Goal: Task Accomplishment & Management: Manage account settings

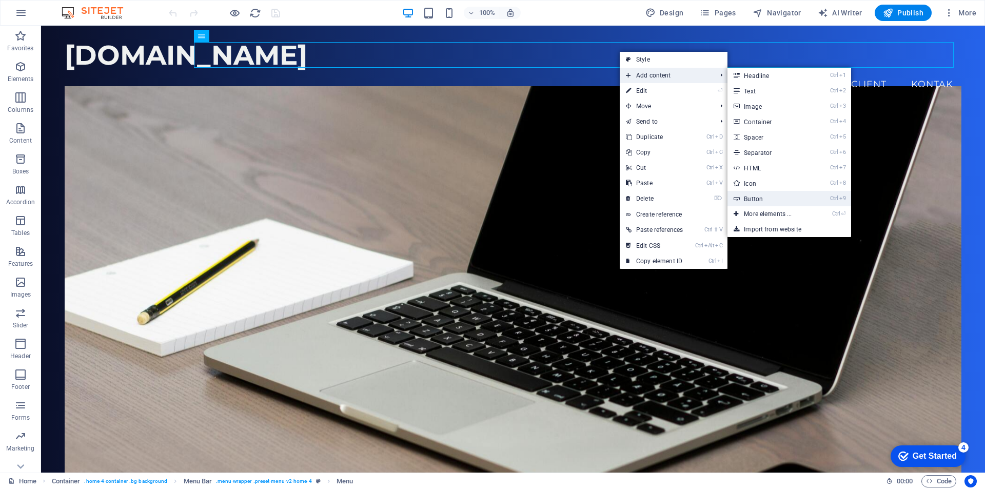
click at [758, 201] on link "Ctrl 9 Button" at bounding box center [770, 198] width 85 height 15
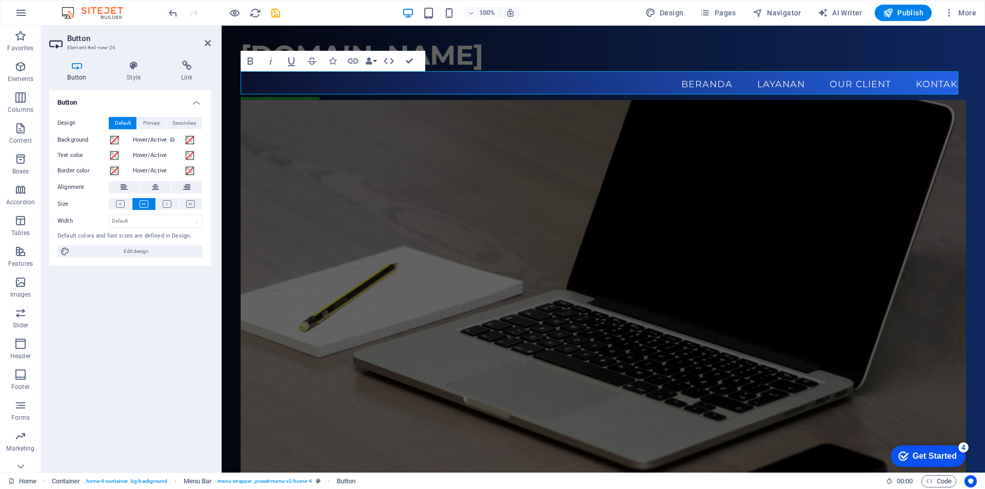
click at [359, 128] on figure at bounding box center [604, 303] width 726 height 407
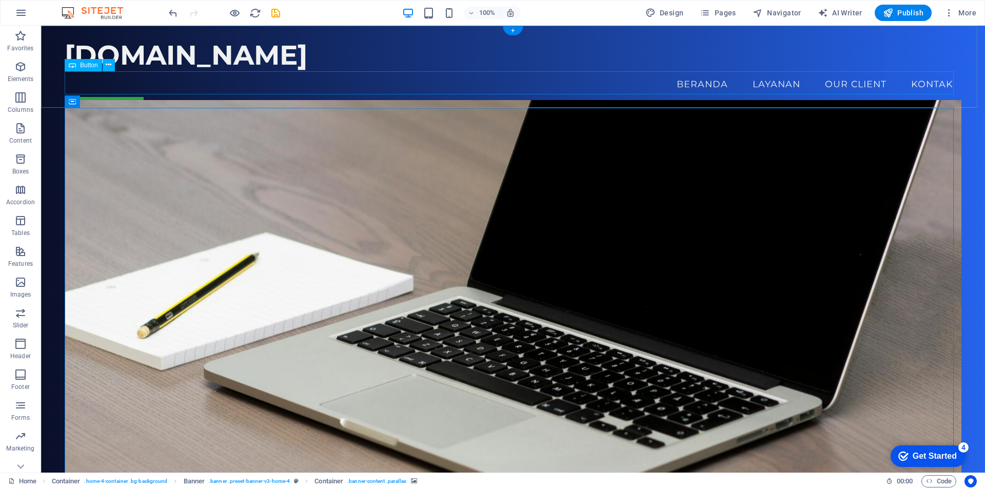
click at [117, 97] on div "about us" at bounding box center [513, 108] width 897 height 23
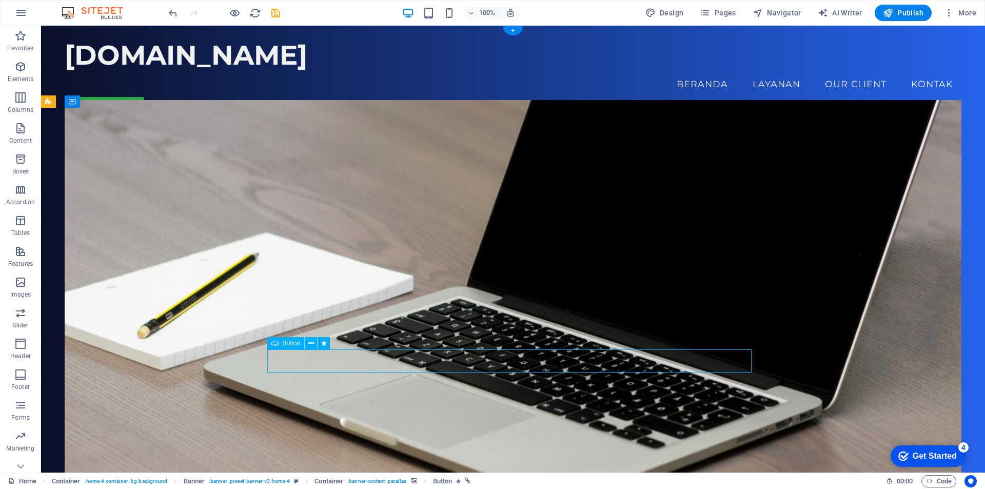
click at [188, 31] on div "pscom.id Menu Beranda Layanan Our Client Kontak about us" at bounding box center [513, 79] width 944 height 107
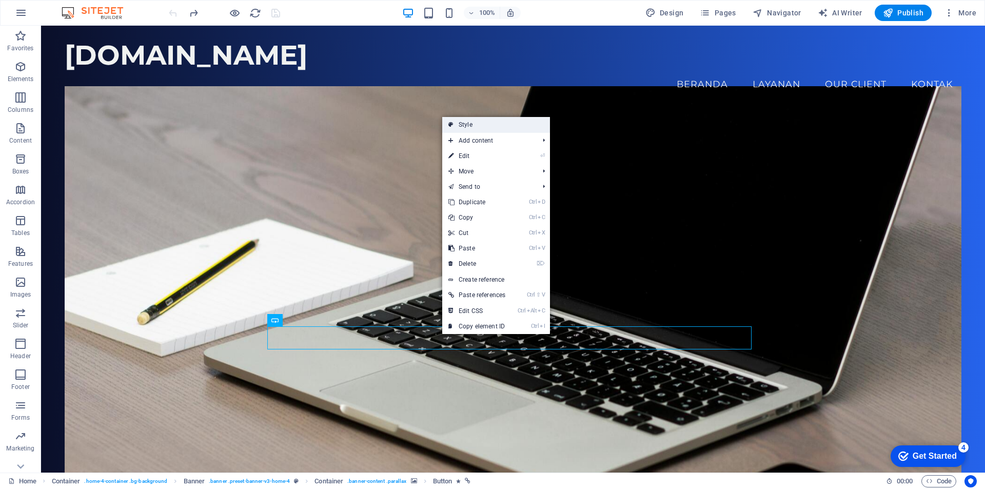
click at [476, 123] on link "Style" at bounding box center [496, 124] width 108 height 15
select select "preset-banner-v3-home-4"
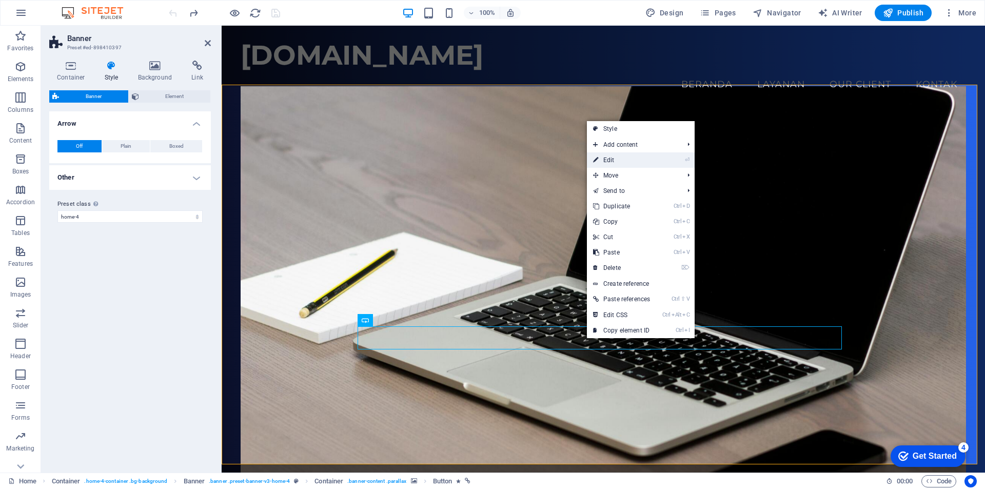
drag, startPoint x: 620, startPoint y: 157, endPoint x: 376, endPoint y: 132, distance: 245.0
click at [620, 157] on link "⏎ Edit" at bounding box center [621, 159] width 69 height 15
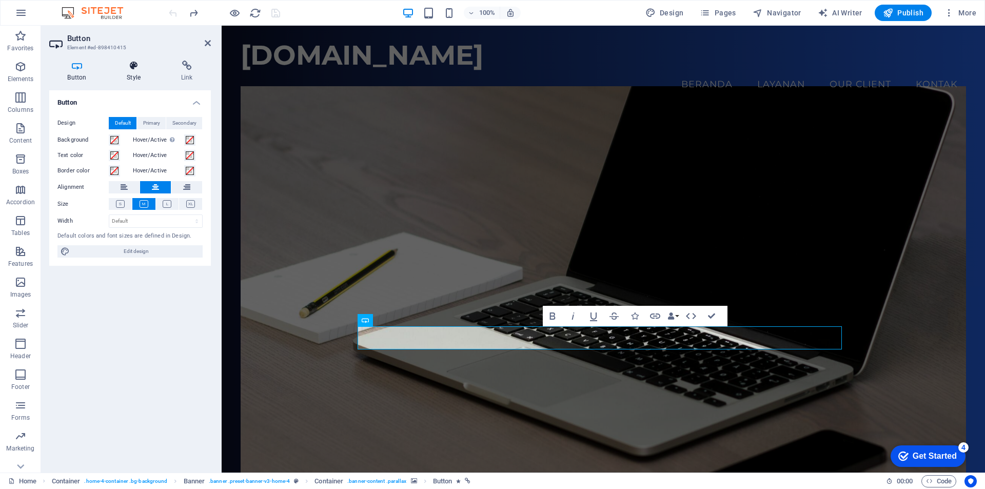
click at [138, 69] on icon at bounding box center [134, 66] width 50 height 10
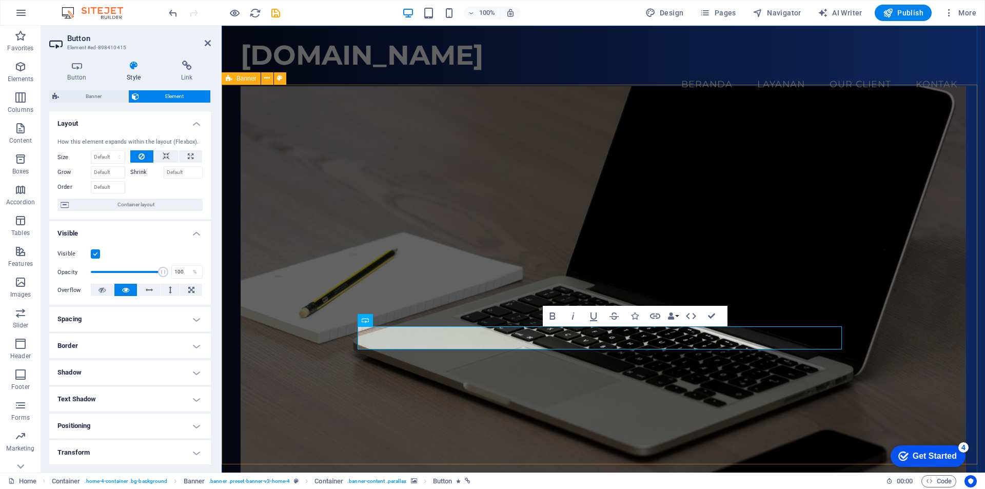
drag, startPoint x: 381, startPoint y: 297, endPoint x: 231, endPoint y: 278, distance: 151.6
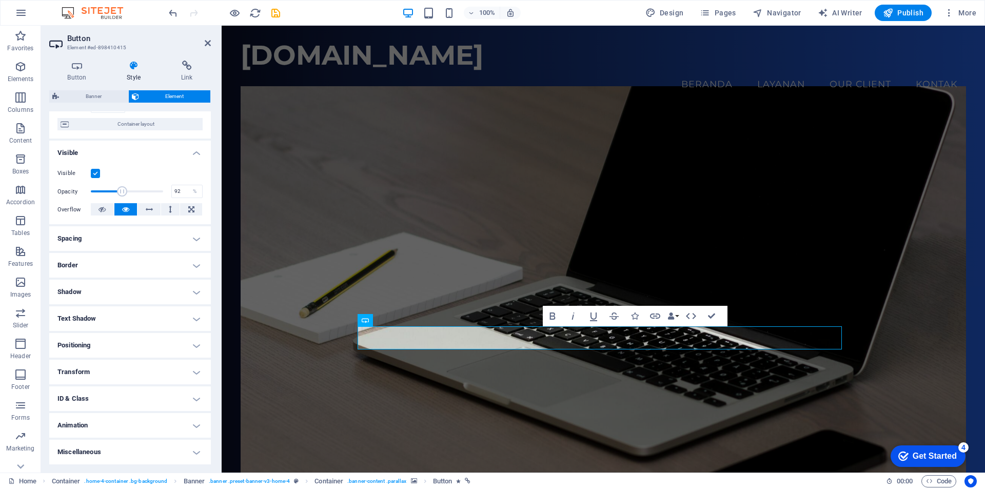
type input "100"
click at [296, 57] on div "[DOMAIN_NAME]" at bounding box center [604, 55] width 726 height 32
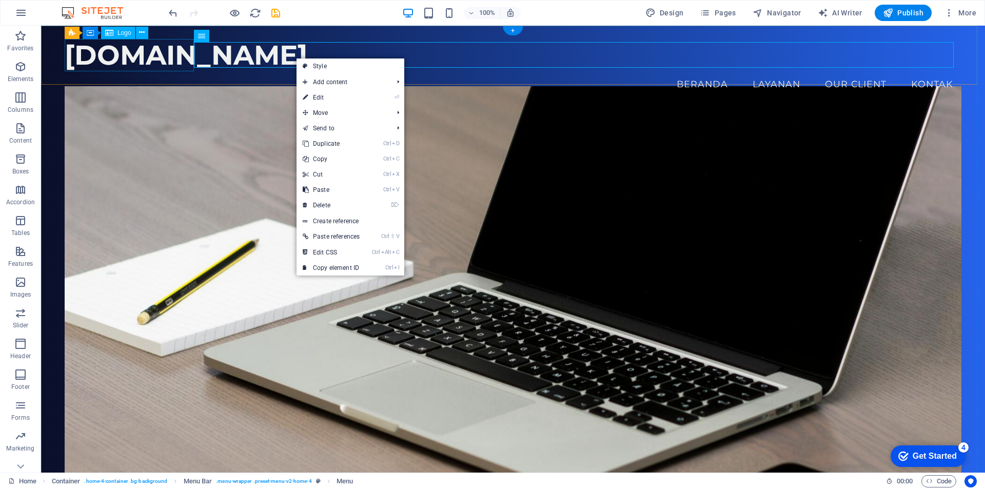
click at [158, 61] on div "[DOMAIN_NAME]" at bounding box center [513, 55] width 897 height 32
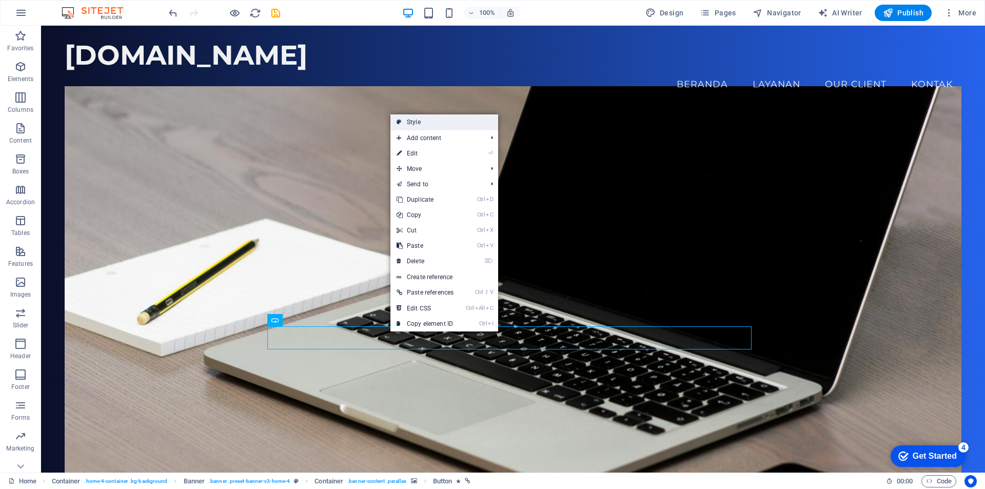
click at [427, 123] on link "Style" at bounding box center [444, 121] width 108 height 15
select select "preset-banner-v3-home-4"
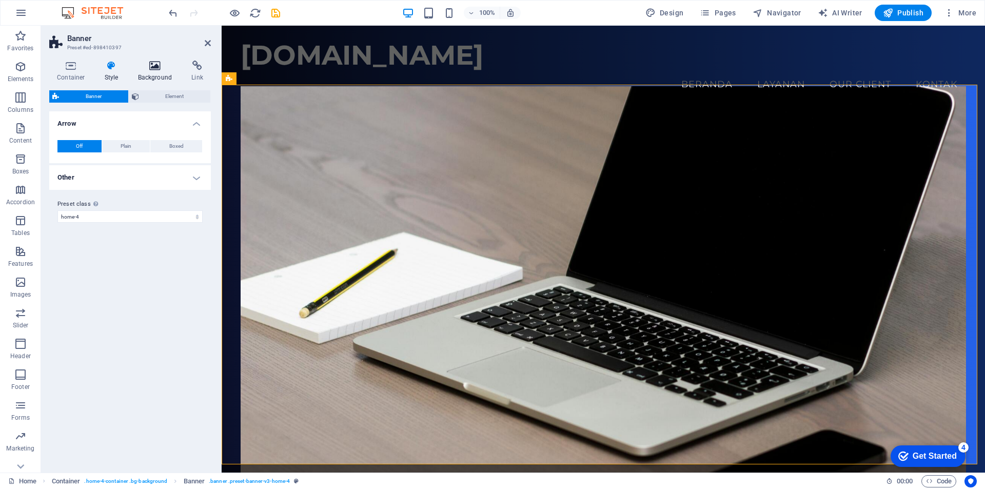
click at [163, 67] on icon at bounding box center [155, 66] width 50 height 10
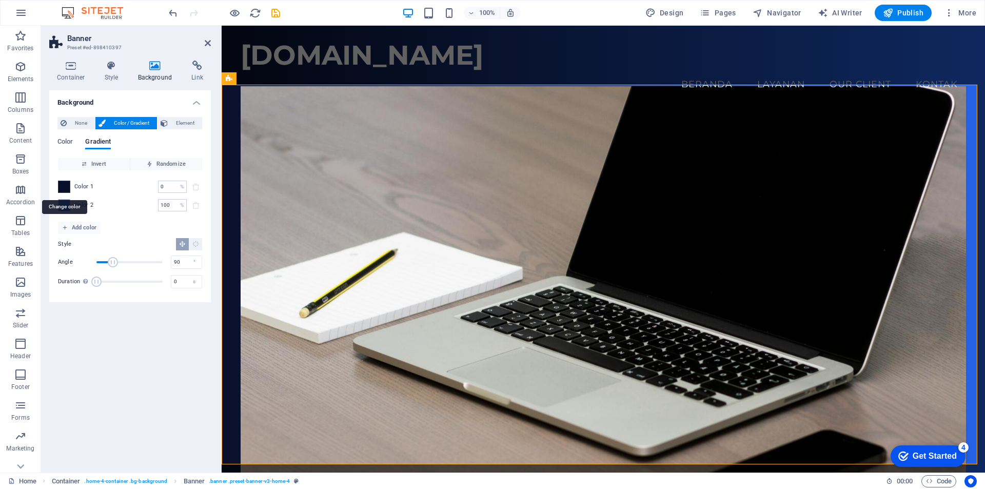
click at [66, 188] on span at bounding box center [63, 186] width 11 height 11
type input "#0a0f29"
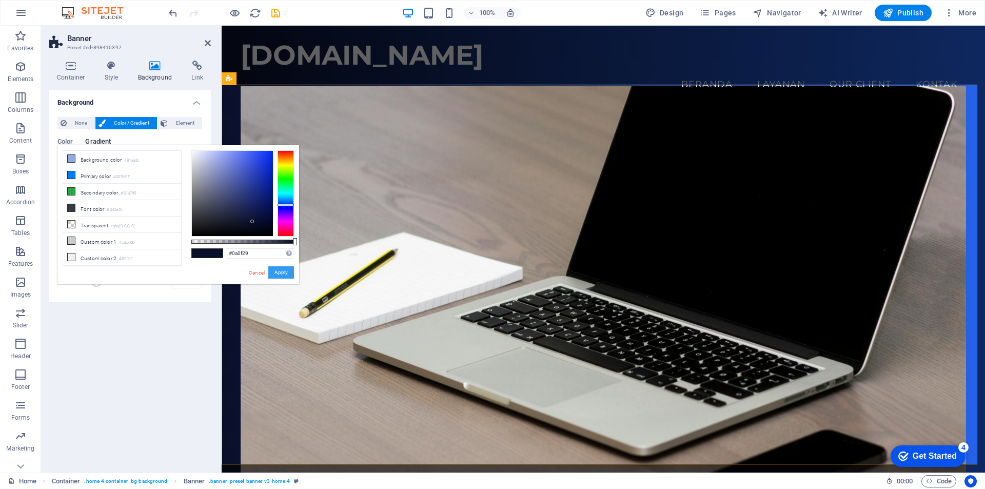
click at [280, 271] on button "Apply" at bounding box center [281, 272] width 26 height 12
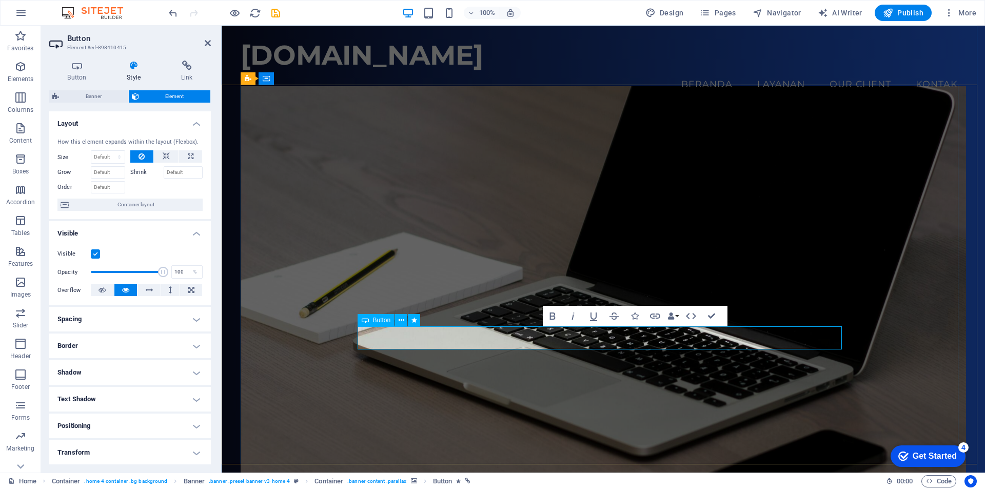
drag, startPoint x: 498, startPoint y: 341, endPoint x: 484, endPoint y: 340, distance: 14.4
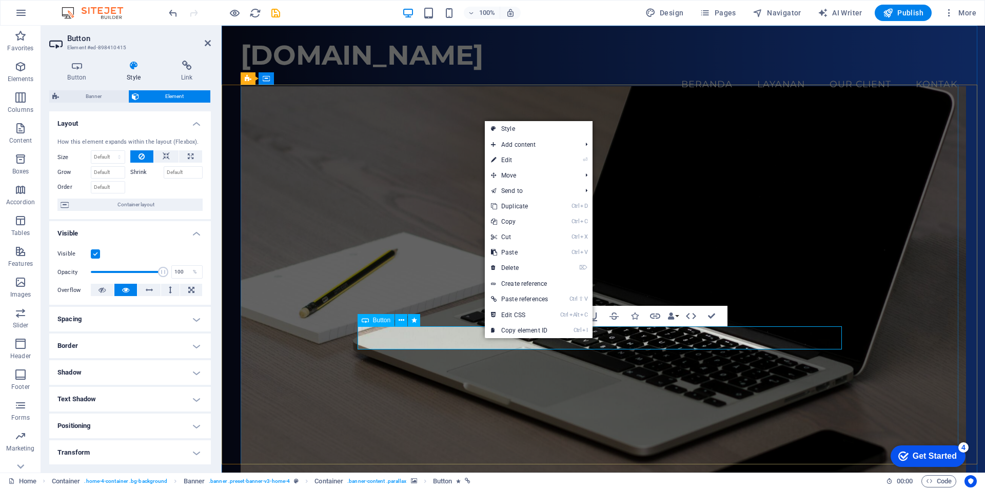
drag, startPoint x: 652, startPoint y: 334, endPoint x: 674, endPoint y: 334, distance: 22.1
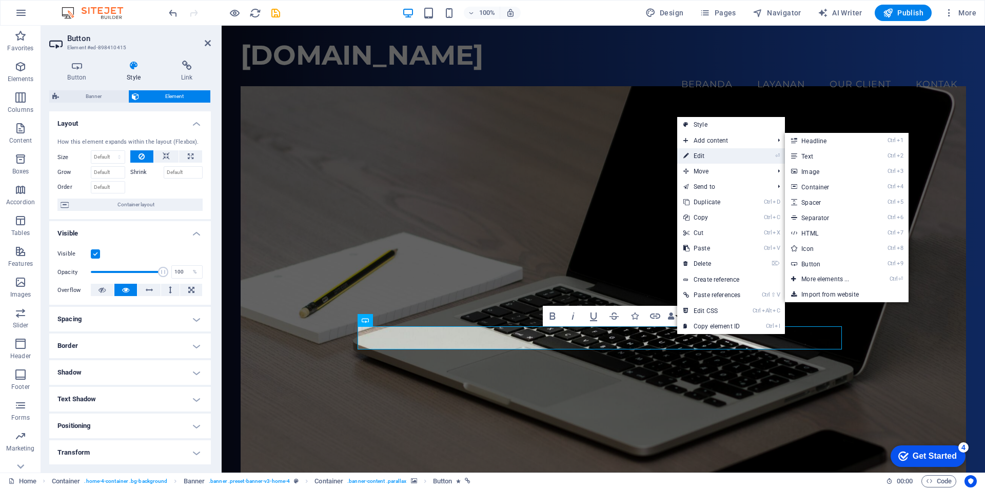
click at [703, 156] on link "⏎ Edit" at bounding box center [711, 155] width 69 height 15
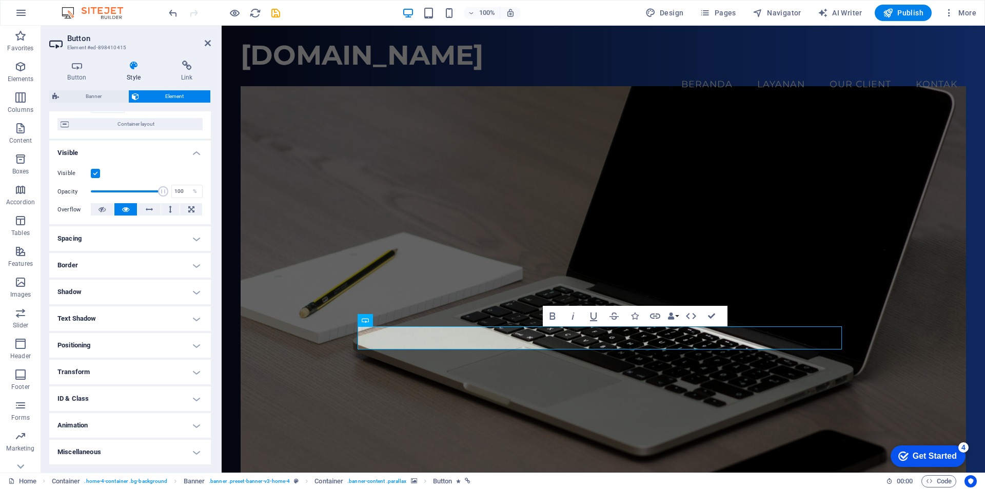
click at [143, 295] on h4 "Shadow" at bounding box center [130, 292] width 162 height 25
click at [142, 291] on h4 "Shadow" at bounding box center [130, 289] width 162 height 18
click at [133, 318] on h4 "Text Shadow" at bounding box center [130, 318] width 162 height 25
click at [133, 318] on h4 "Text Shadow" at bounding box center [130, 315] width 162 height 18
click at [135, 344] on h4 "Positioning" at bounding box center [130, 345] width 162 height 25
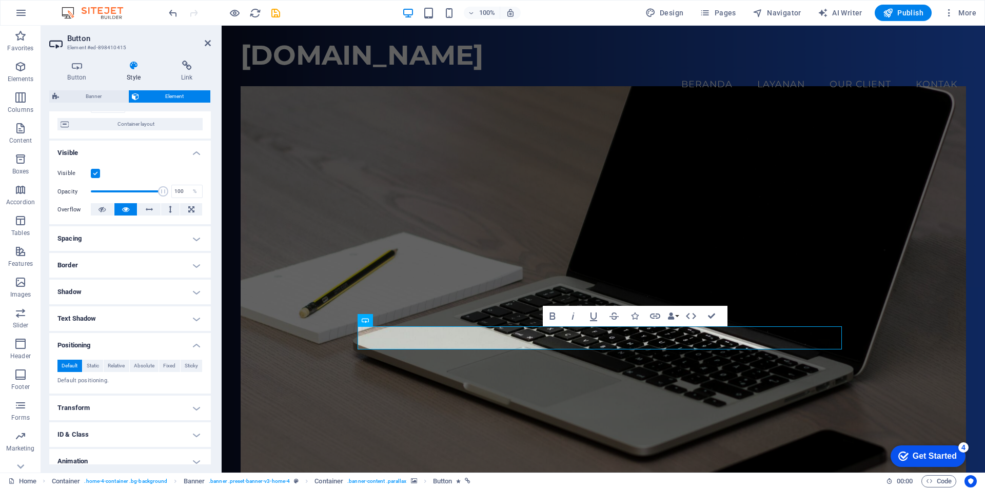
click at [135, 343] on h4 "Positioning" at bounding box center [130, 342] width 162 height 18
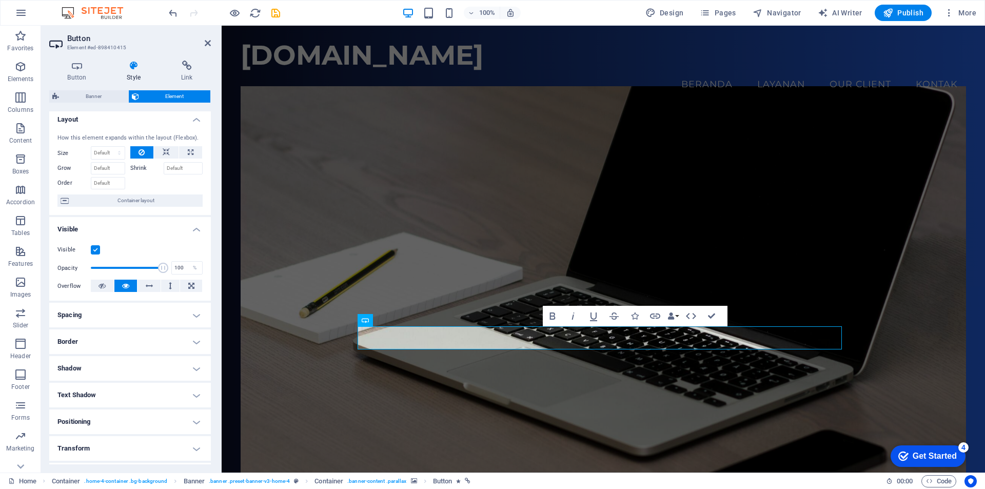
scroll to position [0, 0]
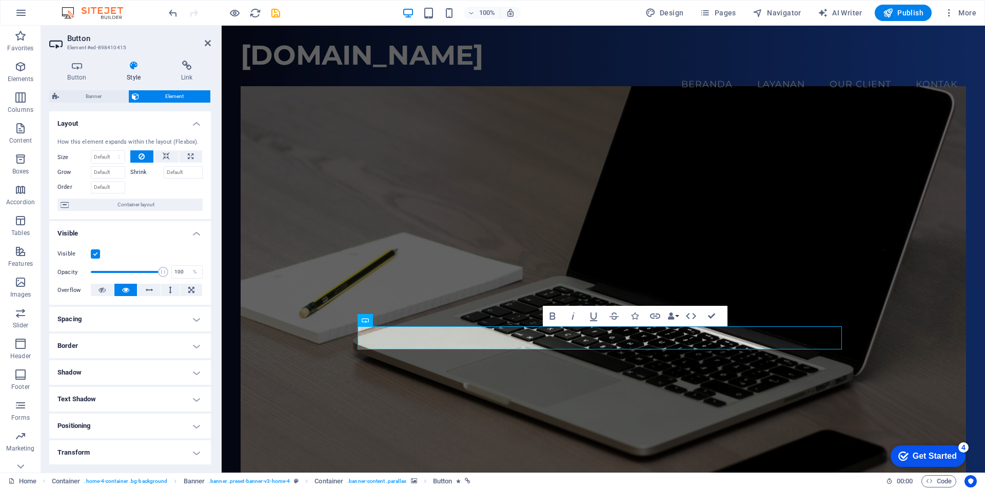
click at [119, 343] on h4 "Border" at bounding box center [130, 346] width 162 height 25
click at [191, 369] on span at bounding box center [192, 366] width 7 height 7
click at [449, 399] on figure at bounding box center [604, 289] width 726 height 407
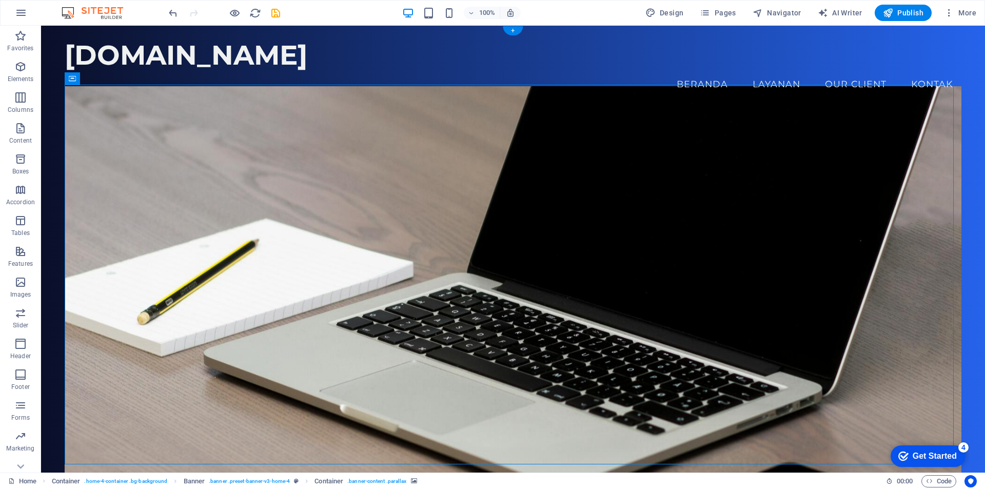
click at [181, 348] on figure at bounding box center [513, 289] width 897 height 407
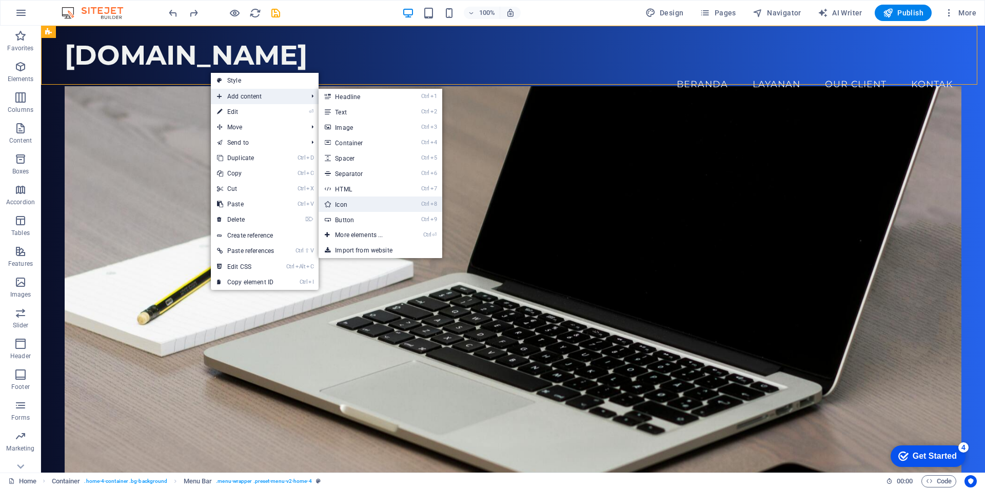
click at [358, 203] on link "Ctrl 8 Icon" at bounding box center [361, 204] width 85 height 15
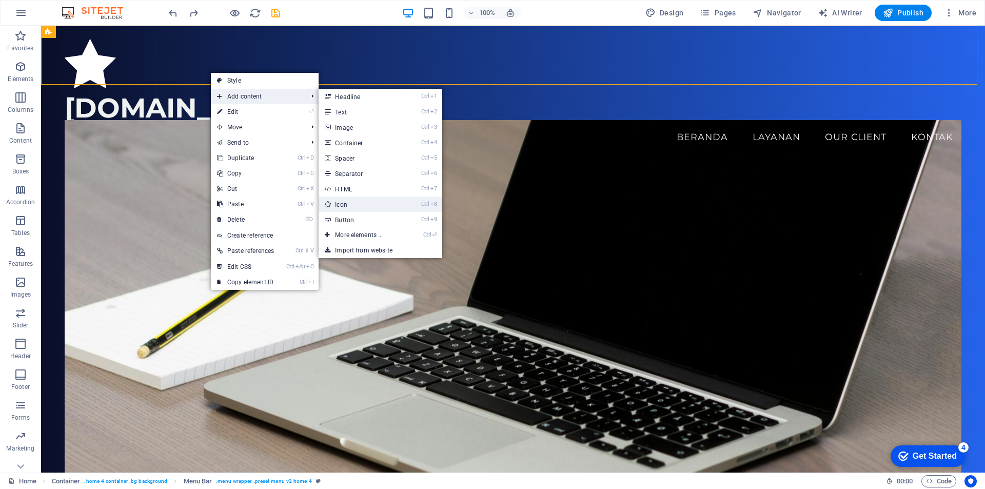
select select "xMidYMid"
select select "px"
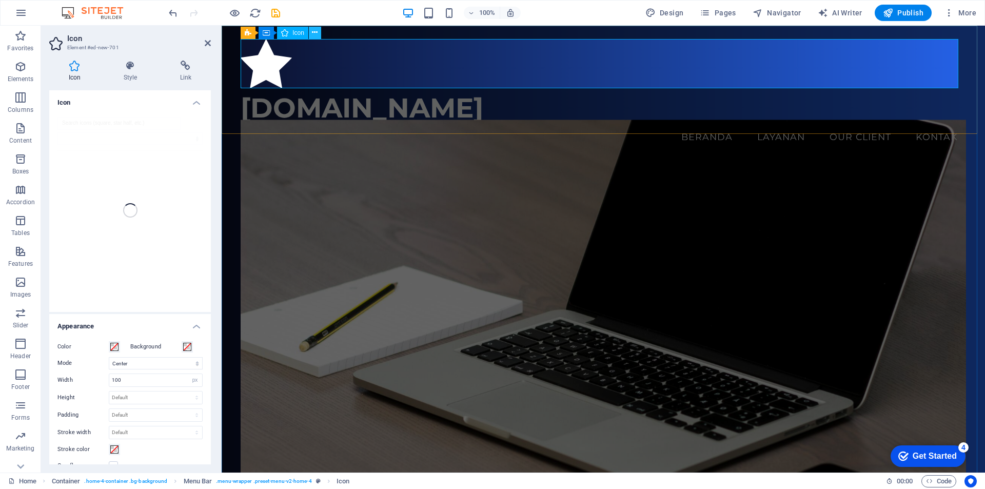
click at [317, 32] on icon at bounding box center [315, 32] width 6 height 11
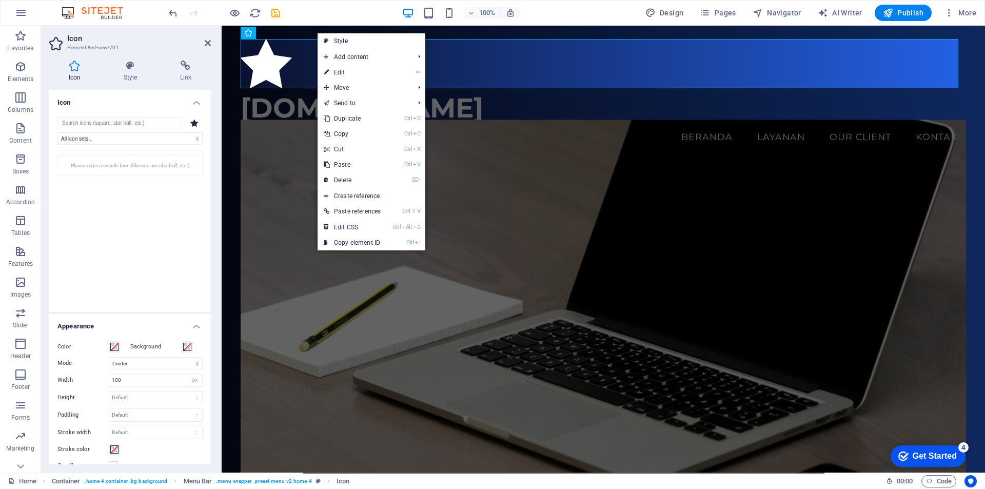
click at [149, 154] on div "Please enter a search term (like square, star half, etc.)" at bounding box center [129, 224] width 145 height 149
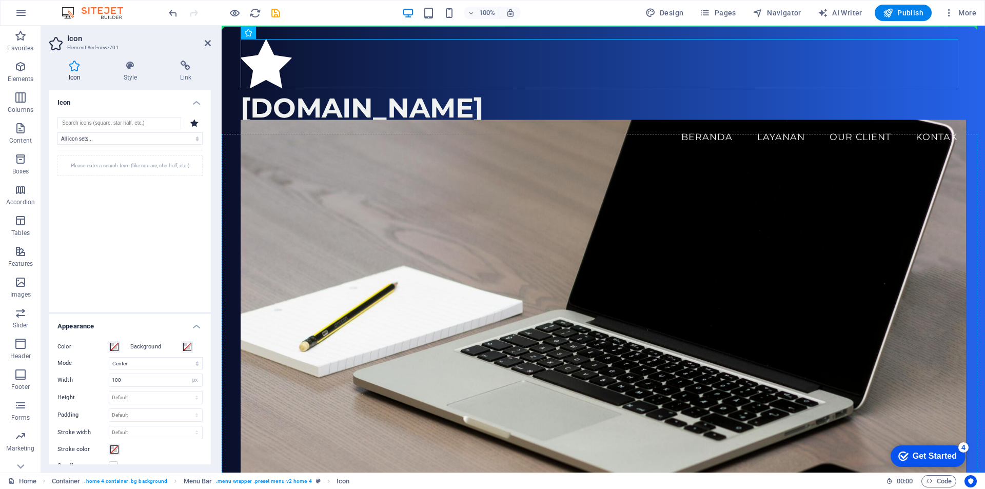
drag, startPoint x: 398, startPoint y: 68, endPoint x: 387, endPoint y: 154, distance: 87.4
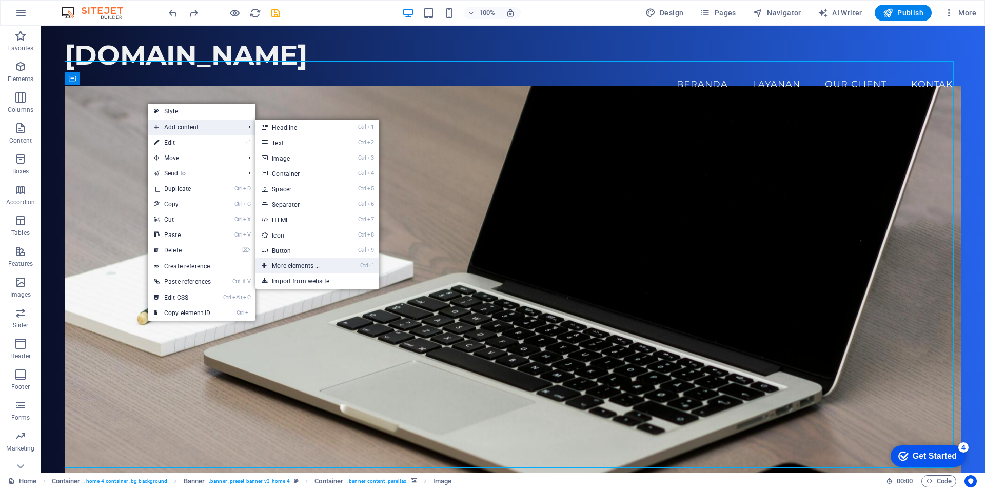
click at [297, 267] on link "Ctrl ⏎ More elements ..." at bounding box center [298, 265] width 85 height 15
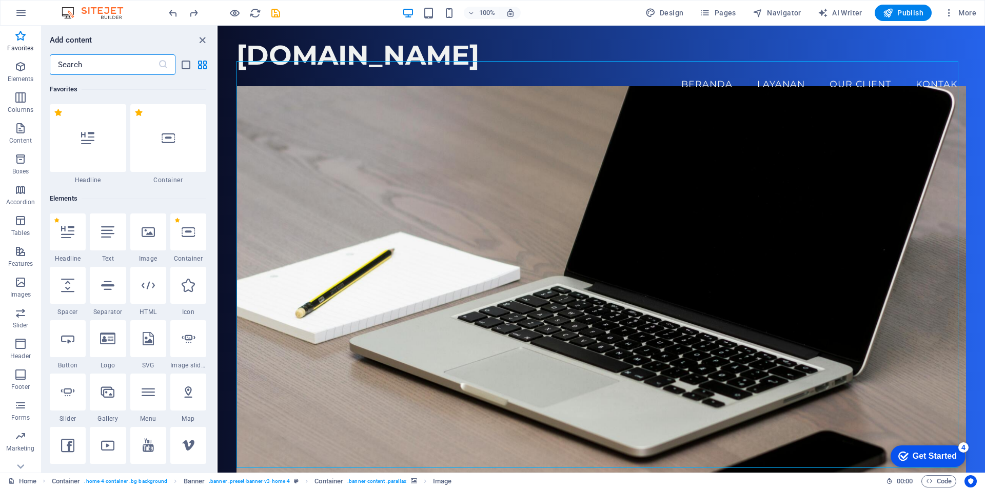
click at [107, 66] on input "text" at bounding box center [104, 64] width 108 height 21
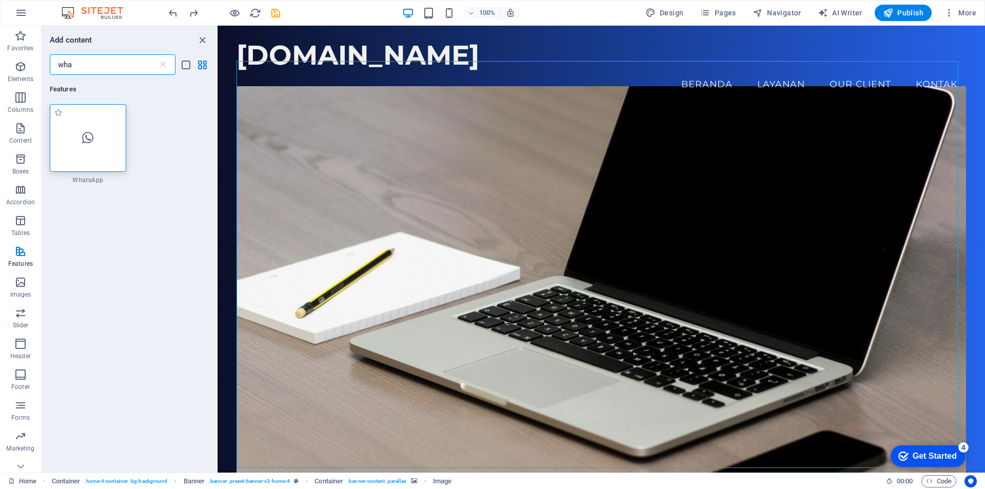
type input "wha"
click at [83, 145] on div at bounding box center [88, 138] width 76 height 68
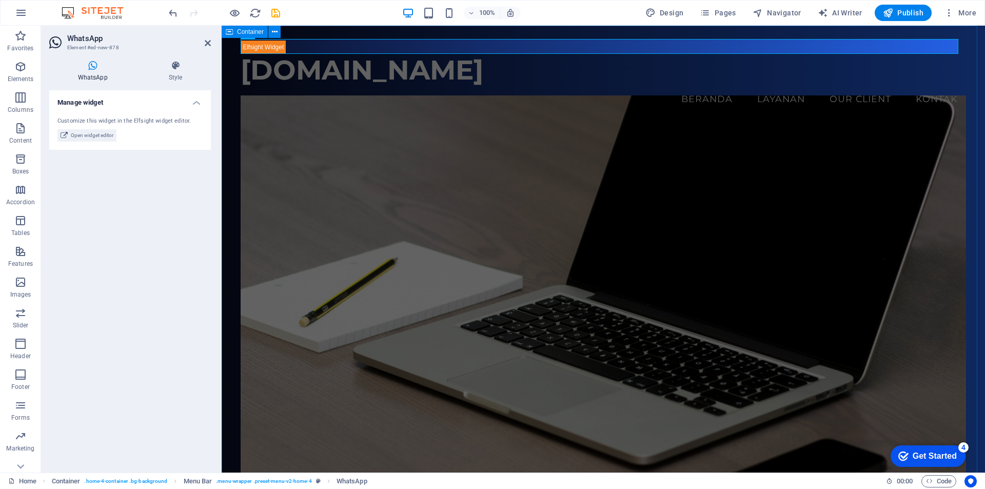
click at [248, 34] on span "Container" at bounding box center [250, 32] width 27 height 6
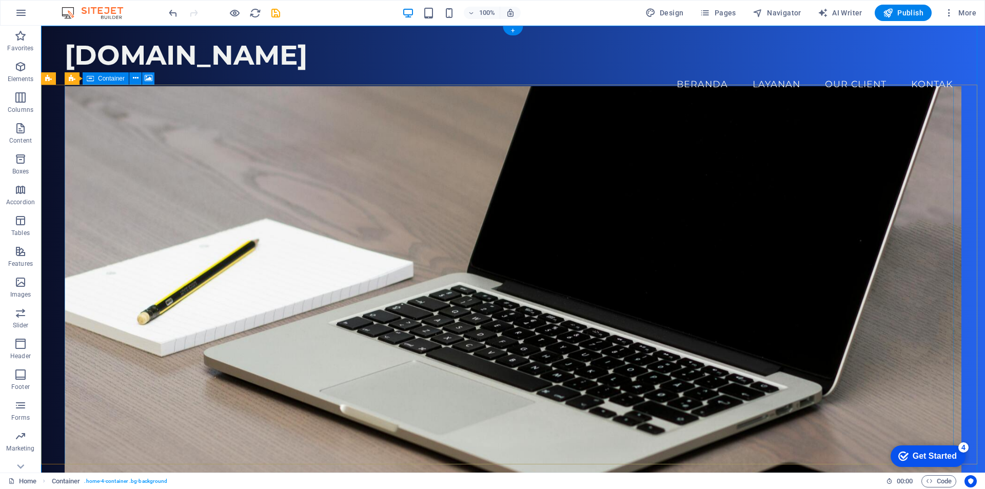
click at [238, 286] on figure at bounding box center [513, 289] width 897 height 407
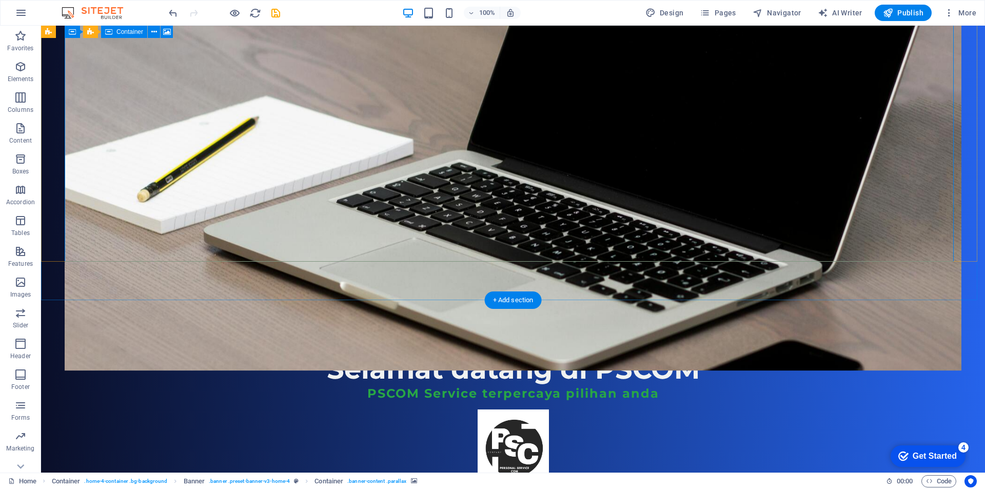
scroll to position [205, 0]
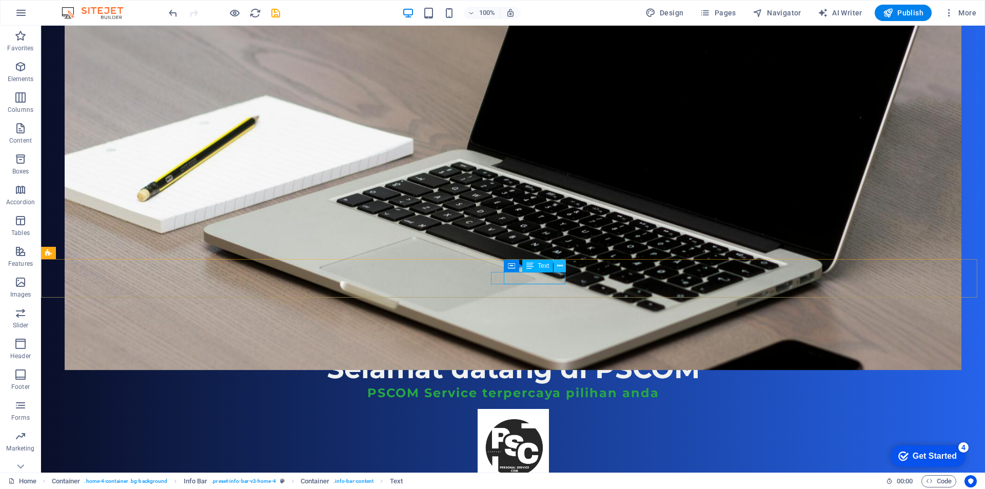
click at [560, 265] on icon at bounding box center [560, 266] width 6 height 11
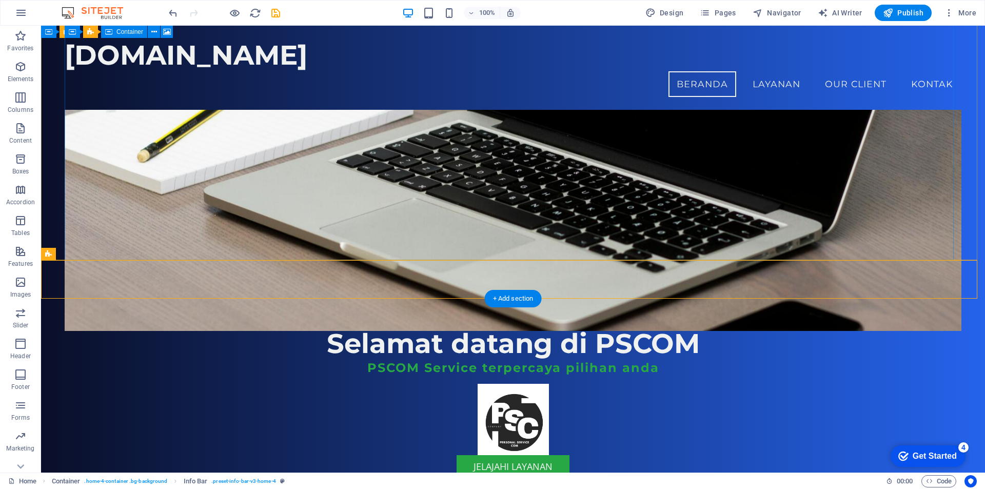
scroll to position [0, 0]
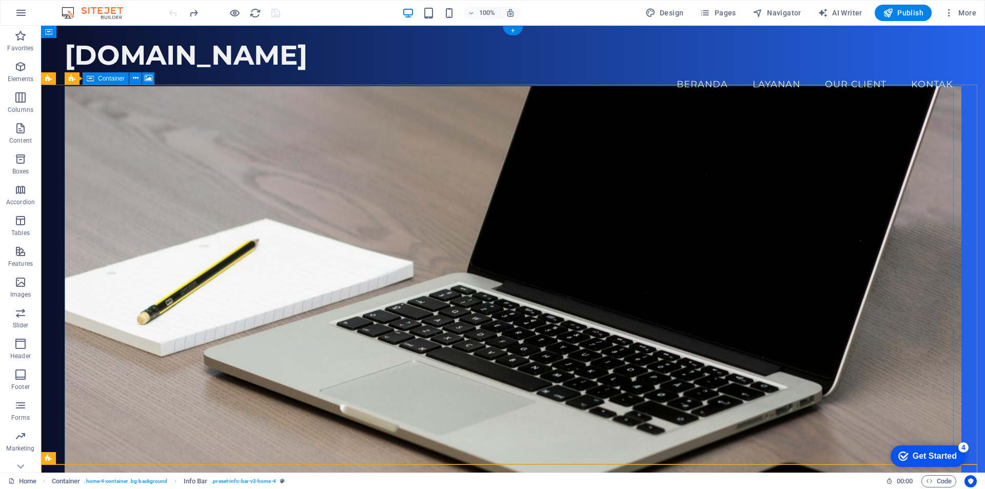
click at [215, 230] on figure at bounding box center [513, 289] width 897 height 407
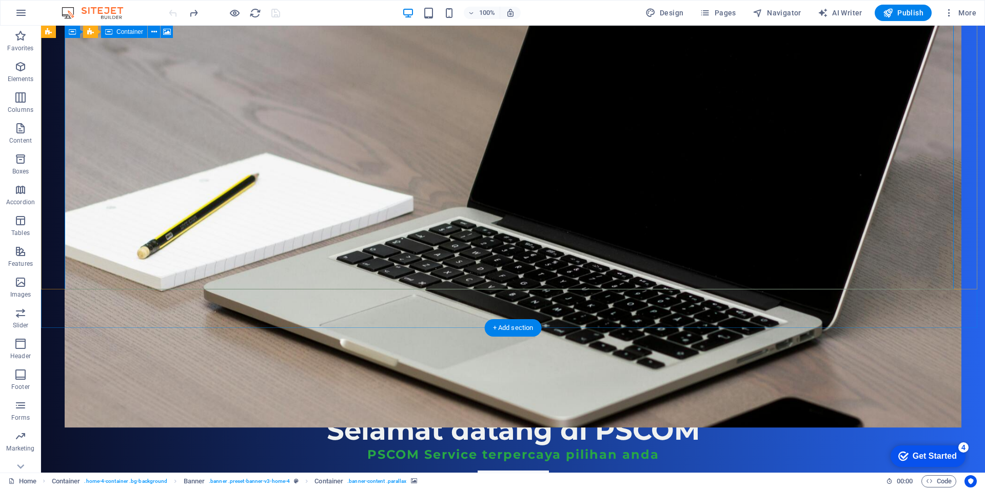
scroll to position [205, 0]
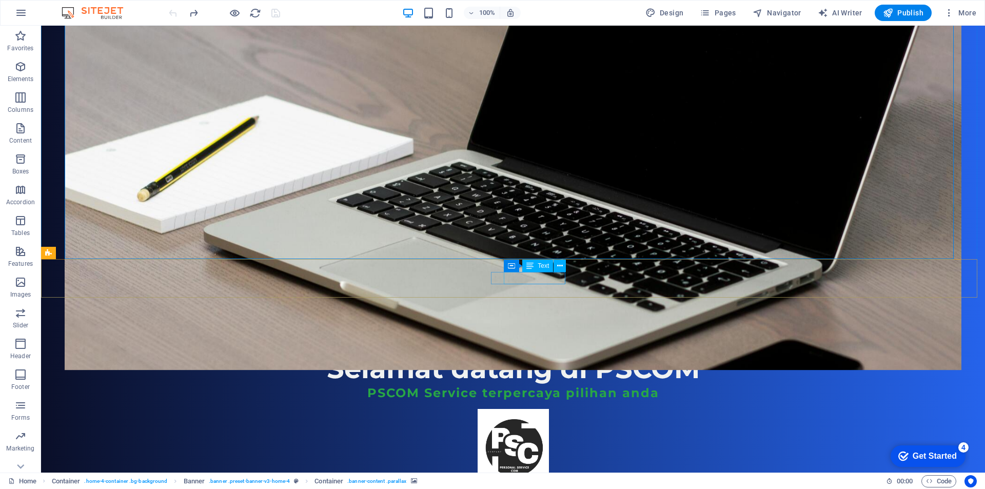
click at [544, 267] on span "Text" at bounding box center [543, 266] width 11 height 6
click at [543, 265] on span "Text" at bounding box center [543, 266] width 11 height 6
click at [558, 268] on icon at bounding box center [560, 266] width 6 height 11
click at [560, 267] on icon at bounding box center [560, 266] width 6 height 11
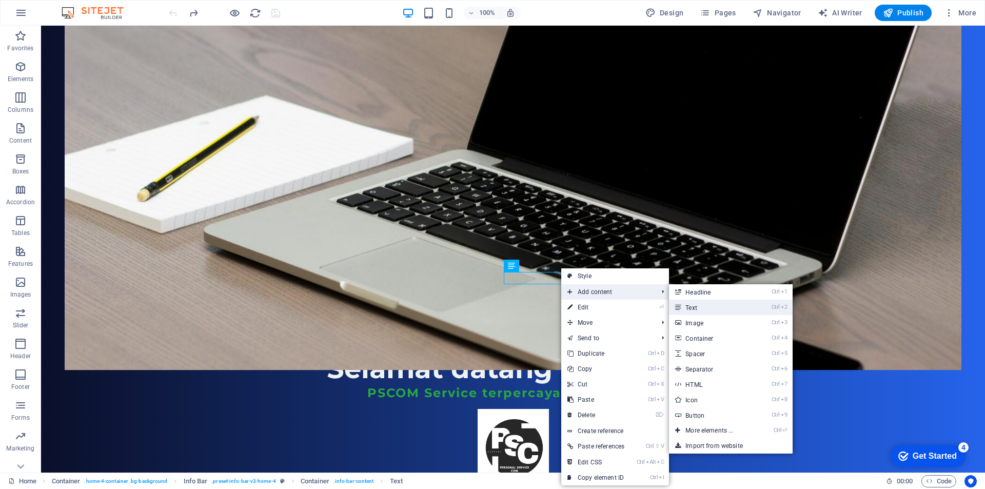
click at [698, 309] on link "Ctrl 2 Text" at bounding box center [711, 307] width 85 height 15
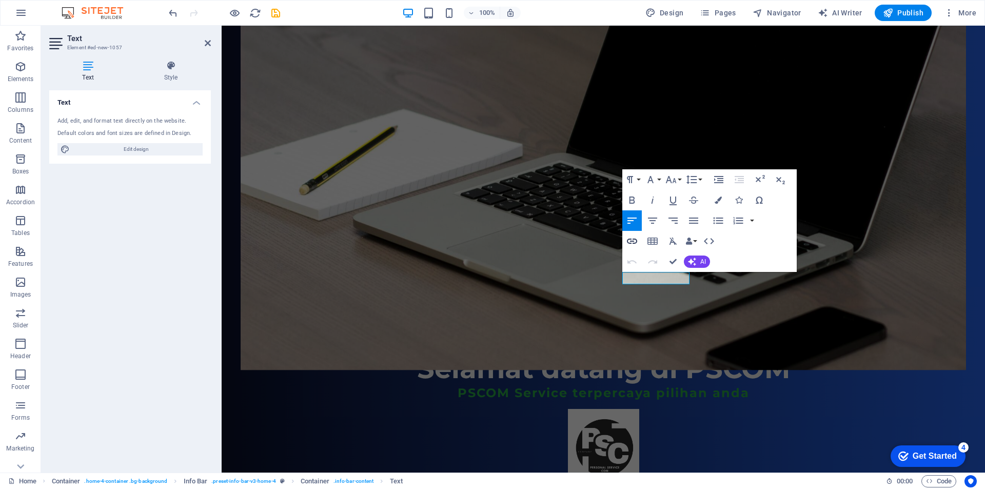
click at [630, 243] on icon "button" at bounding box center [632, 241] width 12 height 12
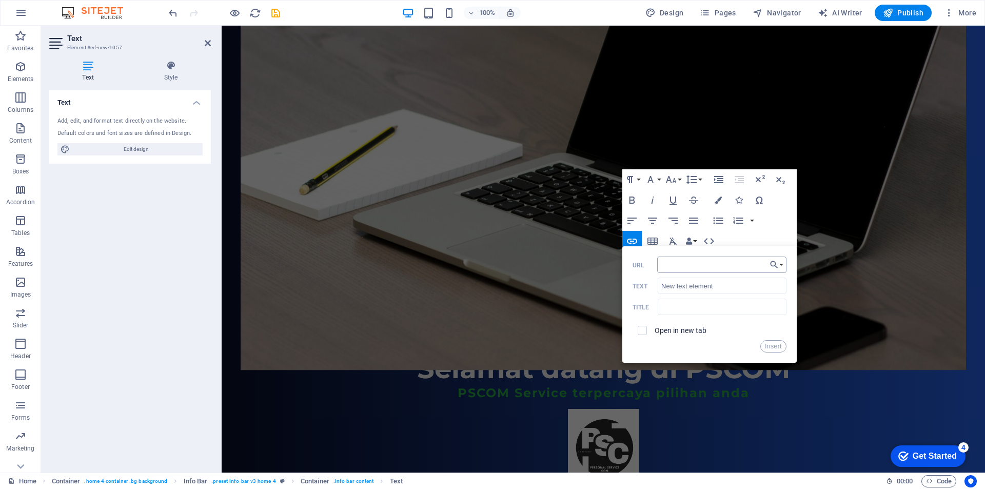
click at [677, 264] on input "URL" at bounding box center [721, 265] width 129 height 16
type input "https://wa.me/6287711827886?text=Halo%20PS-COM%2C%20saya%20mau%20konsultasi%20s…"
click at [771, 347] on button "Insert" at bounding box center [773, 346] width 26 height 12
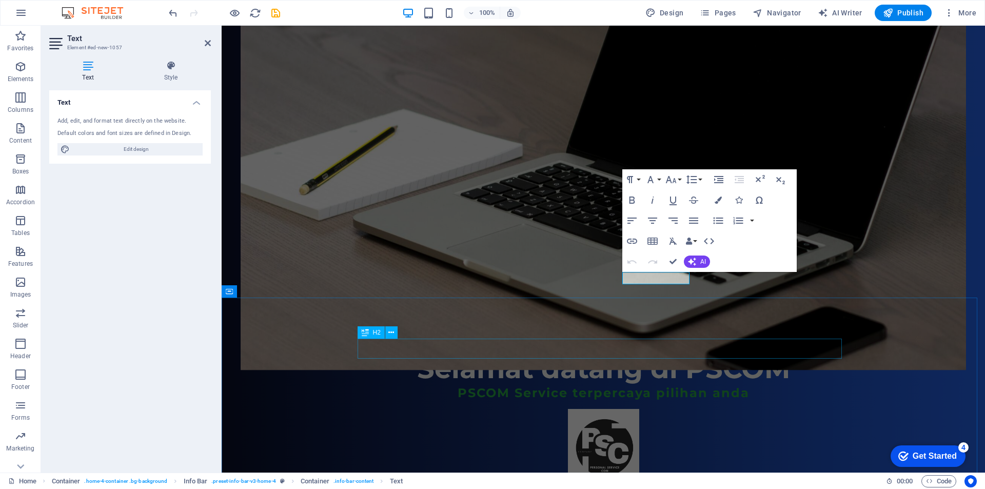
scroll to position [0, 0]
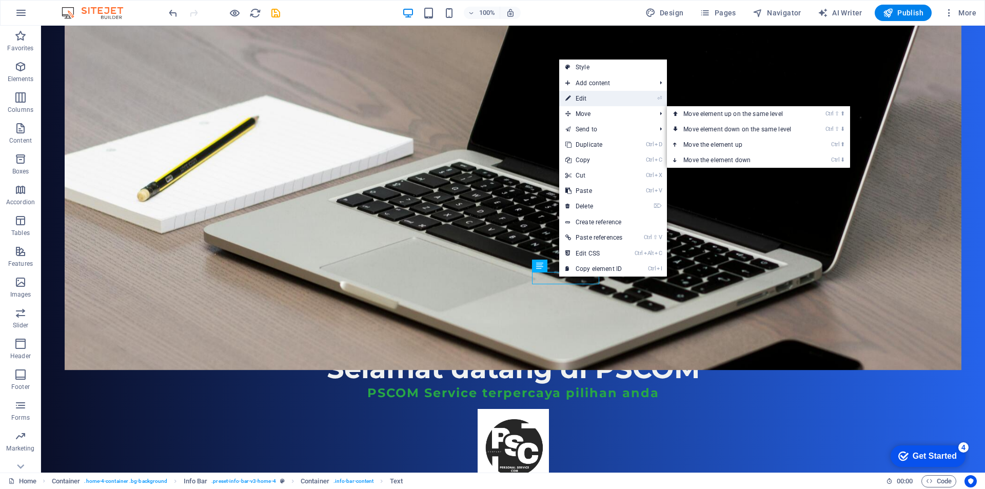
click at [597, 100] on link "⏎ Edit" at bounding box center [593, 98] width 69 height 15
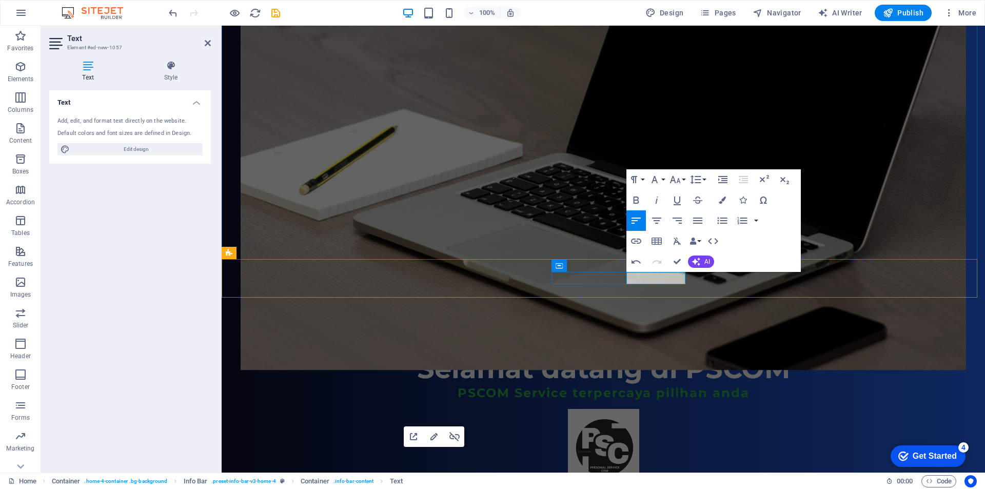
drag, startPoint x: 533, startPoint y: 283, endPoint x: 714, endPoint y: 283, distance: 181.1
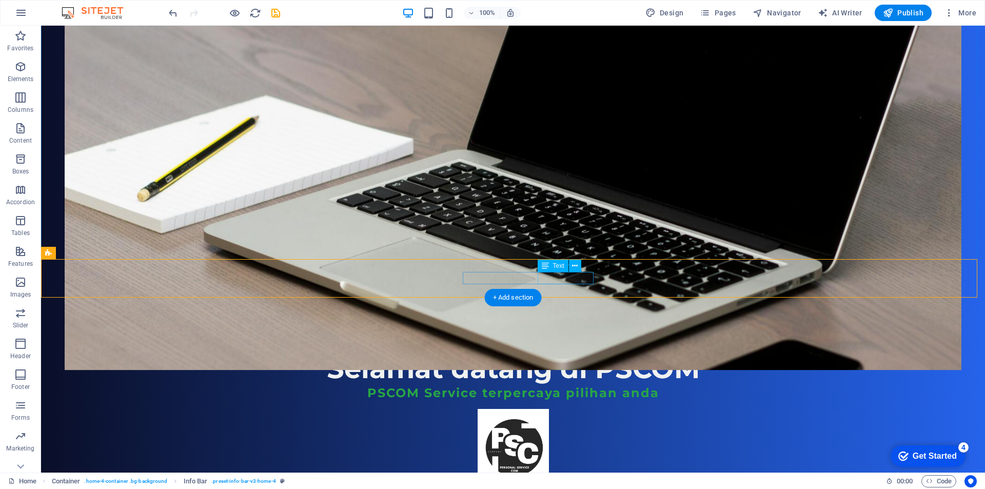
click at [253, 233] on figure at bounding box center [513, 166] width 897 height 407
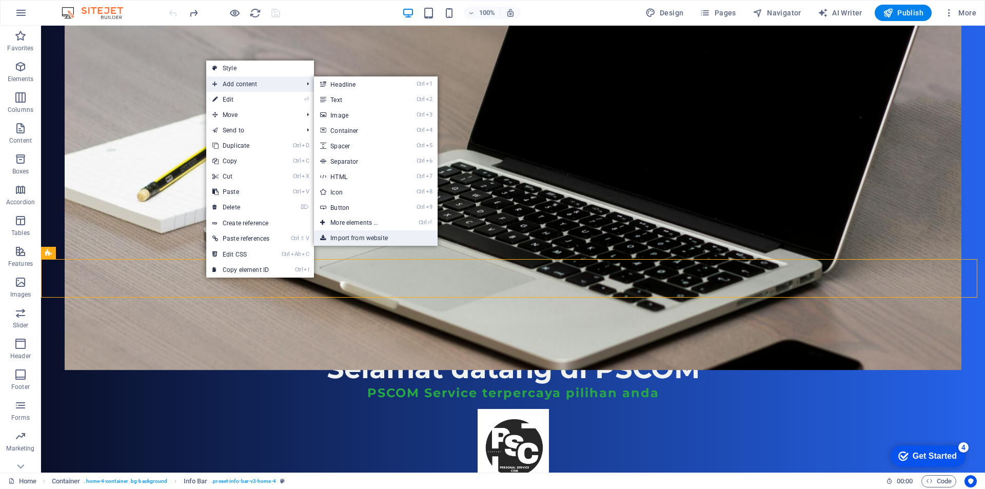
click at [350, 241] on link "Import from website" at bounding box center [375, 237] width 123 height 15
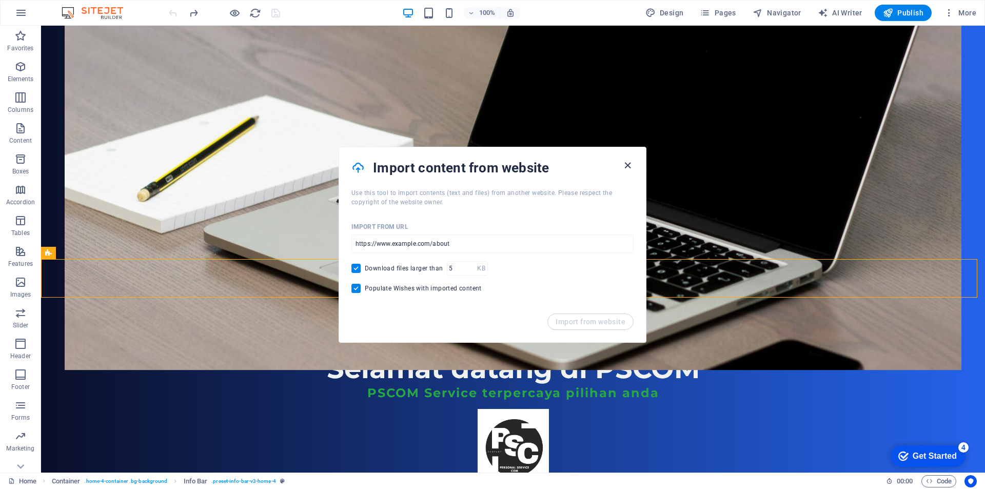
click at [628, 166] on icon "button" at bounding box center [628, 166] width 12 height 12
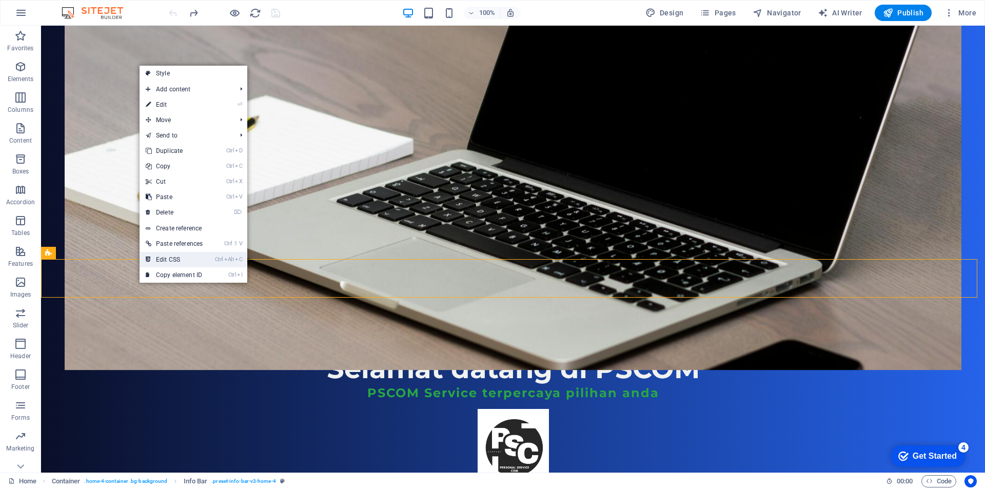
click at [200, 262] on link "Ctrl Alt C Edit CSS" at bounding box center [174, 259] width 69 height 15
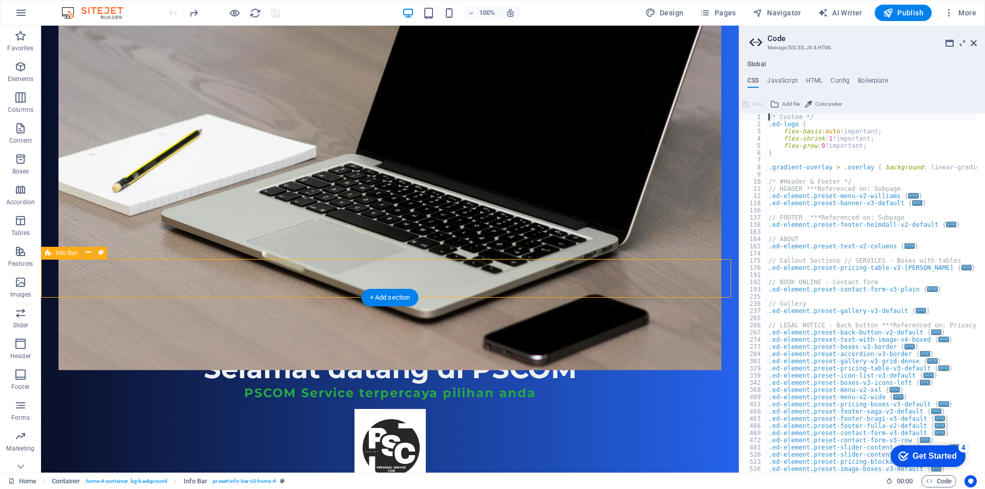
type textarea "@include info-bar-v3($background: $color-background, $padding: (1.6rem 2.5vw 1.…"
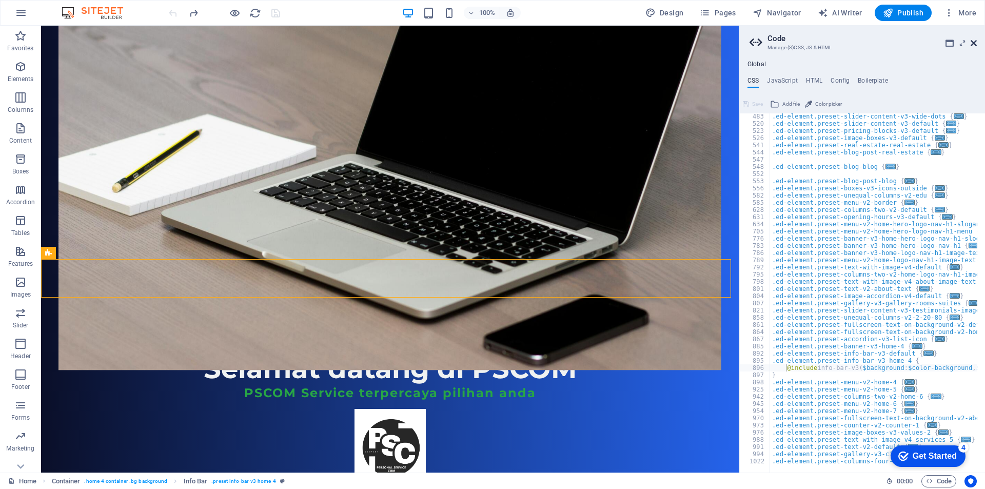
click at [975, 42] on icon at bounding box center [974, 43] width 6 height 8
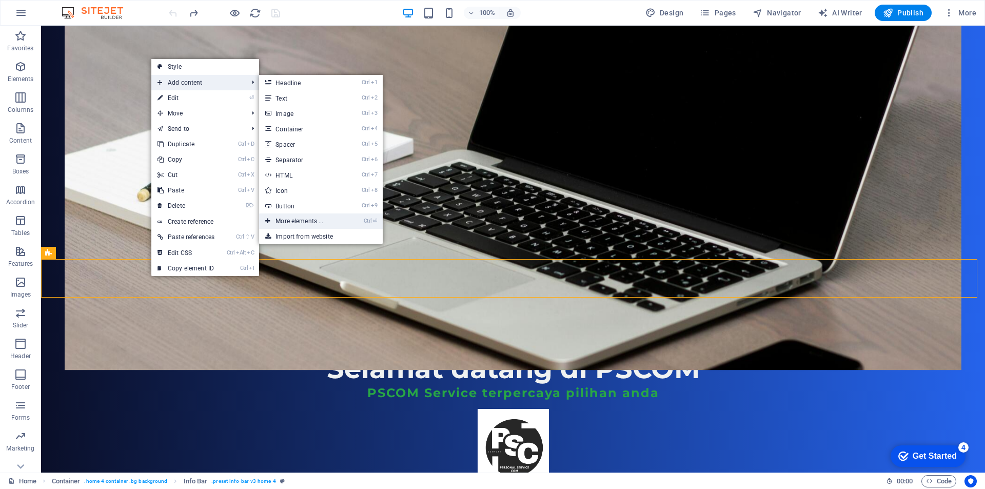
click at [320, 221] on link "Ctrl ⏎ More elements ..." at bounding box center [301, 220] width 85 height 15
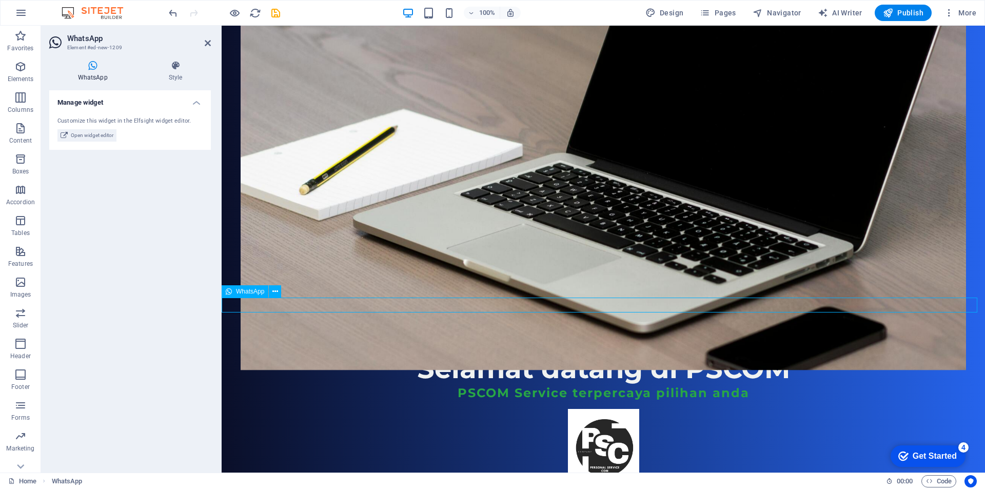
click at [232, 292] on div "WhatsApp" at bounding box center [245, 291] width 47 height 12
click at [276, 291] on icon at bounding box center [275, 291] width 6 height 11
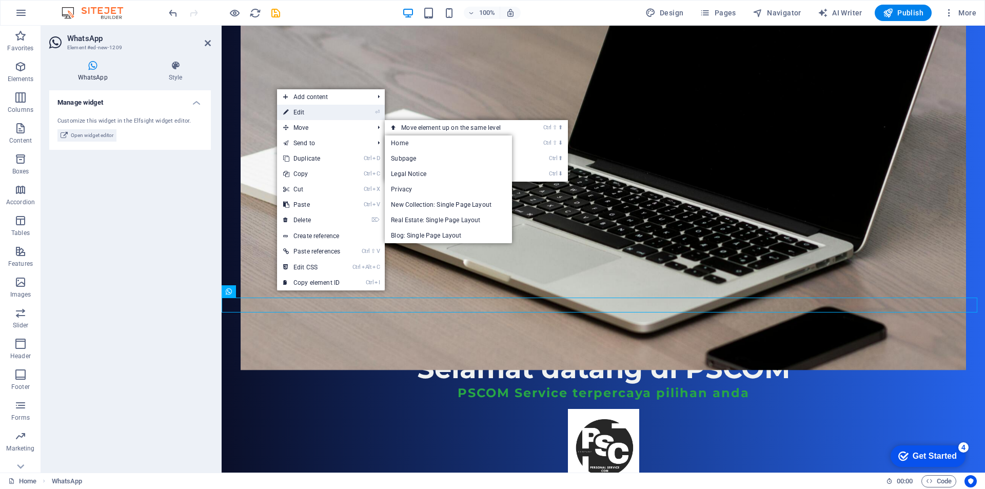
click at [310, 112] on link "⏎ Edit" at bounding box center [311, 112] width 69 height 15
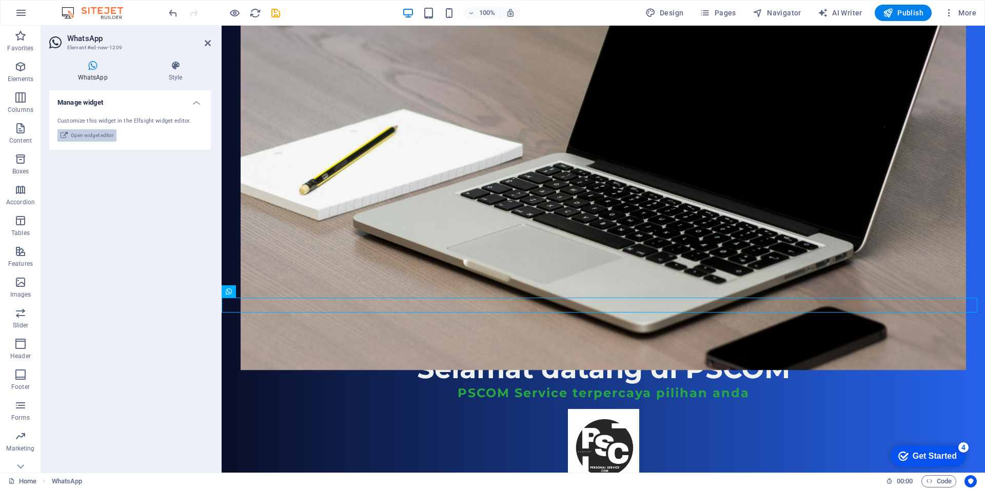
click at [86, 135] on span "Open widget editor" at bounding box center [92, 135] width 43 height 12
click at [178, 72] on h4 "Style" at bounding box center [175, 72] width 71 height 22
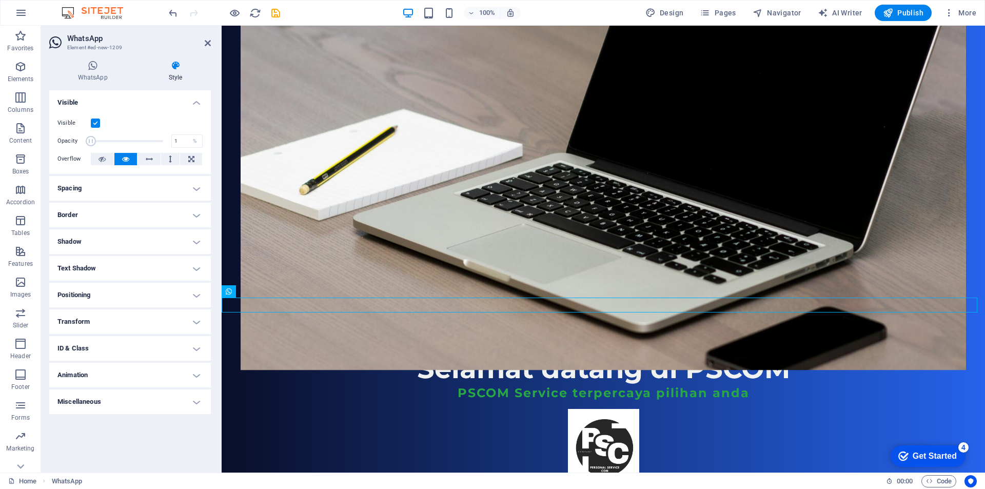
drag, startPoint x: 166, startPoint y: 142, endPoint x: 76, endPoint y: 142, distance: 89.8
click at [76, 142] on div "Opacity 1 %" at bounding box center [129, 140] width 145 height 15
drag, startPoint x: 92, startPoint y: 142, endPoint x: 169, endPoint y: 145, distance: 77.5
click at [169, 145] on div "Opacity 100 %" at bounding box center [129, 140] width 145 height 15
click at [181, 143] on input "100" at bounding box center [187, 141] width 30 height 12
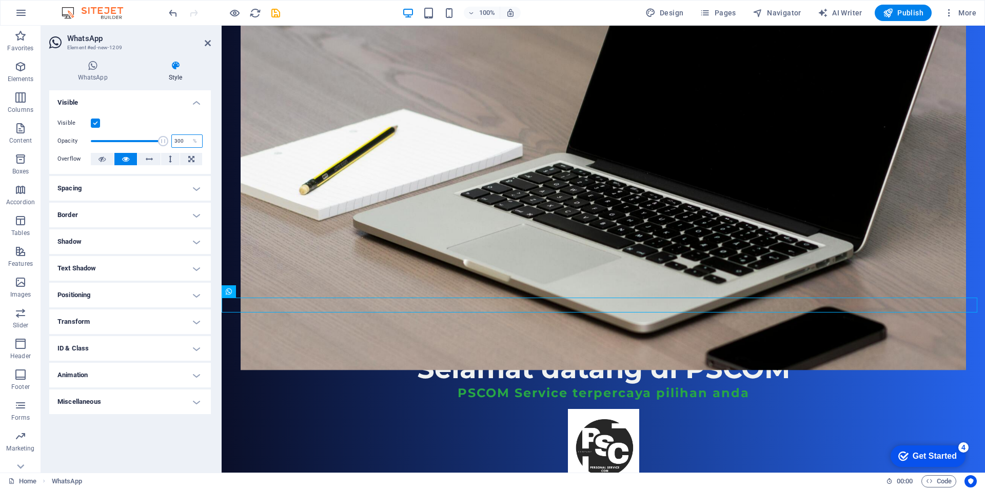
type input "100"
click at [136, 110] on div "Visible Opacity 100 % Overflow" at bounding box center [130, 141] width 162 height 65
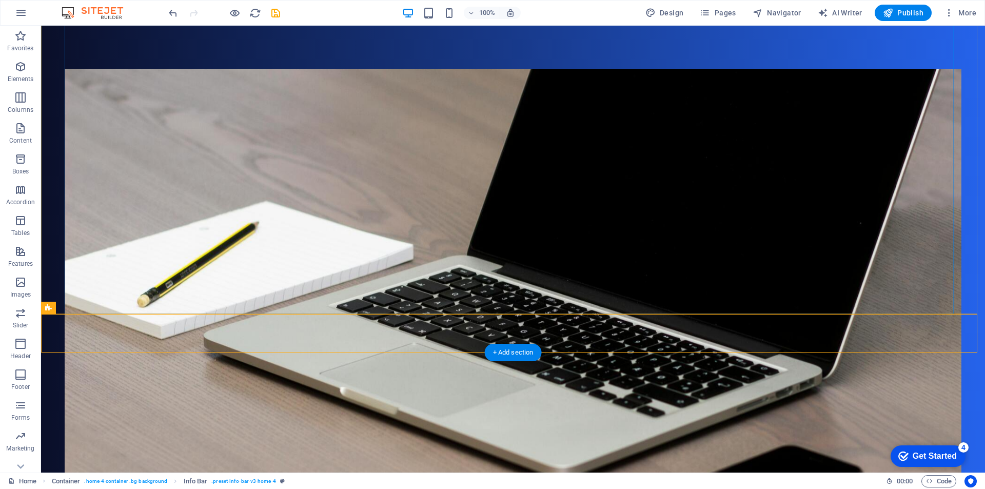
scroll to position [205, 0]
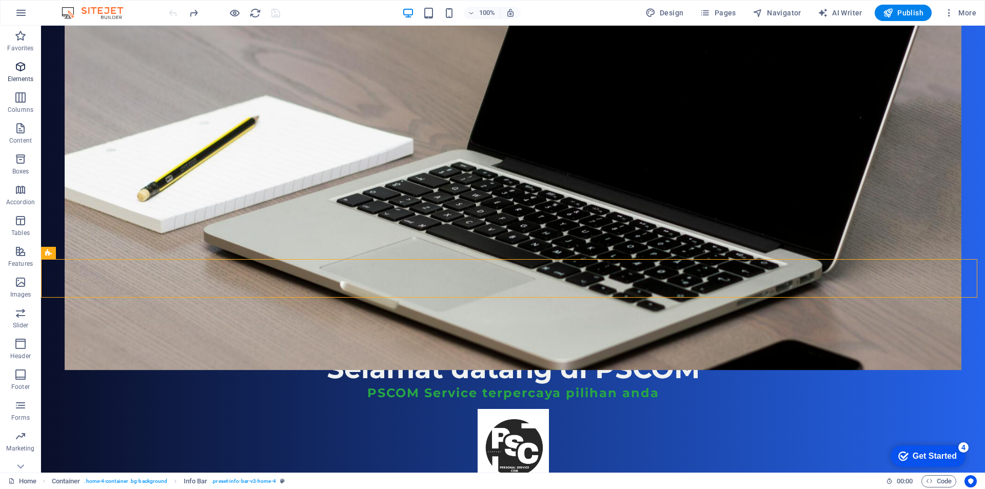
click at [18, 70] on icon "button" at bounding box center [20, 67] width 12 height 12
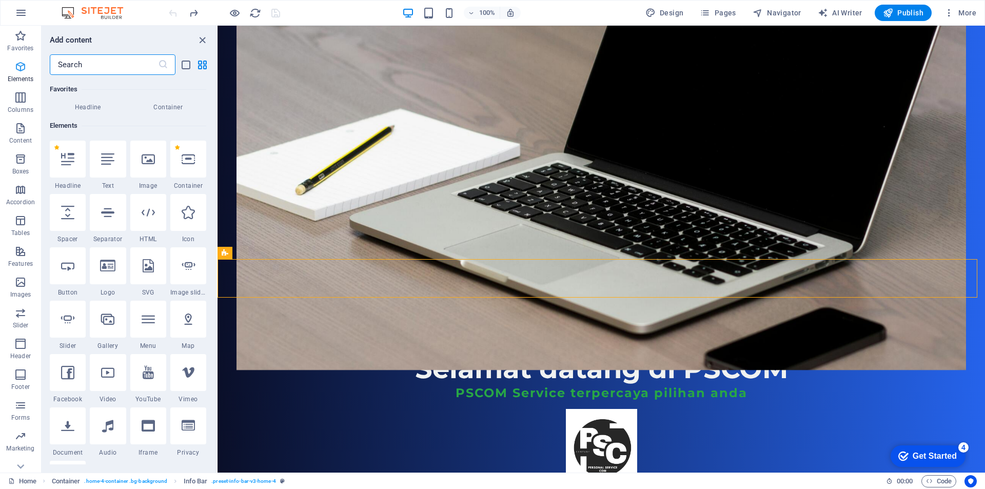
scroll to position [109, 0]
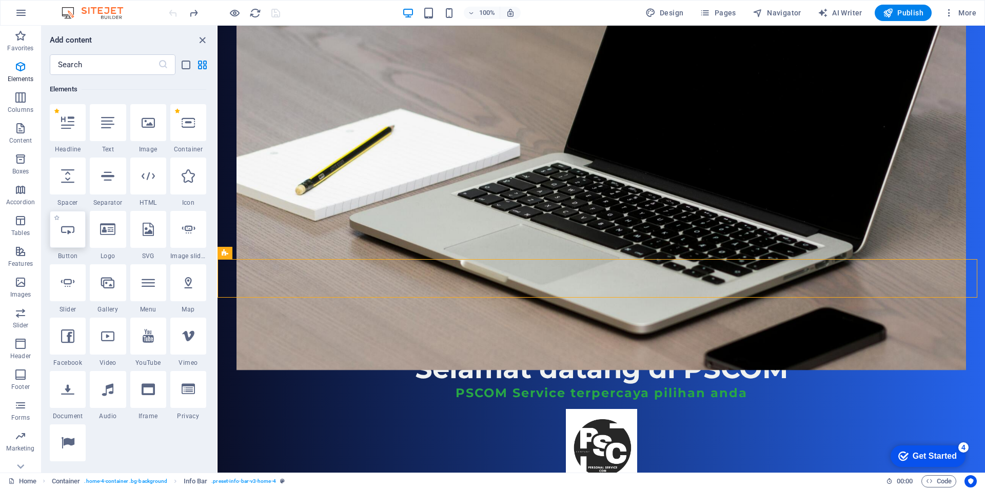
click at [70, 238] on div at bounding box center [68, 229] width 36 height 37
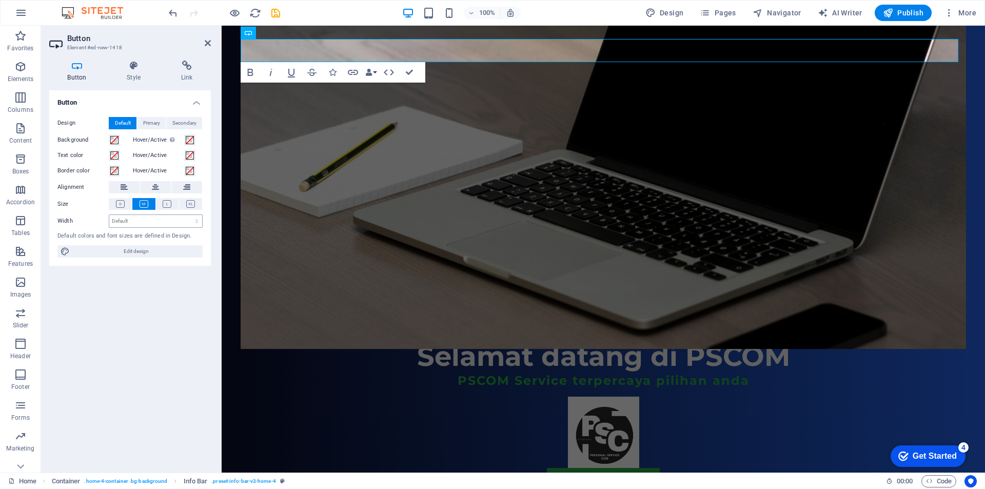
scroll to position [0, 0]
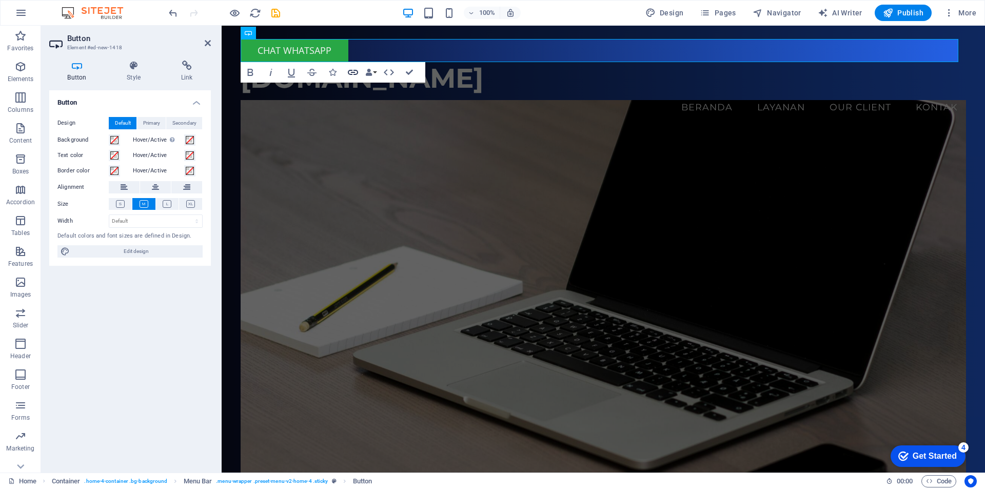
click at [349, 73] on icon "button" at bounding box center [353, 72] width 12 height 12
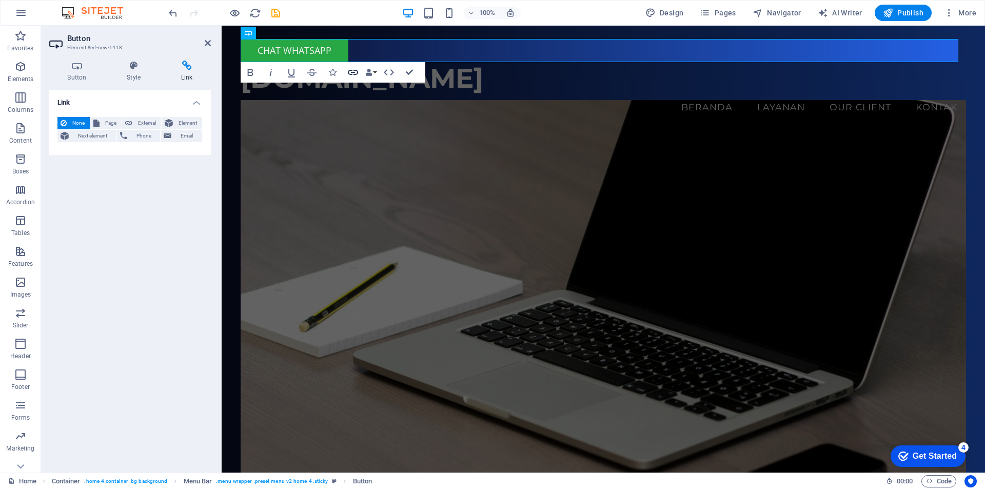
click at [348, 73] on icon "button" at bounding box center [353, 72] width 10 height 5
click at [83, 70] on icon at bounding box center [76, 66] width 55 height 10
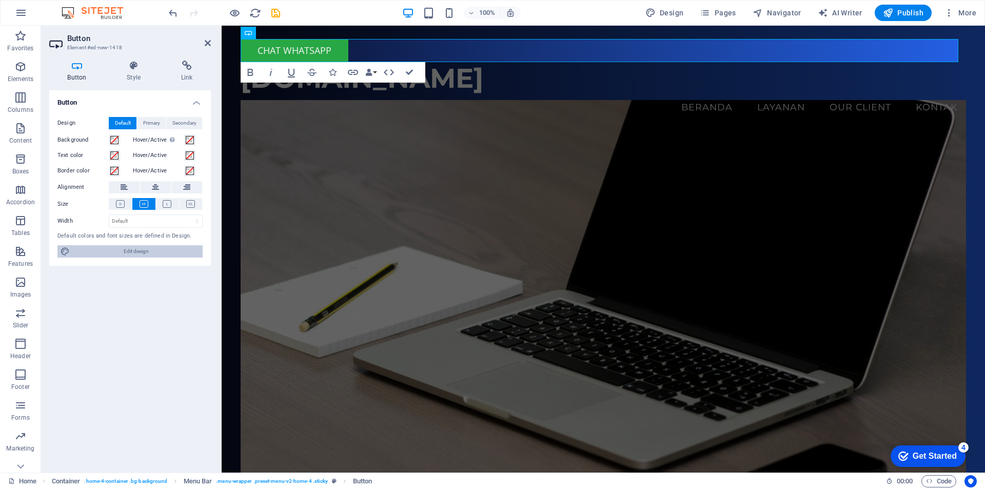
click at [150, 253] on span "Edit design" at bounding box center [136, 251] width 127 height 12
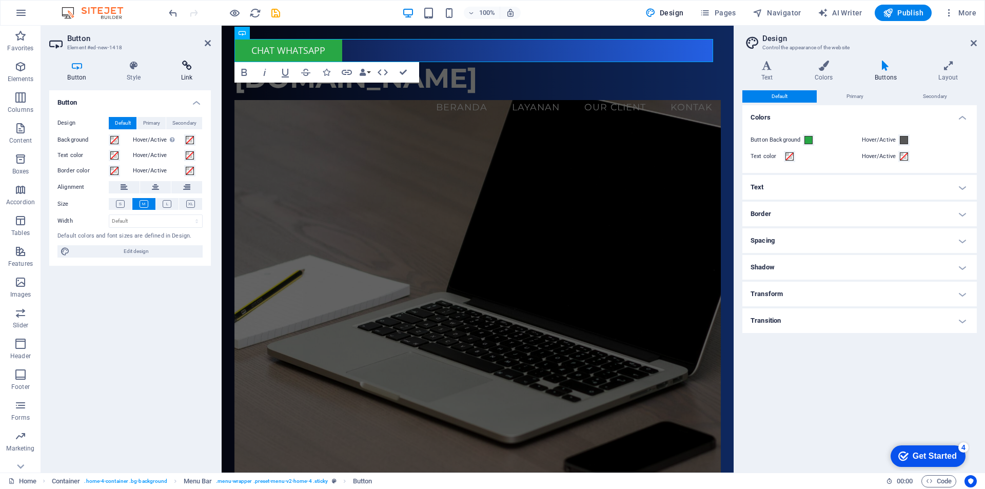
click at [186, 72] on h4 "Link" at bounding box center [187, 72] width 48 height 22
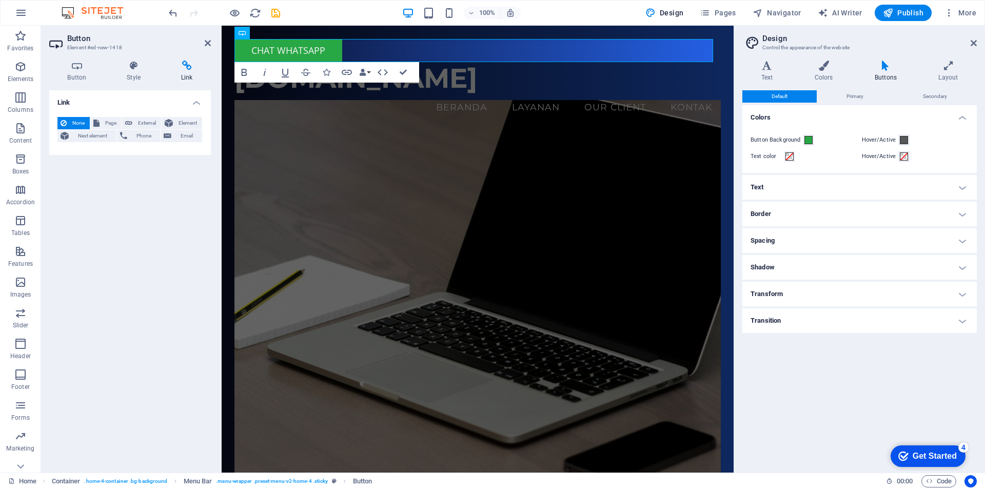
click at [186, 72] on h4 "Link" at bounding box center [187, 72] width 48 height 22
click at [187, 71] on h4 "Link" at bounding box center [187, 72] width 48 height 22
click at [77, 104] on h4 "Link" at bounding box center [130, 99] width 162 height 18
click at [79, 104] on h4 "Link" at bounding box center [130, 102] width 162 height 25
click at [172, 123] on icon at bounding box center [169, 123] width 8 height 12
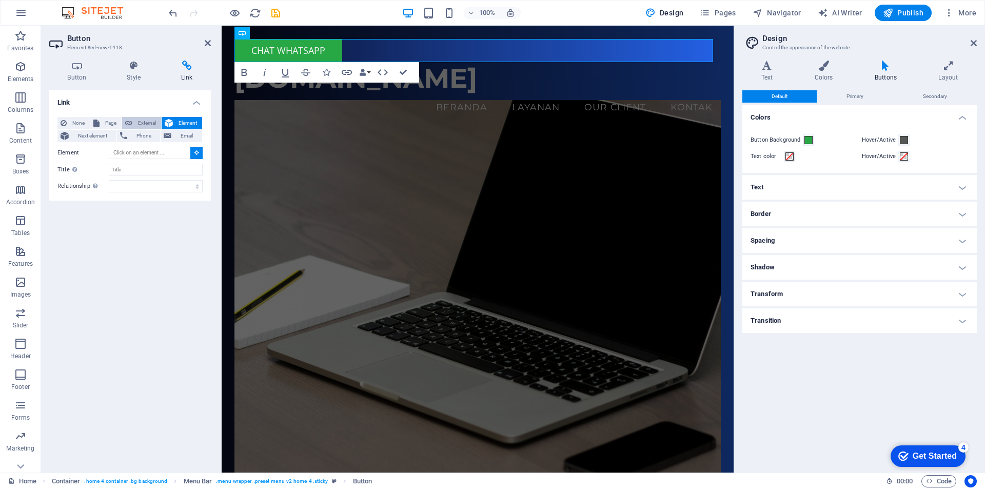
click at [136, 121] on span "External" at bounding box center [146, 123] width 23 height 12
select select "blank"
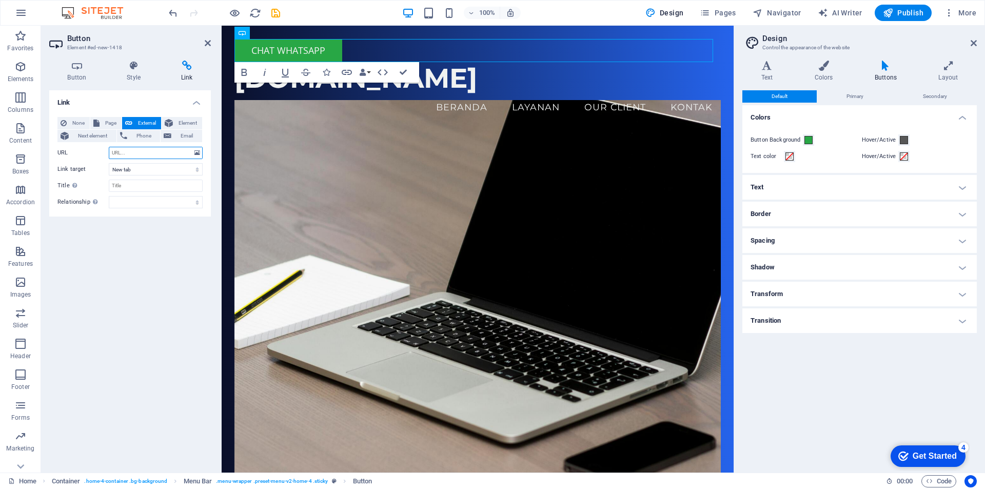
click at [135, 153] on input "URL" at bounding box center [156, 153] width 94 height 12
click at [130, 136] on button "Phone" at bounding box center [139, 136] width 44 height 12
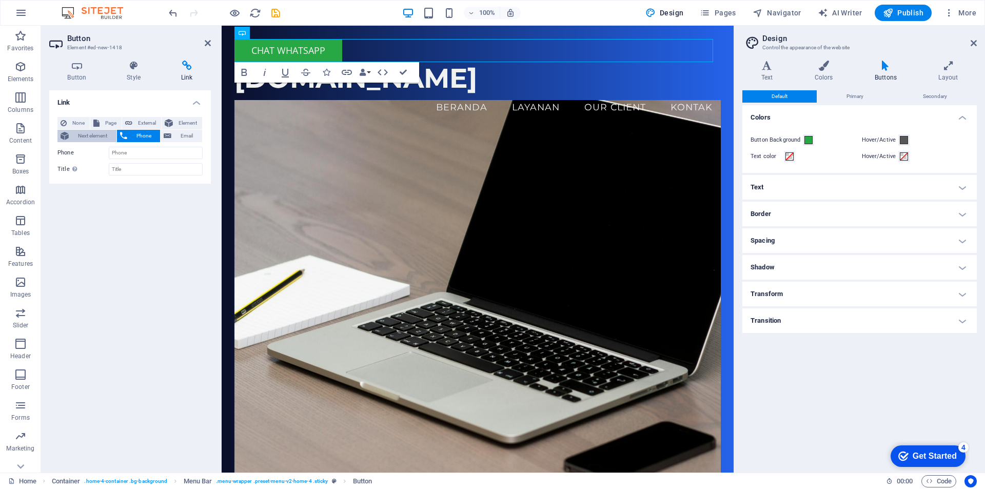
click at [102, 139] on span "Next element" at bounding box center [93, 136] width 42 height 12
click at [136, 165] on input "Title Additional link description, should not be the same as the link text. The…" at bounding box center [156, 165] width 94 height 12
click at [154, 187] on select "alternate author bookmark external help license next nofollow noreferrer noopen…" at bounding box center [156, 181] width 94 height 12
click at [152, 178] on select "alternate author bookmark external help license next nofollow noreferrer noopen…" at bounding box center [156, 181] width 94 height 12
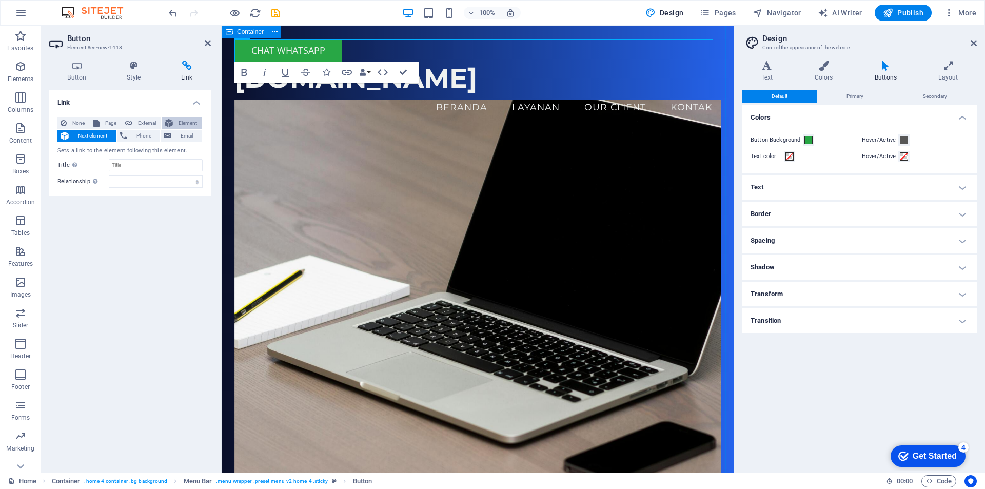
click at [182, 122] on span "Element" at bounding box center [187, 123] width 23 height 12
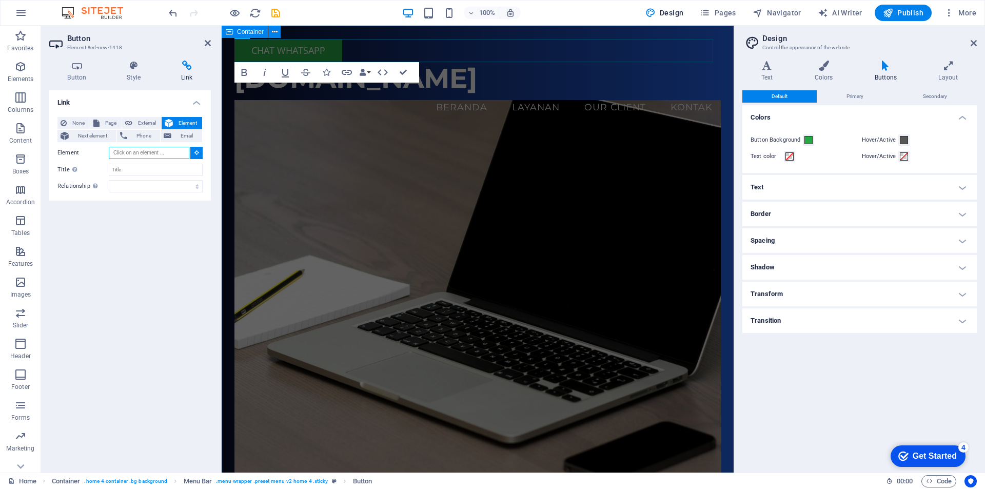
click at [141, 151] on input "Element" at bounding box center [149, 153] width 81 height 12
paste input "https://wa.me/6287711827886"
type input "https://wa.me/6287711827886"
click at [162, 170] on input "Title Additional link description, should not be the same as the link text. The…" at bounding box center [156, 170] width 94 height 12
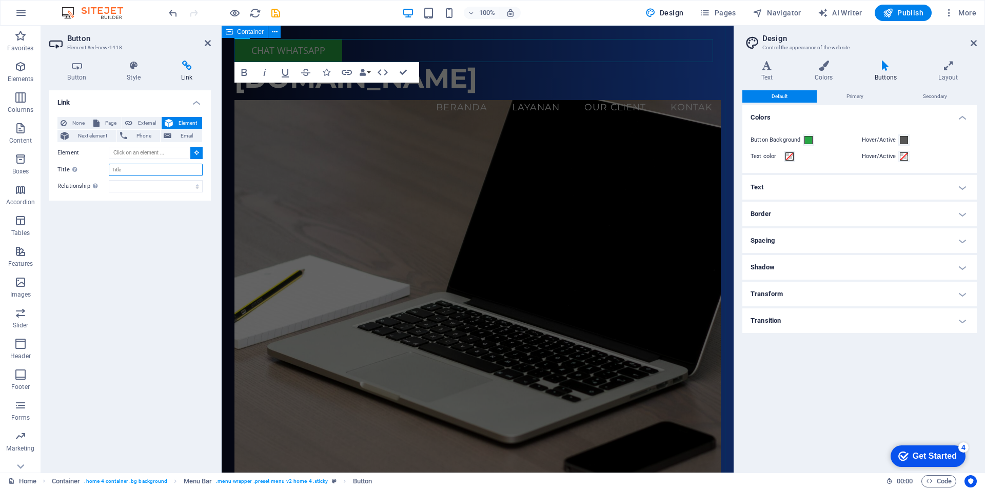
scroll to position [0, 0]
click at [145, 153] on input "Element" at bounding box center [149, 153] width 81 height 12
paste input "https://wa.me/6287711827886"
type input "https://wa.me/6287711827886"
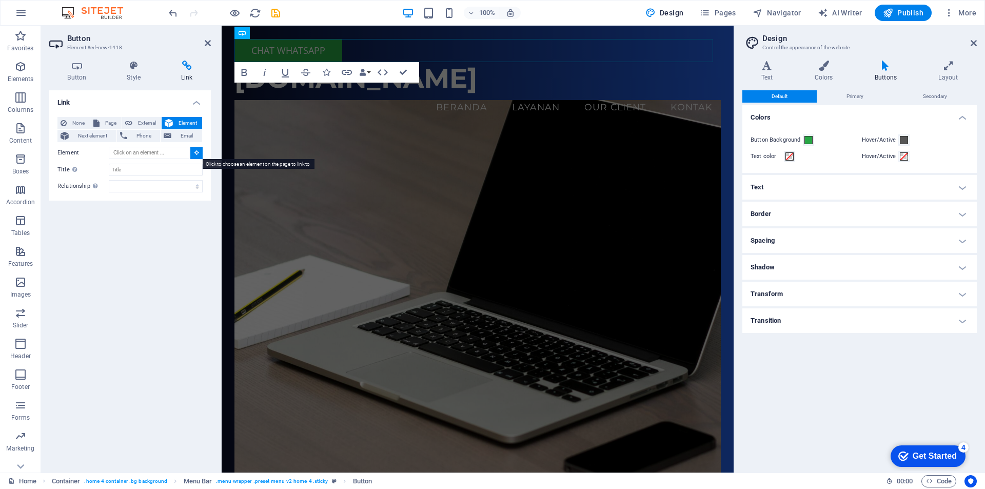
click at [194, 152] on icon at bounding box center [196, 152] width 5 height 5
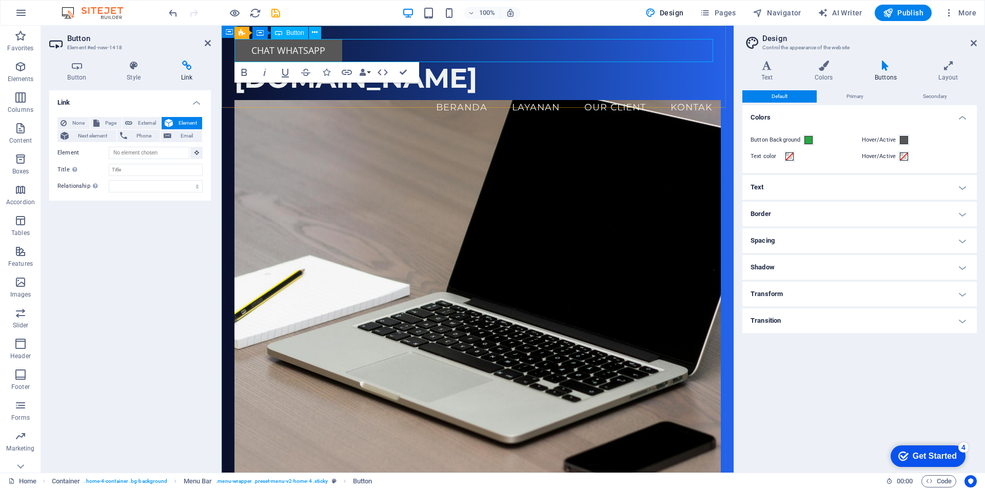
click at [290, 53] on link "CHAT WHATSAPP" at bounding box center [288, 50] width 108 height 23
click at [181, 122] on span "Element" at bounding box center [187, 123] width 23 height 12
click at [136, 120] on span "External" at bounding box center [146, 123] width 23 height 12
select select "blank"
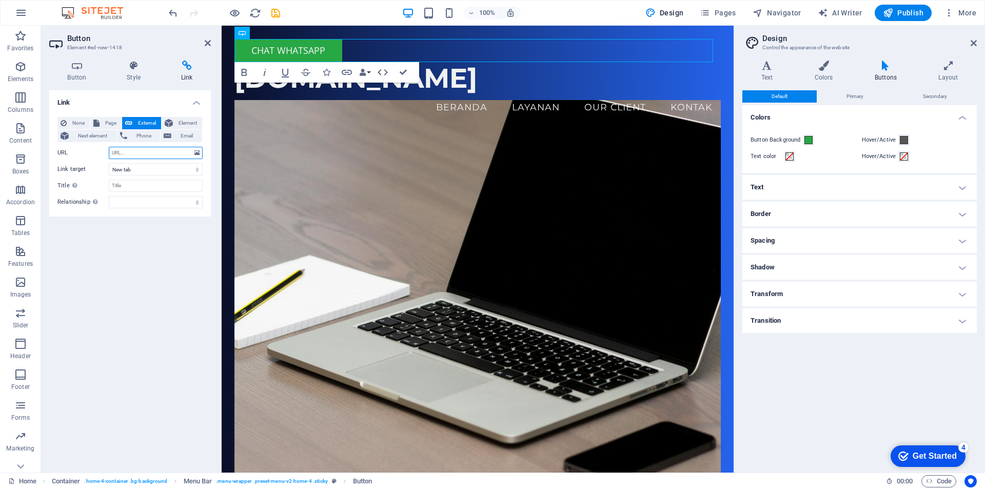
click at [142, 153] on input "URL" at bounding box center [156, 153] width 94 height 12
paste input "https://wa.me/6287711827886"
type input "https://wa.me/6287711827886"
click at [152, 170] on select "New tab Same tab Overlay" at bounding box center [156, 169] width 94 height 12
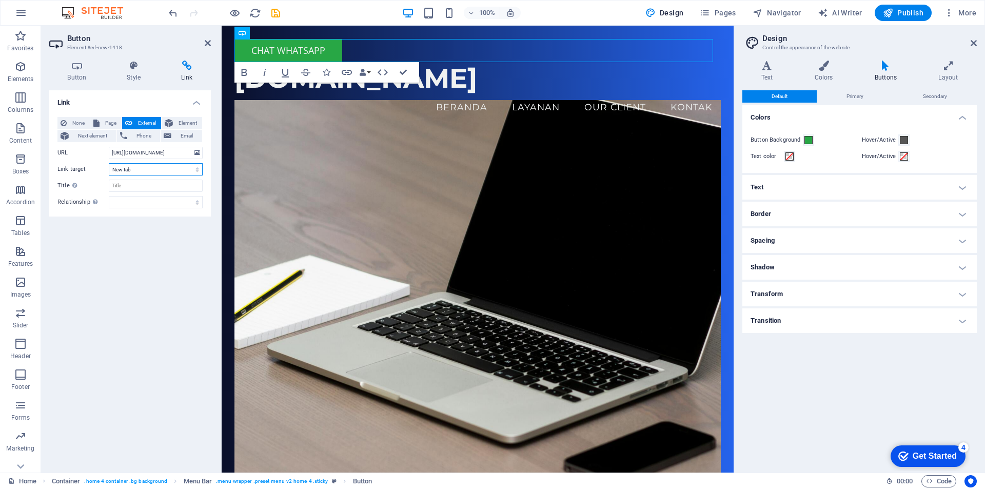
click at [151, 170] on select "New tab Same tab Overlay" at bounding box center [156, 169] width 94 height 12
click at [308, 51] on link "CHAT WHATSAPP" at bounding box center [288, 50] width 108 height 23
click at [261, 51] on link "CHAT WHATSAPP" at bounding box center [288, 50] width 108 height 23
click at [256, 51] on link "CHAT WHATSAPP" at bounding box center [288, 50] width 108 height 23
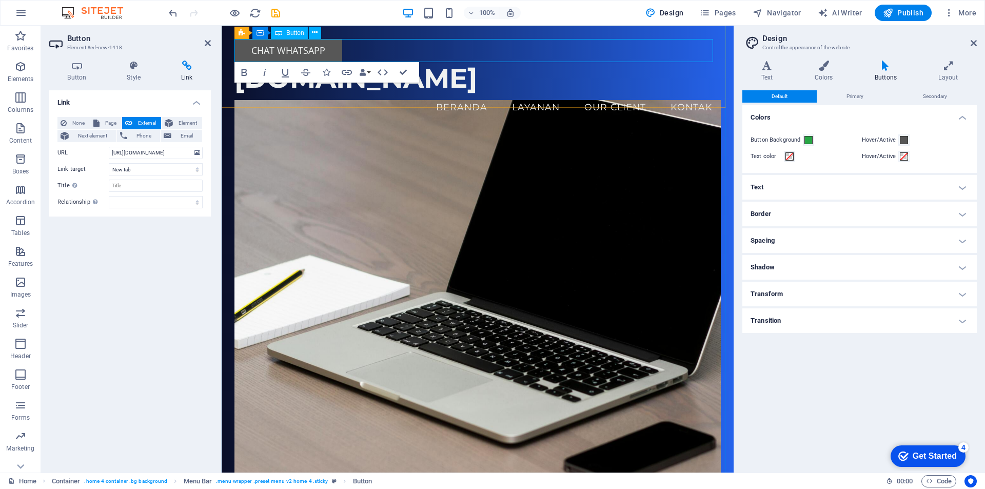
drag, startPoint x: 246, startPoint y: 54, endPoint x: 334, endPoint y: 46, distance: 88.1
click at [334, 46] on link "CHAT WHATSAPP" at bounding box center [288, 50] width 108 height 23
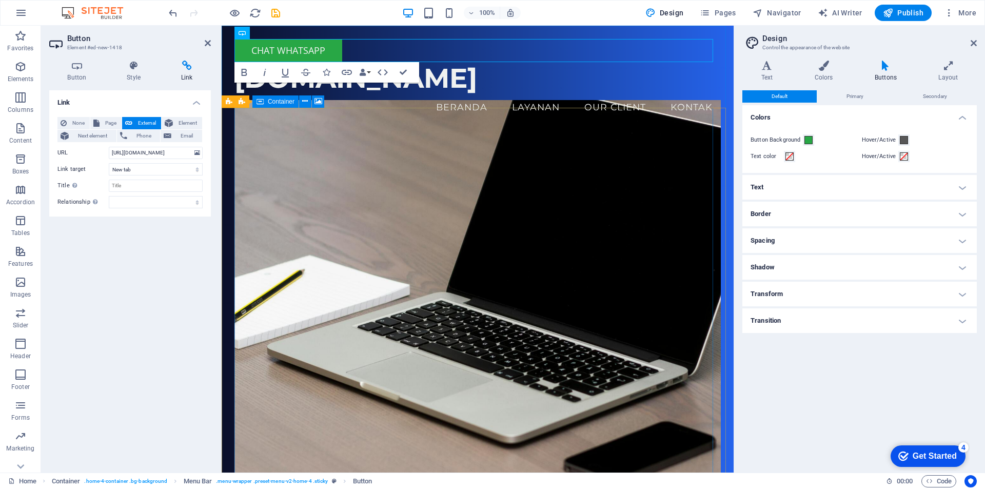
drag, startPoint x: 335, startPoint y: 47, endPoint x: 321, endPoint y: 210, distance: 164.3
click at [321, 211] on header "CHAT WHATSAPP pscom.id Menu Beranda Layanan Our Client Kontak Selamat datang di…" at bounding box center [478, 442] width 512 height 832
drag, startPoint x: 247, startPoint y: 46, endPoint x: 257, endPoint y: 110, distance: 65.4
click at [260, 129] on header "CHAT WHATSAPP pscom.id Menu Beranda Layanan Our Client Kontak Selamat datang di…" at bounding box center [478, 442] width 512 height 832
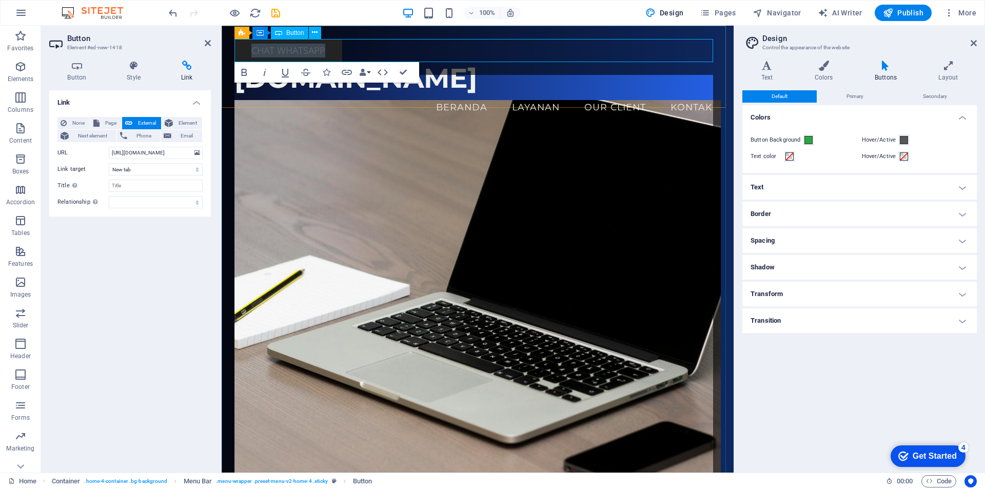
click at [314, 49] on link "CHAT WHATSAPP" at bounding box center [288, 50] width 108 height 23
click at [368, 50] on div "CHAT WHATSAPP" at bounding box center [477, 50] width 486 height 23
drag, startPoint x: 377, startPoint y: 48, endPoint x: 449, endPoint y: 386, distance: 345.9
click at [449, 386] on header "CHAT WHATSAPP pscom.id Menu Beranda Layanan Our Client Kontak Selamat datang di…" at bounding box center [478, 442] width 512 height 832
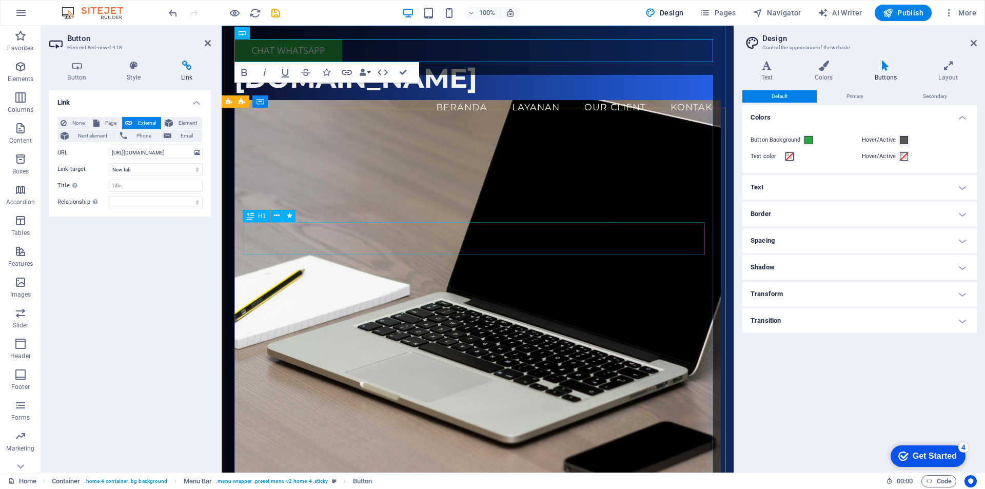
drag, startPoint x: 456, startPoint y: 49, endPoint x: 498, endPoint y: 227, distance: 182.3
click at [498, 227] on header "CHAT WHATSAPP pscom.id Menu Beranda Layanan Our Client Kontak Selamat datang di…" at bounding box center [478, 442] width 512 height 832
click at [399, 50] on div "CHAT WHATSAPP" at bounding box center [477, 50] width 486 height 23
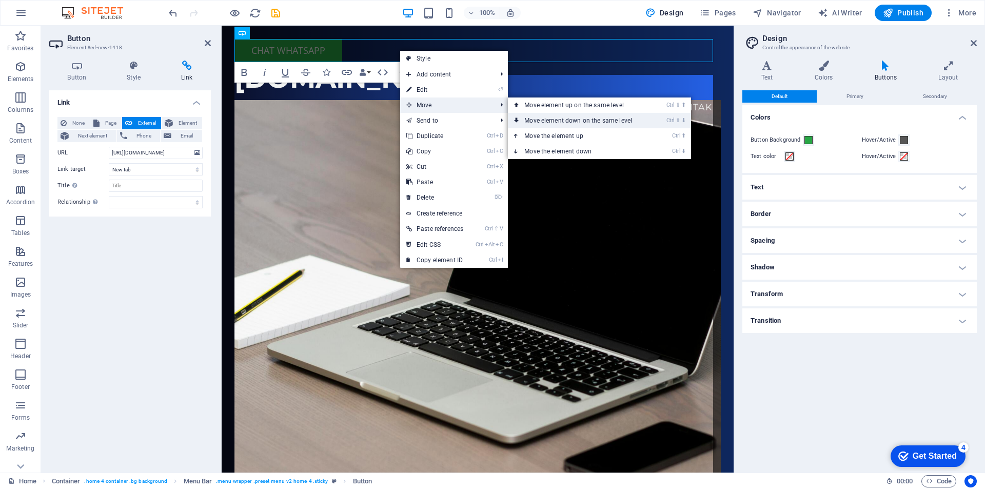
click at [549, 120] on link "Ctrl ⇧ ⬇ Move element down on the same level" at bounding box center [580, 120] width 145 height 15
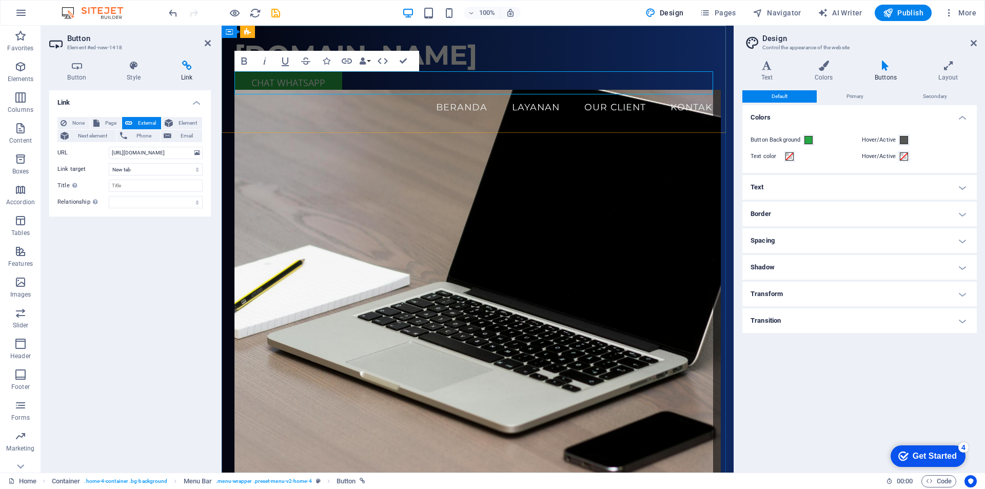
drag, startPoint x: 431, startPoint y: 79, endPoint x: 387, endPoint y: 87, distance: 44.3
click at [387, 87] on div "CHAT WHATSAPP" at bounding box center [477, 82] width 486 height 23
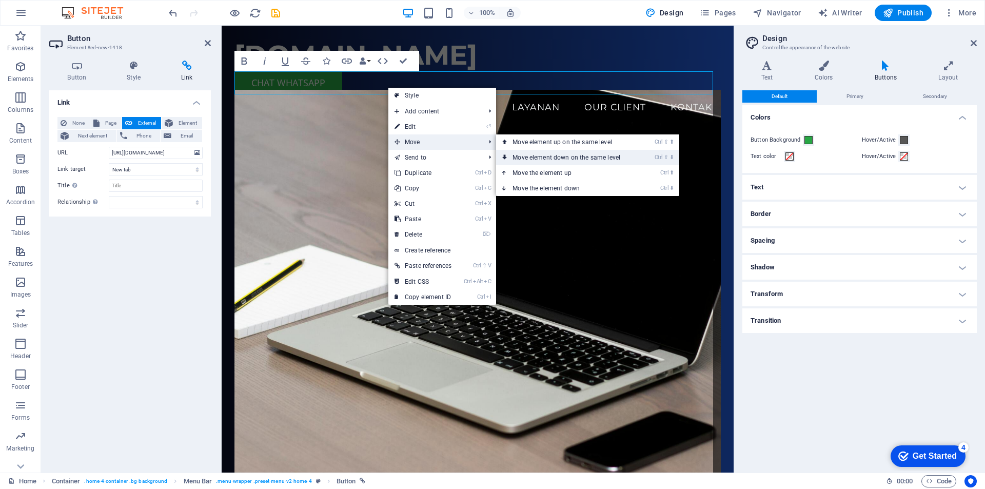
click at [545, 157] on link "Ctrl ⇧ ⬇ Move element down on the same level" at bounding box center [568, 157] width 145 height 15
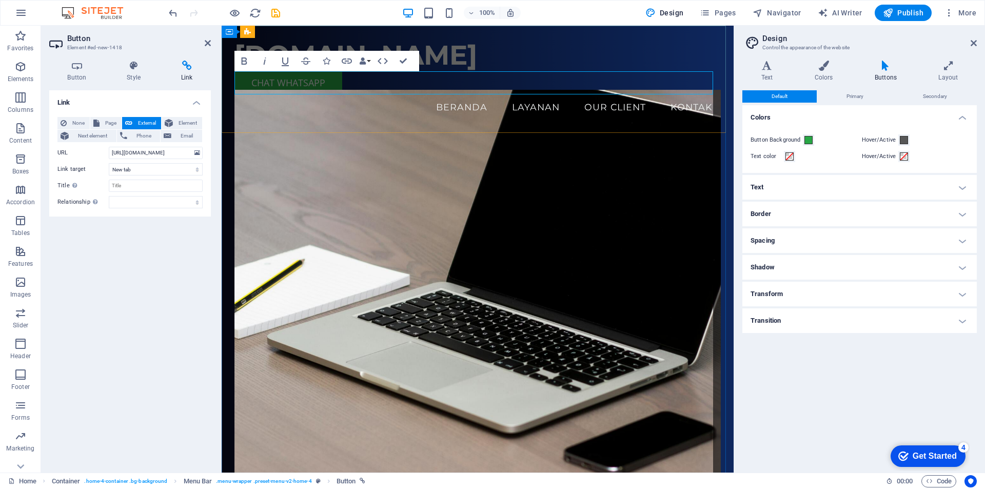
click at [435, 82] on div "CHAT WHATSAPP" at bounding box center [477, 82] width 486 height 23
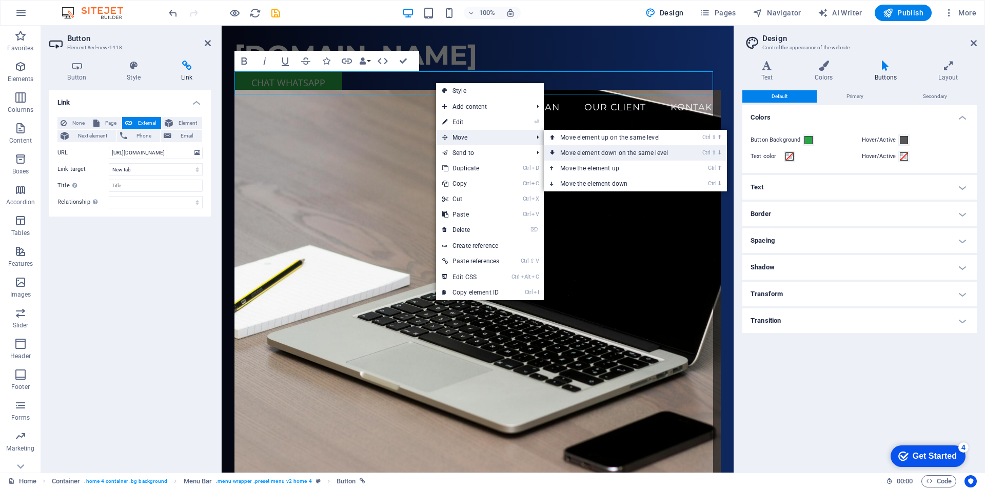
click at [577, 149] on link "Ctrl ⇧ ⬇ Move element down on the same level" at bounding box center [616, 152] width 145 height 15
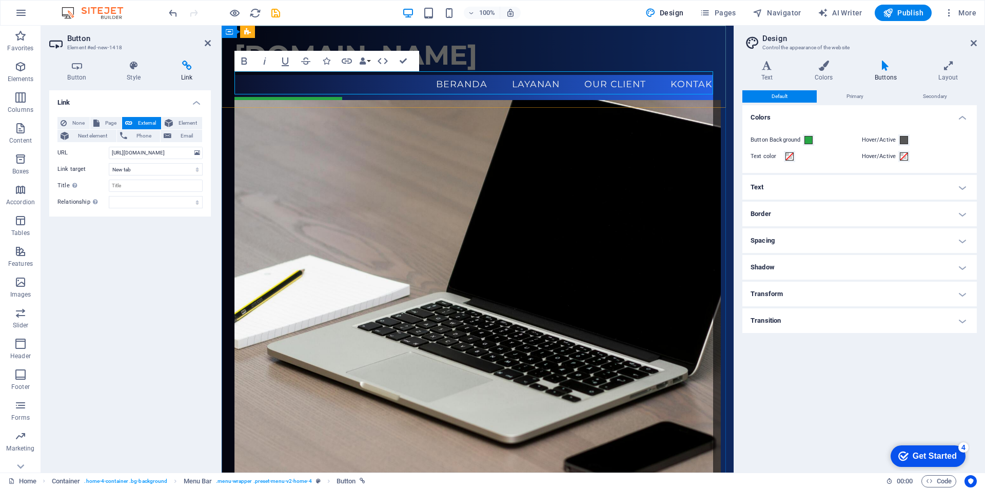
click at [458, 97] on div "CHAT WHATSAPP" at bounding box center [477, 108] width 486 height 23
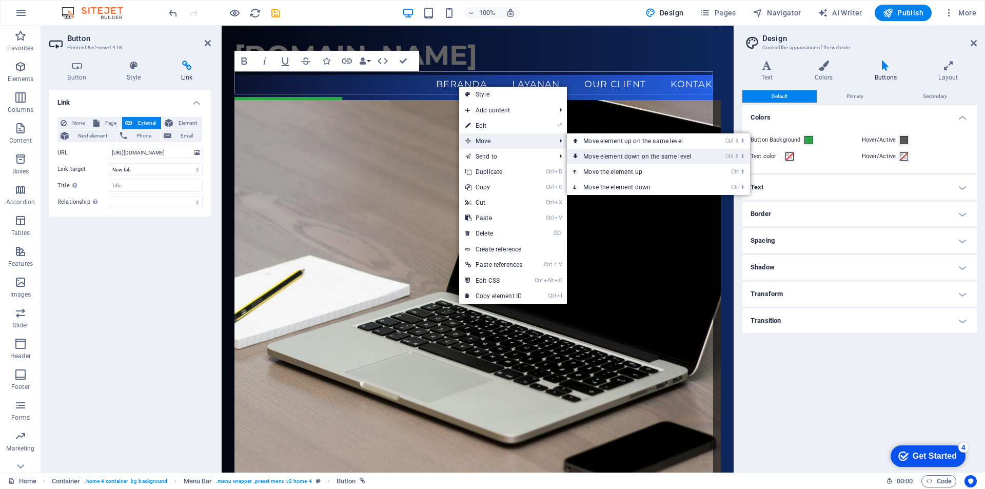
click at [599, 155] on link "Ctrl ⇧ ⬇ Move element down on the same level" at bounding box center [639, 156] width 145 height 15
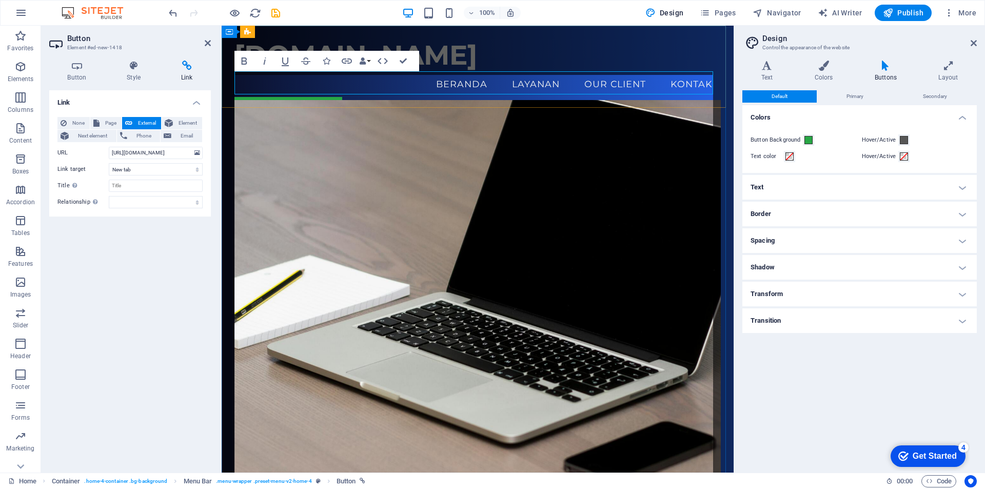
click at [408, 97] on div "CHAT WHATSAPP" at bounding box center [477, 108] width 486 height 23
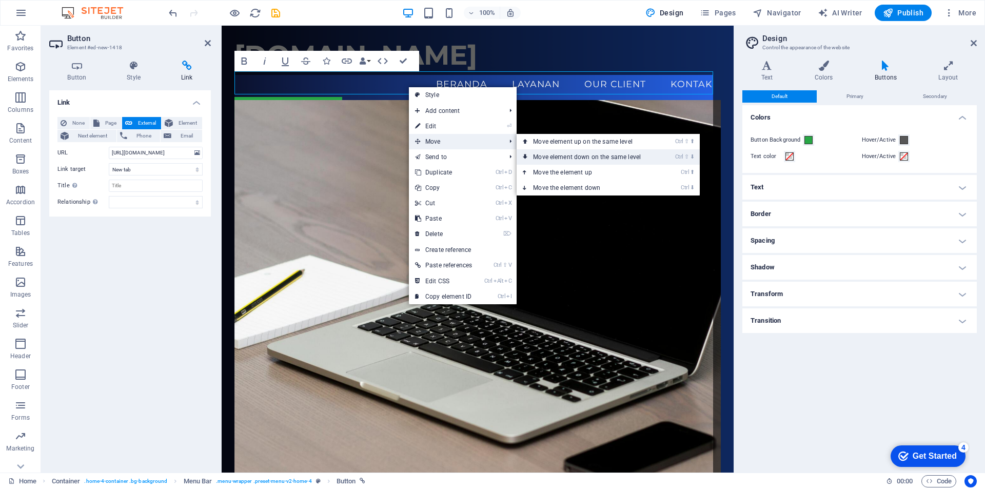
click at [546, 160] on link "Ctrl ⇧ ⬇ Move element down on the same level" at bounding box center [589, 156] width 145 height 15
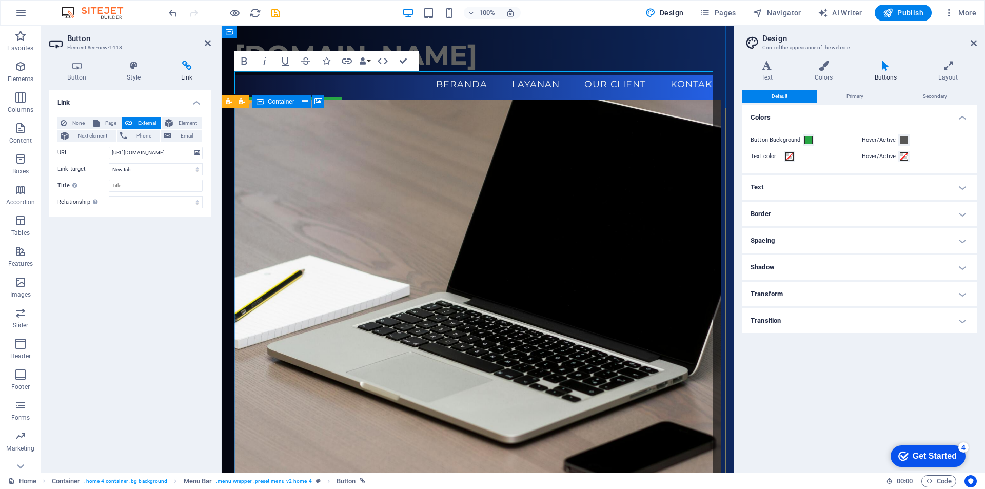
click at [319, 169] on figure at bounding box center [477, 303] width 486 height 407
click at [492, 124] on figure at bounding box center [477, 303] width 486 height 407
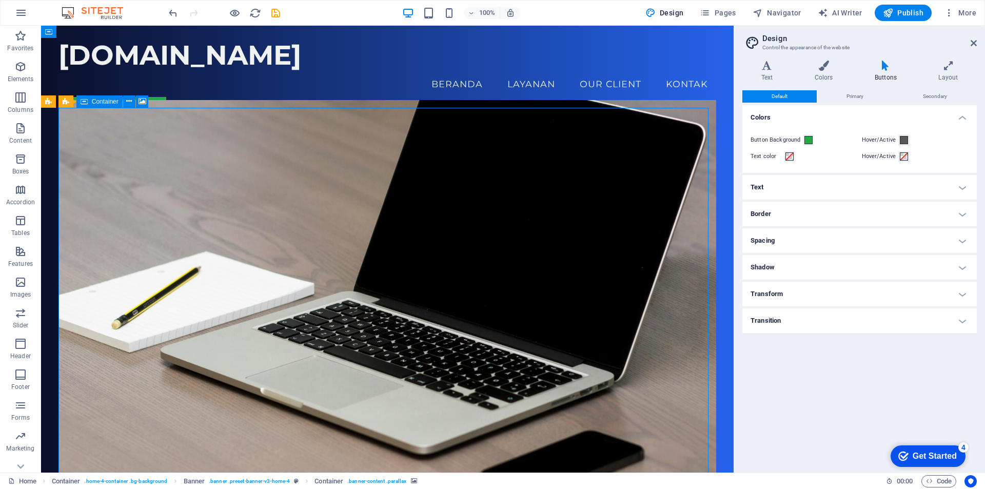
click at [564, 176] on figure at bounding box center [387, 303] width 658 height 407
click at [221, 97] on div "CHAT WHATSAPP" at bounding box center [387, 108] width 658 height 23
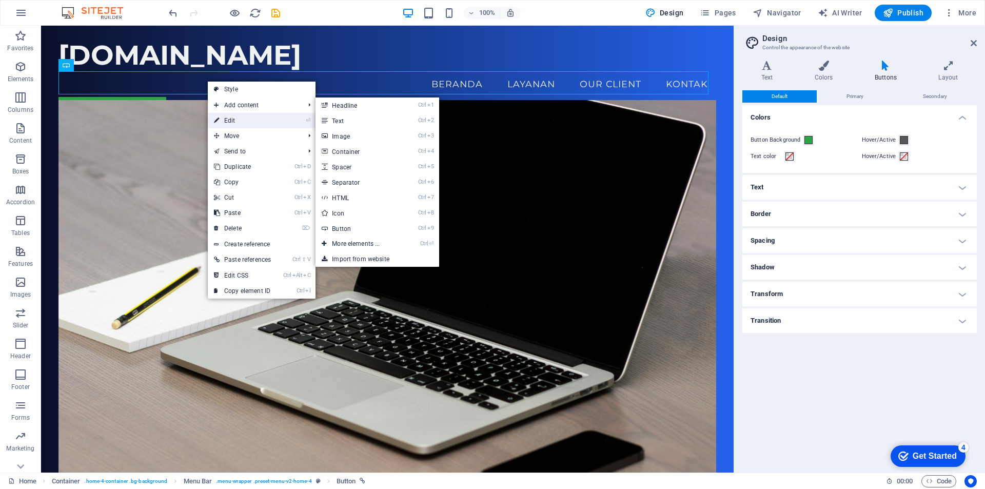
click at [245, 121] on link "⏎ Edit" at bounding box center [242, 120] width 69 height 15
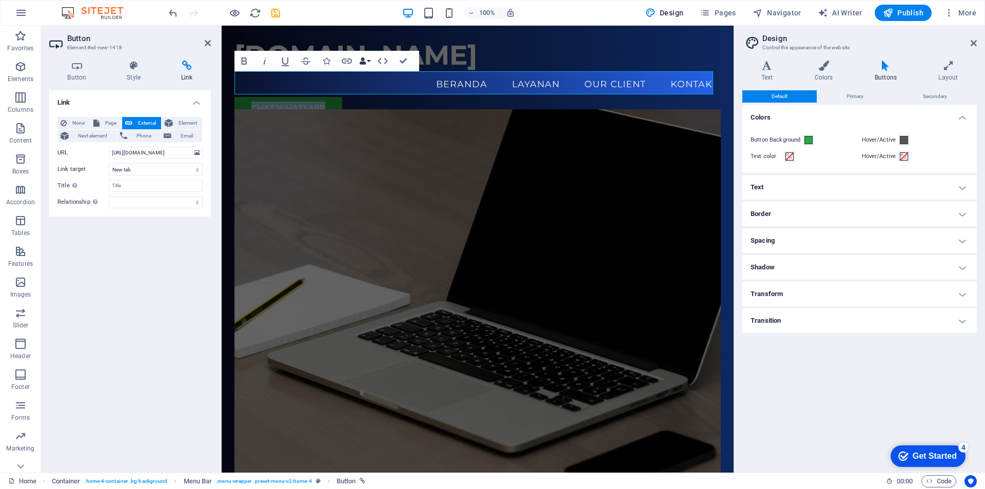
click at [368, 63] on button "Data Bindings" at bounding box center [365, 61] width 14 height 21
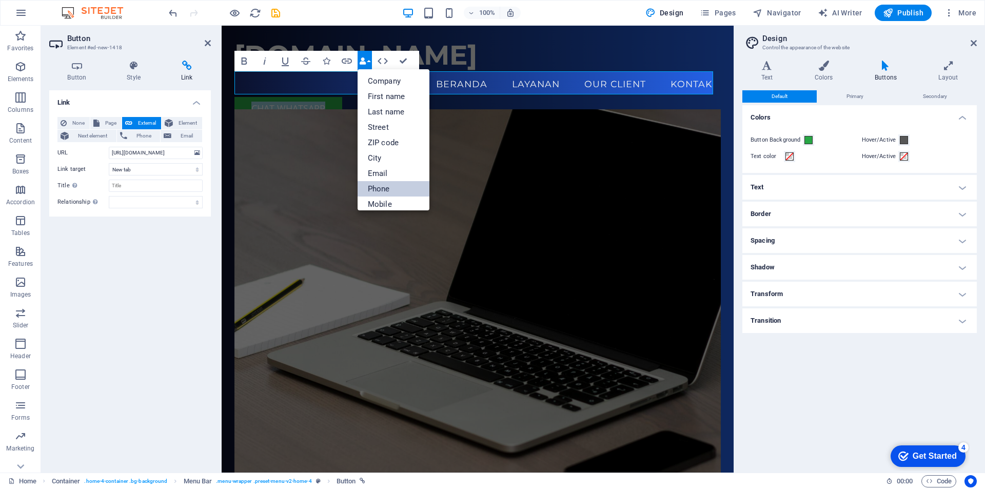
click at [383, 189] on link "Phone" at bounding box center [394, 188] width 72 height 15
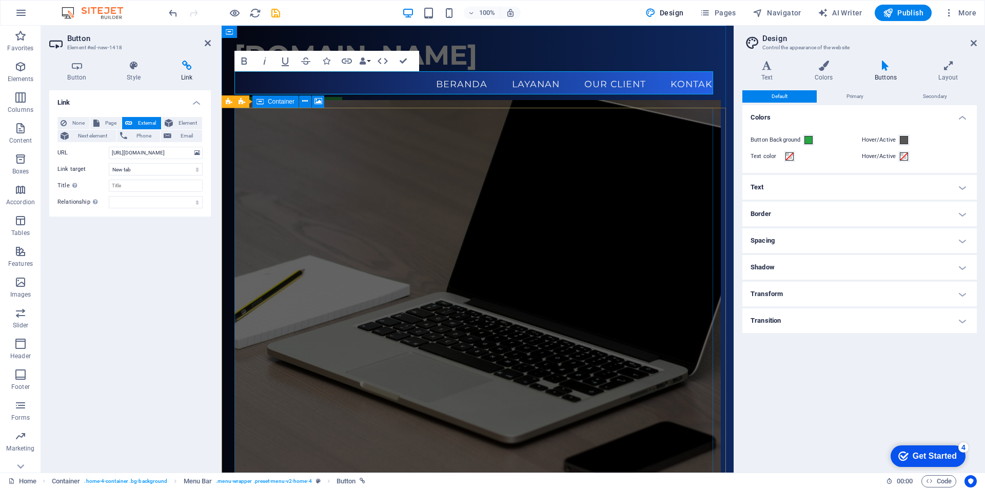
click at [354, 199] on figure at bounding box center [477, 303] width 486 height 407
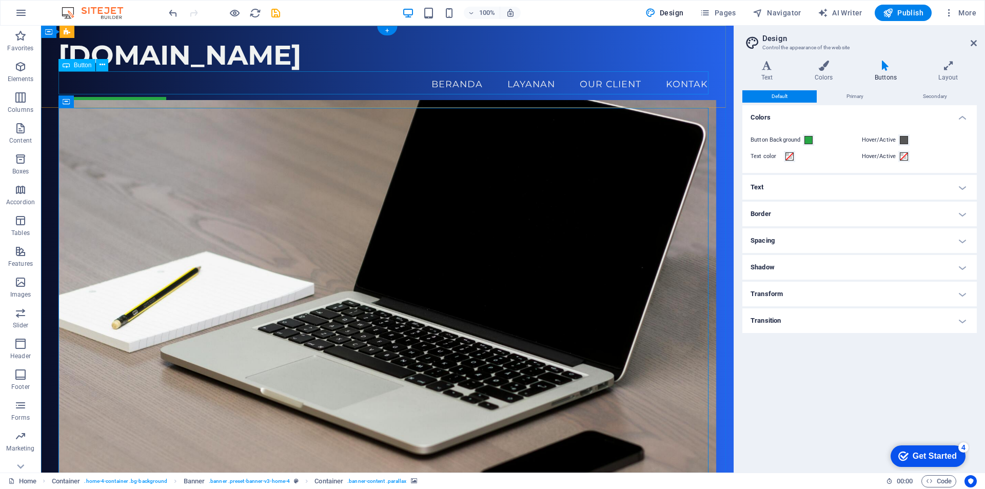
click at [181, 97] on div "CHAT WHATSAPP" at bounding box center [387, 108] width 658 height 23
click at [772, 72] on h4 "Text" at bounding box center [768, 72] width 53 height 22
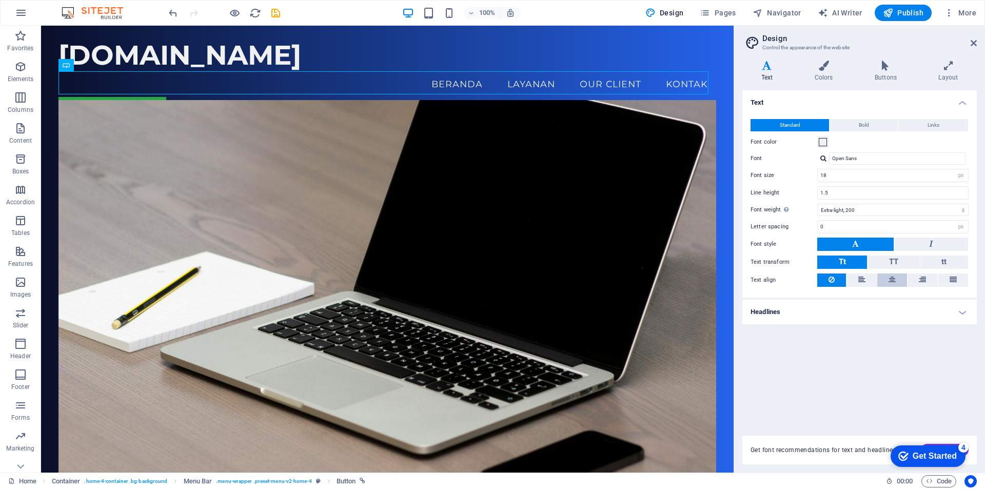
click at [894, 278] on icon at bounding box center [892, 279] width 7 height 12
click at [928, 280] on button at bounding box center [923, 279] width 30 height 13
click at [223, 97] on div "CHAT WHATSAPP" at bounding box center [387, 108] width 658 height 23
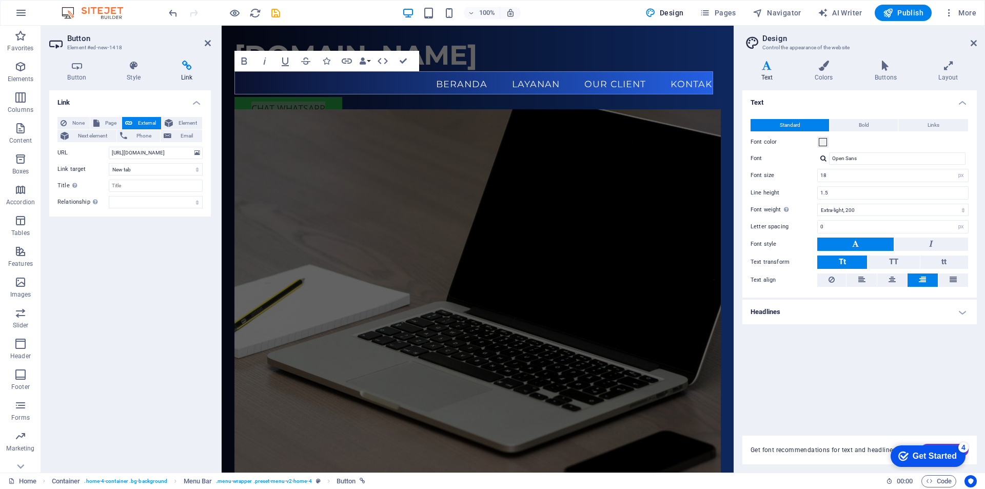
click at [928, 279] on button at bounding box center [923, 279] width 30 height 13
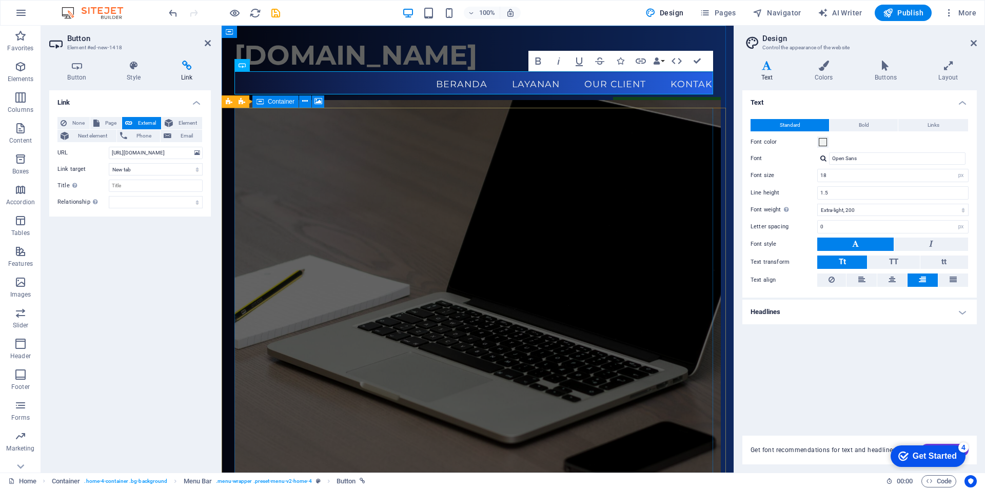
click at [588, 160] on figure at bounding box center [477, 303] width 486 height 407
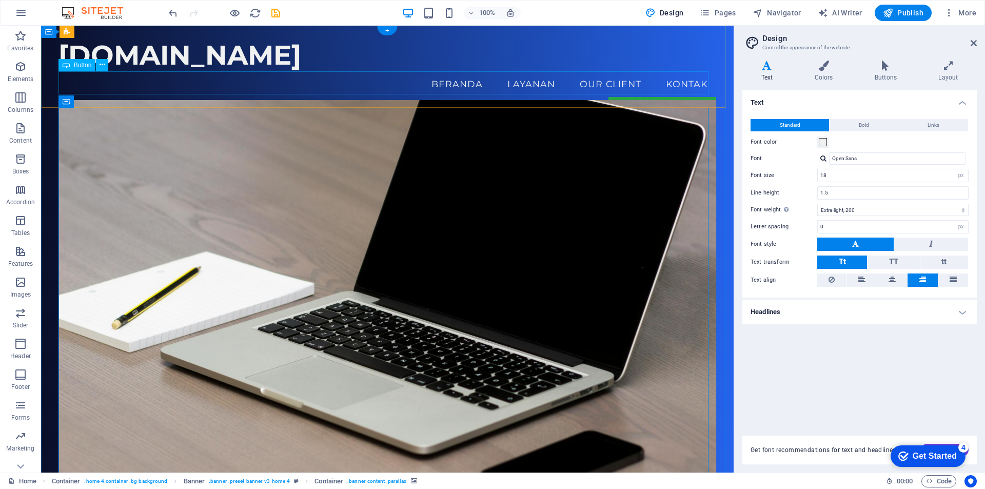
click at [470, 97] on div "CHAT WHATSAPP" at bounding box center [387, 108] width 658 height 23
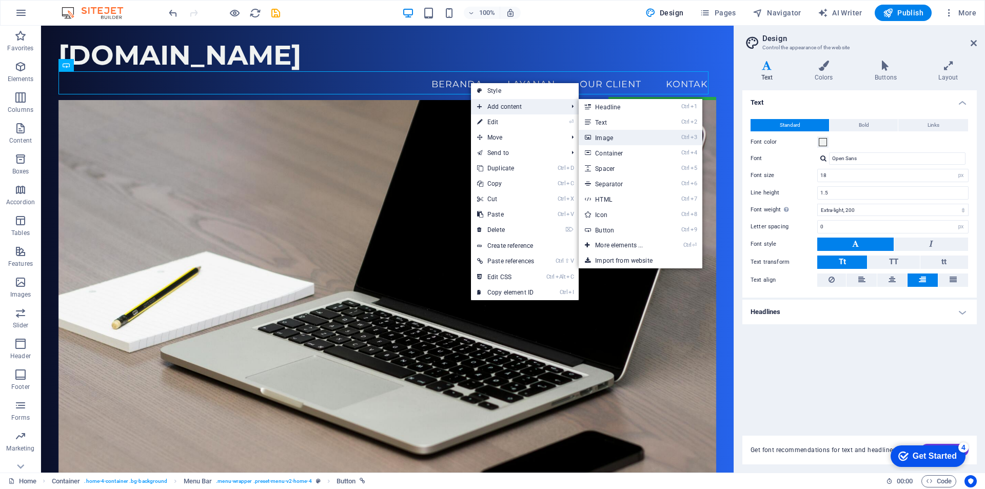
click at [619, 140] on link "Ctrl 3 Image" at bounding box center [621, 137] width 85 height 15
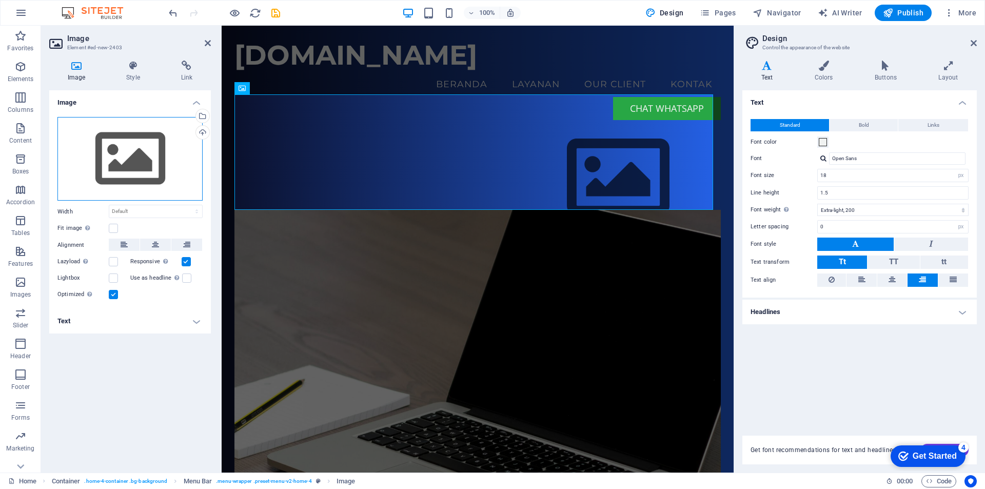
click at [124, 162] on div "Drag files here, click to choose files or select files from Files or our free s…" at bounding box center [129, 159] width 145 height 84
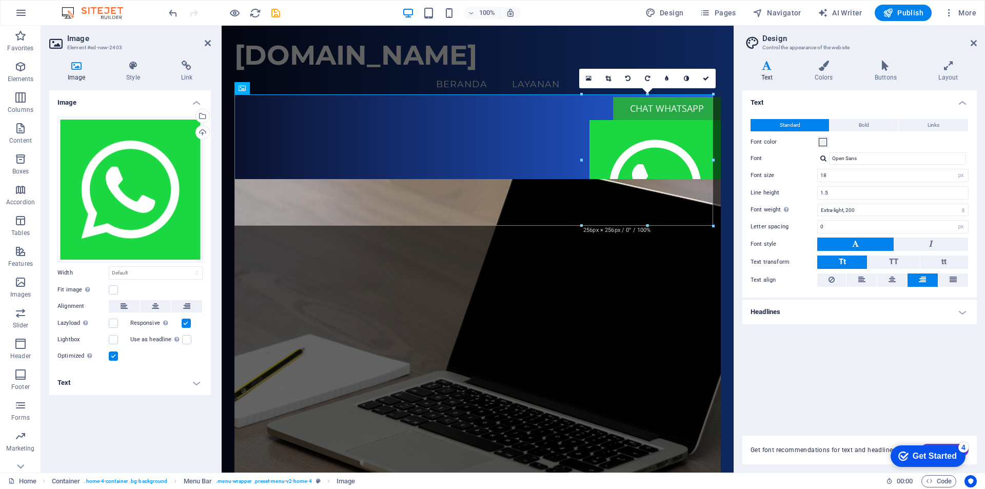
click at [712, 88] on div "16:10 16:9 4:3 1:1 1:2 0" at bounding box center [647, 78] width 136 height 19
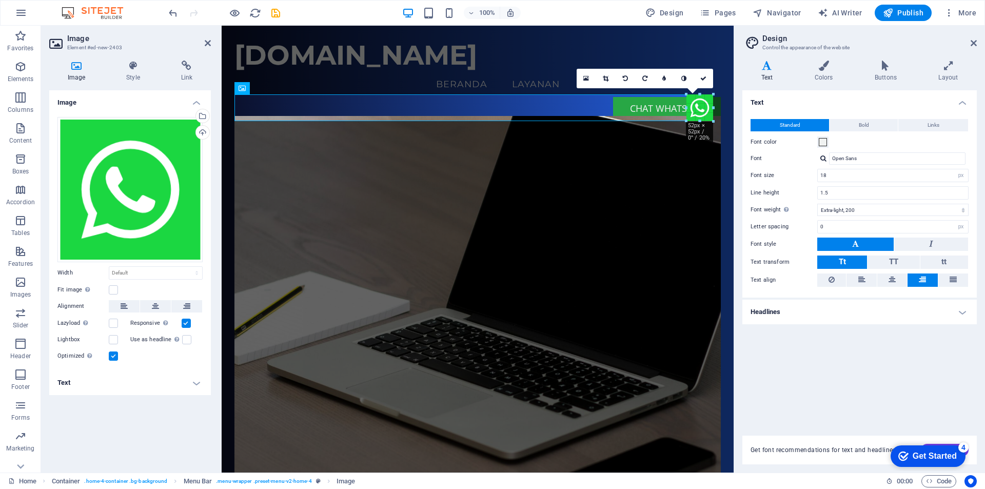
drag, startPoint x: 713, startPoint y: 96, endPoint x: 606, endPoint y: 203, distance: 150.6
type input "52"
select select "px"
click at [454, 97] on div "CHAT WHATSAPP" at bounding box center [477, 108] width 486 height 23
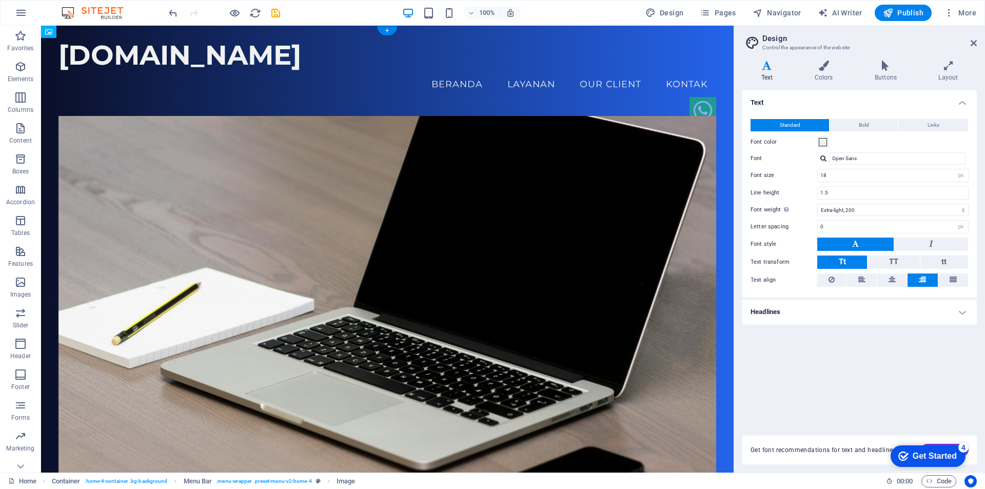
drag, startPoint x: 692, startPoint y: 111, endPoint x: 586, endPoint y: 86, distance: 108.1
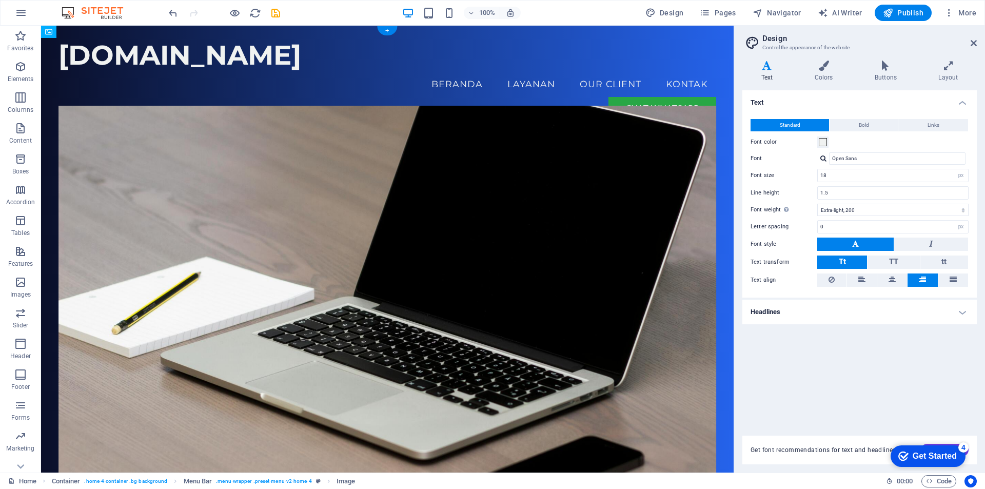
drag, startPoint x: 691, startPoint y: 87, endPoint x: 634, endPoint y: 99, distance: 58.3
click at [631, 97] on div "CHAT WHATSAPP" at bounding box center [387, 108] width 658 height 23
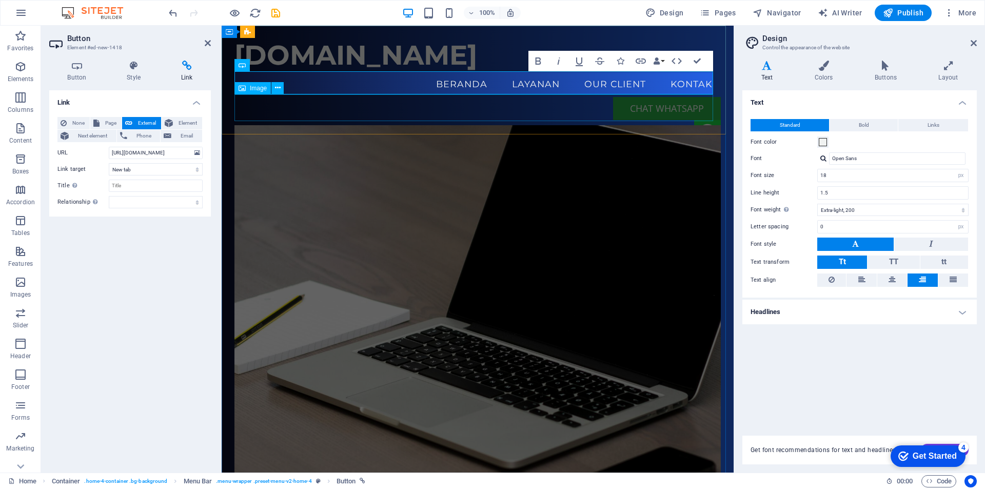
click at [659, 120] on figure at bounding box center [477, 133] width 486 height 27
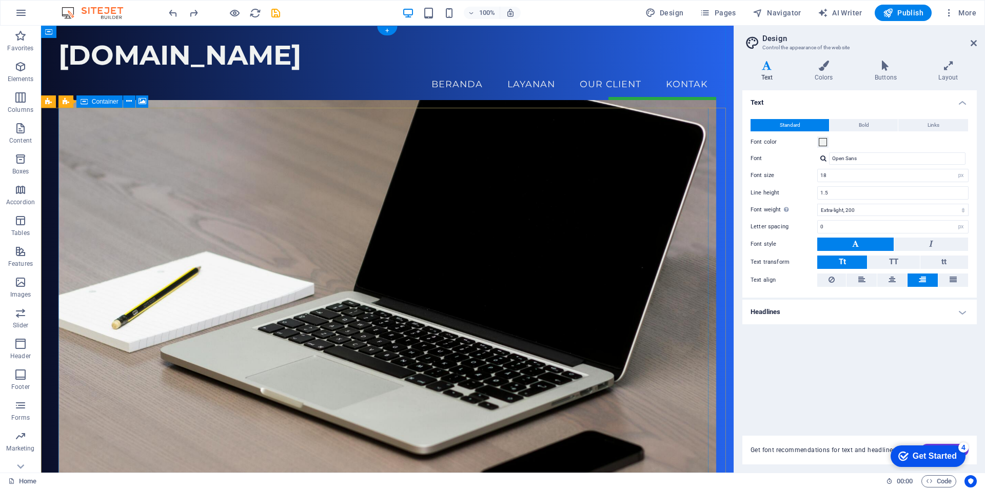
click at [419, 159] on figure at bounding box center [387, 303] width 658 height 407
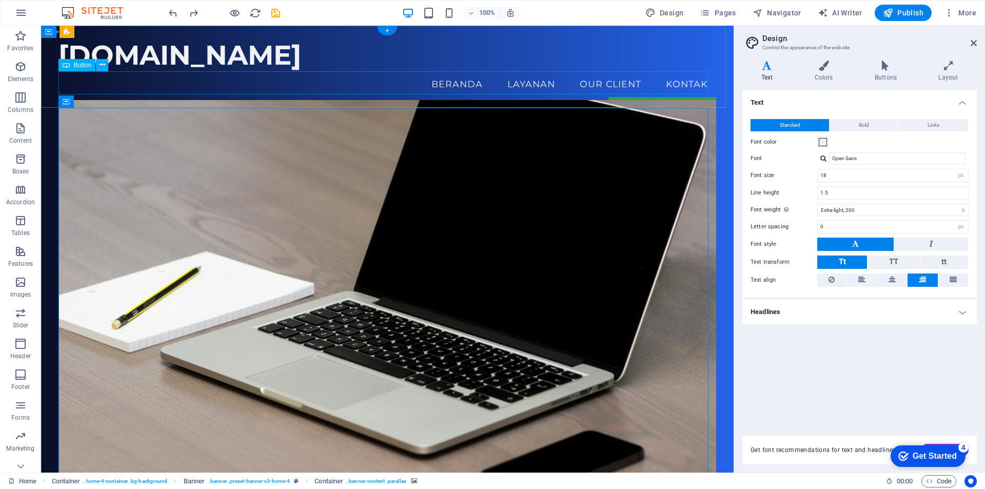
click at [453, 97] on div "CHAT WHATSAPP" at bounding box center [387, 108] width 658 height 23
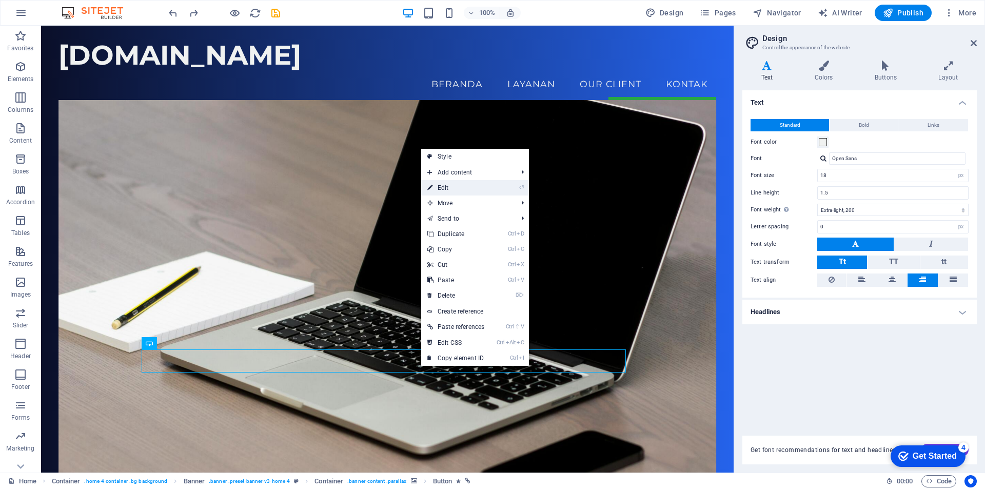
click at [484, 184] on link "⏎ Edit" at bounding box center [455, 187] width 69 height 15
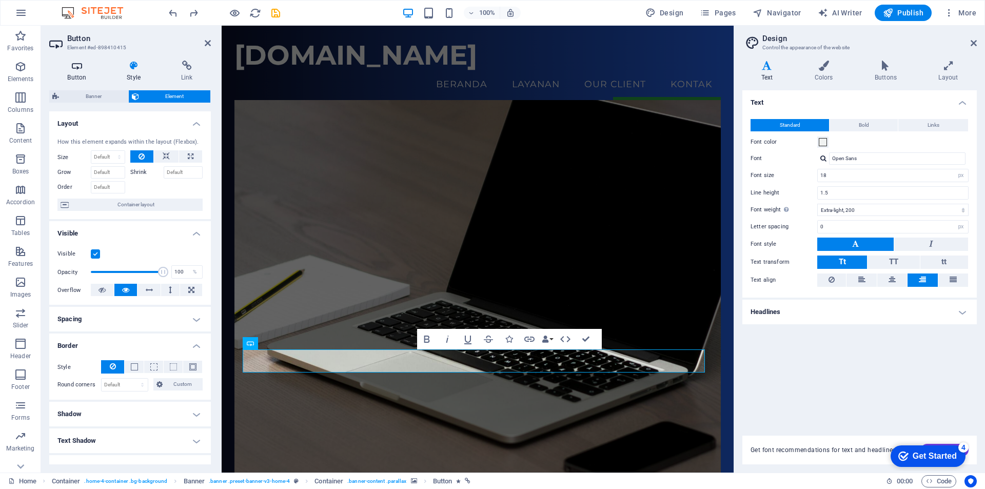
click at [75, 71] on h4 "Button" at bounding box center [79, 72] width 60 height 22
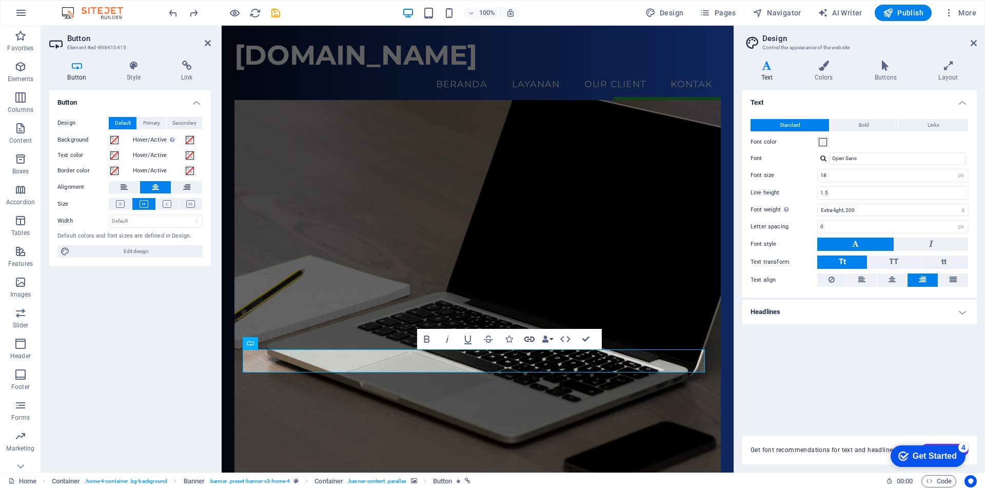
click at [529, 341] on icon "button" at bounding box center [529, 339] width 12 height 12
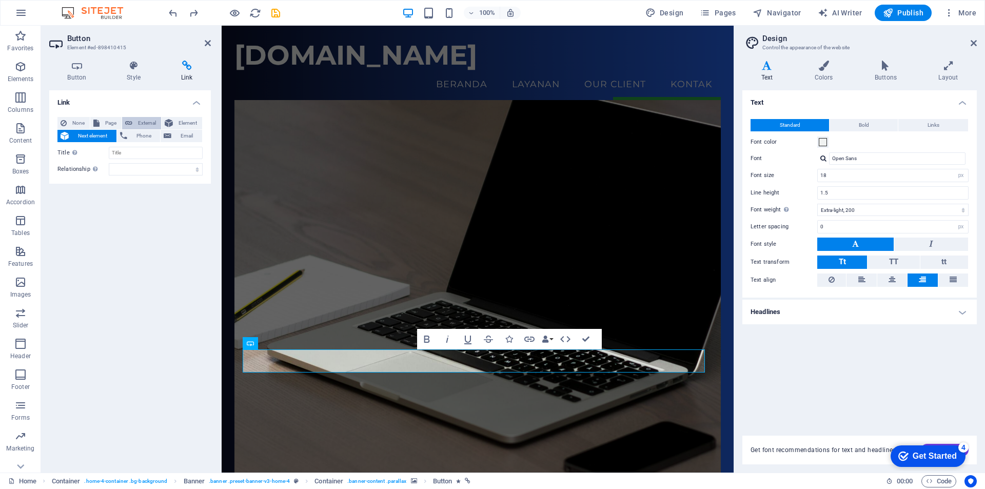
click at [138, 124] on span "External" at bounding box center [146, 123] width 23 height 12
select select "blank"
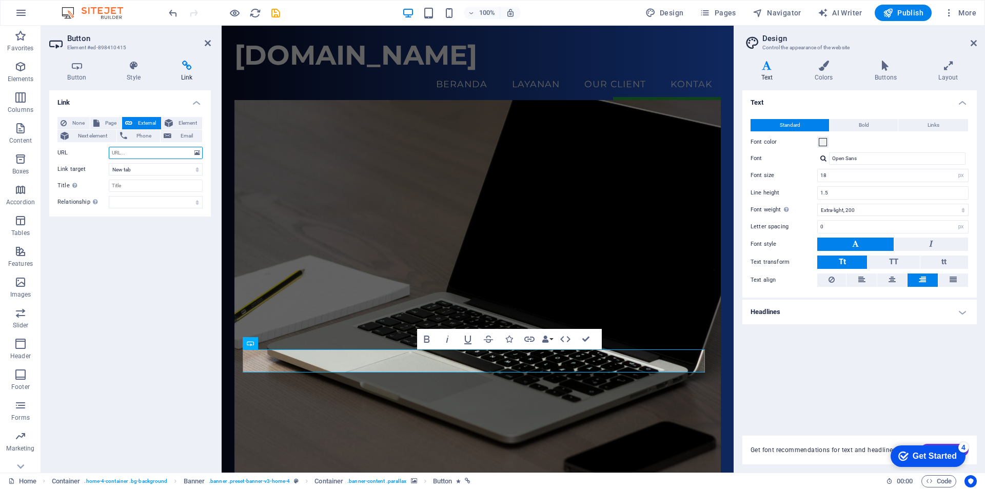
click at [154, 152] on input "URL" at bounding box center [156, 153] width 94 height 12
paste input "https://wa.me/6287711827886"
type input "https://wa.me/6287711827886"
click at [443, 397] on figure at bounding box center [477, 303] width 486 height 407
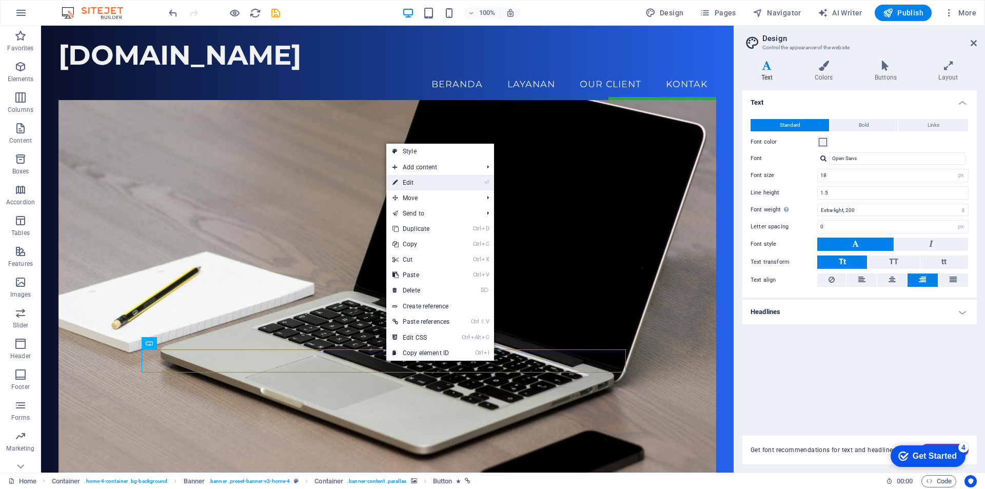
click at [419, 183] on link "⏎ Edit" at bounding box center [420, 182] width 69 height 15
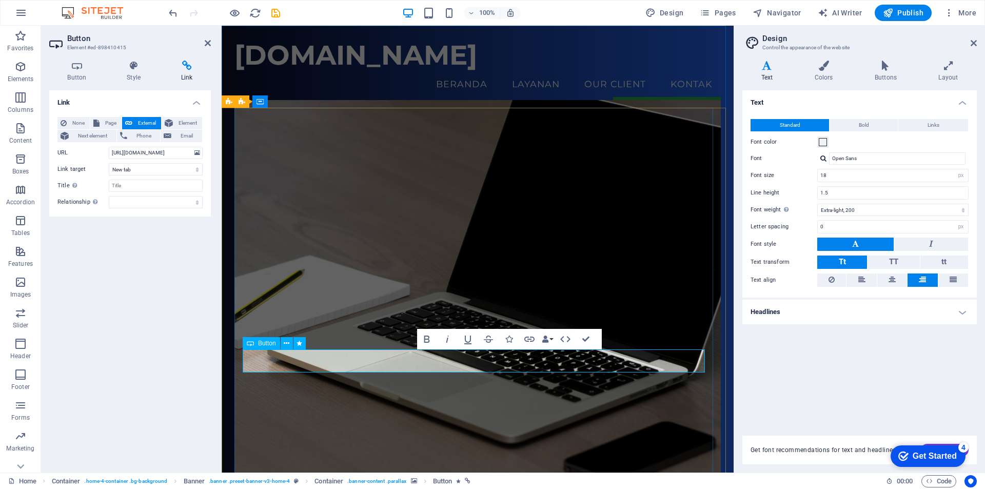
drag, startPoint x: 518, startPoint y: 359, endPoint x: 424, endPoint y: 362, distance: 93.4
click at [351, 404] on figure at bounding box center [477, 303] width 486 height 407
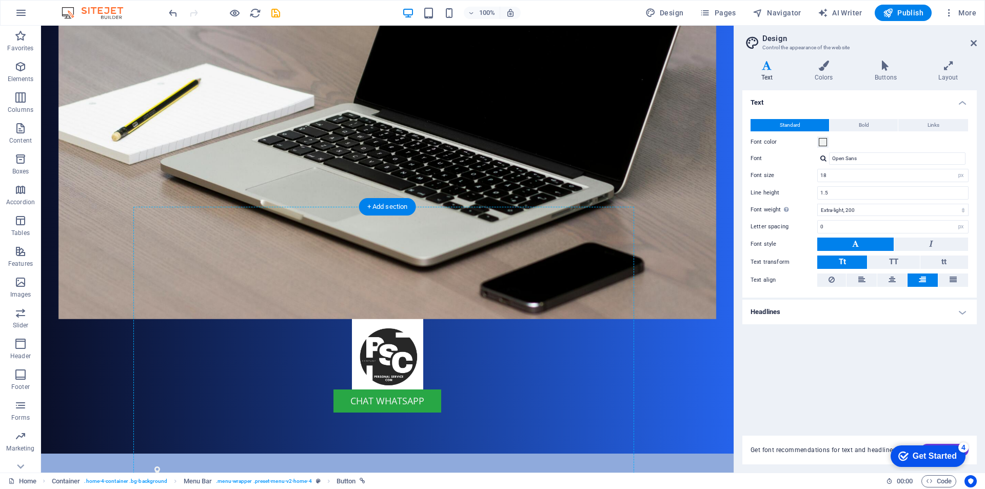
scroll to position [330, 0]
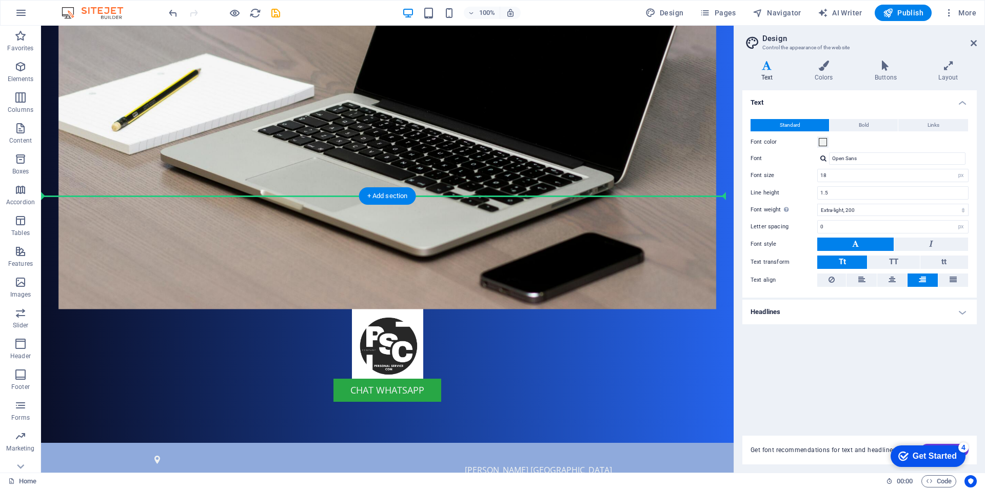
drag, startPoint x: 563, startPoint y: 81, endPoint x: 597, endPoint y: 236, distance: 158.6
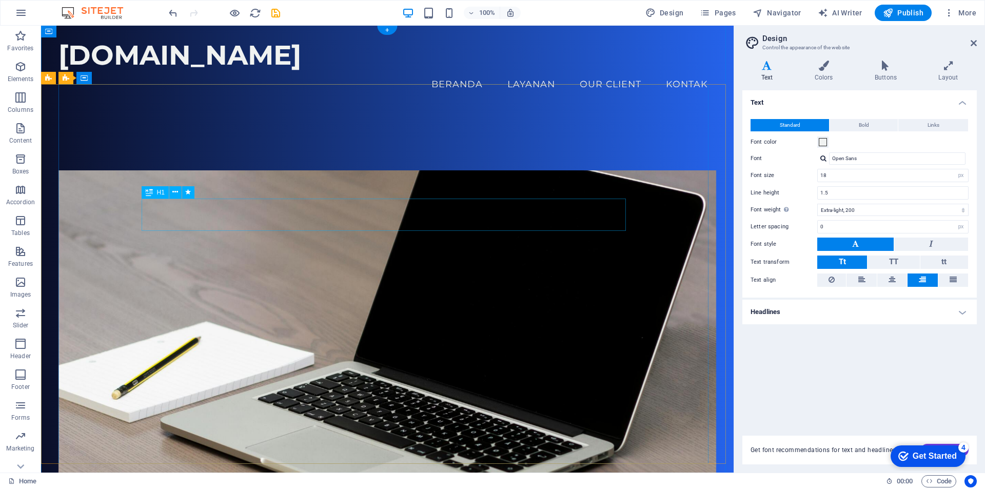
scroll to position [308, 0]
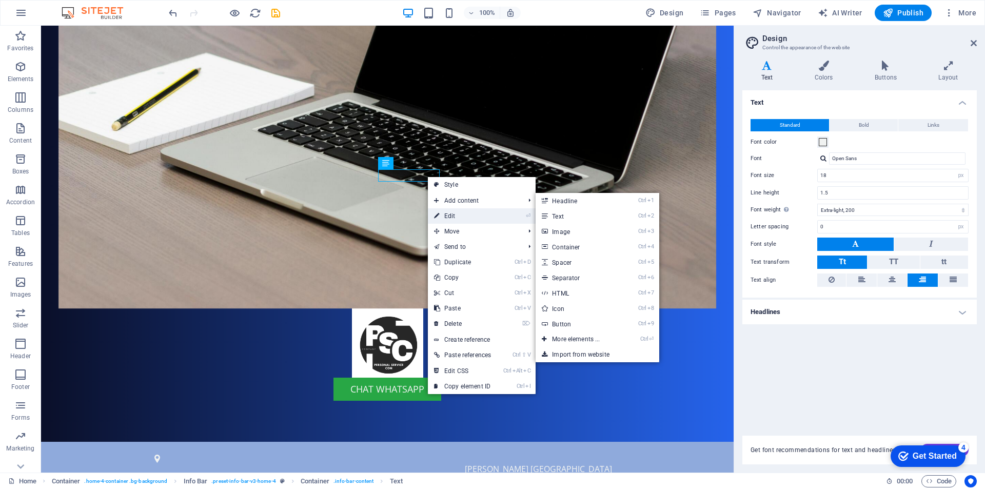
click at [458, 211] on link "⏎ Edit" at bounding box center [462, 215] width 69 height 15
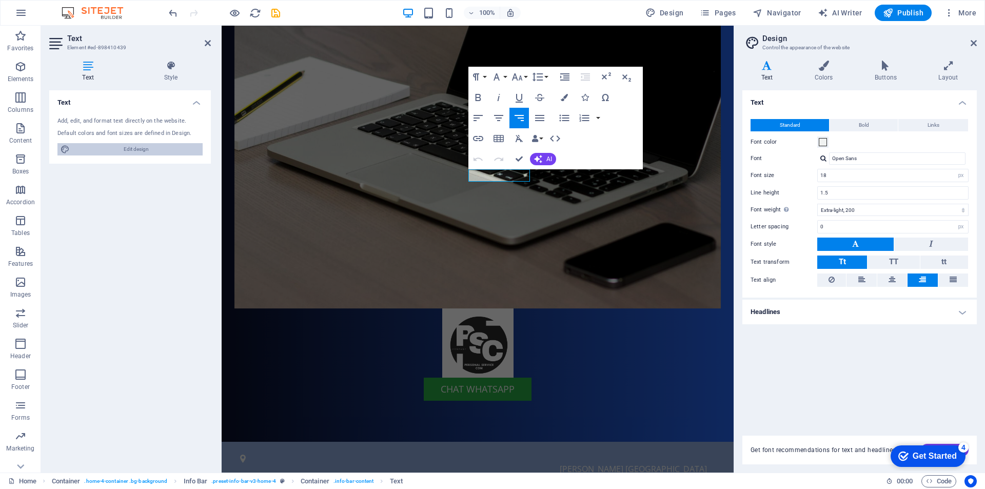
click at [141, 149] on span "Edit design" at bounding box center [136, 149] width 127 height 12
click at [168, 74] on h4 "Style" at bounding box center [171, 72] width 80 height 22
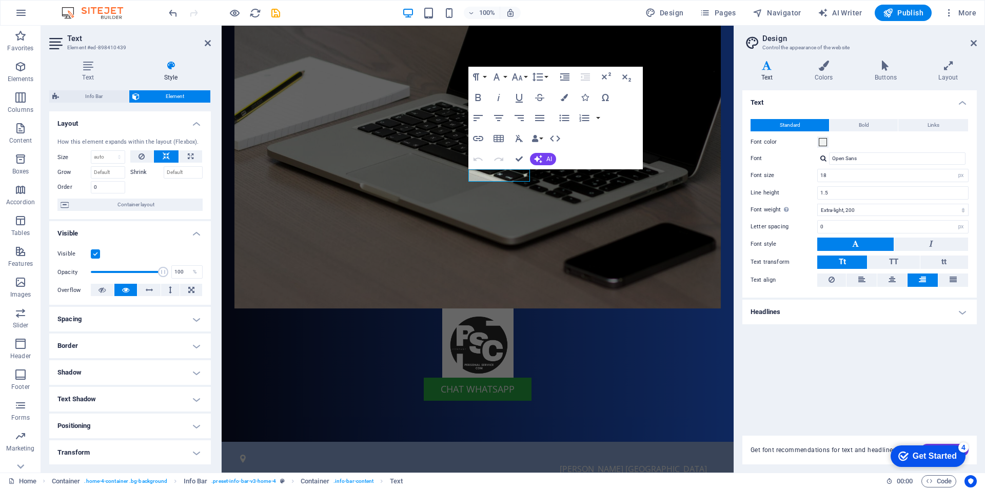
click at [166, 99] on span "Element" at bounding box center [175, 96] width 65 height 12
click at [303, 125] on figure at bounding box center [477, 104] width 486 height 407
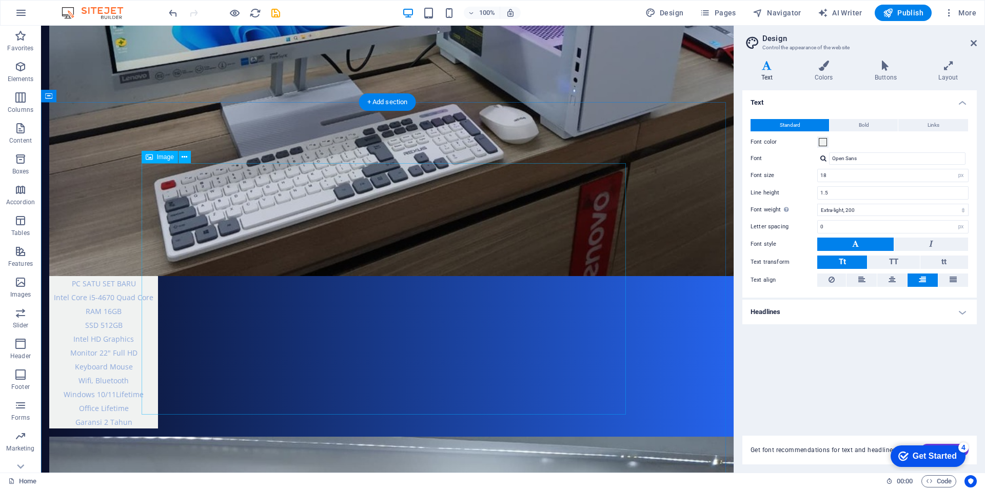
scroll to position [2307, 0]
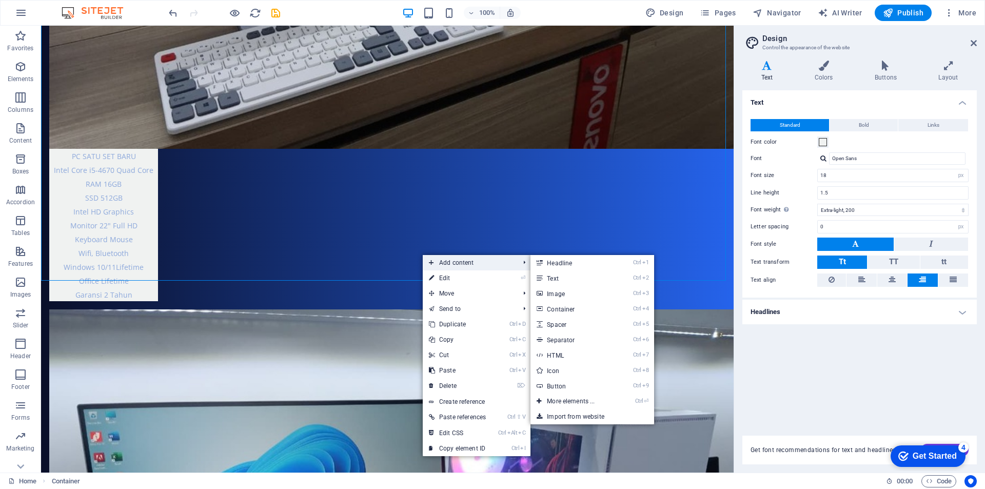
click at [489, 265] on span "Add content" at bounding box center [469, 262] width 92 height 15
click at [570, 385] on link "Ctrl 9 Button" at bounding box center [573, 385] width 85 height 15
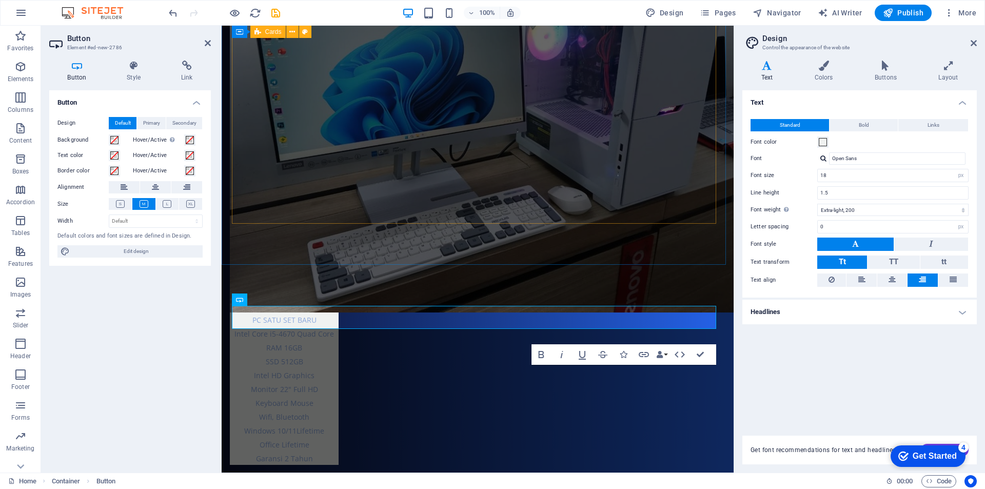
scroll to position [1974, 0]
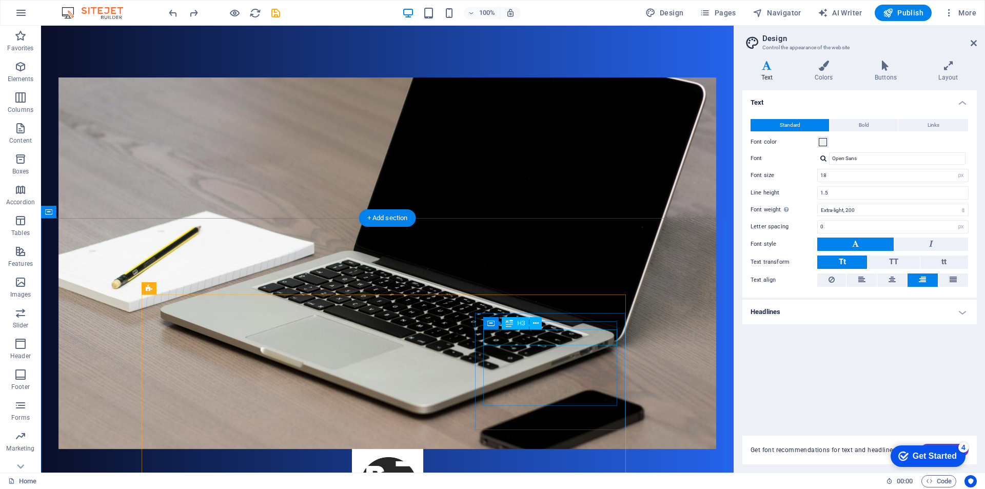
scroll to position [308, 0]
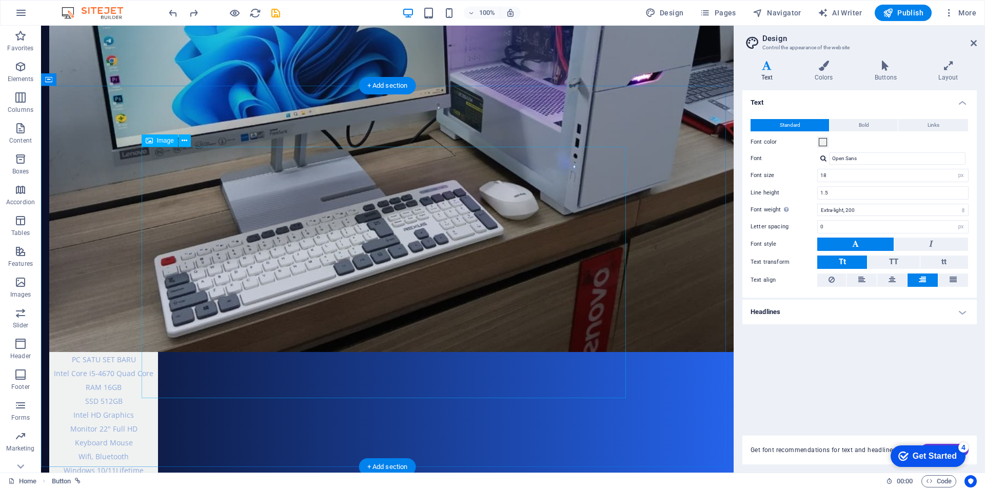
scroll to position [2307, 0]
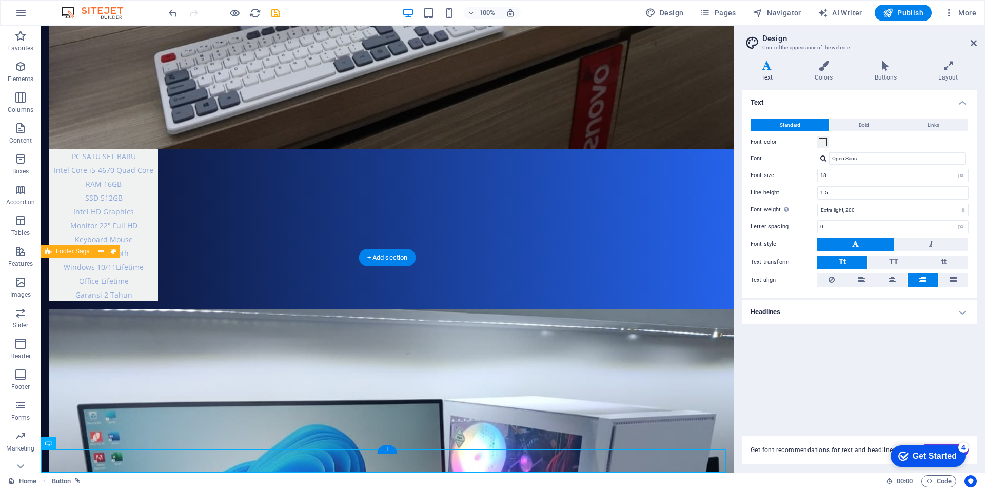
scroll to position [2330, 0]
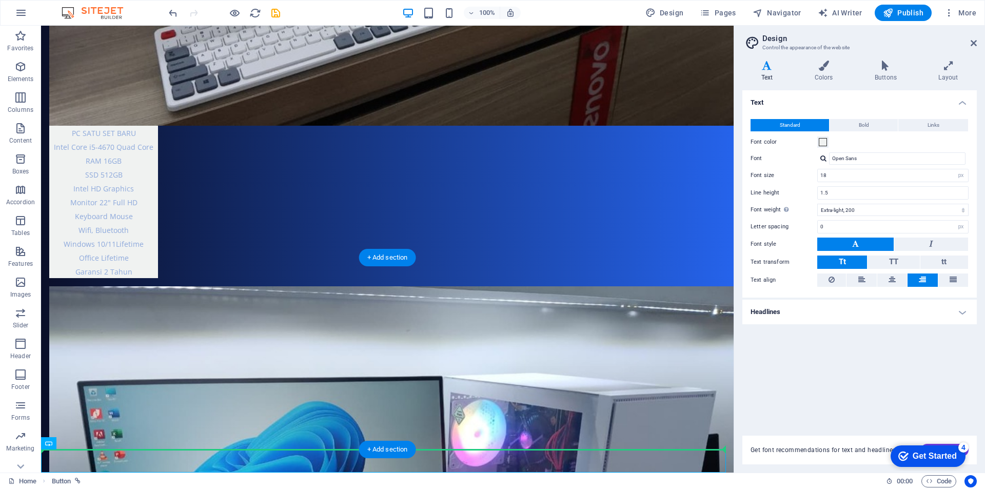
drag, startPoint x: 676, startPoint y: 466, endPoint x: 660, endPoint y: 427, distance: 41.6
drag, startPoint x: 668, startPoint y: 459, endPoint x: 649, endPoint y: 421, distance: 41.8
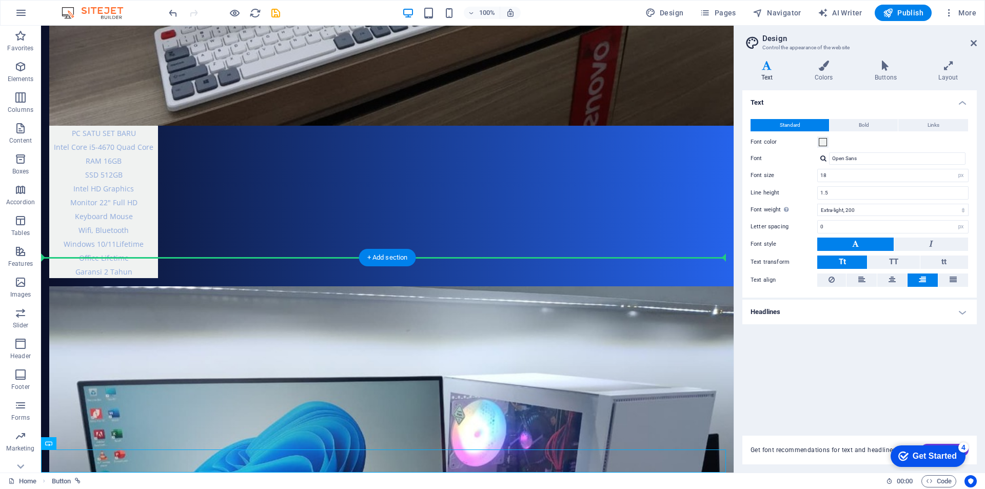
drag, startPoint x: 654, startPoint y: 466, endPoint x: 566, endPoint y: 224, distance: 257.1
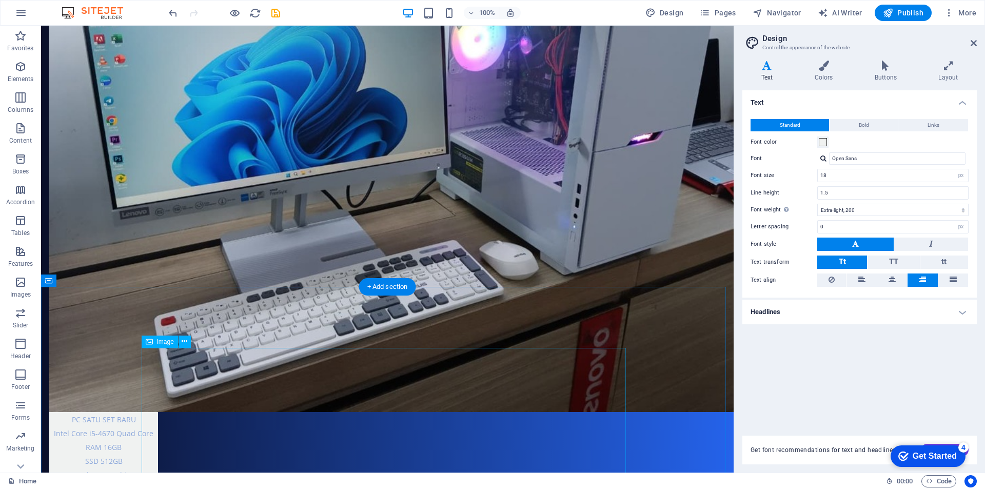
scroll to position [2279, 0]
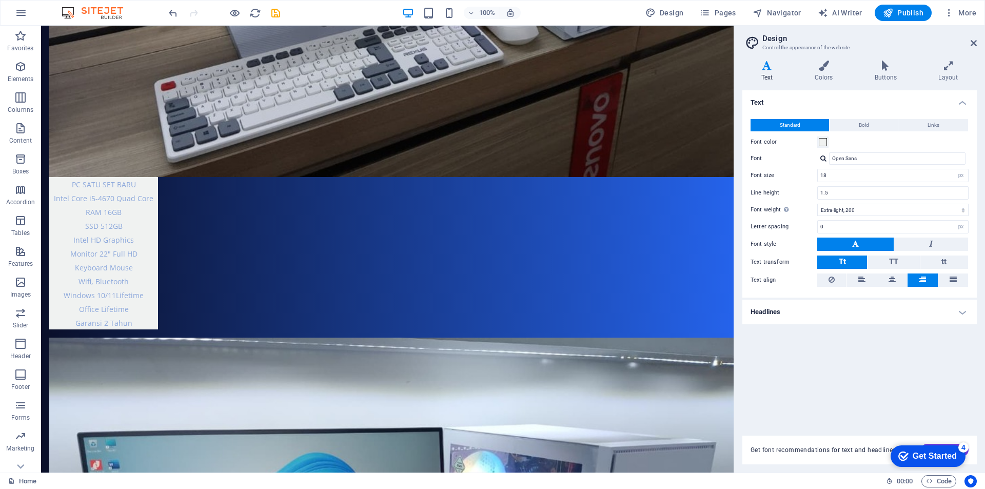
click at [768, 75] on h4 "Text" at bounding box center [768, 72] width 53 height 22
click at [768, 69] on icon at bounding box center [766, 66] width 49 height 10
click at [890, 284] on icon at bounding box center [892, 279] width 7 height 12
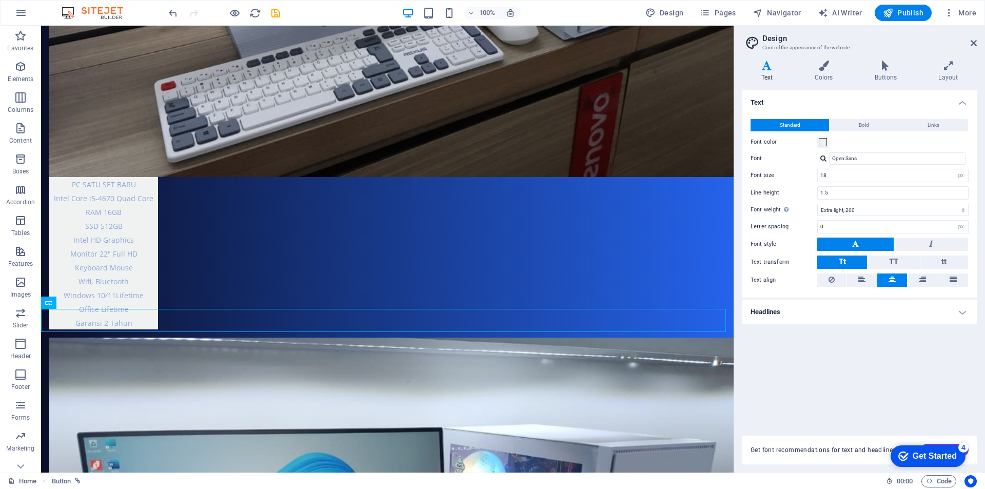
click at [890, 279] on icon at bounding box center [892, 279] width 7 height 12
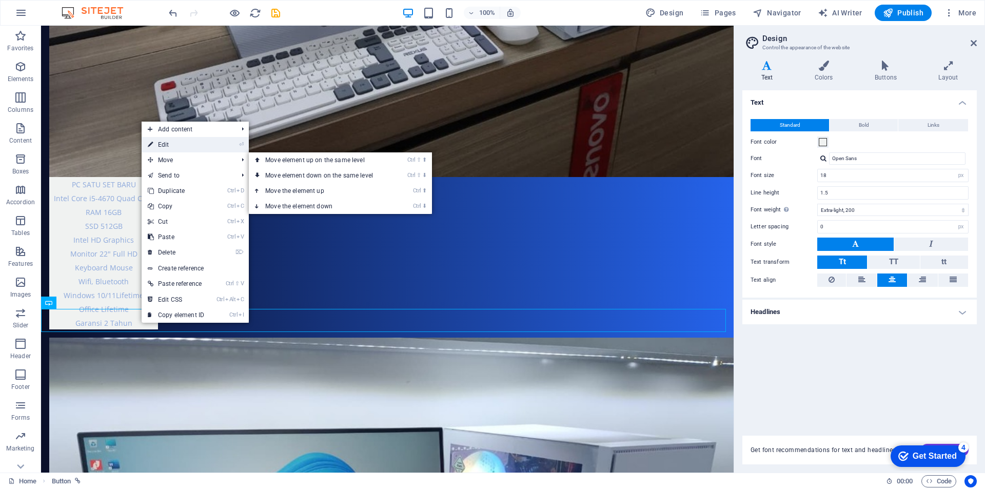
click at [180, 144] on link "⏎ Edit" at bounding box center [176, 144] width 69 height 15
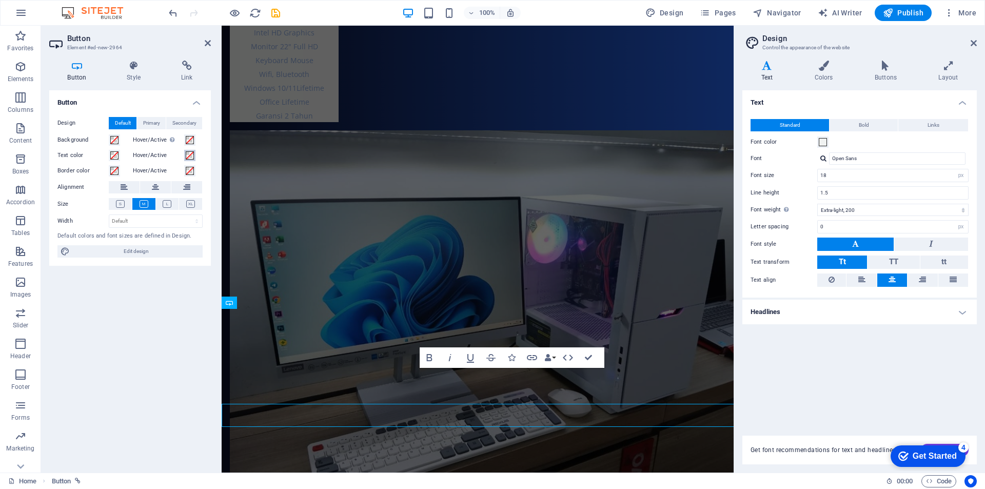
scroll to position [2243, 0]
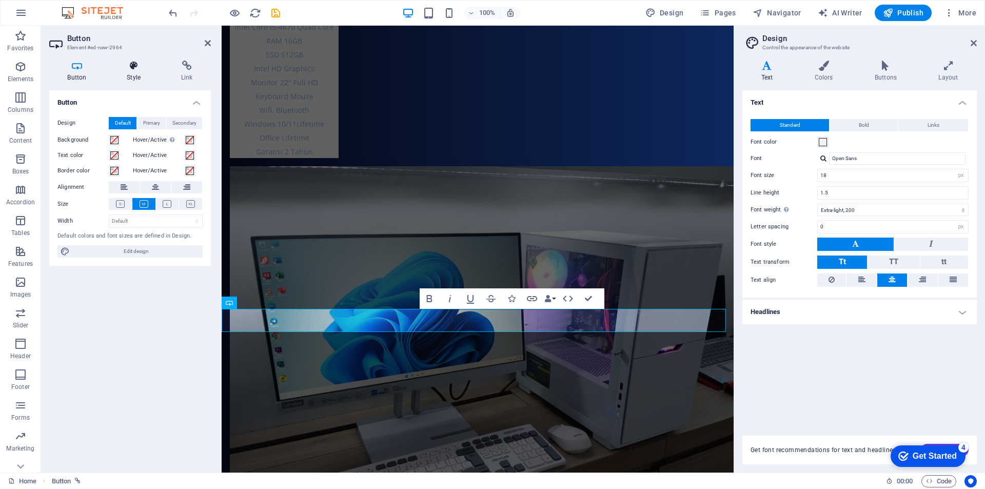
click at [135, 72] on h4 "Style" at bounding box center [136, 72] width 54 height 22
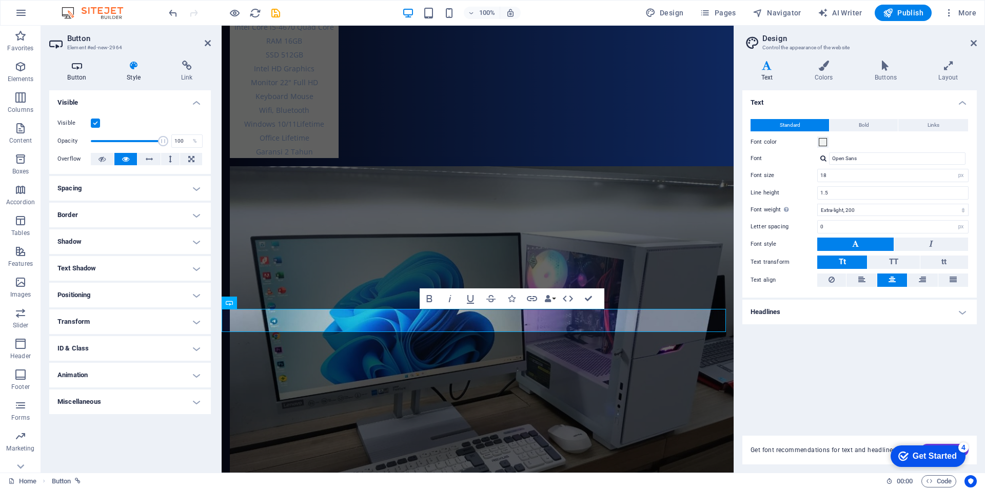
click at [72, 70] on icon at bounding box center [76, 66] width 55 height 10
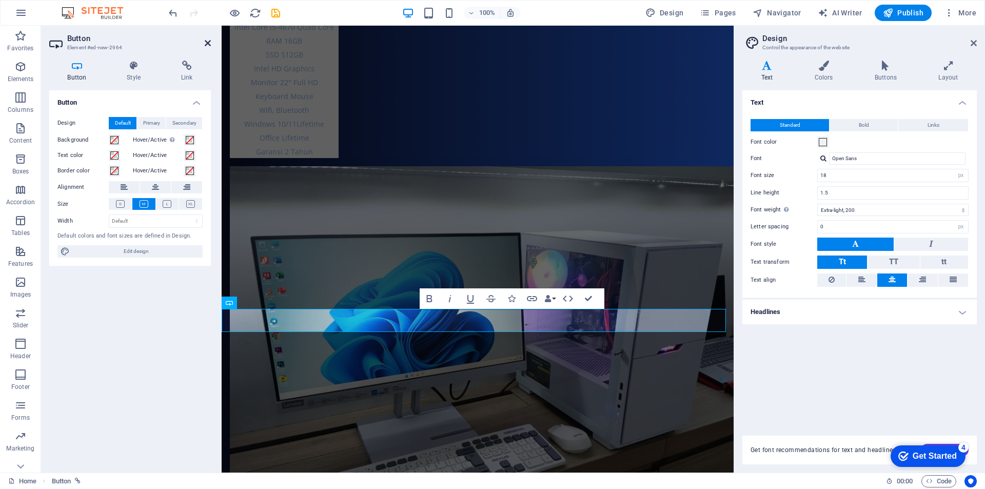
click at [207, 43] on icon at bounding box center [208, 43] width 6 height 8
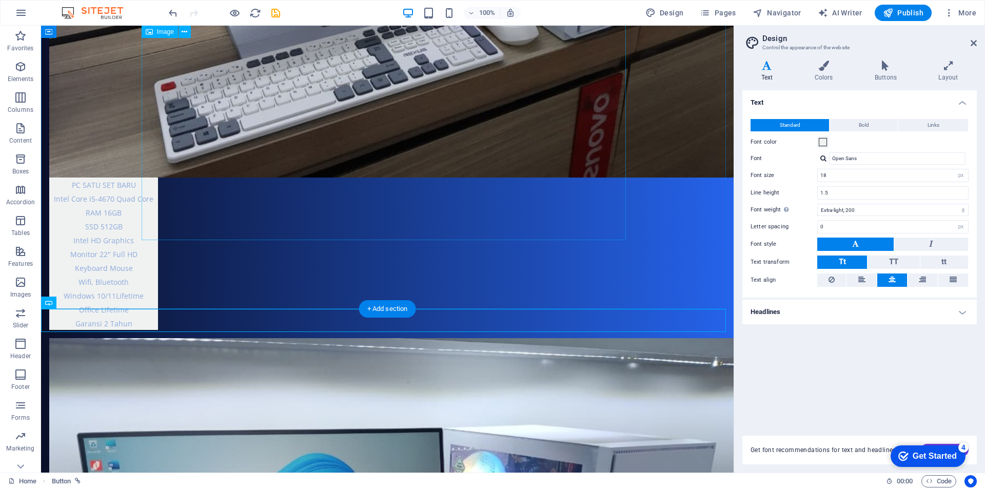
scroll to position [2279, 0]
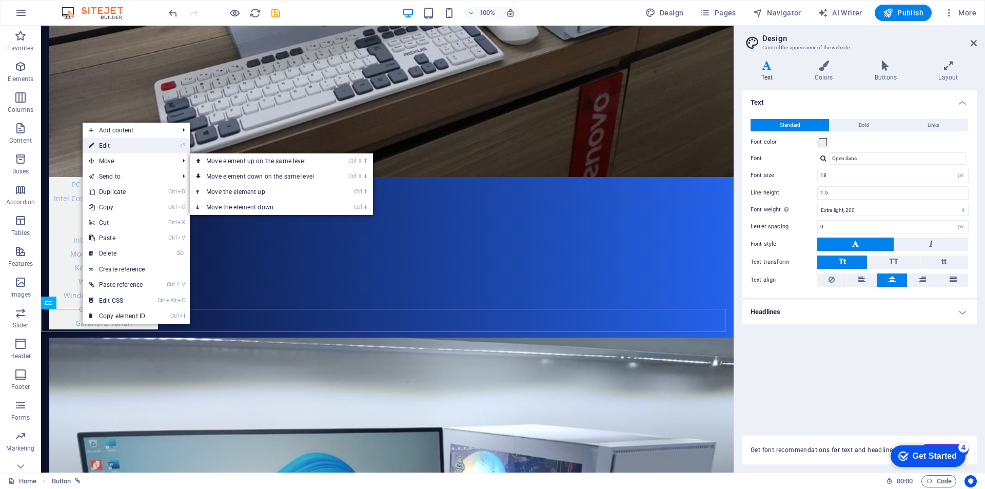
click at [120, 145] on link "⏎ Edit" at bounding box center [117, 145] width 69 height 15
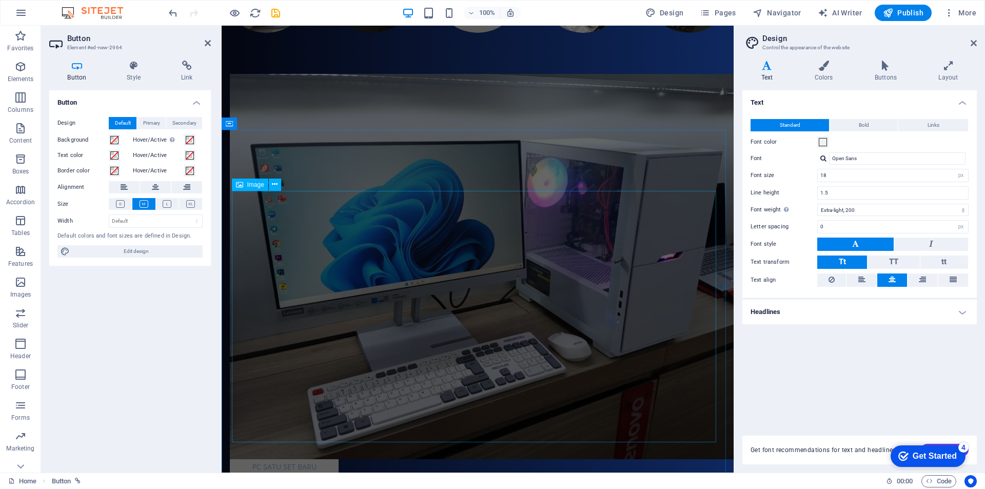
scroll to position [2081, 0]
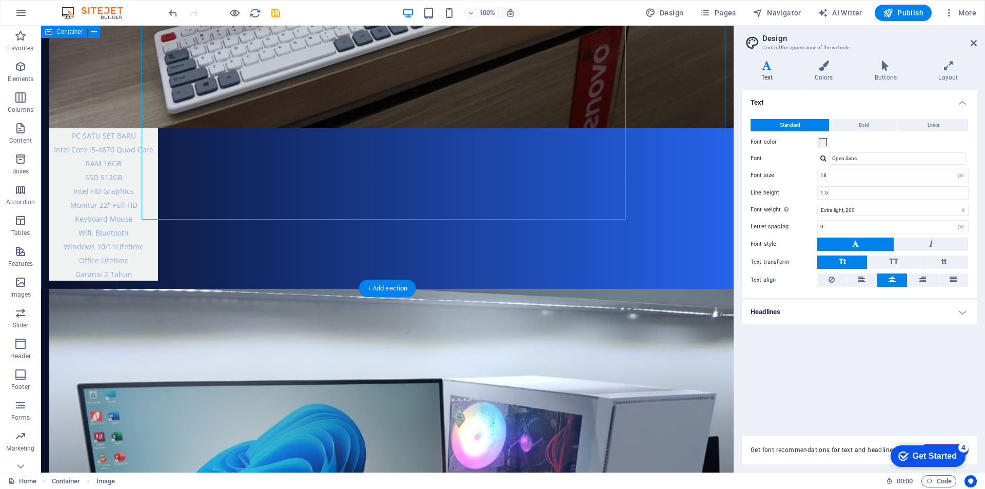
scroll to position [2330, 0]
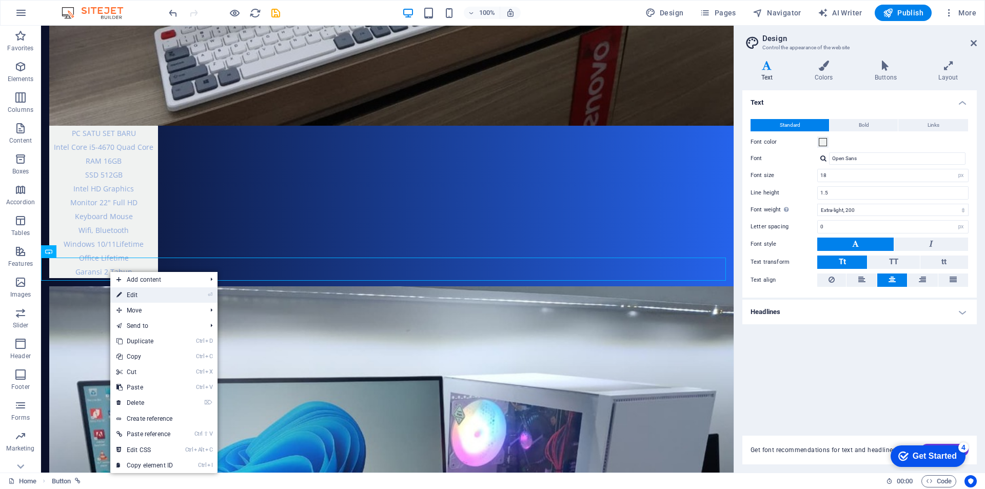
click at [151, 292] on link "⏎ Edit" at bounding box center [144, 294] width 69 height 15
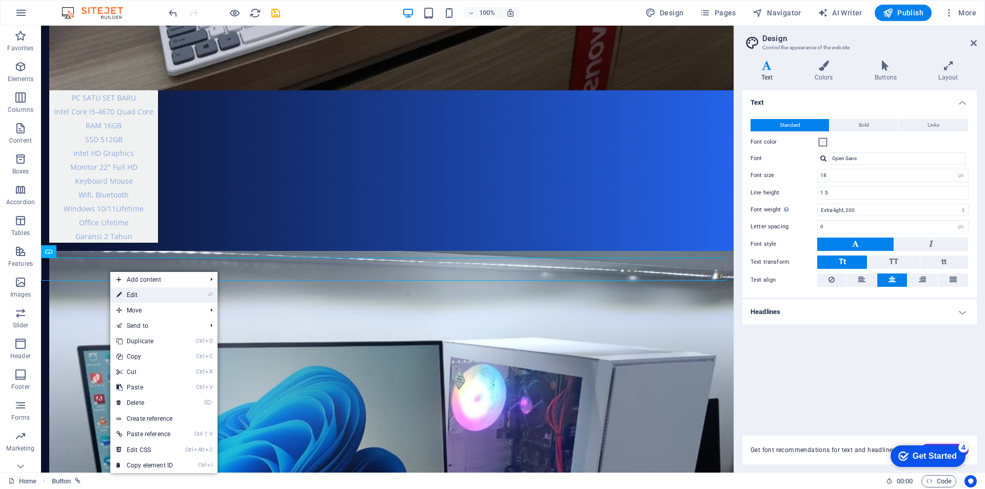
scroll to position [2294, 0]
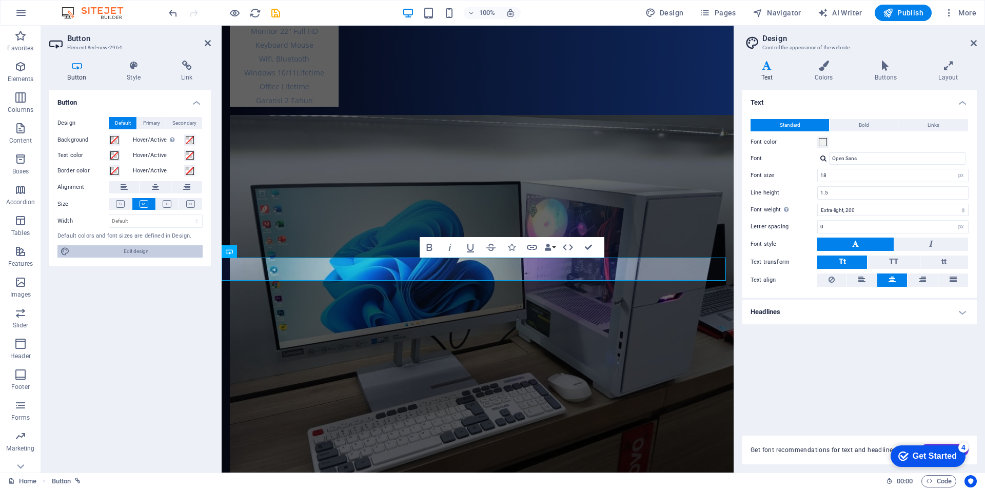
click at [134, 250] on span "Edit design" at bounding box center [136, 251] width 127 height 12
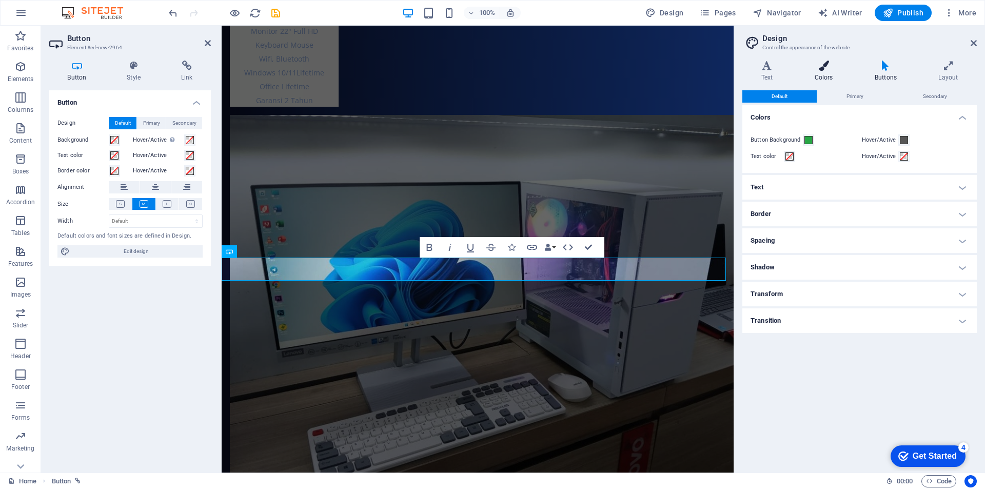
click at [826, 71] on h4 "Colors" at bounding box center [826, 72] width 60 height 22
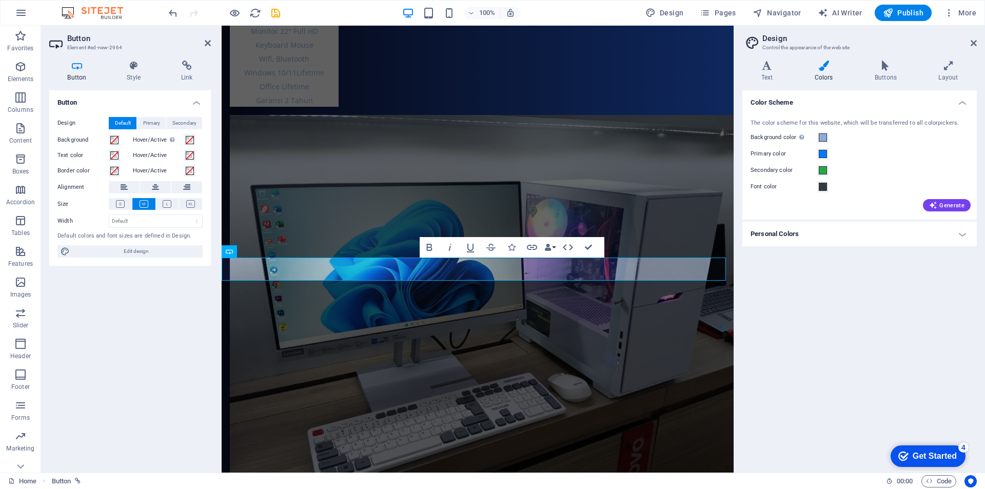
click at [950, 237] on h4 "Personal Colors" at bounding box center [859, 234] width 234 height 25
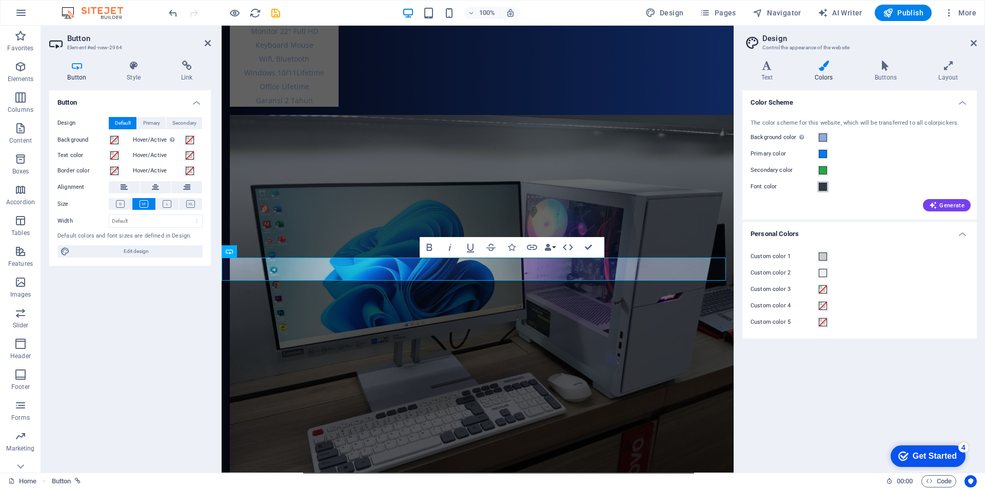
click at [825, 185] on span at bounding box center [823, 187] width 8 height 8
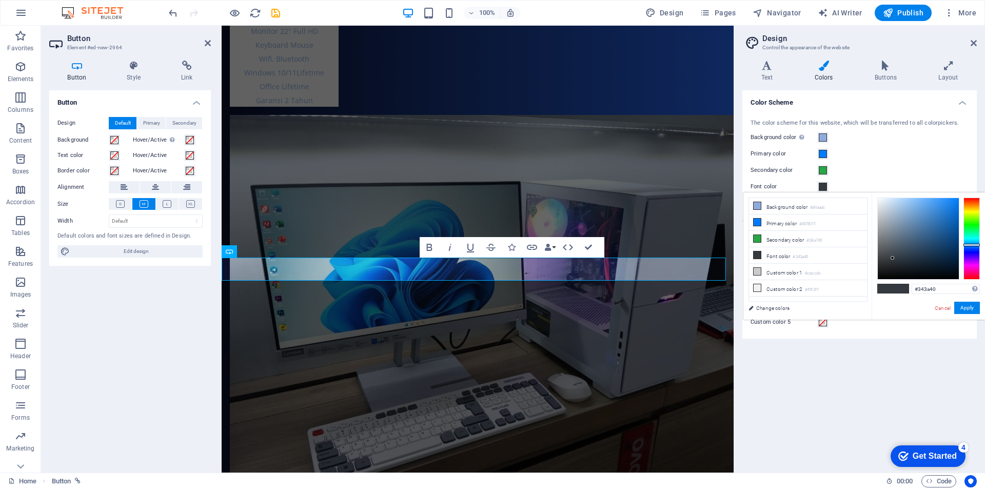
click at [128, 311] on div "Button Design Default Primary Secondary Background Hover/Active Switch to previ…" at bounding box center [130, 277] width 162 height 374
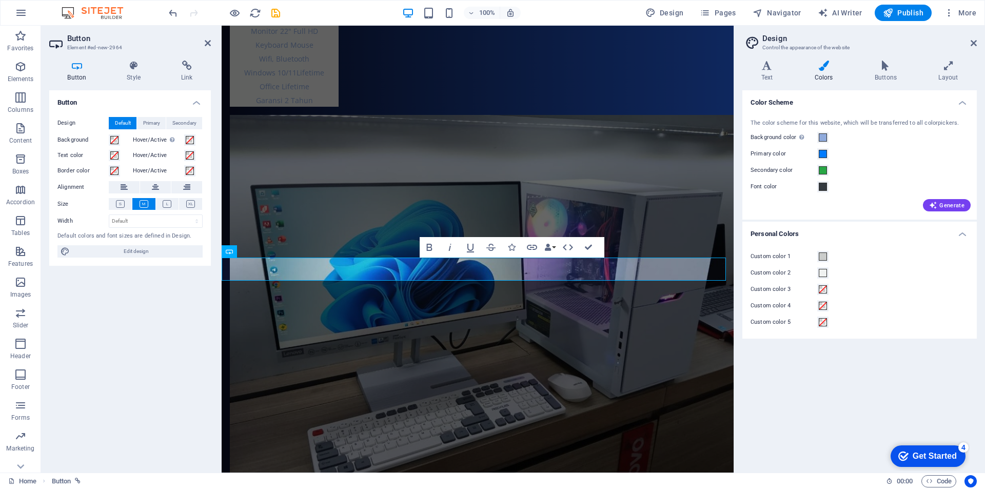
click at [133, 306] on div "Button Design Default Primary Secondary Background Hover/Active Switch to previ…" at bounding box center [130, 277] width 162 height 374
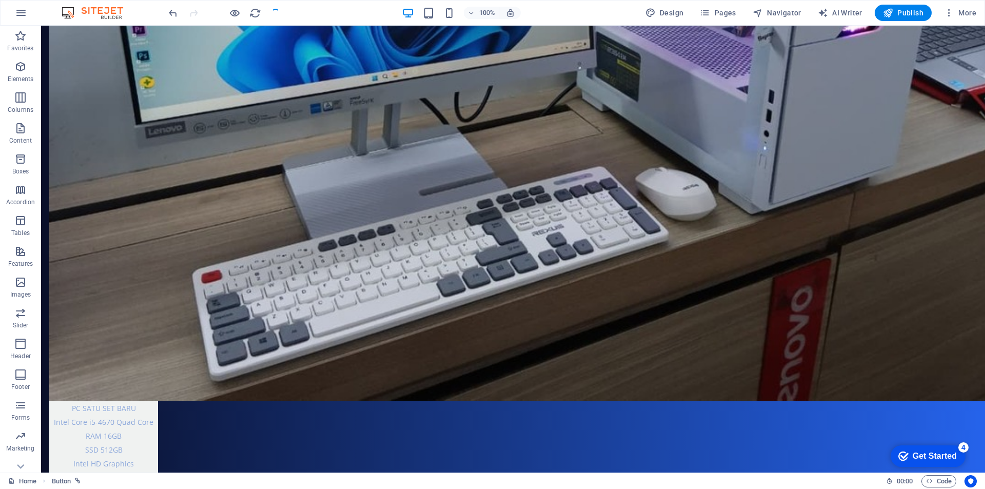
scroll to position [2380, 0]
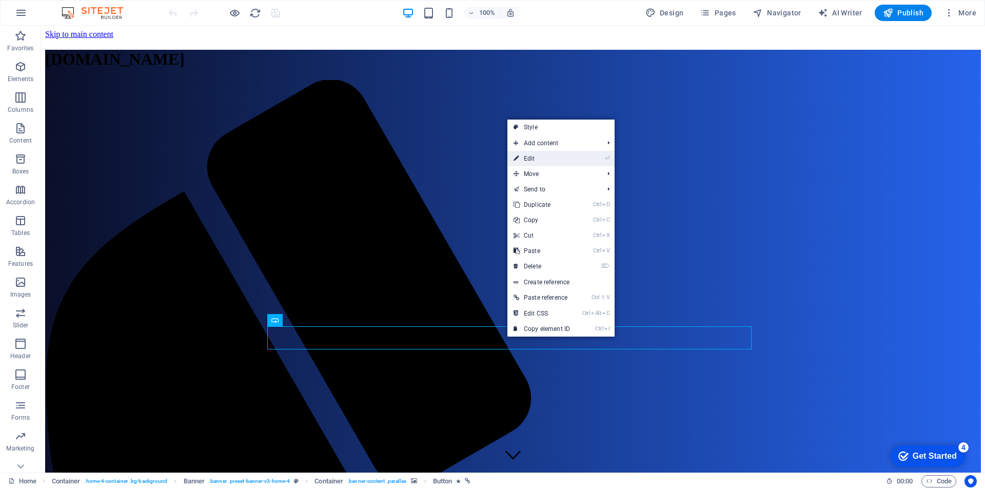
click at [546, 161] on link "⏎ Edit" at bounding box center [541, 158] width 69 height 15
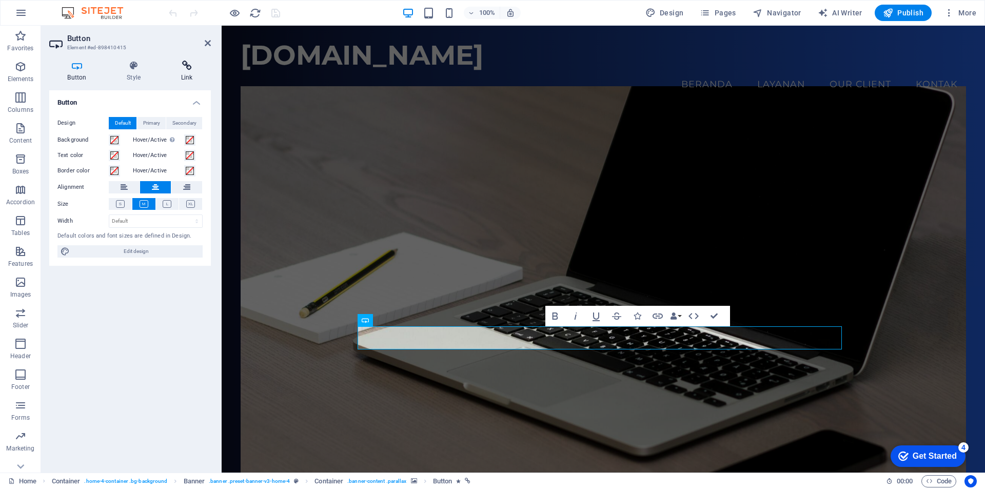
click at [183, 73] on h4 "Link" at bounding box center [187, 72] width 48 height 22
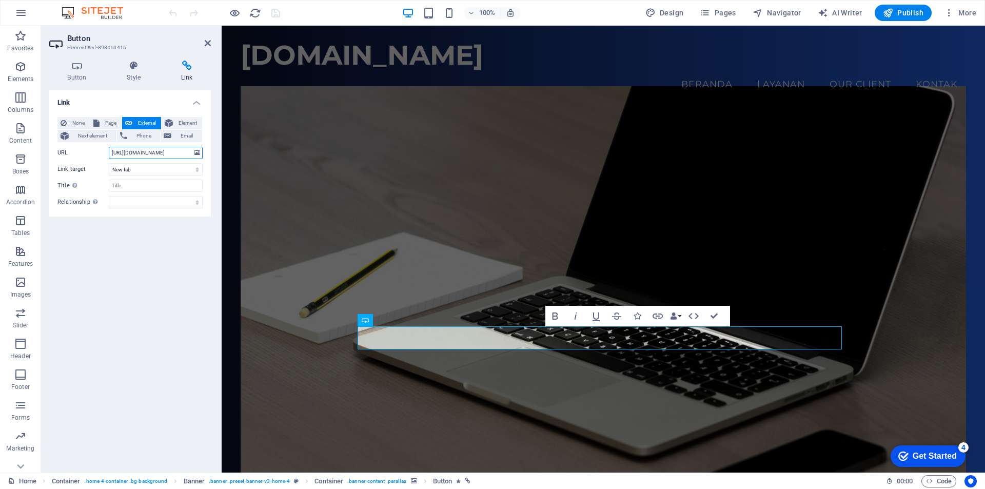
drag, startPoint x: 189, startPoint y: 151, endPoint x: 86, endPoint y: 151, distance: 102.6
click at [86, 151] on div "URL https://wa.me/6287711827886" at bounding box center [129, 153] width 145 height 12
paste input "?text=Halo%20PS-COM%2C%20saya%20mau%20servis%20laptop"
type input "https://wa.me/6287711827886?text=Halo%20PS-COM%2C%20saya%20mau%20servis%20laptop"
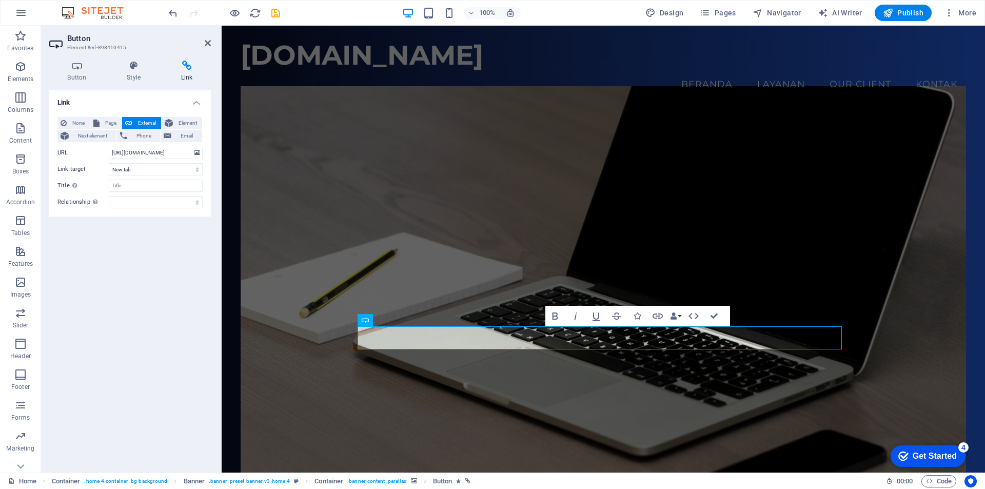
click at [119, 273] on div "Link None Page External Element Next element Phone Email Page Home Subpage Lega…" at bounding box center [130, 277] width 162 height 374
click at [282, 321] on figure at bounding box center [604, 289] width 726 height 407
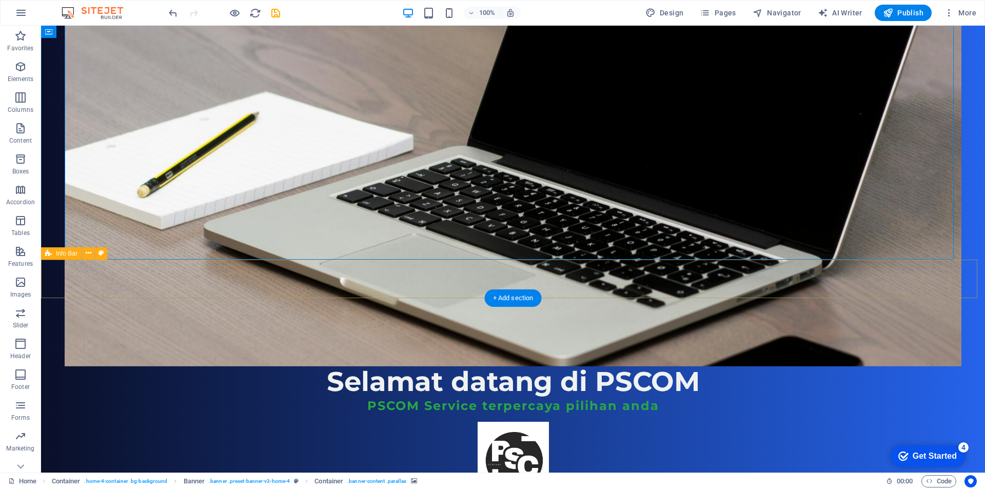
scroll to position [205, 0]
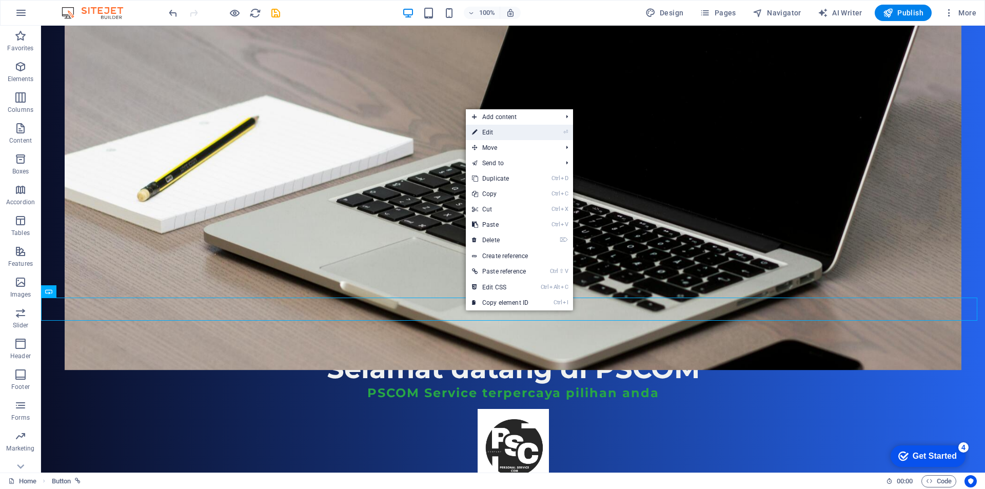
click at [499, 130] on link "⏎ Edit" at bounding box center [500, 132] width 69 height 15
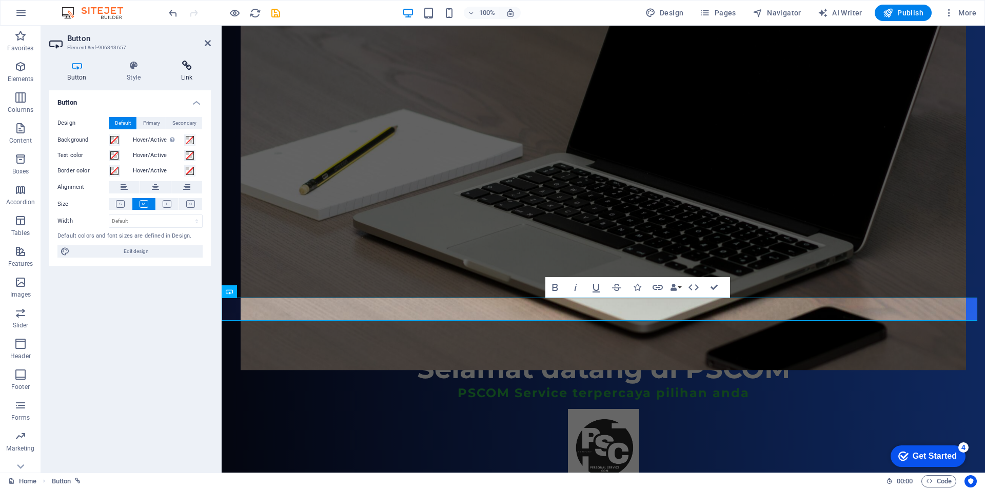
click at [186, 72] on h4 "Link" at bounding box center [187, 72] width 48 height 22
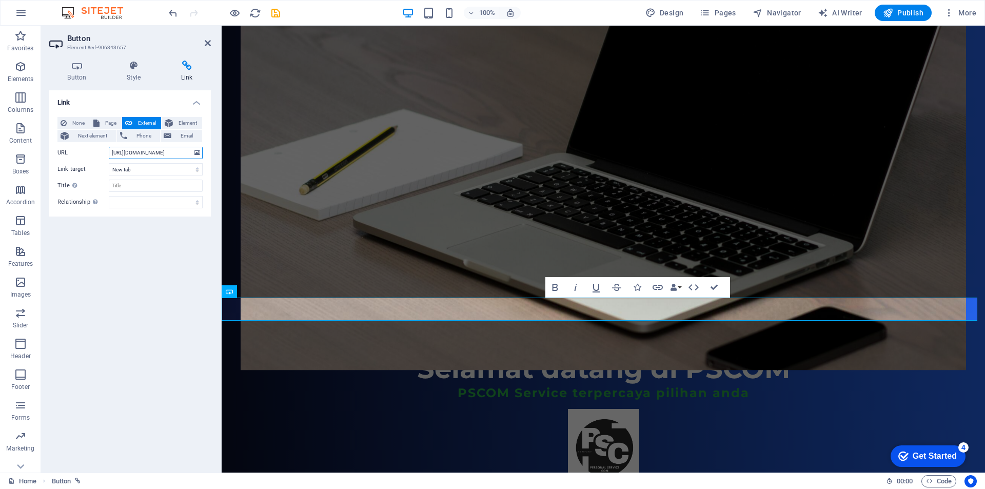
drag, startPoint x: 189, startPoint y: 150, endPoint x: 94, endPoint y: 152, distance: 94.9
click at [94, 152] on div "URL https://wa.me/6287711827886" at bounding box center [129, 153] width 145 height 12
paste input "?text=Halo%20PS-COM%2C%20saya%20mau%20servis%20laptop"
type input "https://wa.me/6287711827886?text=Halo%20PS-COM%2C%20saya%20mau%20servis%20laptop"
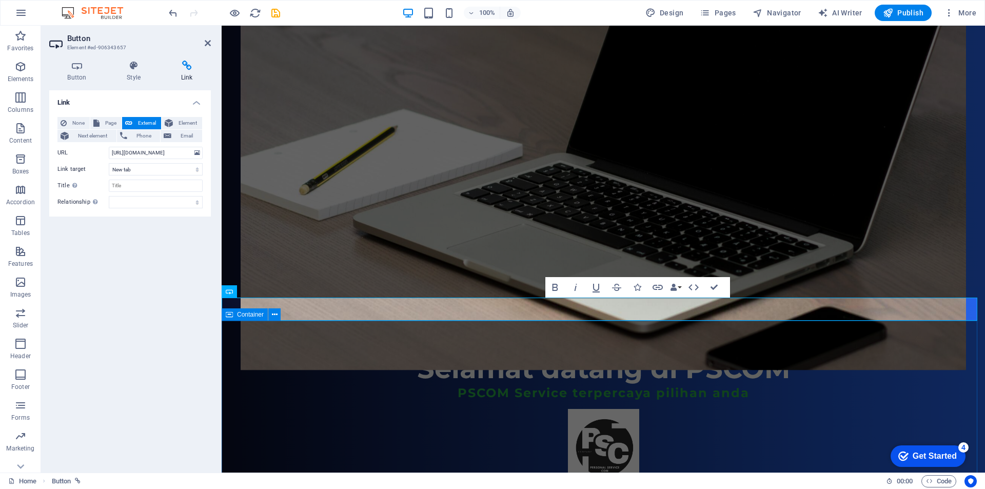
scroll to position [0, 0]
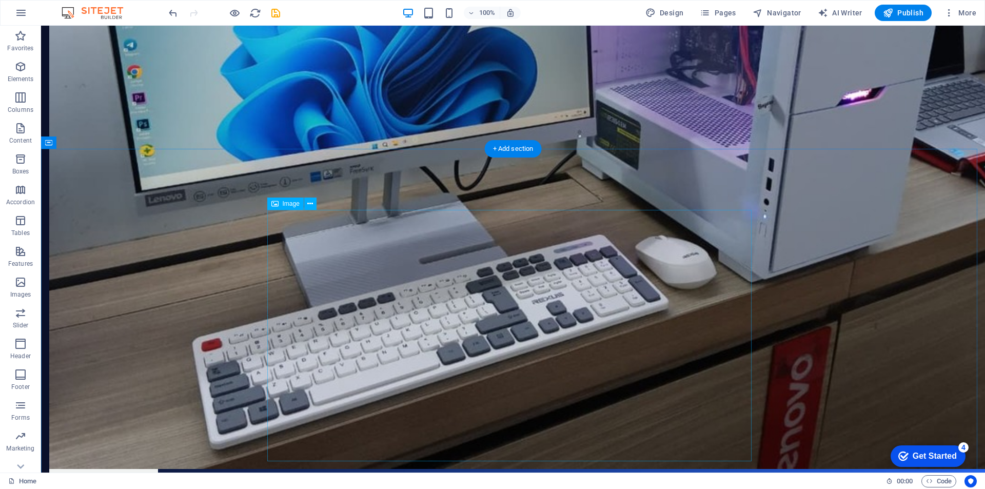
scroll to position [2380, 0]
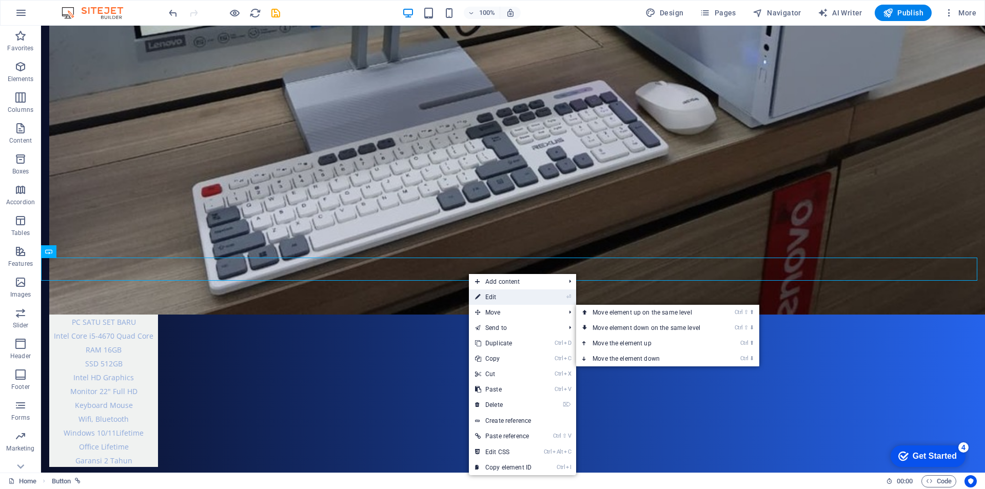
click at [491, 299] on link "⏎ Edit" at bounding box center [503, 296] width 69 height 15
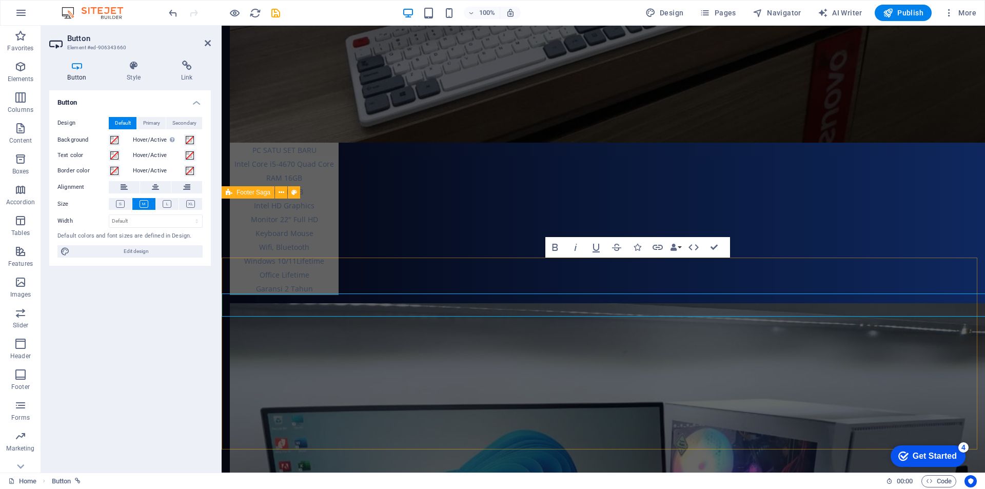
scroll to position [2344, 0]
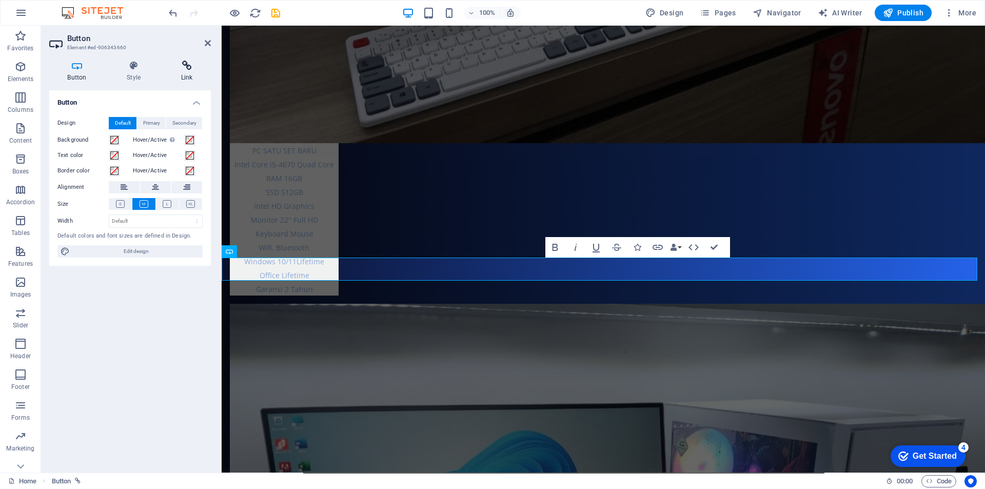
click at [189, 74] on h4 "Link" at bounding box center [187, 72] width 48 height 22
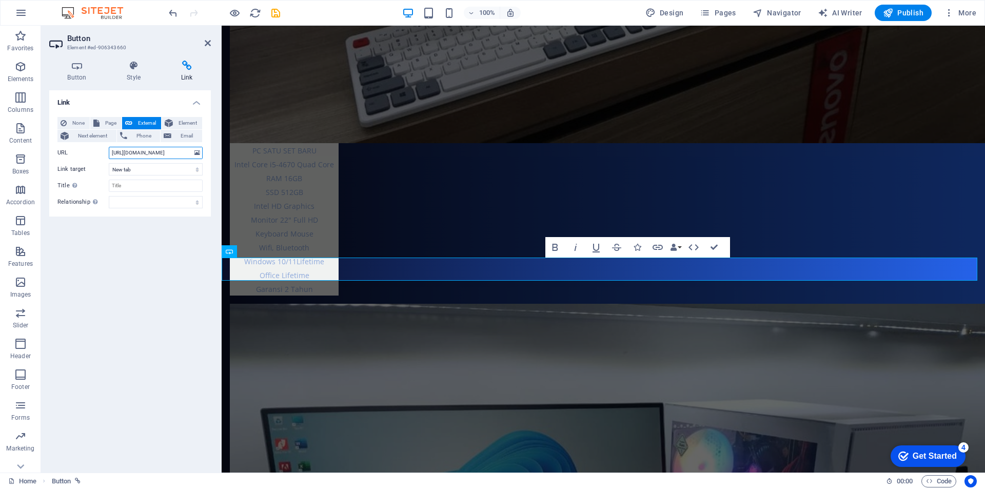
drag, startPoint x: 187, startPoint y: 154, endPoint x: 68, endPoint y: 164, distance: 119.4
click at [68, 164] on div "None Page External Element Next element Phone Email Page Home Subpage Legal Not…" at bounding box center [129, 162] width 145 height 91
paste input "?text=Halo%20PS-COM%2C%20saya%20mau%20servis%20laptop"
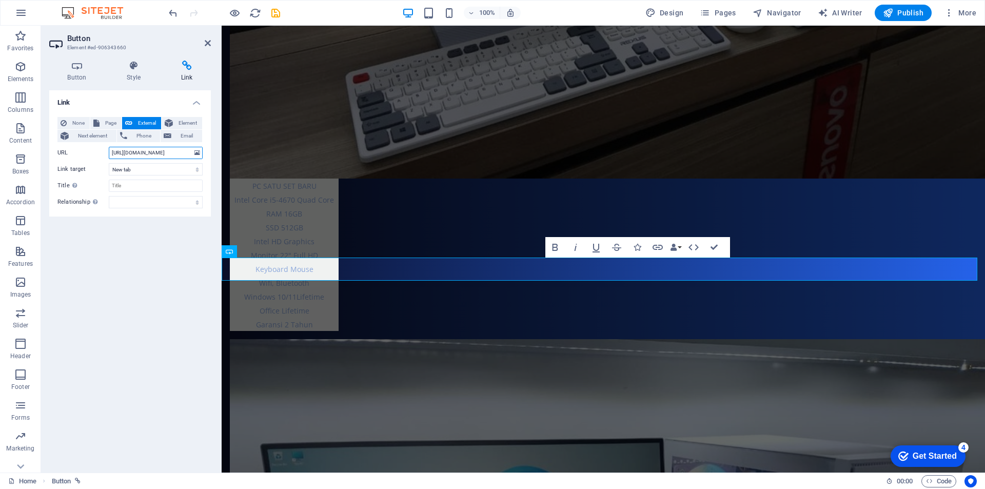
type input "https://wa.me/6287711827886?text=Halo%20PS-COM%2C%20saya%20mau%20servis%20laptop"
click at [151, 271] on div "Link None Page External Element Next element Phone Email Page Home Subpage Lega…" at bounding box center [130, 277] width 162 height 374
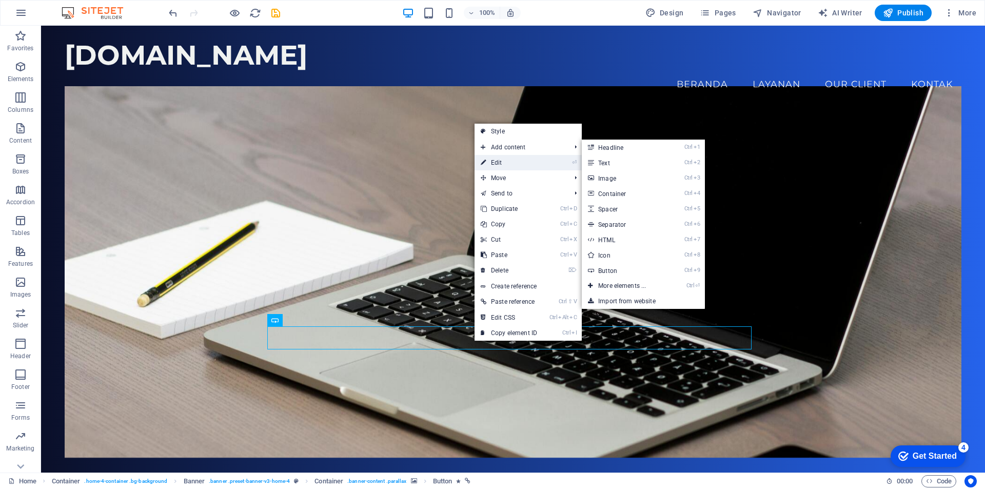
click at [541, 164] on link "⏎ Edit" at bounding box center [509, 162] width 69 height 15
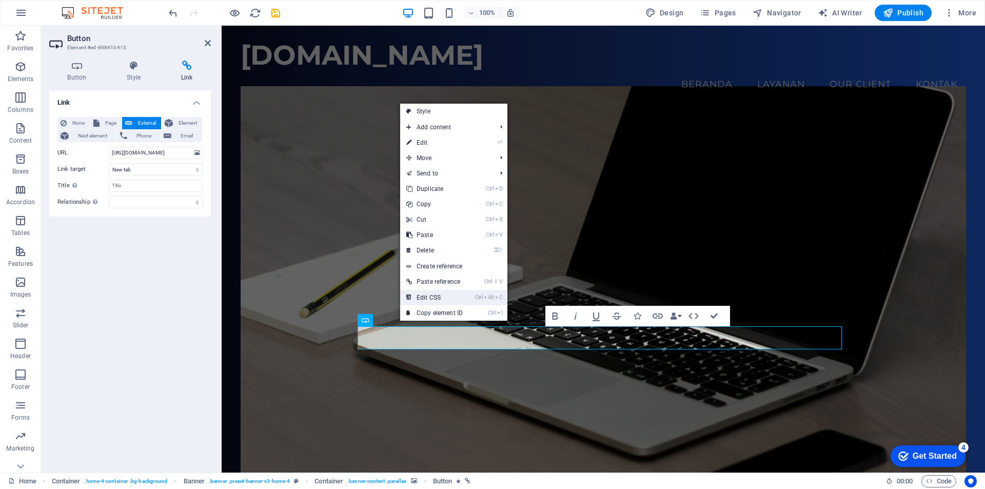
click at [436, 301] on link "Ctrl Alt C Edit CSS" at bounding box center [434, 297] width 69 height 15
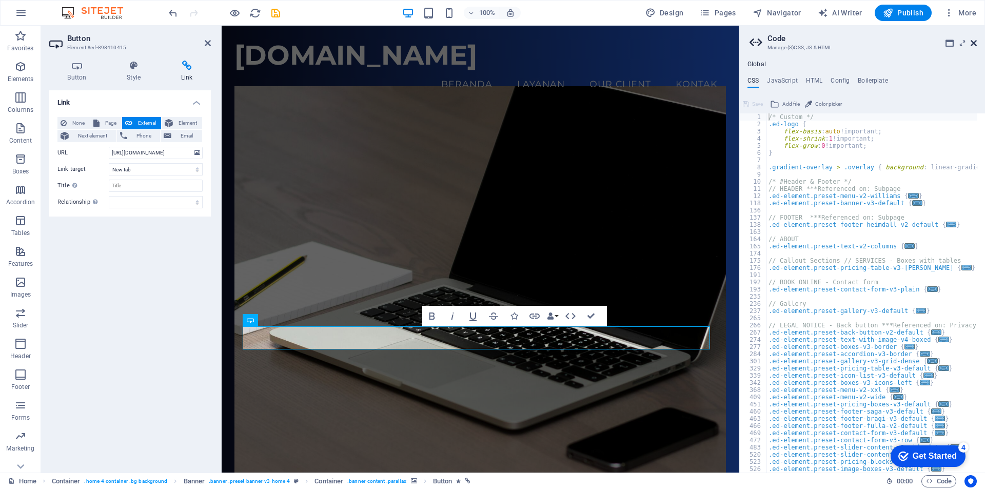
drag, startPoint x: 975, startPoint y: 41, endPoint x: 628, endPoint y: 57, distance: 348.3
click at [975, 41] on icon at bounding box center [974, 43] width 6 height 8
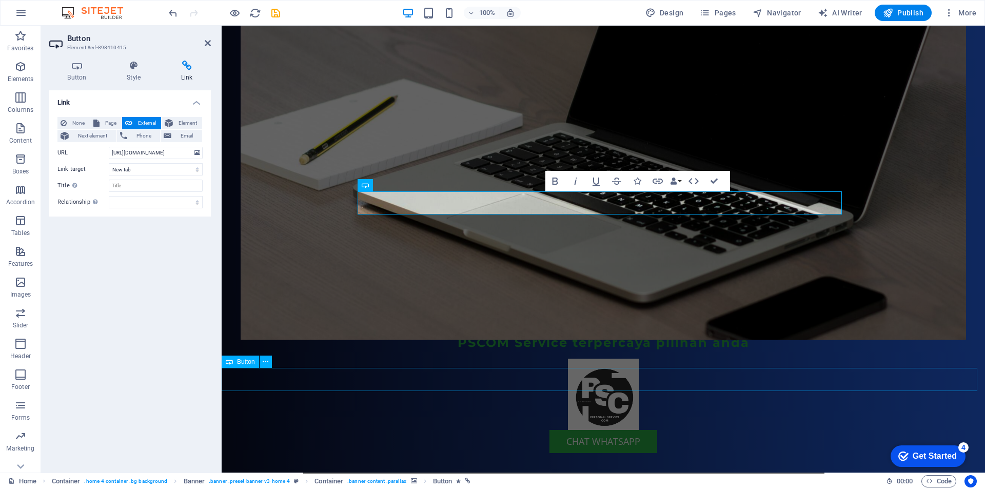
scroll to position [257, 0]
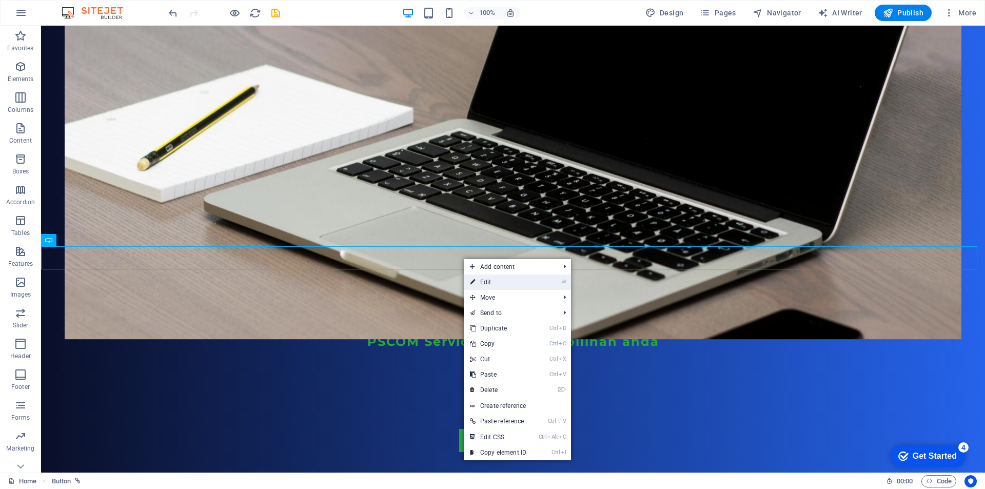
click at [487, 283] on link "⏎ Edit" at bounding box center [498, 281] width 69 height 15
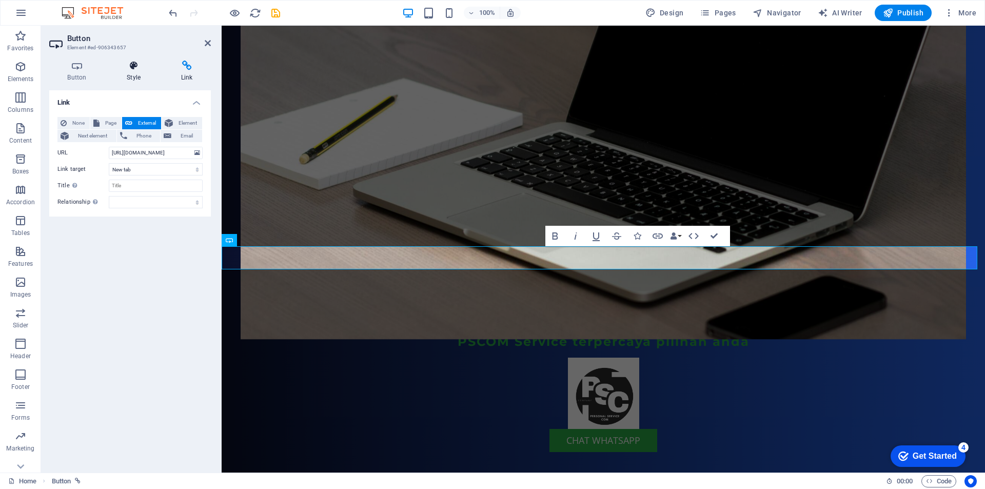
click at [130, 77] on h4 "Style" at bounding box center [136, 72] width 54 height 22
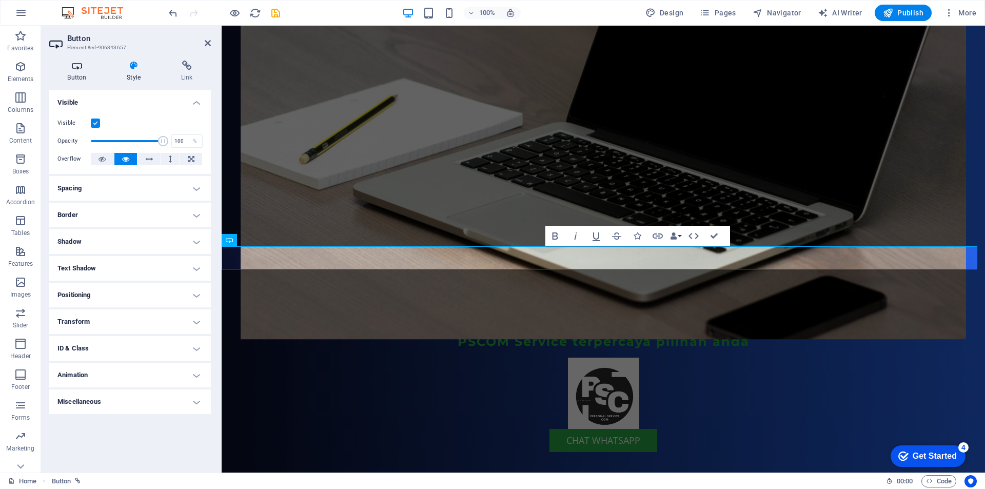
click at [77, 71] on h4 "Button" at bounding box center [79, 72] width 60 height 22
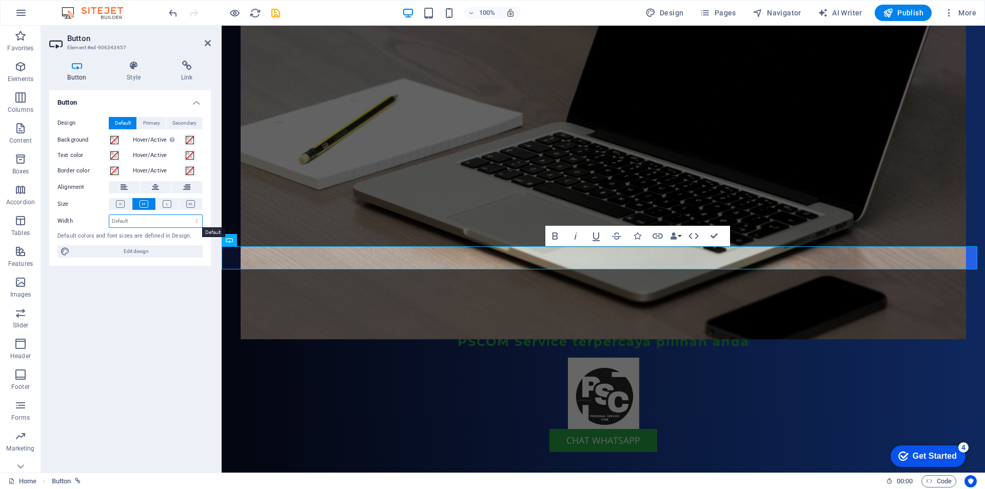
click at [147, 222] on select "Default px rem % em vh vw" at bounding box center [155, 221] width 93 height 12
click at [86, 248] on span "Edit design" at bounding box center [136, 251] width 127 height 12
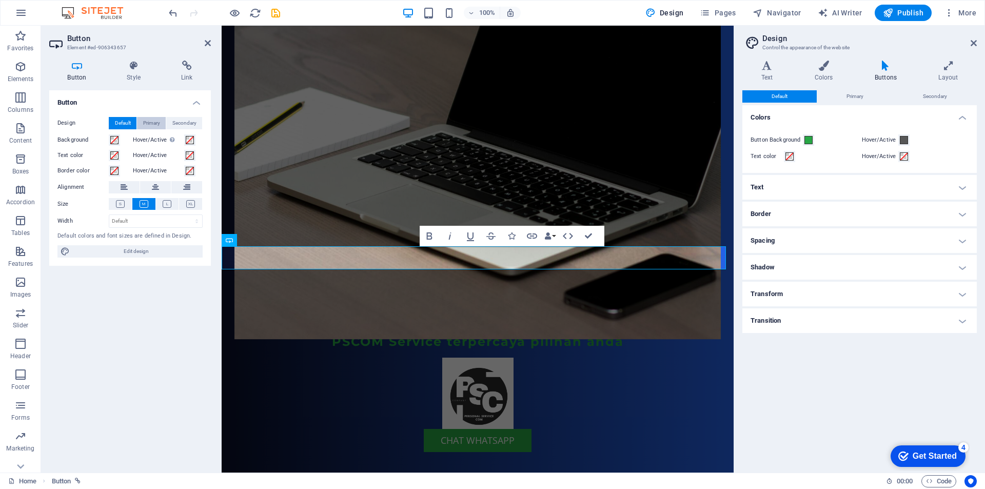
click at [152, 125] on span "Primary" at bounding box center [151, 123] width 17 height 12
click at [124, 121] on span "Default" at bounding box center [123, 123] width 16 height 12
click at [133, 75] on h4 "Style" at bounding box center [136, 72] width 54 height 22
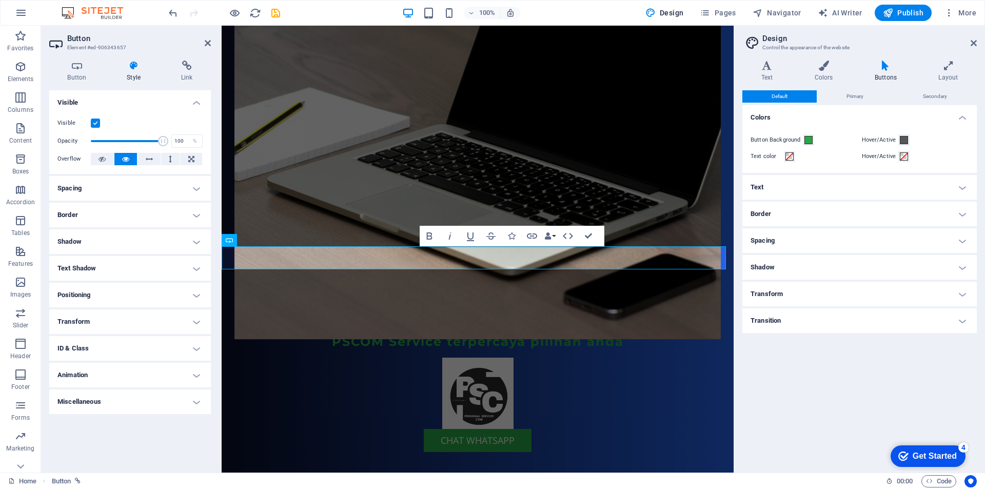
click at [164, 211] on h4 "Border" at bounding box center [130, 215] width 162 height 25
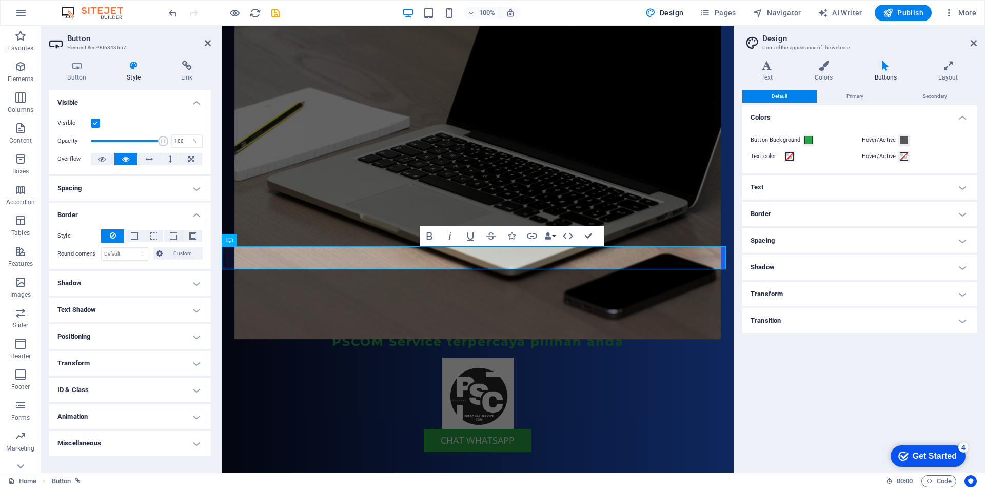
click at [106, 285] on h4 "Shadow" at bounding box center [130, 283] width 162 height 25
click at [145, 303] on span "Outside" at bounding box center [147, 304] width 17 height 12
type input "2"
type input "4"
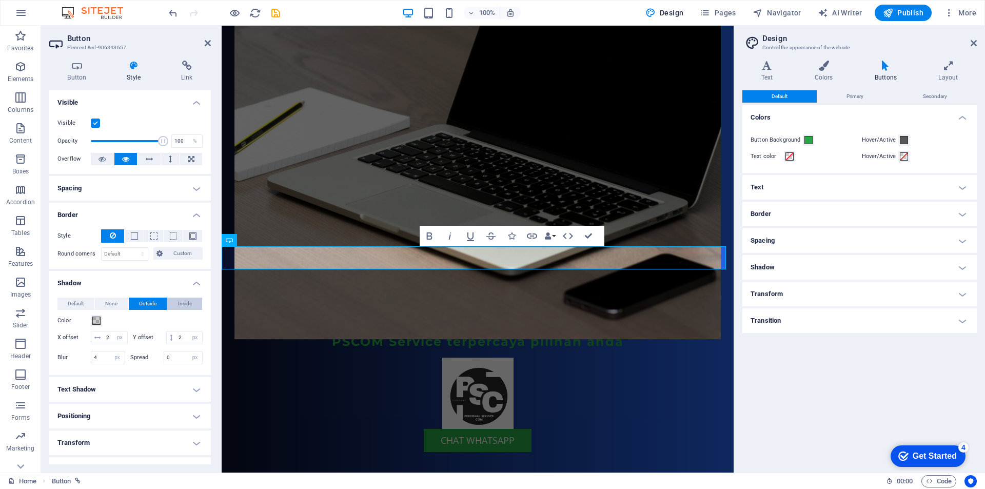
click at [173, 303] on button "Inside" at bounding box center [184, 304] width 35 height 12
drag, startPoint x: 151, startPoint y: 304, endPoint x: 145, endPoint y: 304, distance: 6.2
click at [151, 304] on span "Outside" at bounding box center [147, 304] width 17 height 12
click at [106, 305] on span "None" at bounding box center [111, 304] width 12 height 12
type input "0"
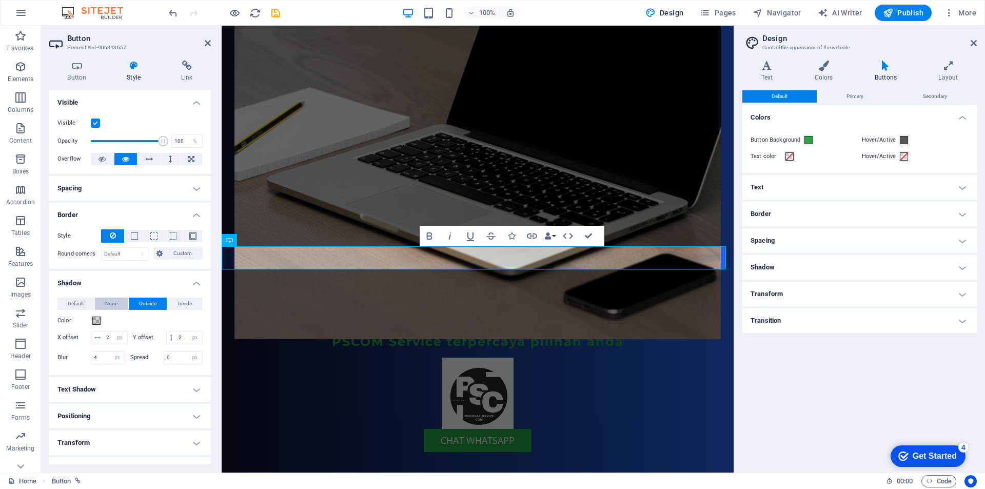
type input "0"
click at [145, 305] on span "Outside" at bounding box center [147, 304] width 17 height 12
type input "2"
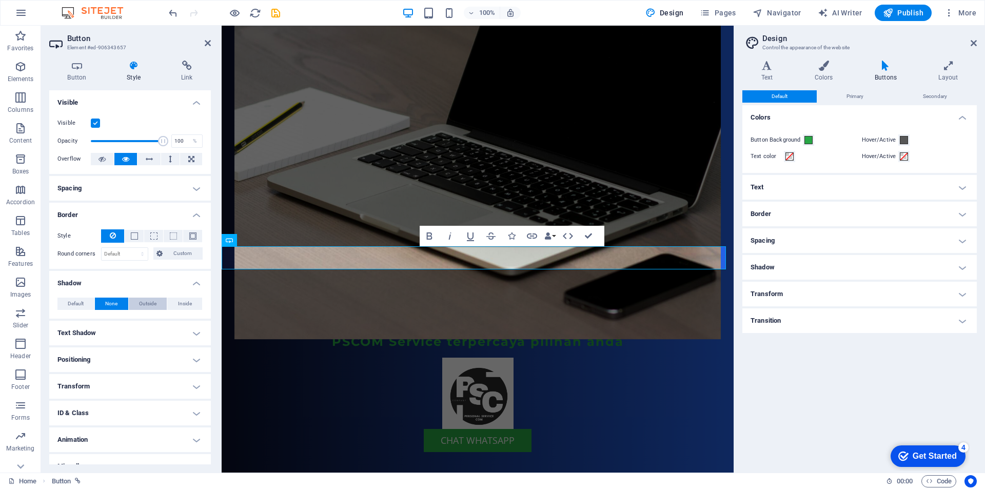
type input "4"
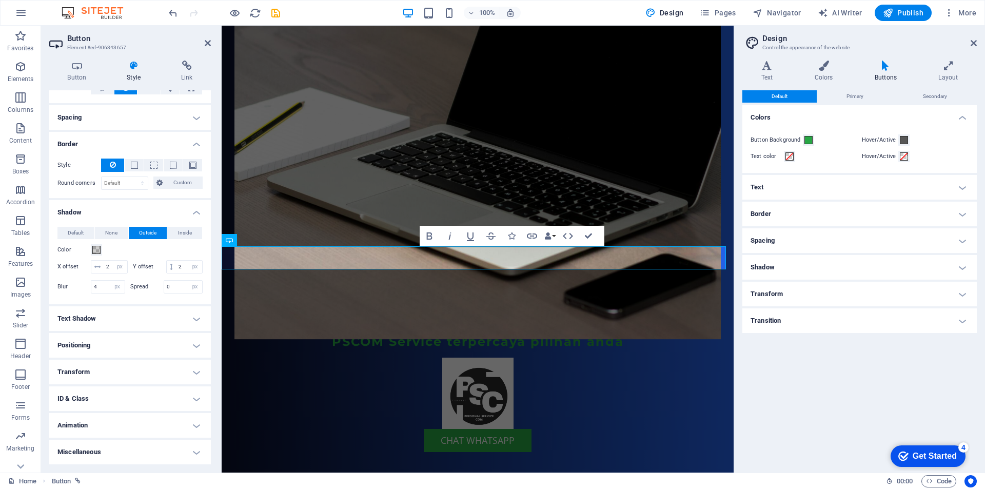
scroll to position [84, 0]
click at [134, 422] on h4 "Animation" at bounding box center [130, 425] width 162 height 25
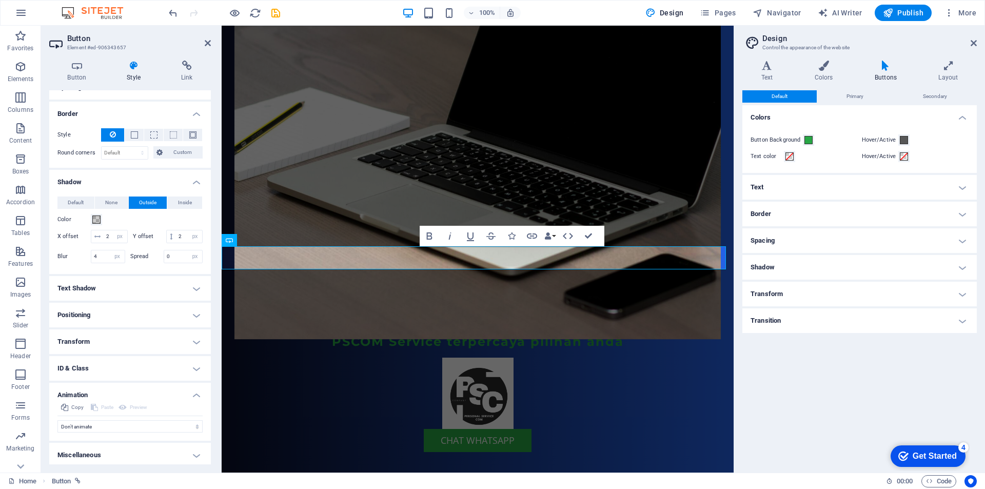
scroll to position [117, 0]
click at [115, 449] on h4 "Miscellaneous" at bounding box center [130, 452] width 162 height 25
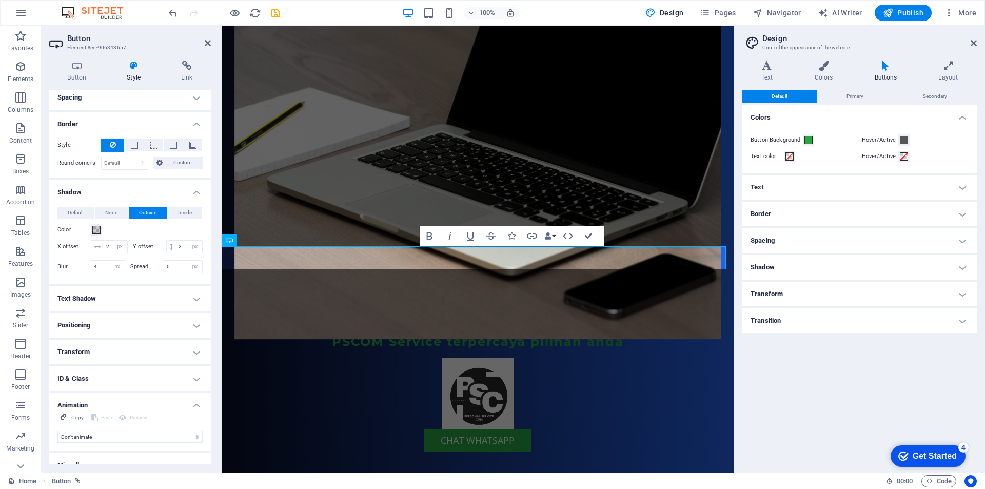
scroll to position [0, 0]
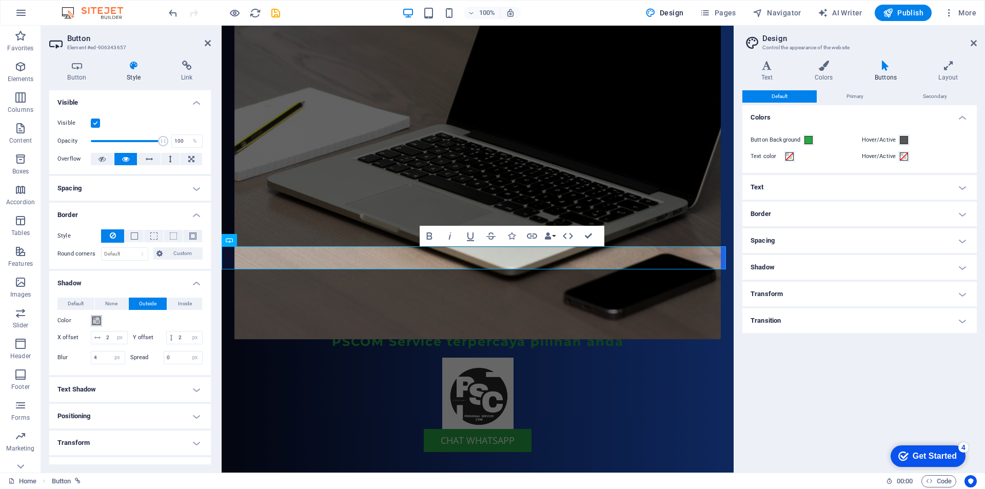
click at [96, 321] on span at bounding box center [96, 321] width 8 height 8
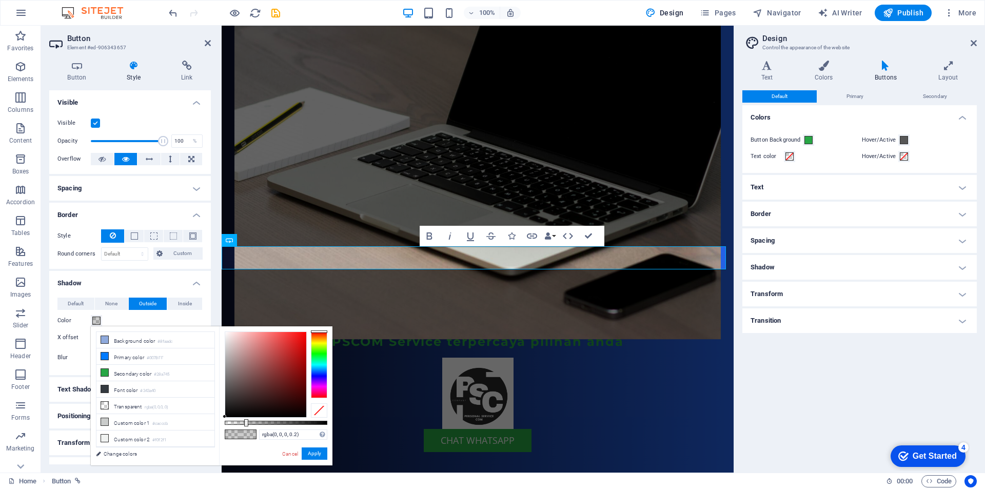
click at [142, 212] on h4 "Border" at bounding box center [130, 212] width 162 height 18
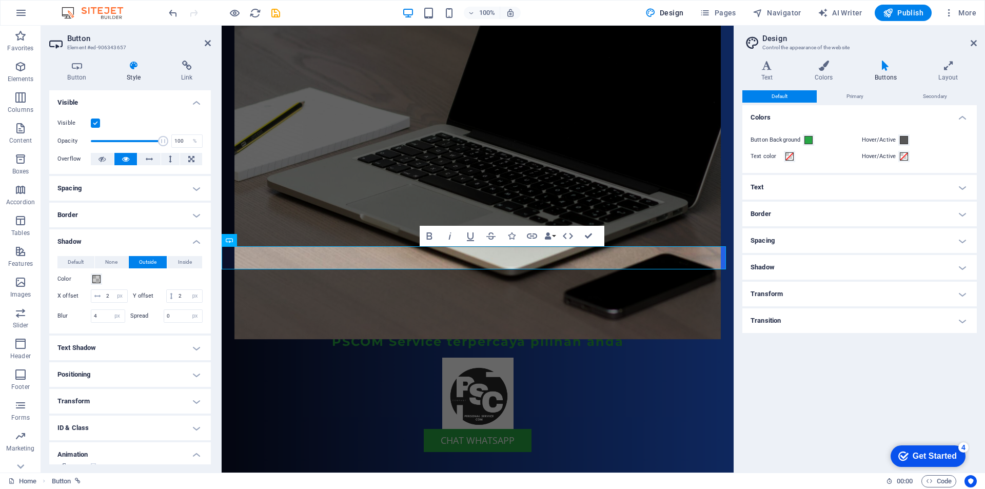
click at [148, 190] on h4 "Spacing" at bounding box center [130, 188] width 162 height 25
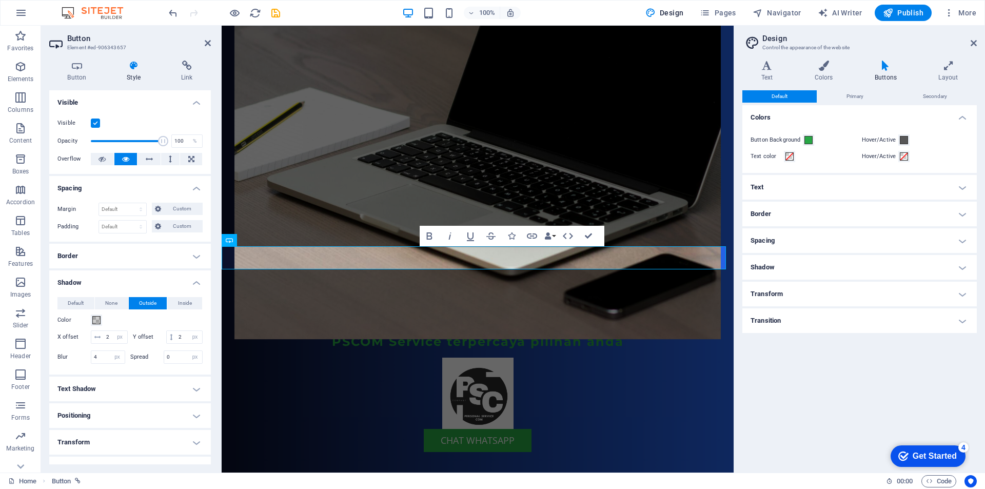
click at [148, 190] on h4 "Spacing" at bounding box center [130, 185] width 162 height 18
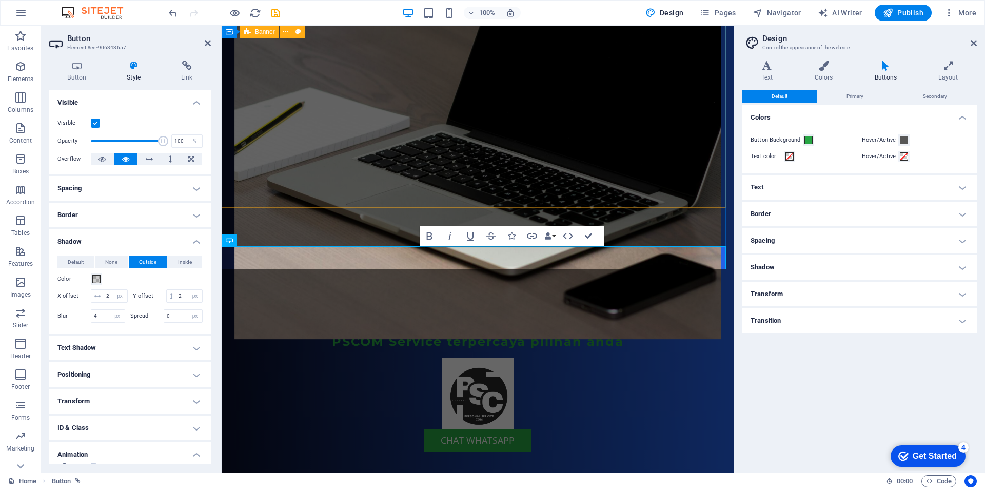
click at [320, 112] on figure at bounding box center [477, 135] width 486 height 407
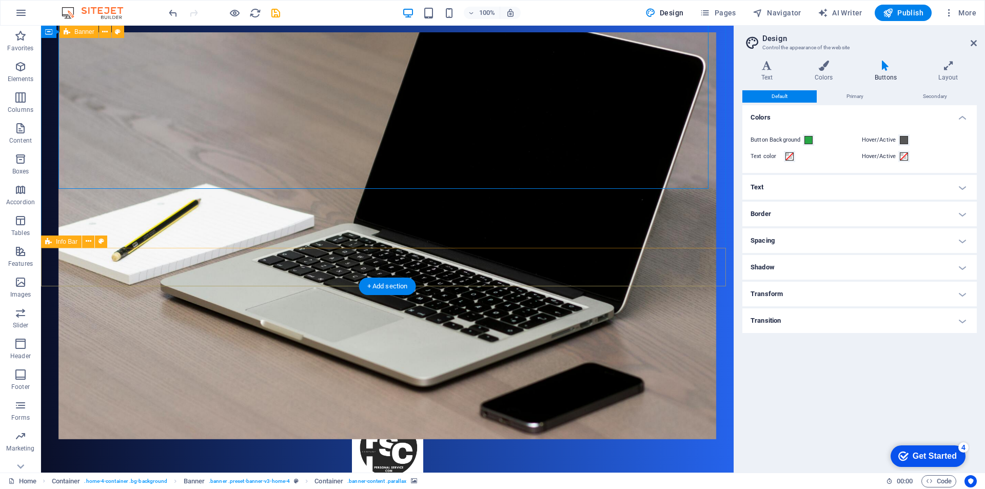
scroll to position [462, 0]
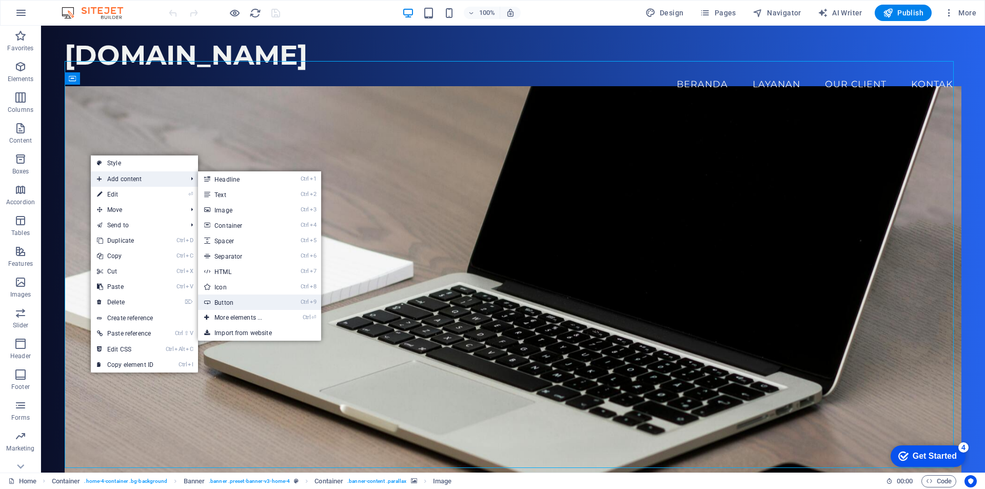
click at [238, 301] on link "Ctrl 9 Button" at bounding box center [240, 302] width 85 height 15
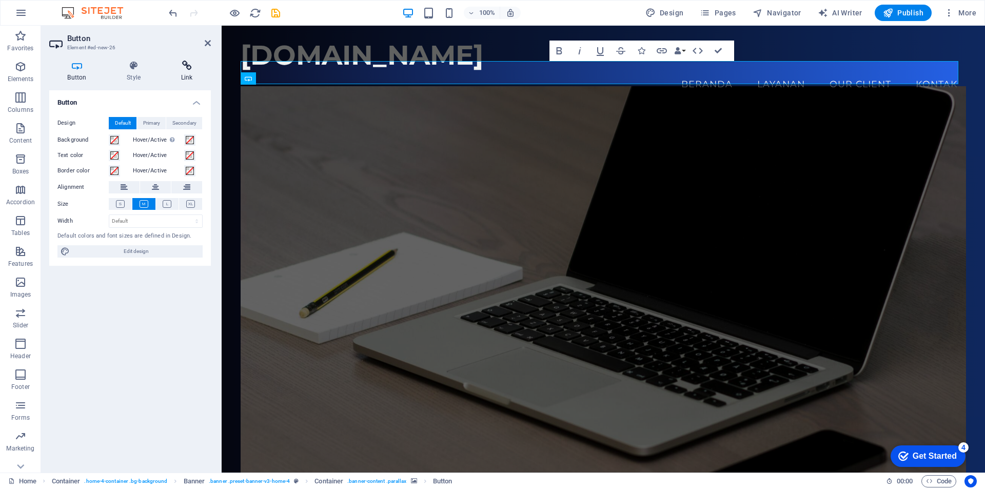
click at [190, 72] on h4 "Link" at bounding box center [187, 72] width 48 height 22
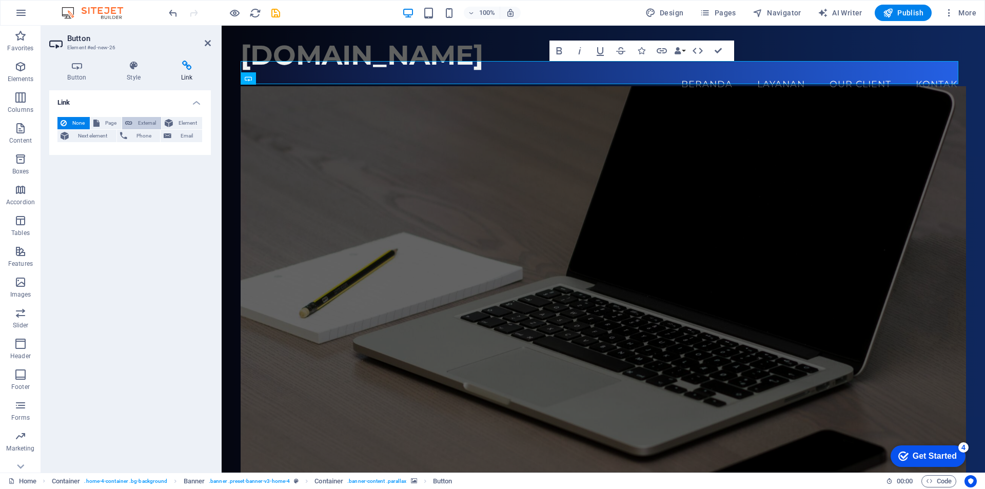
click at [139, 121] on span "External" at bounding box center [146, 123] width 23 height 12
select select "blank"
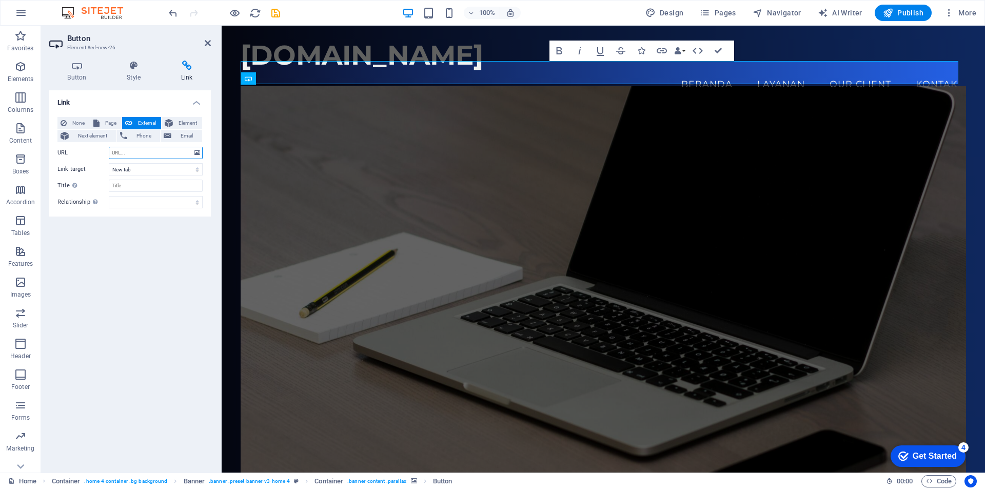
click at [140, 154] on input "URL" at bounding box center [156, 153] width 94 height 12
paste input "https://wa.me/6287711827886?text=Halo%20PS-COM%2C%20saya%20mau%20servis%20laptop"
type input "https://wa.me/6287711827886?text=Halo%20PS-COM%2C%20saya%20mau%20servis%20laptop"
click at [79, 74] on h4 "Button" at bounding box center [79, 72] width 60 height 22
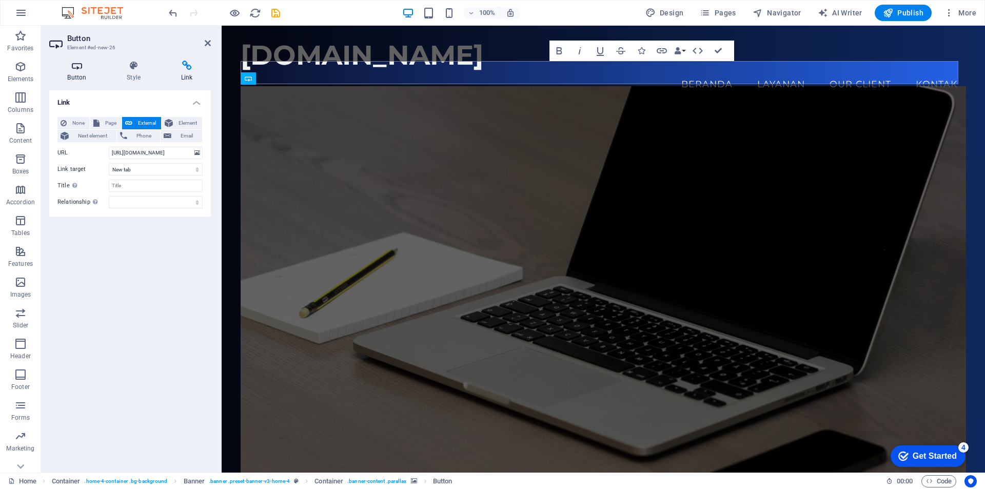
scroll to position [0, 0]
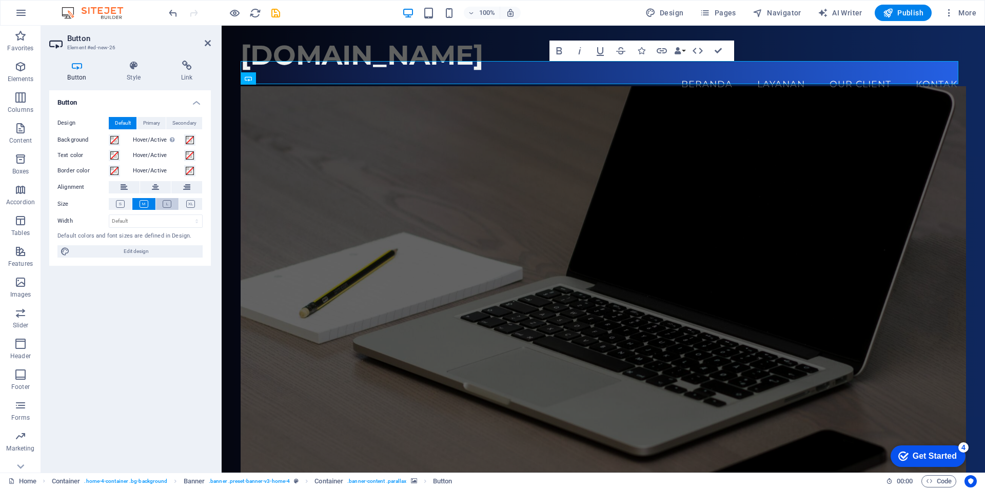
click at [168, 204] on icon at bounding box center [167, 204] width 9 height 8
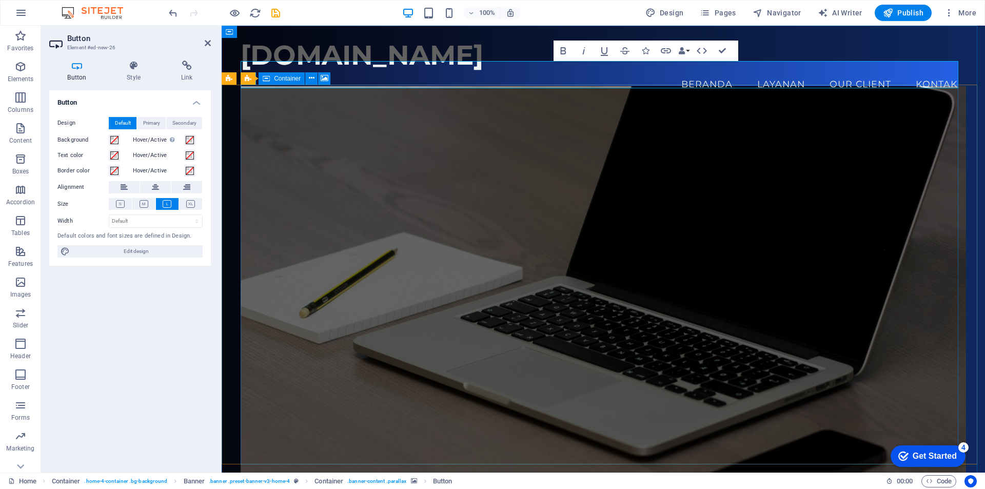
click at [262, 204] on figure at bounding box center [604, 289] width 726 height 407
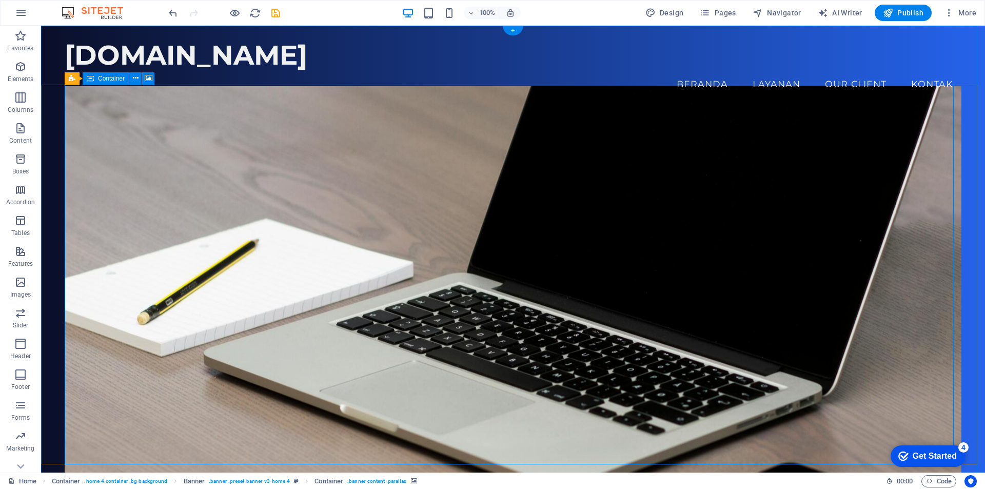
click at [209, 189] on figure at bounding box center [513, 289] width 897 height 407
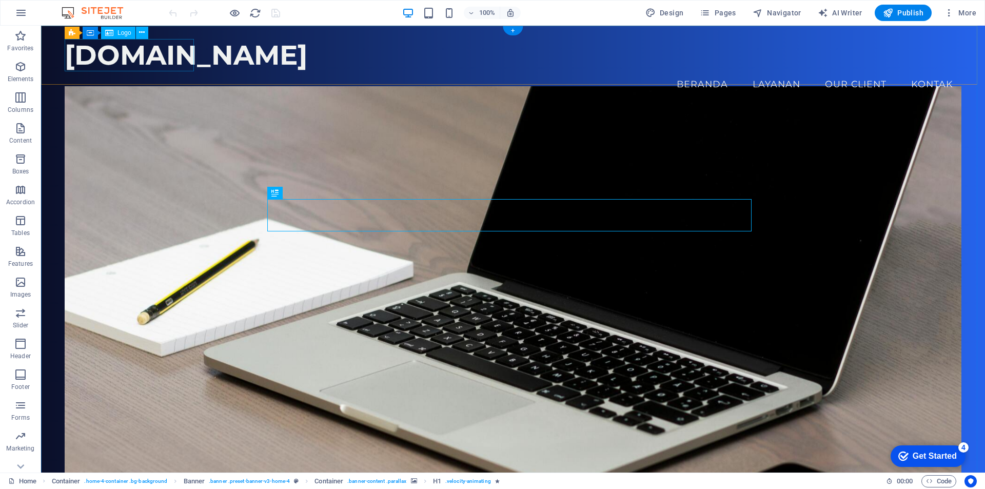
click at [140, 53] on div "[DOMAIN_NAME]" at bounding box center [513, 55] width 897 height 32
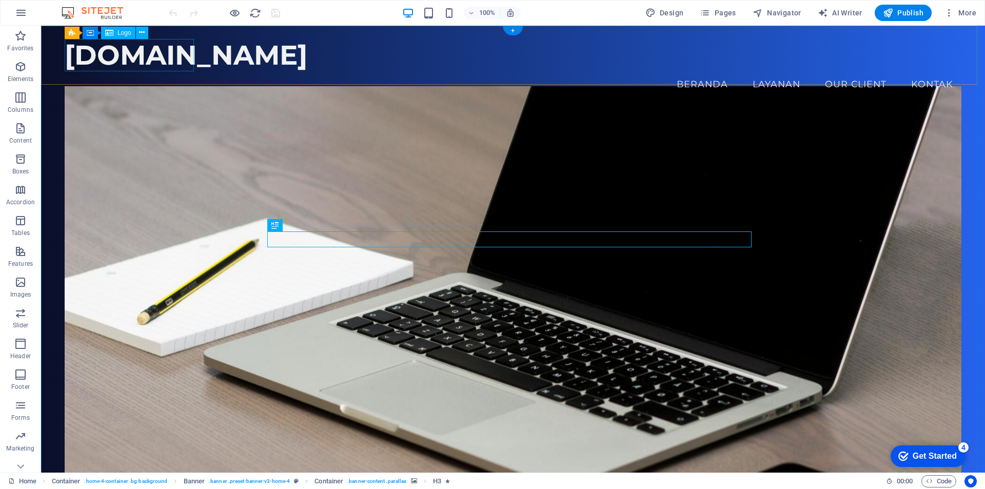
click at [93, 53] on div "[DOMAIN_NAME]" at bounding box center [513, 55] width 897 height 32
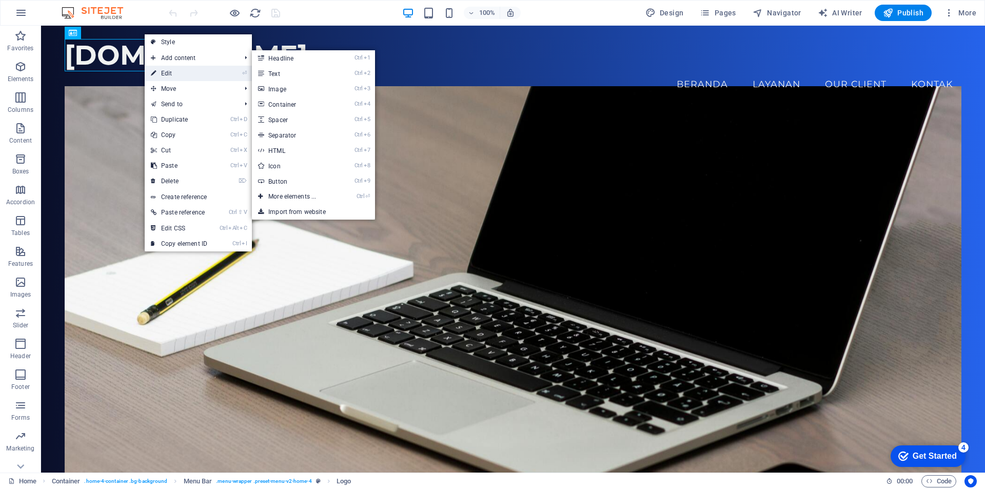
click at [179, 74] on link "⏎ Edit" at bounding box center [179, 73] width 69 height 15
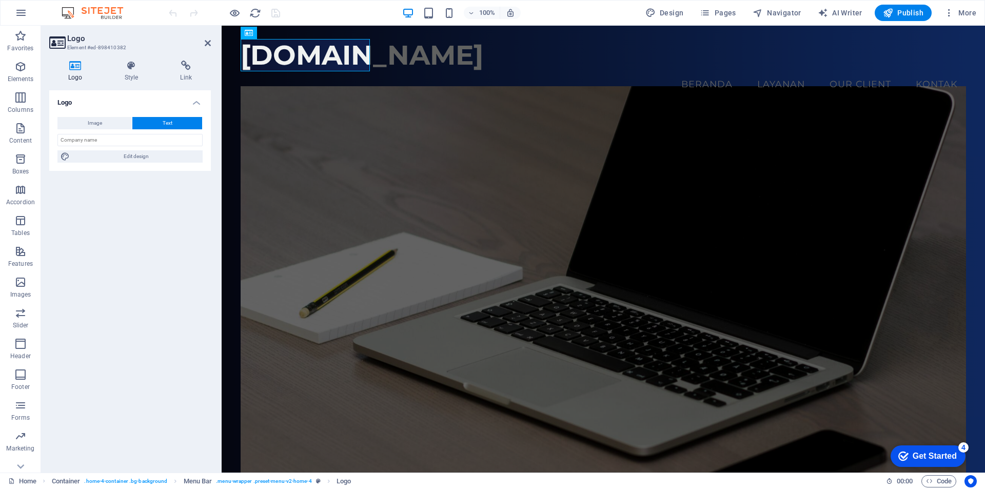
click at [646, 132] on figure at bounding box center [604, 289] width 726 height 407
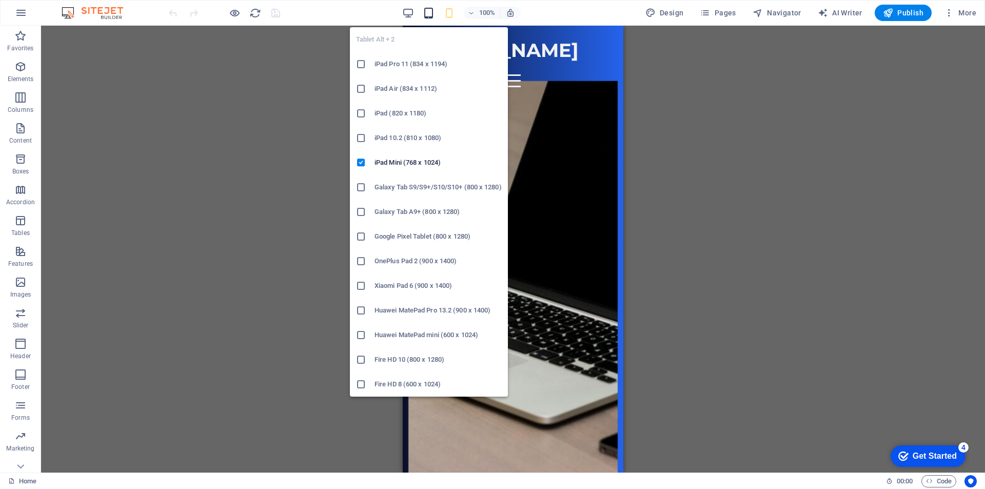
click at [433, 11] on icon "button" at bounding box center [429, 13] width 12 height 12
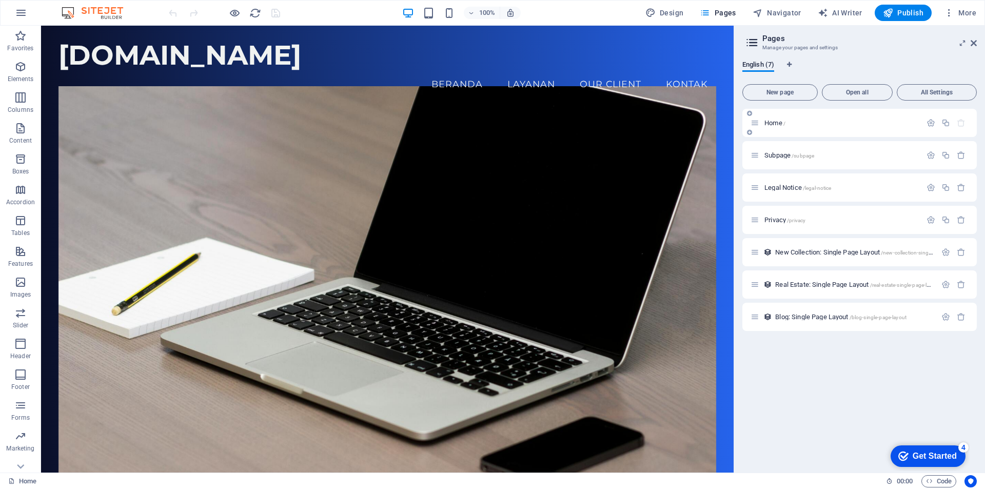
click at [767, 122] on span "Home /" at bounding box center [774, 123] width 21 height 8
click at [758, 124] on icon at bounding box center [755, 123] width 9 height 9
click at [778, 124] on span "Home /" at bounding box center [774, 123] width 21 height 8
click at [832, 124] on p "Home /" at bounding box center [841, 123] width 154 height 7
click at [893, 122] on p "Home /" at bounding box center [841, 123] width 154 height 7
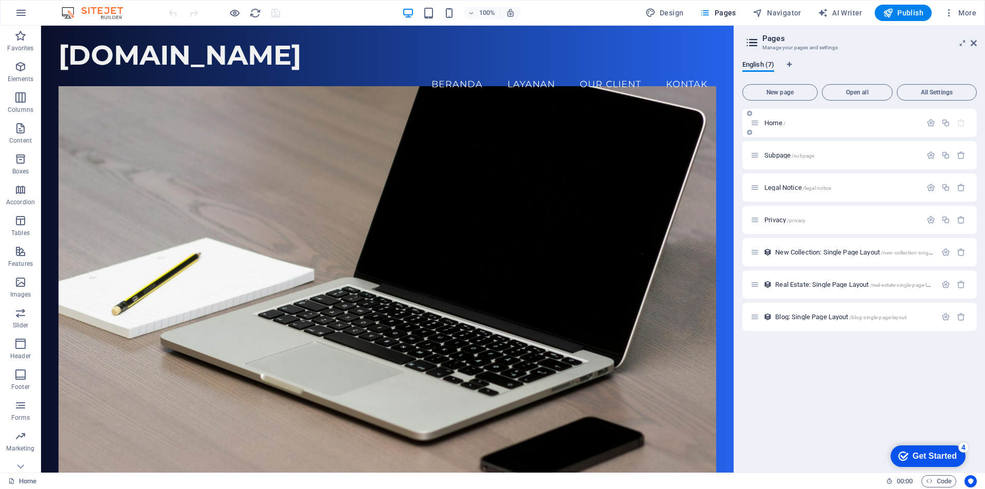
click at [893, 122] on p "Home /" at bounding box center [841, 123] width 154 height 7
click at [825, 130] on div "Home /" at bounding box center [859, 123] width 234 height 28
click at [825, 129] on div "Home /" at bounding box center [859, 123] width 234 height 28
click at [767, 124] on span "Home /" at bounding box center [774, 123] width 21 height 8
click at [754, 123] on icon at bounding box center [755, 123] width 9 height 9
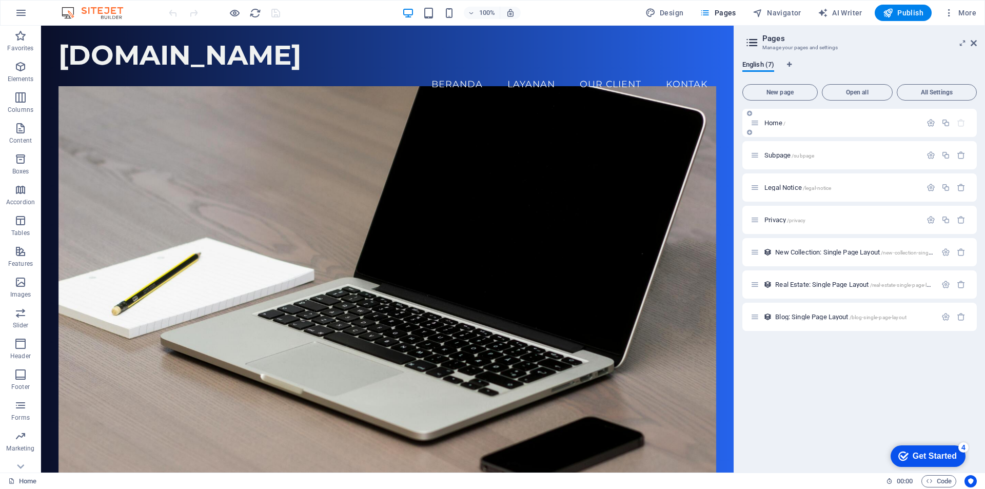
drag, startPoint x: 790, startPoint y: 123, endPoint x: 846, endPoint y: 122, distance: 55.9
click at [792, 123] on p "Home /" at bounding box center [841, 123] width 154 height 7
click at [931, 123] on icon "button" at bounding box center [931, 123] width 9 height 9
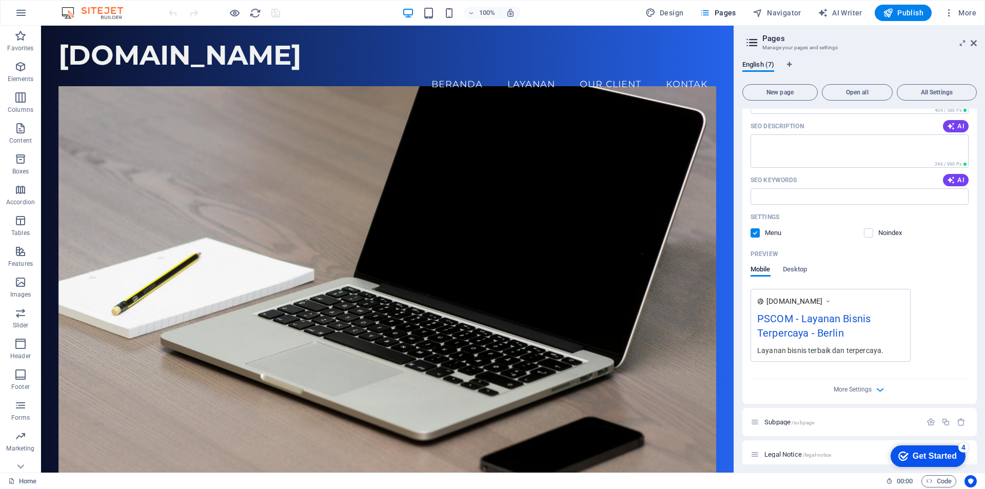
scroll to position [154, 0]
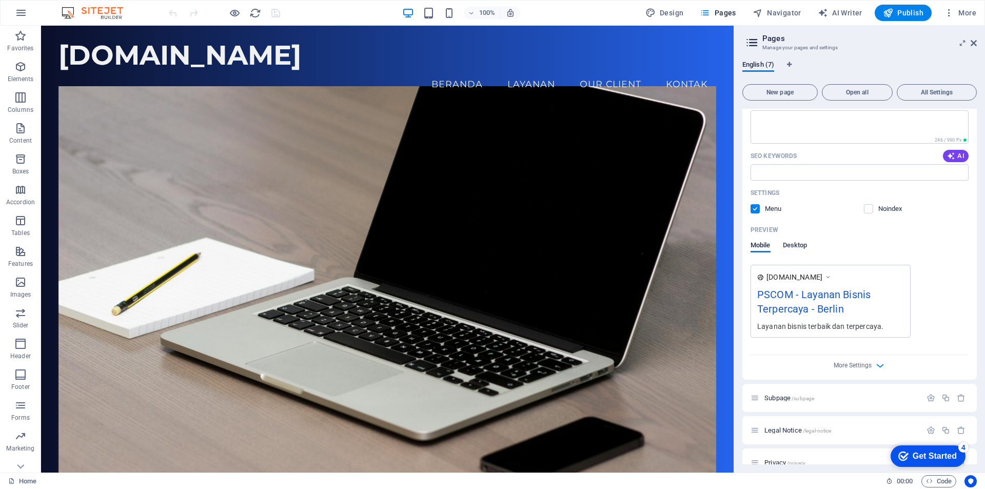
click at [797, 243] on span "Desktop" at bounding box center [795, 246] width 25 height 14
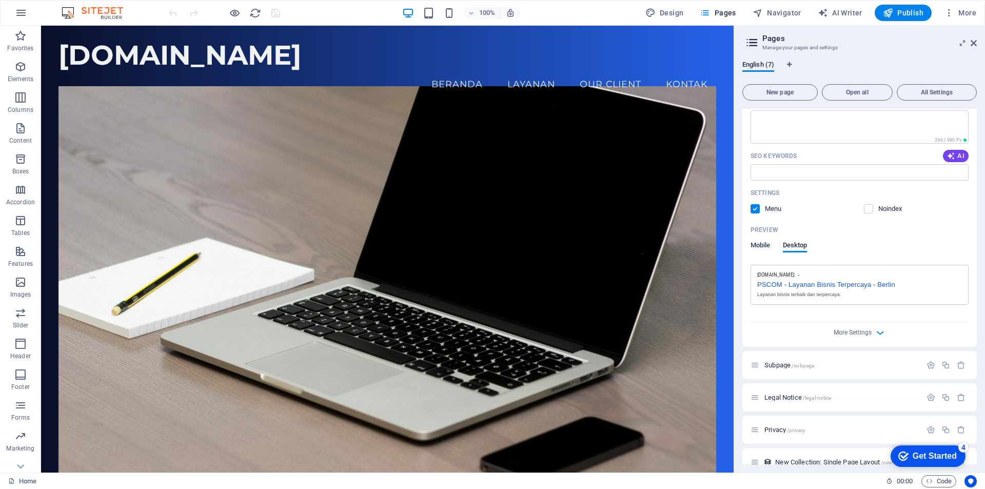
click at [758, 245] on span "Mobile" at bounding box center [761, 246] width 20 height 14
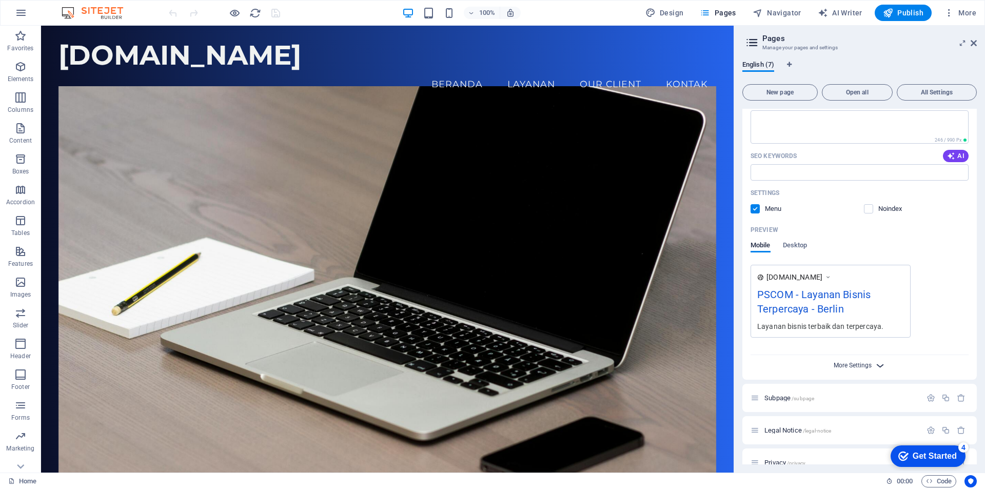
click at [856, 365] on span "More Settings" at bounding box center [853, 365] width 38 height 7
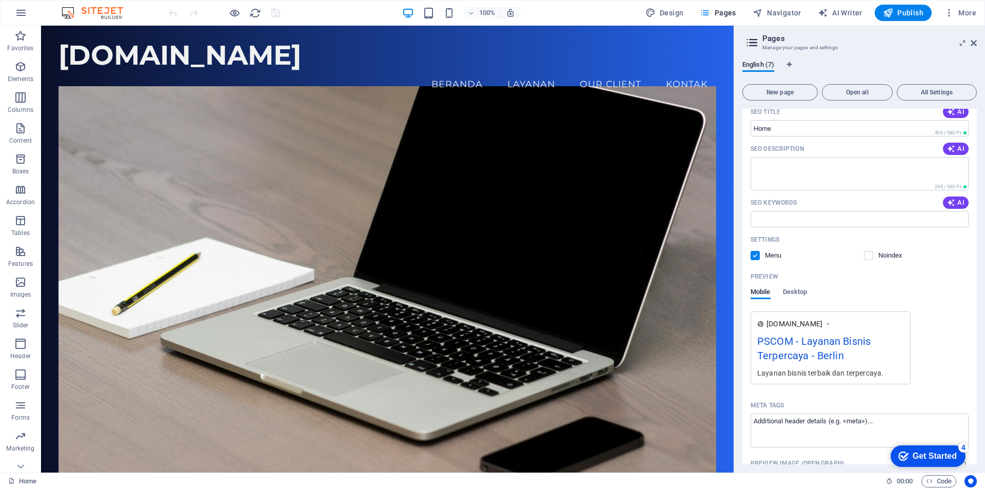
scroll to position [5, 0]
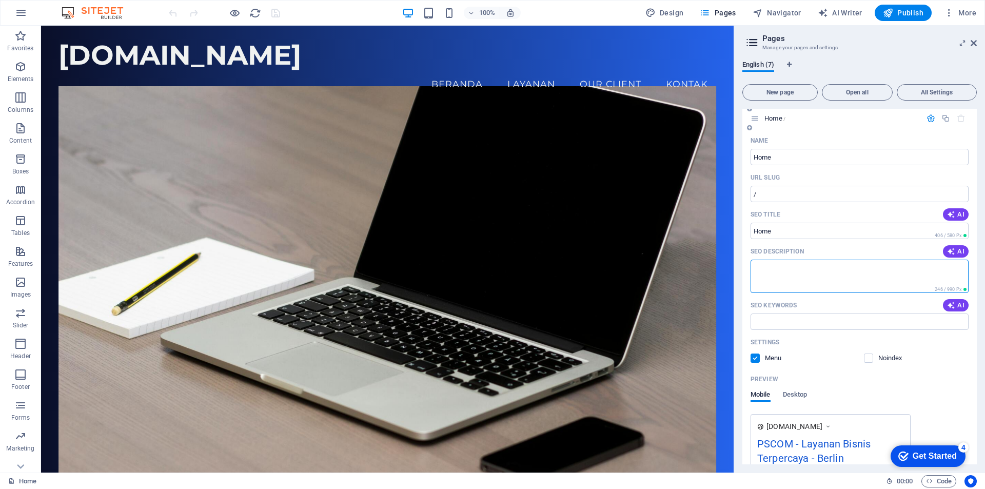
click at [913, 272] on textarea "SEO Description" at bounding box center [860, 276] width 218 height 33
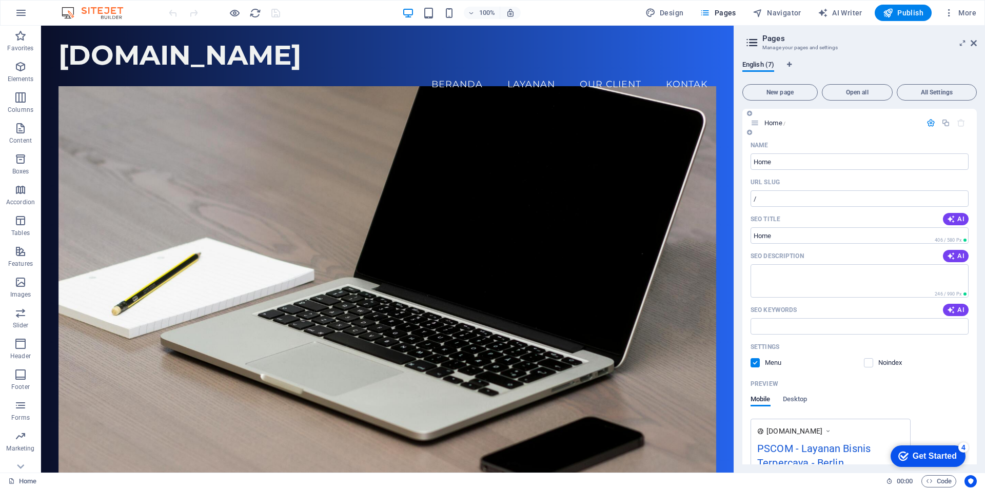
click at [770, 122] on span "Home /" at bounding box center [774, 123] width 21 height 8
click at [781, 275] on textarea "SEO Description" at bounding box center [860, 280] width 218 height 33
click at [792, 327] on input "SEO Keywords" at bounding box center [860, 326] width 218 height 16
click at [953, 308] on icon "button" at bounding box center [951, 310] width 8 height 8
click at [867, 327] on input "laptop service Jakarta, PC providers Lebak Bulus, upgrade laptop service, new l…" at bounding box center [860, 326] width 218 height 16
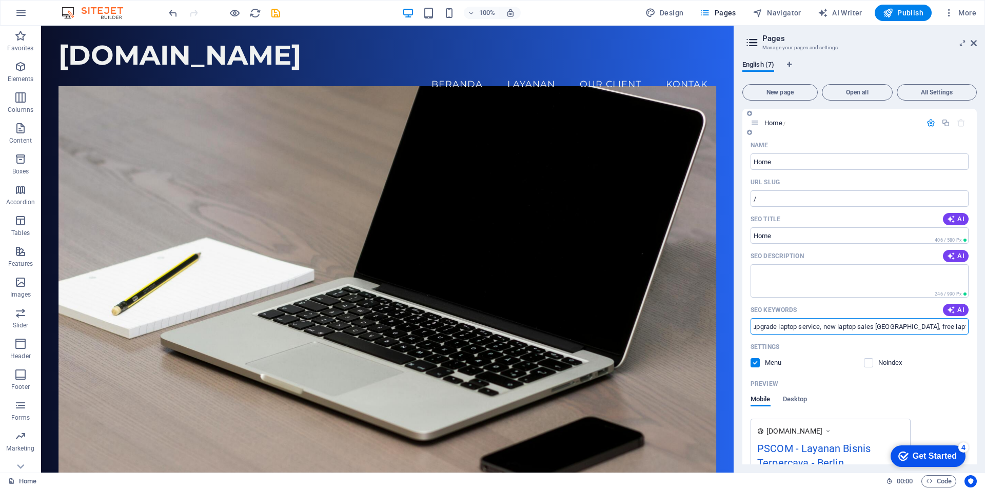
scroll to position [0, 232]
click at [895, 326] on input "laptop service Jakarta, PC providers Lebak Bulus, upgrade laptop service, new l…" at bounding box center [860, 326] width 218 height 16
click at [894, 324] on input "laptop service Jakarta, PC providers Lebak Bulus, upgrade laptop service, new l…" at bounding box center [860, 326] width 218 height 16
click at [777, 328] on input "laptop service Jakarta, PC providers Lebak Bulus, upgrade laptop service, new l…" at bounding box center [860, 326] width 218 height 16
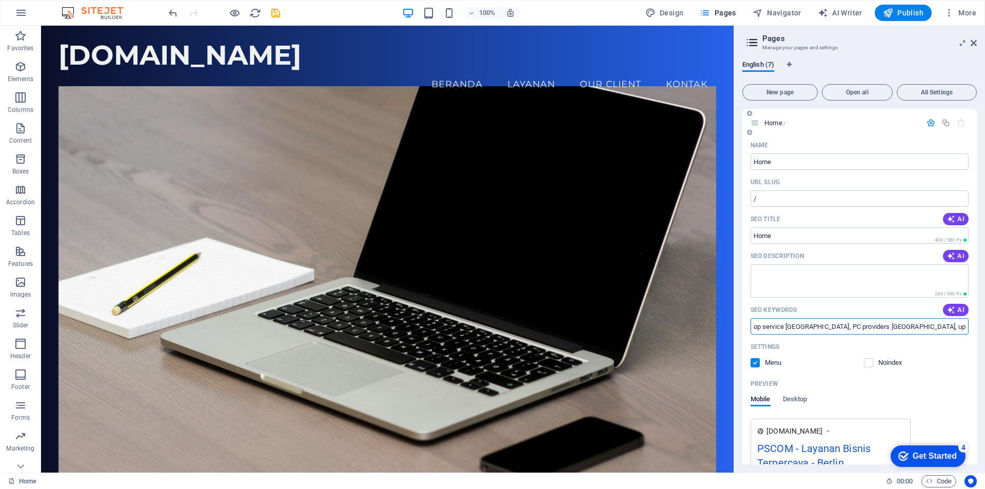
scroll to position [0, 0]
click at [795, 326] on input "laptop service Jakarta, PC providers Lebak Bulus, upgrade laptop service, new l…" at bounding box center [860, 326] width 218 height 16
click at [775, 325] on input "laptop service laptop Jakarta, PC providers Lebak Bulus, upgrade laptop service…" at bounding box center [860, 326] width 218 height 16
drag, startPoint x: 901, startPoint y: 326, endPoint x: 825, endPoint y: 325, distance: 76.5
click at [825, 325] on input "service laptop Jakarta, PC providers Lebak Bulus, upgrade laptop service, new l…" at bounding box center [860, 326] width 218 height 16
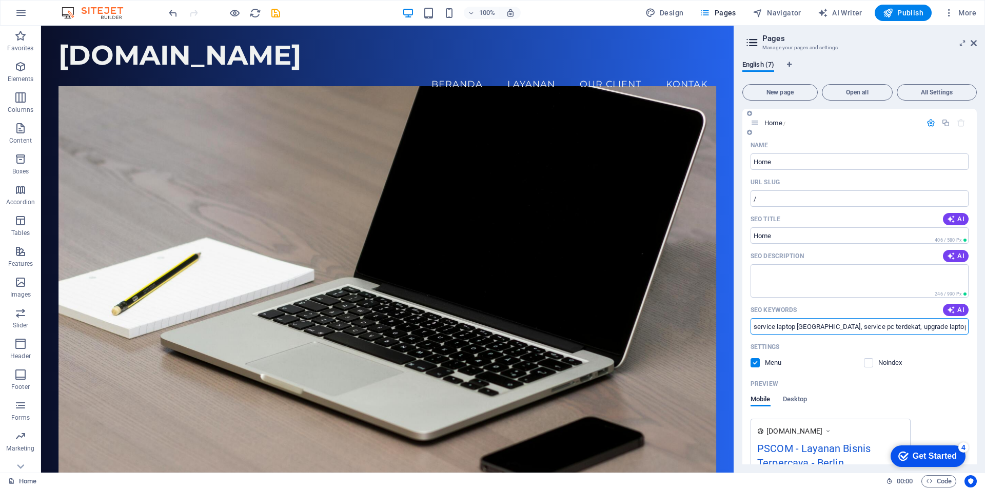
drag, startPoint x: 953, startPoint y: 325, endPoint x: 886, endPoint y: 327, distance: 67.2
click at [886, 327] on input "service laptop Jakarta, service pc terdekat, upgrade laptop service, new laptop…" at bounding box center [860, 326] width 218 height 16
click at [931, 326] on input "service laptop Jakarta, service pc terdekat, tempat service laptop terdekat, , …" at bounding box center [860, 326] width 218 height 16
click at [936, 329] on input "service laptop Jakarta, service pc terdekat, tempat service laptop terdekat, ne…" at bounding box center [860, 326] width 218 height 16
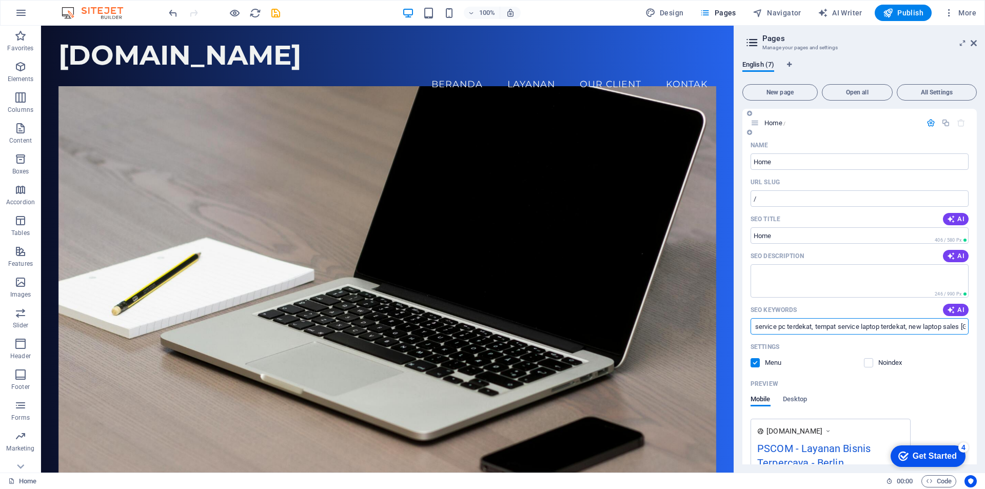
scroll to position [0, 117]
drag, startPoint x: 938, startPoint y: 325, endPoint x: 864, endPoint y: 326, distance: 74.9
click at [864, 326] on input "service laptop Jakarta, service pc terdekat, tempat service laptop terdekat, ne…" at bounding box center [860, 326] width 218 height 16
click at [940, 326] on input "service laptop Jakarta, service pc terdekat, tempat service laptop terdekat, se…" at bounding box center [860, 326] width 218 height 16
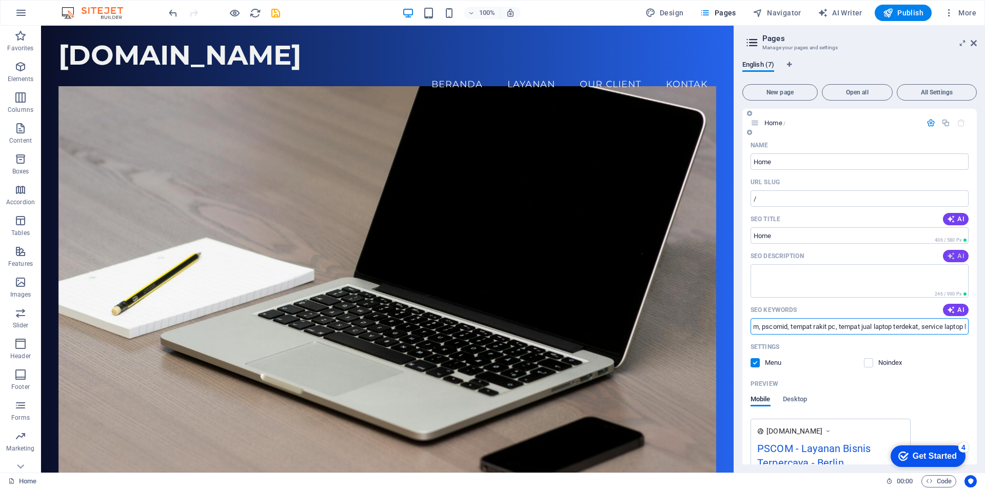
type input "service laptop [GEOGRAPHIC_DATA], service pc terdekat, tempat service laptop te…"
click at [957, 255] on span "AI" at bounding box center [955, 256] width 17 height 8
drag, startPoint x: 753, startPoint y: 272, endPoint x: 952, endPoint y: 280, distance: 199.2
click at [952, 280] on textarea "Discover reliable laptop and PC services in Lebak Bulus, Jakarta. Free consulta…" at bounding box center [860, 280] width 218 height 33
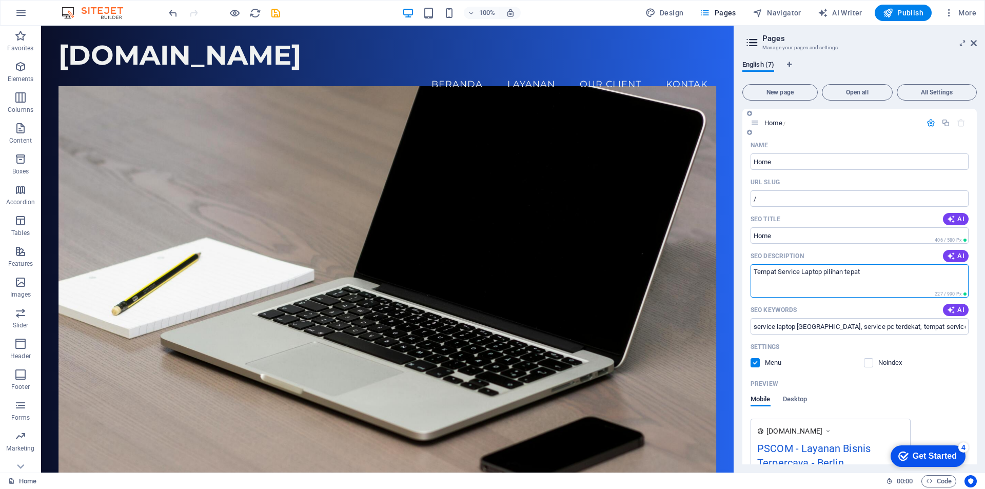
click at [753, 272] on textarea "Tempat Service Laptop pilihan tepat" at bounding box center [860, 280] width 218 height 33
click at [763, 270] on textarea "PSCOM Tempat Service Laptop pilihan tepat" at bounding box center [860, 280] width 218 height 33
click at [892, 273] on textarea "PS-COM Tempat Service Laptop pilihan tepat" at bounding box center [860, 280] width 218 height 33
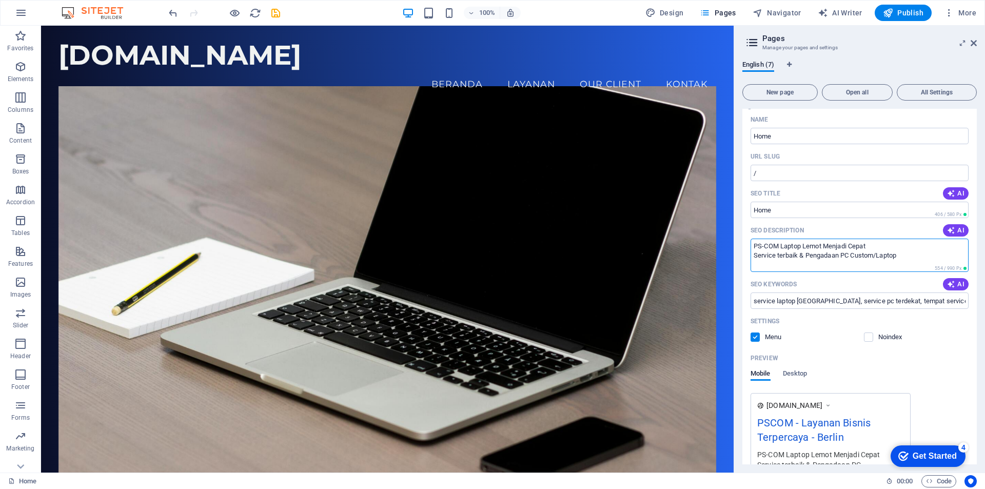
scroll to position [51, 0]
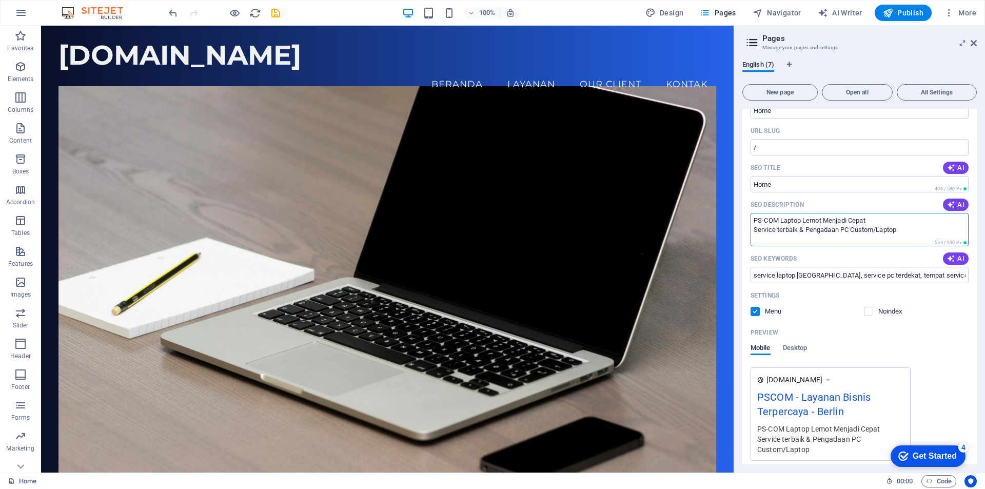
click at [780, 219] on textarea "PS-COM Laptop Lemot Menjadi Cepat Service terbaik & Pengadaan PC Custom/Laptop" at bounding box center [860, 229] width 218 height 33
click at [753, 229] on textarea "PS-COM Mengatasi Laptop Lemot Menjadi Cepat Service terbaik & Pengadaan PC Cust…" at bounding box center [860, 229] width 218 height 33
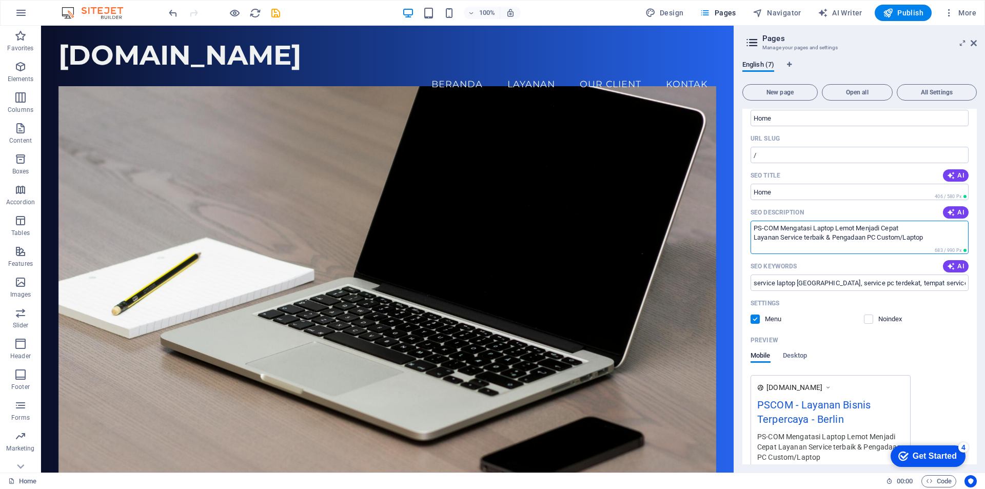
scroll to position [0, 0]
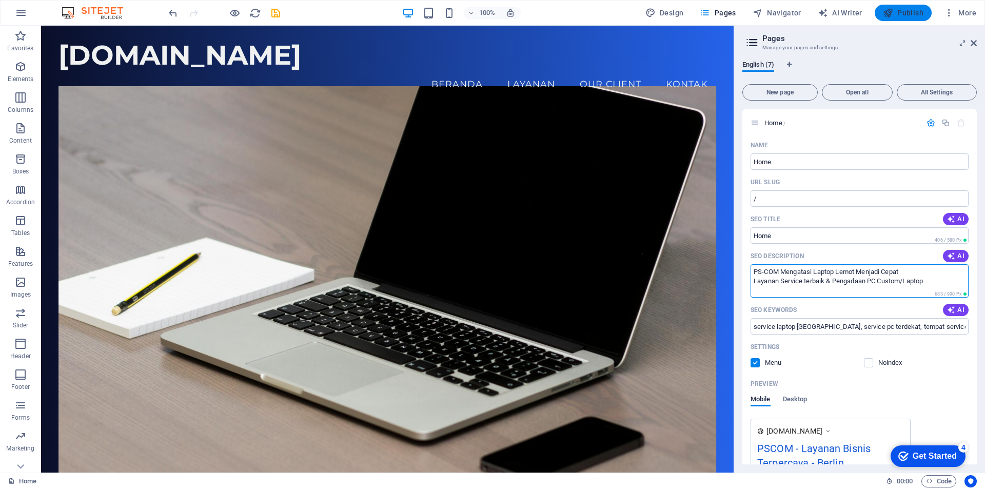
type textarea "PS-COM Mengatasi Laptop Lemot Menjadi Cepat Layanan Service terbaik & Pengadaan…"
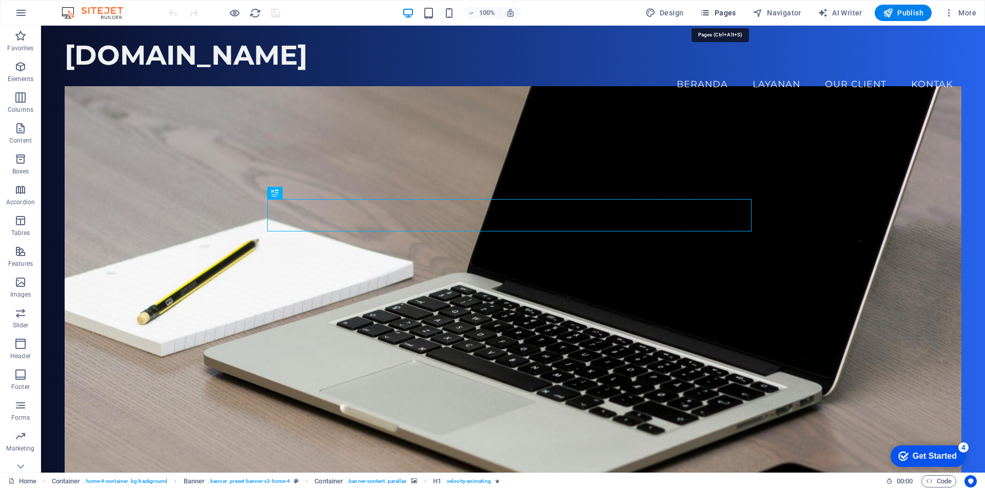
click at [721, 13] on span "Pages" at bounding box center [718, 13] width 36 height 10
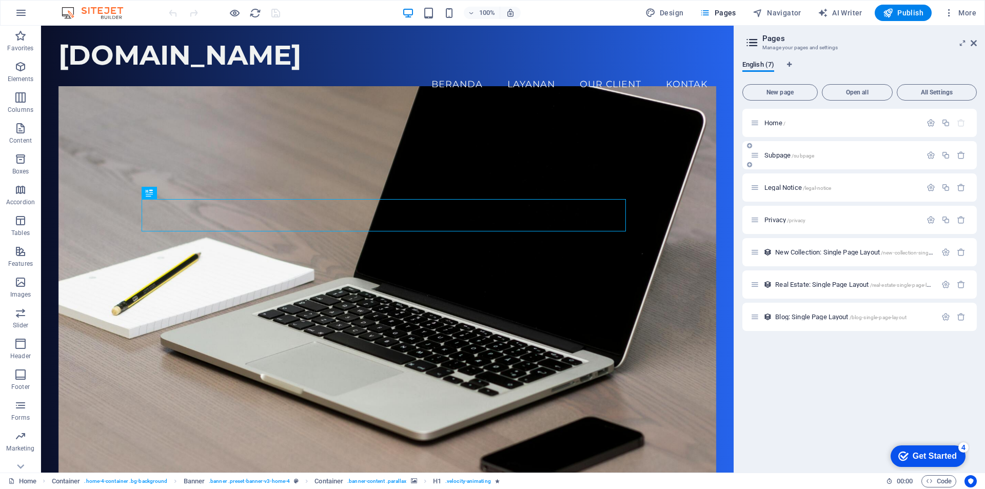
click at [777, 157] on span "Subpage /subpage" at bounding box center [789, 155] width 50 height 8
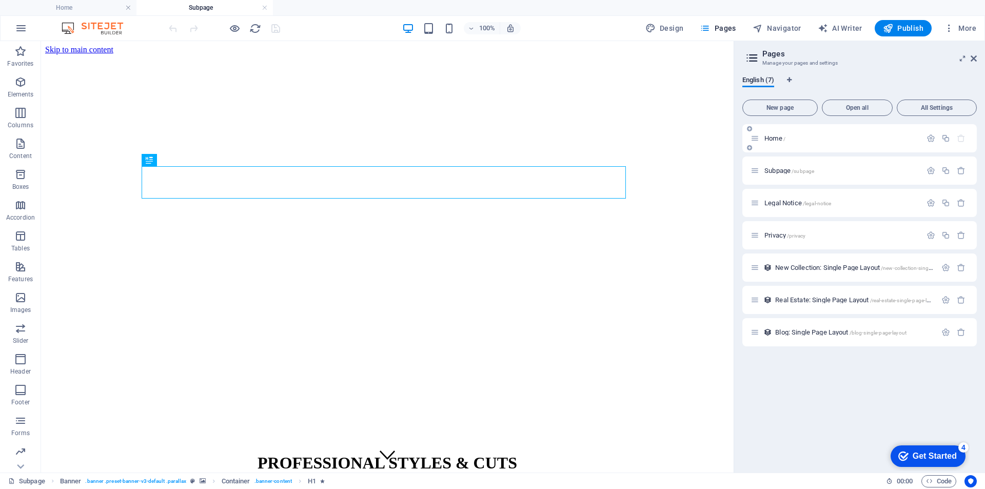
click at [0, 0] on span "Home /" at bounding box center [0, 0] width 0 height 0
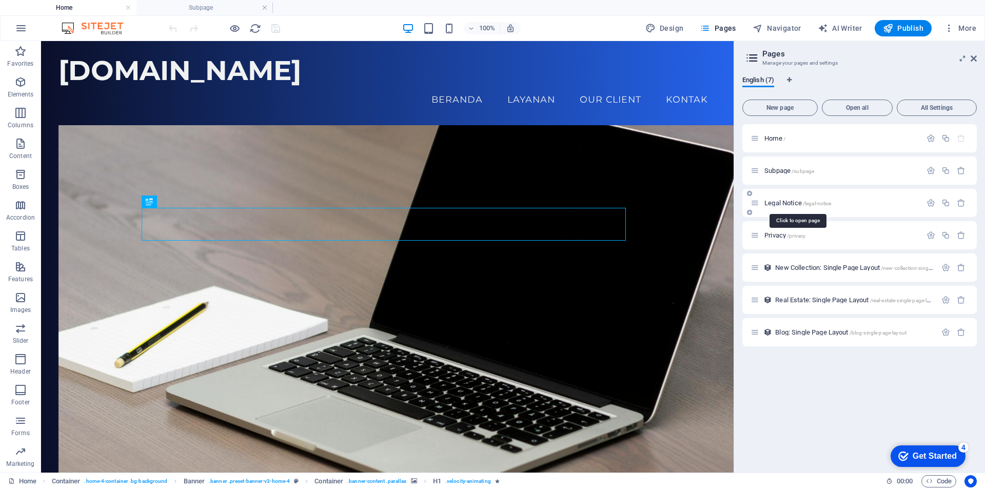
click at [787, 202] on span "Legal Notice /legal-notice" at bounding box center [797, 203] width 67 height 8
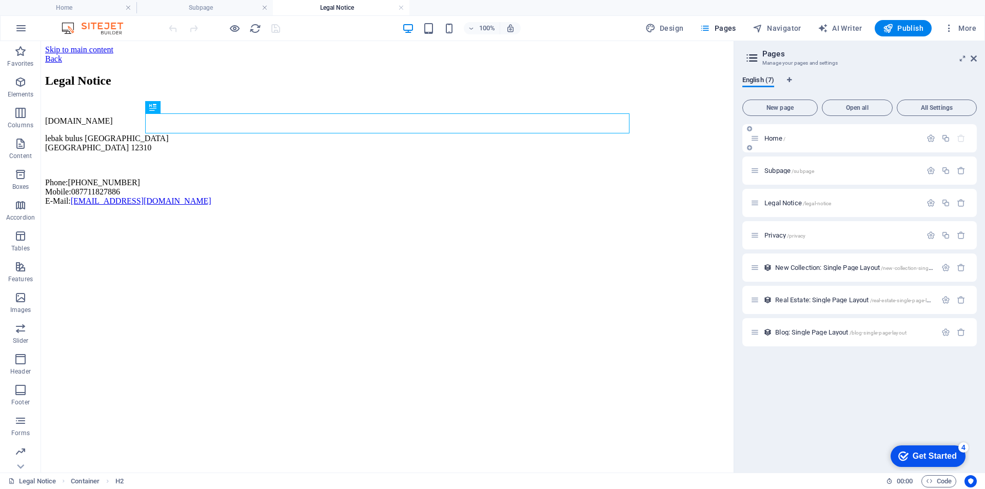
click at [0, 0] on span "Home /" at bounding box center [0, 0] width 0 height 0
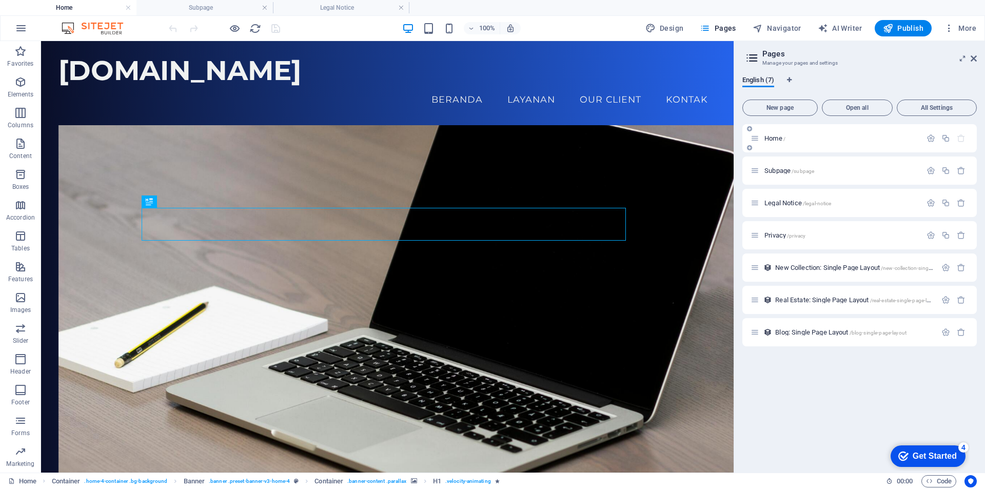
click at [0, 0] on div "Home /" at bounding box center [0, 0] width 0 height 0
click at [0, 0] on span "Home /" at bounding box center [0, 0] width 0 height 0
click at [933, 170] on icon "button" at bounding box center [931, 170] width 9 height 9
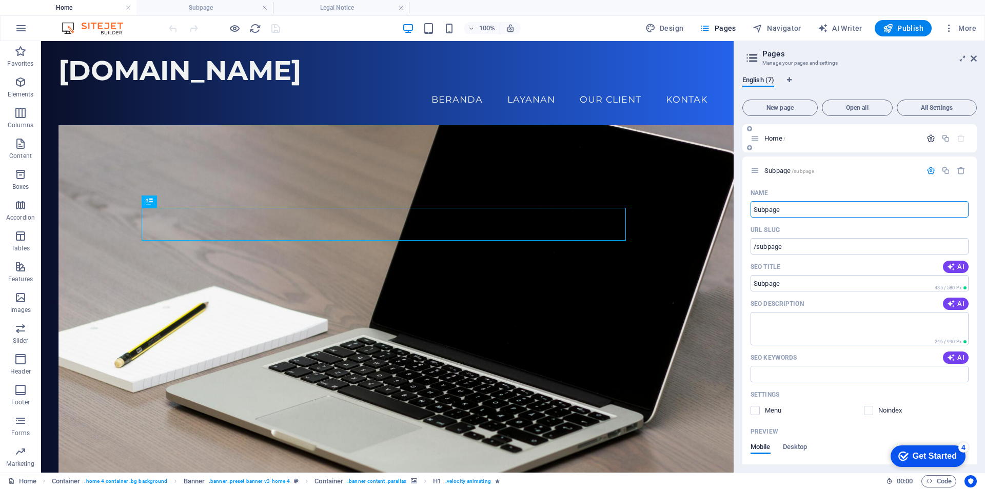
click at [929, 140] on icon "button" at bounding box center [931, 138] width 9 height 9
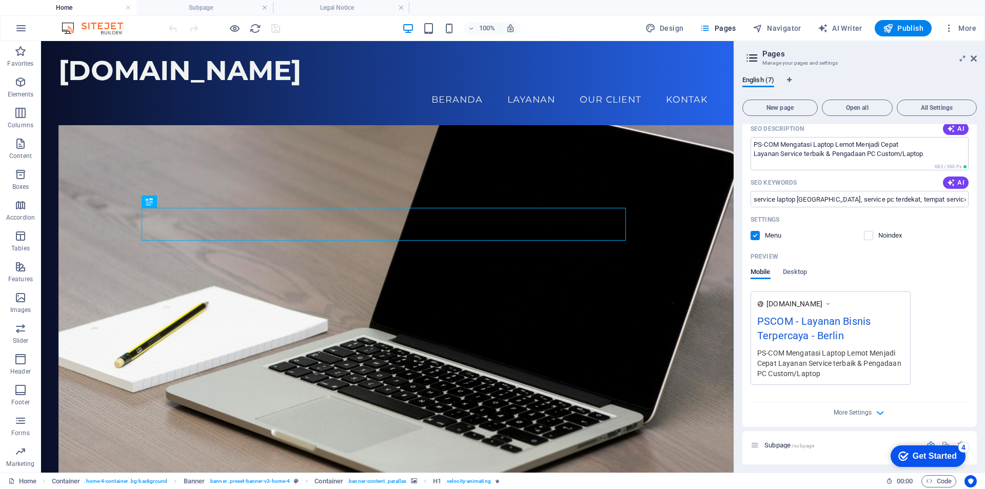
scroll to position [154, 0]
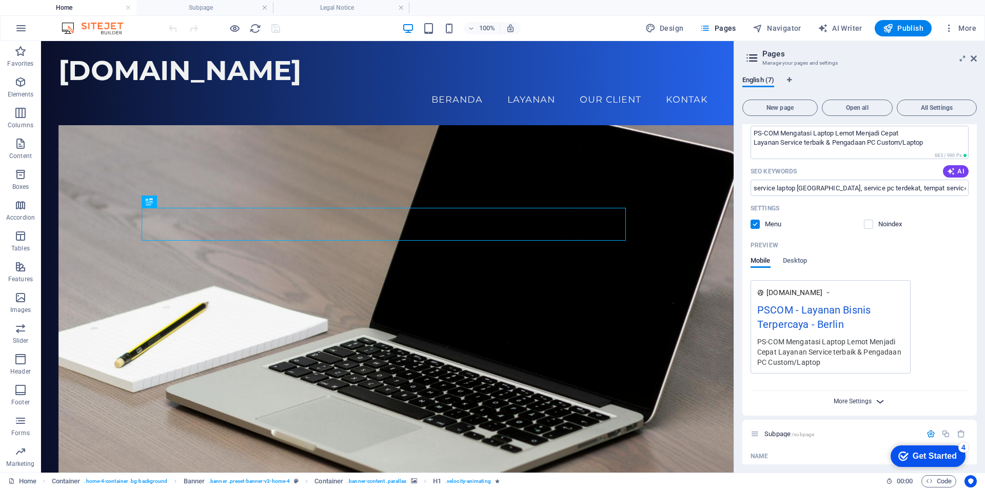
click at [866, 402] on span "More Settings" at bounding box center [853, 401] width 38 height 7
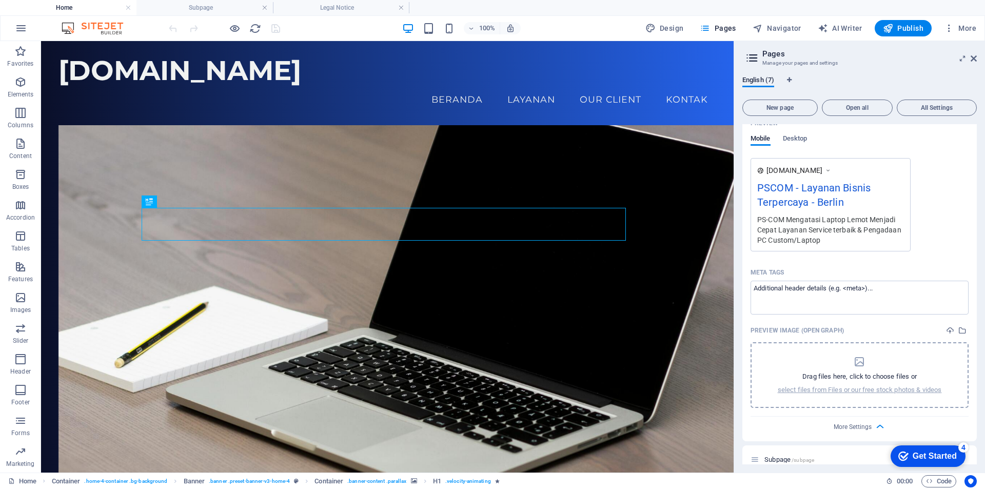
scroll to position [283, 0]
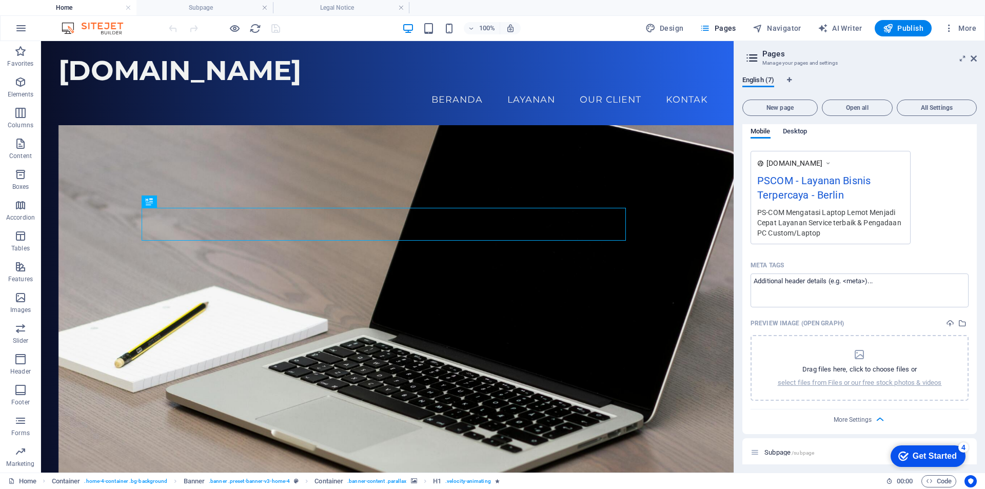
click at [799, 131] on span "Desktop" at bounding box center [795, 132] width 25 height 14
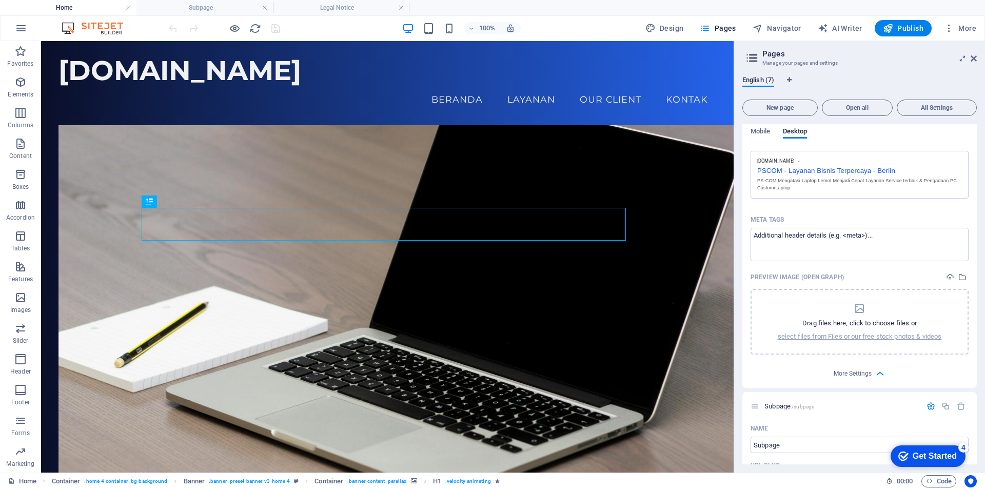
click at [844, 173] on div "PSCOM - Layanan Bisnis Terpercaya - Berlin" at bounding box center [859, 169] width 205 height 11
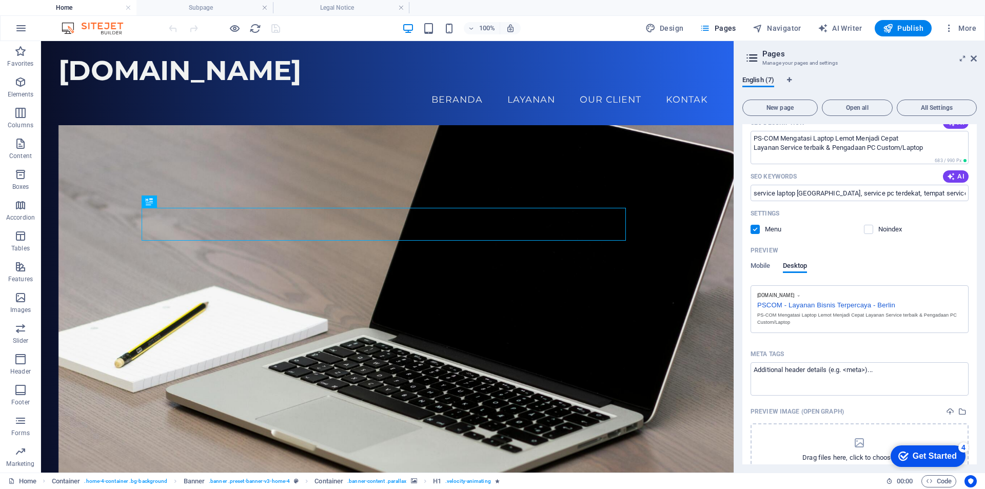
scroll to position [154, 0]
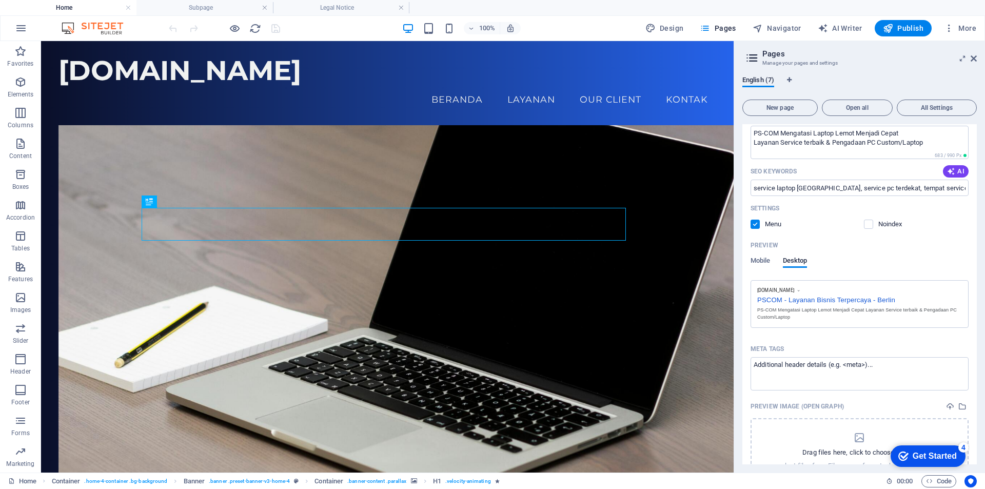
click at [853, 300] on div "PSCOM - Layanan Bisnis Terpercaya - Berlin" at bounding box center [859, 298] width 205 height 11
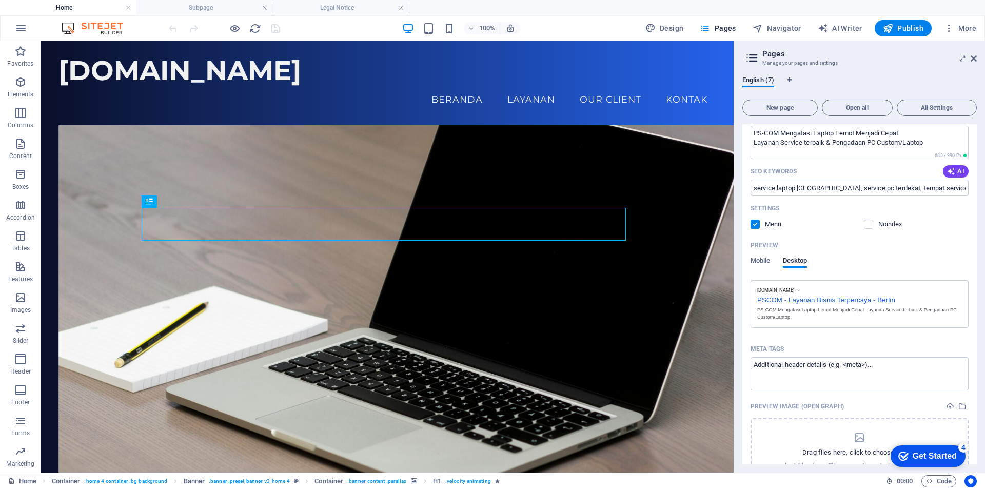
click at [853, 300] on div "PSCOM - Layanan Bisnis Terpercaya - Berlin" at bounding box center [859, 298] width 205 height 11
click at [787, 316] on div "PS-COM Mengatasi Laptop Lemot Menjadi Cepat Layanan Service terbaik & Pengadaan…" at bounding box center [859, 313] width 205 height 15
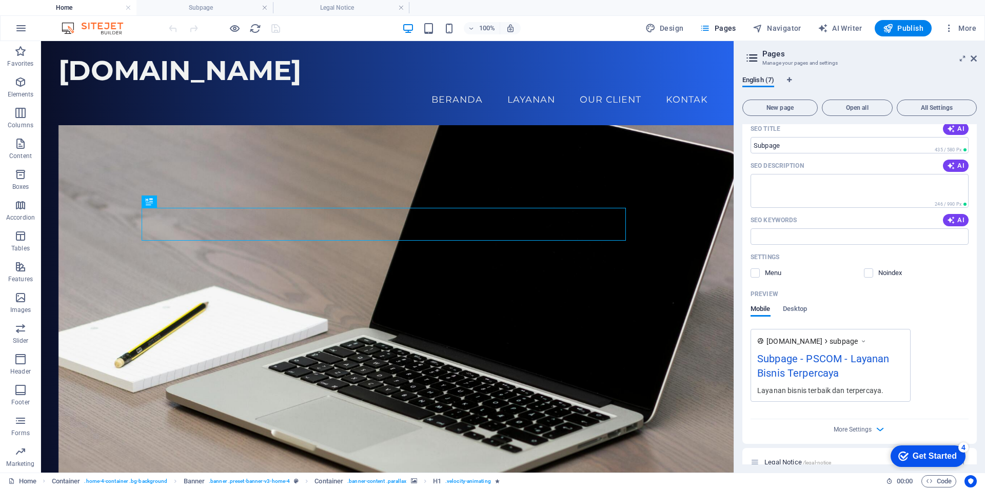
scroll to position [667, 0]
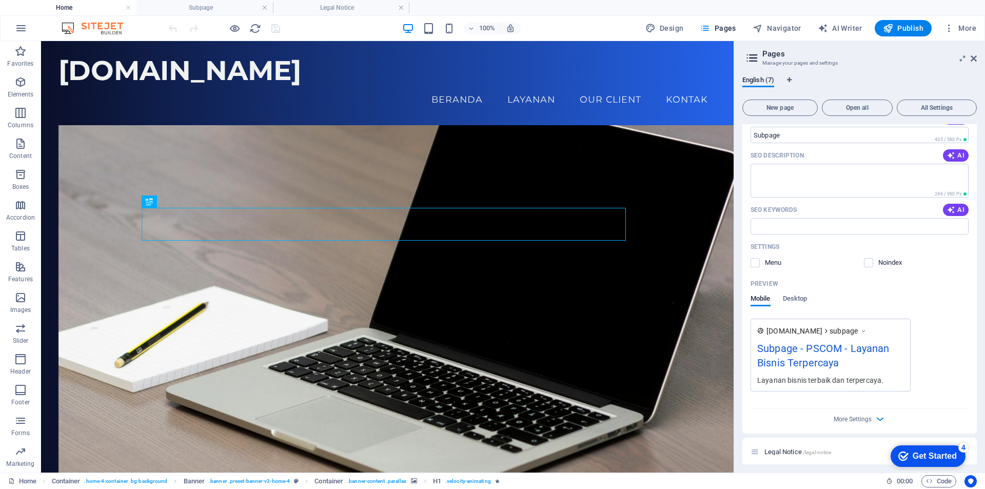
click at [821, 352] on div "Subpage - PSCOM - Layanan Bisnis Terpercaya" at bounding box center [830, 358] width 147 height 34
click at [849, 418] on span "More Settings" at bounding box center [853, 419] width 38 height 7
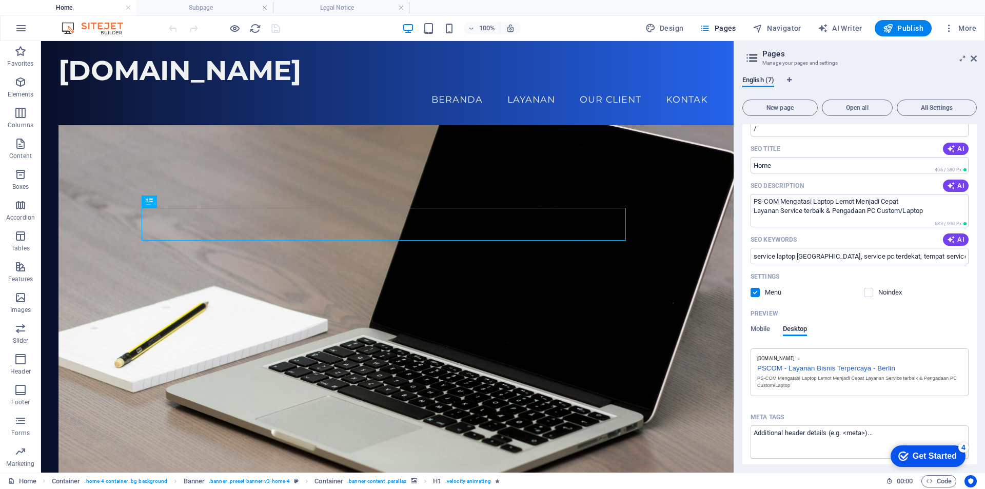
scroll to position [205, 0]
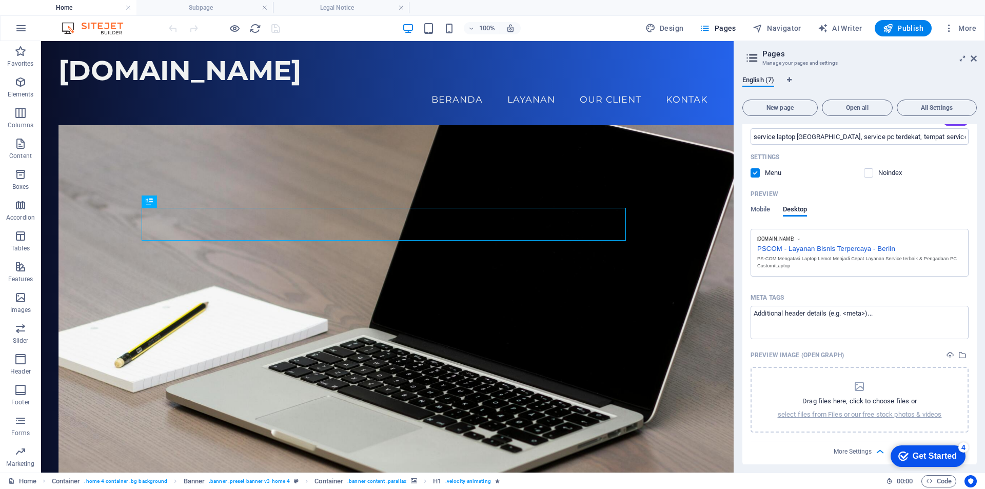
click at [795, 248] on div "PSCOM - Layanan Bisnis Terpercaya - Berlin" at bounding box center [859, 247] width 205 height 11
drag, startPoint x: 795, startPoint y: 248, endPoint x: 786, endPoint y: 266, distance: 20.2
click at [786, 266] on div "PS-COM Mengatasi Laptop Lemot Menjadi Cepat Layanan Service terbaik & Pengadaan…" at bounding box center [859, 262] width 205 height 15
click at [785, 265] on div "PS-COM Mengatasi Laptop Lemot Menjadi Cepat Layanan Service terbaik & Pengadaan…" at bounding box center [859, 262] width 205 height 15
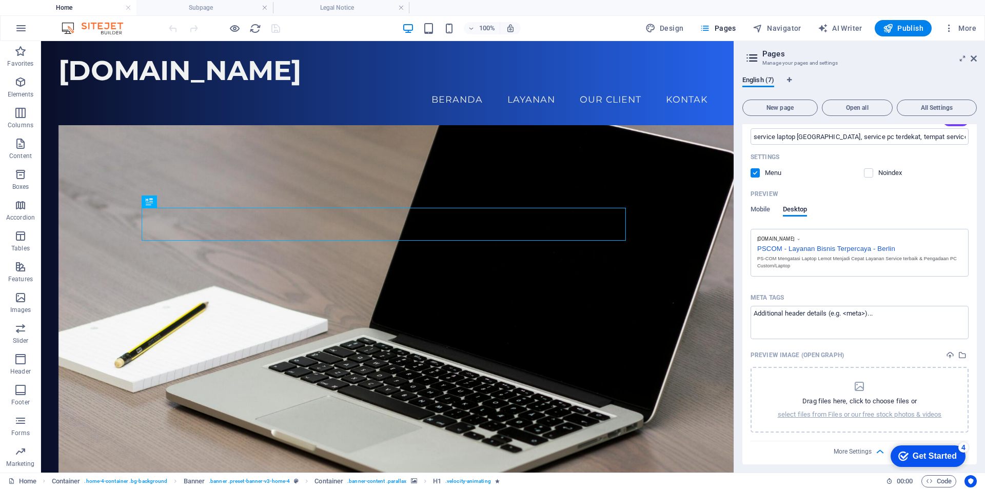
click at [785, 265] on div "PS-COM Mengatasi Laptop Lemot Menjadi Cepat Layanan Service terbaik & Pengadaan…" at bounding box center [859, 262] width 205 height 15
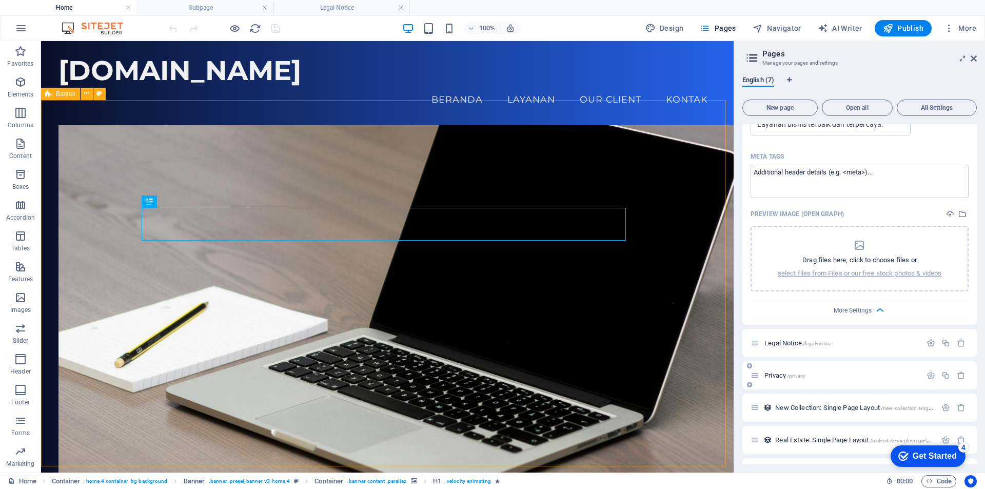
scroll to position [924, 0]
click at [808, 375] on p "Privacy /privacy" at bounding box center [841, 374] width 154 height 7
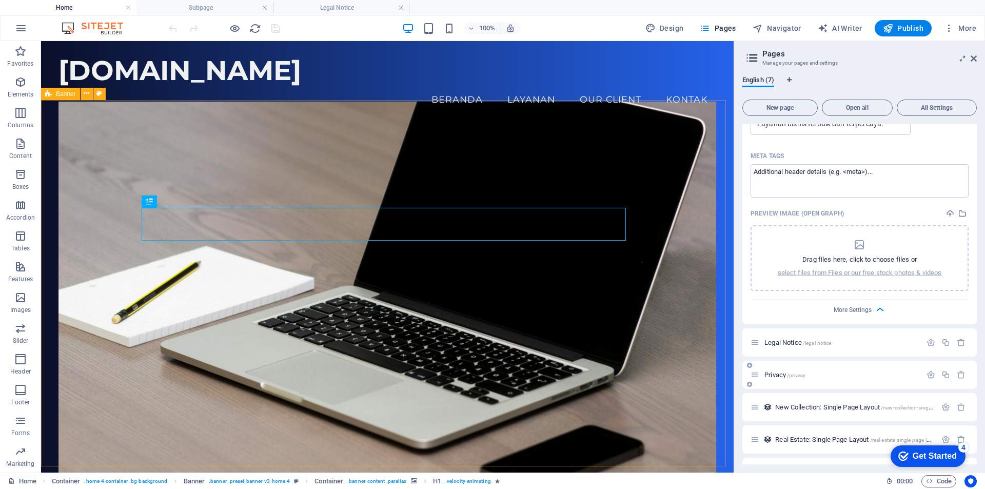
scroll to position [908, 0]
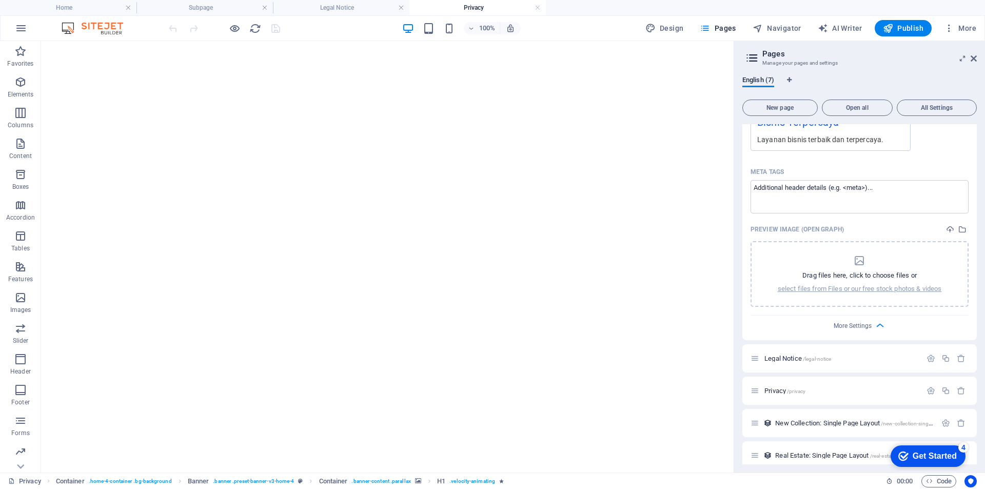
click at [817, 331] on div "More Settings" at bounding box center [860, 324] width 218 height 16
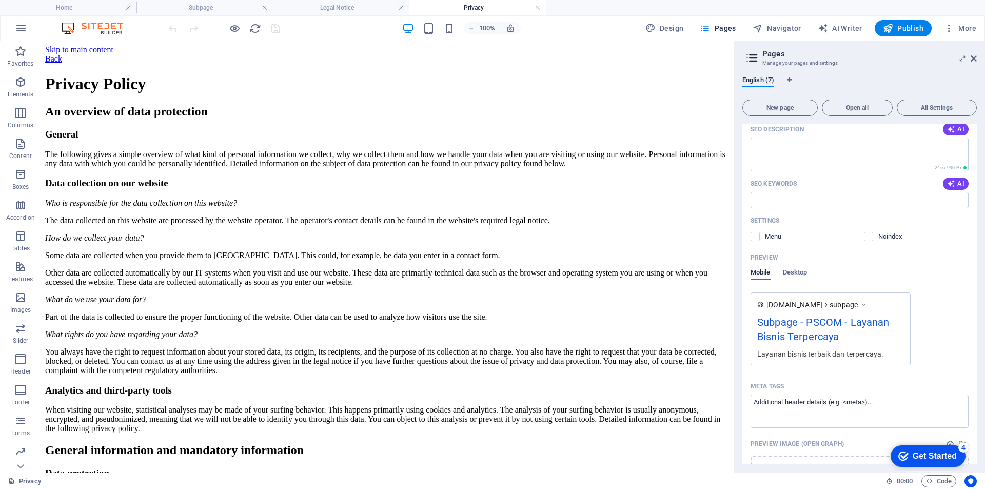
scroll to position [693, 0]
click at [819, 323] on div "Subpage - PSCOM - Layanan Bisnis Terpercaya" at bounding box center [830, 332] width 147 height 34
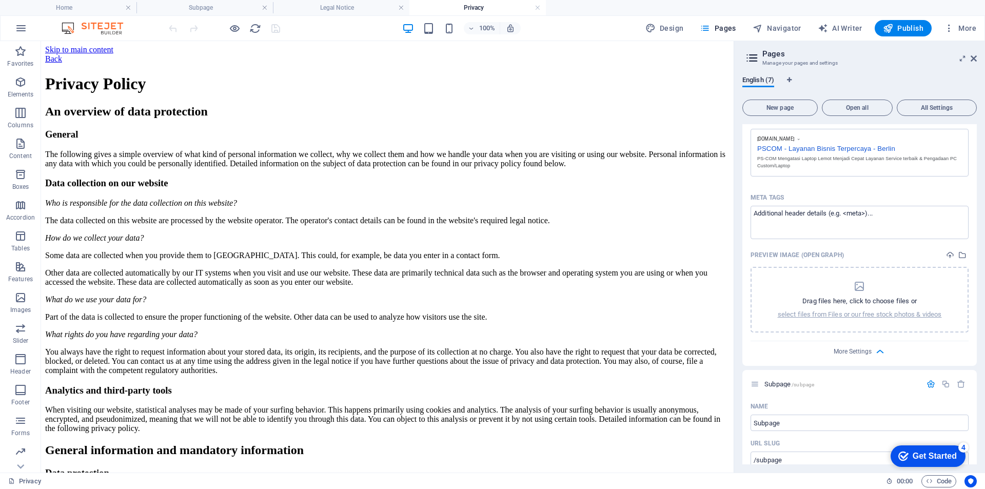
scroll to position [180, 0]
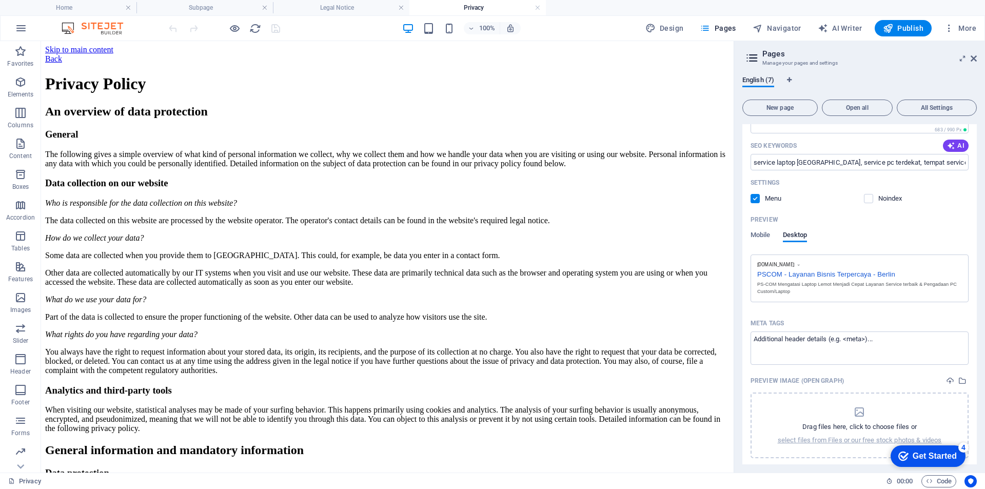
click at [790, 275] on div "PSCOM - Layanan Bisnis Terpercaya - Berlin" at bounding box center [859, 273] width 205 height 11
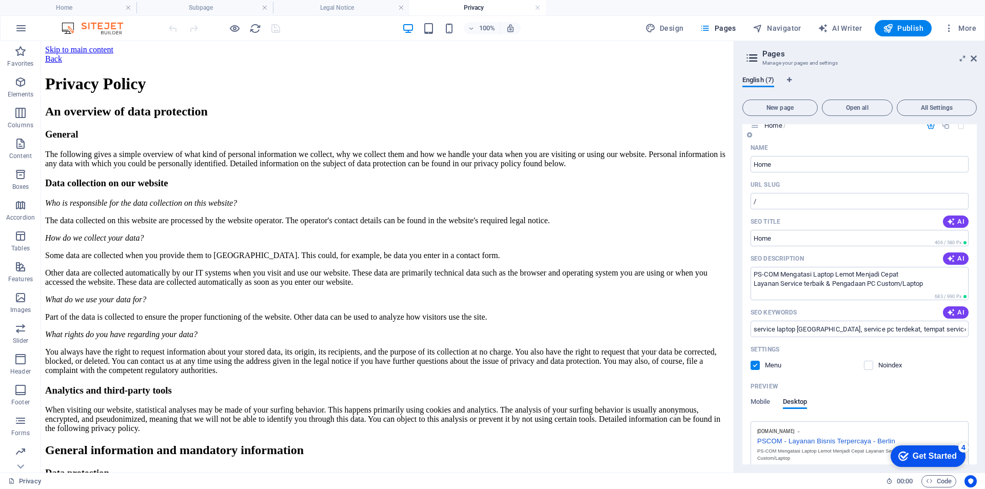
scroll to position [0, 0]
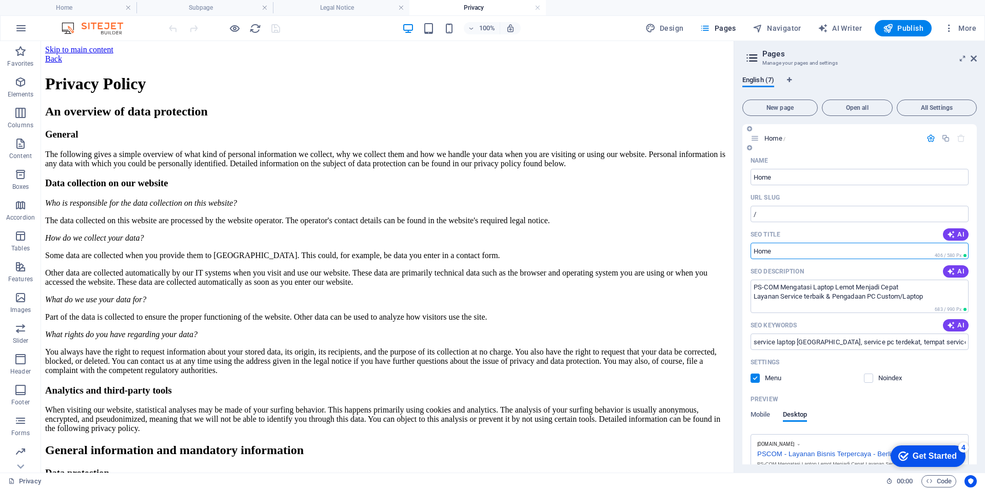
click at [790, 252] on input "SEO Title" at bounding box center [860, 251] width 218 height 16
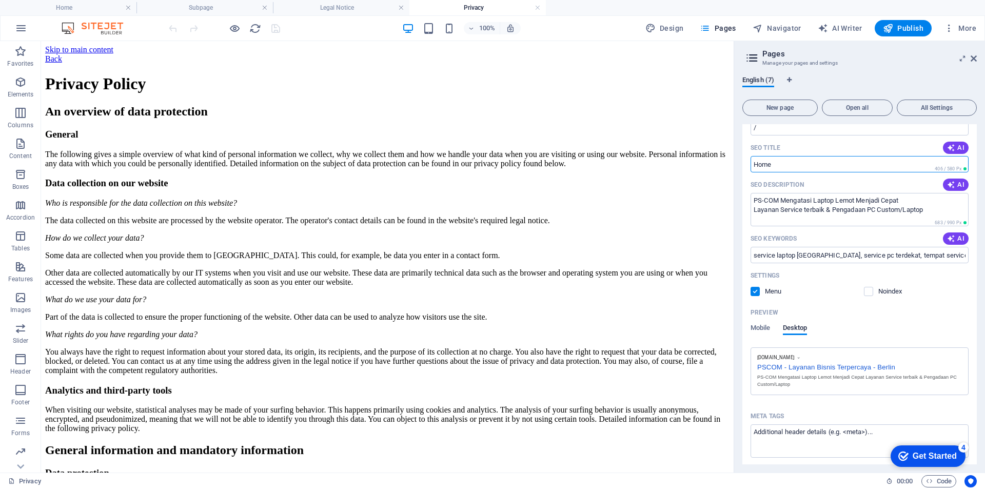
scroll to position [103, 0]
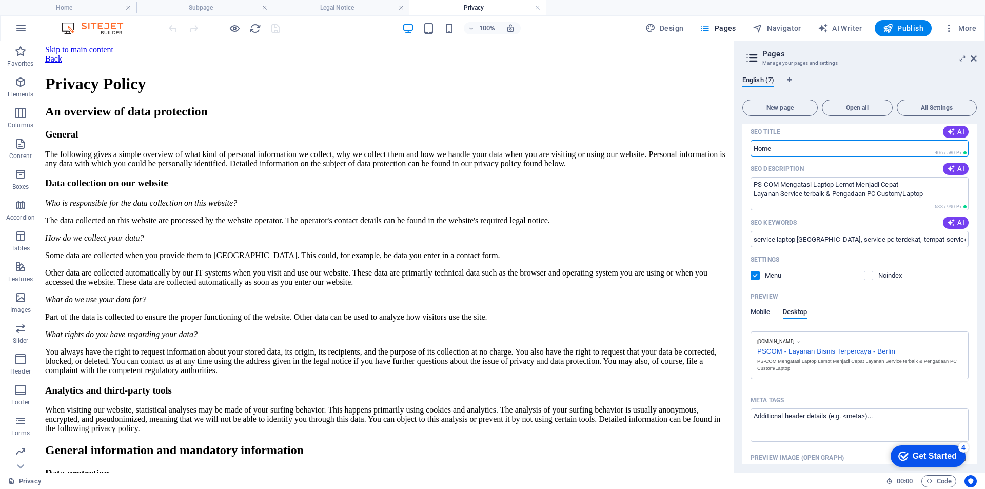
click at [763, 312] on span "Mobile" at bounding box center [761, 313] width 20 height 14
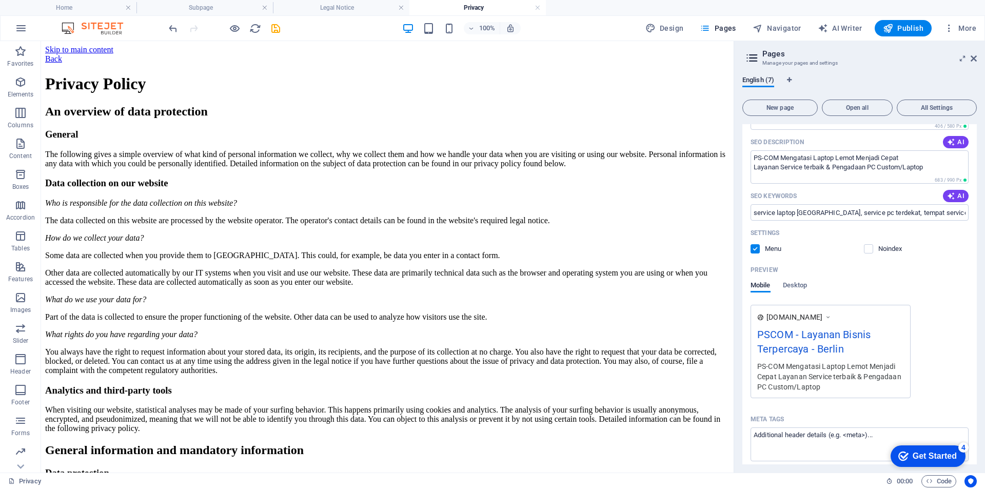
scroll to position [154, 0]
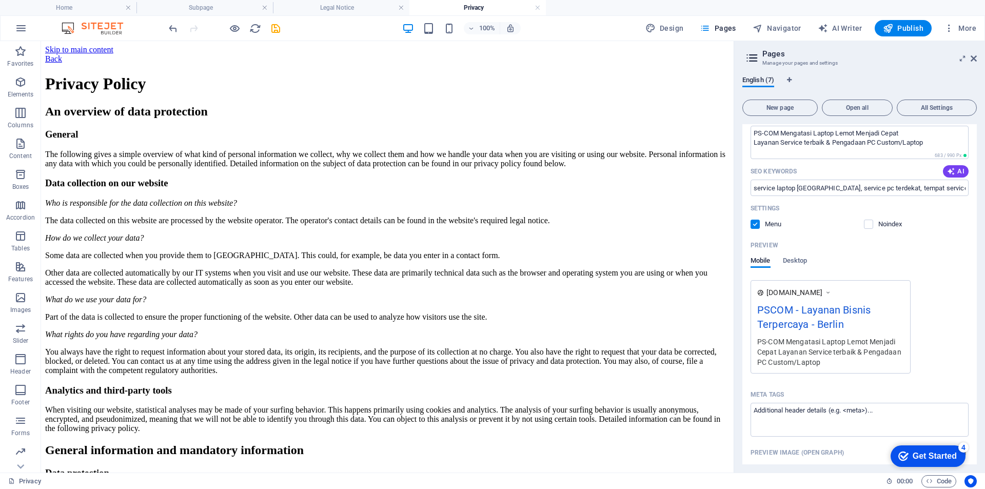
click at [810, 313] on div "PSCOM - Layanan Bisnis Terpercaya - Berlin" at bounding box center [830, 319] width 147 height 34
click at [848, 324] on div "PSCOM - Layanan Bisnis Terpercaya - Berlin" at bounding box center [830, 319] width 147 height 34
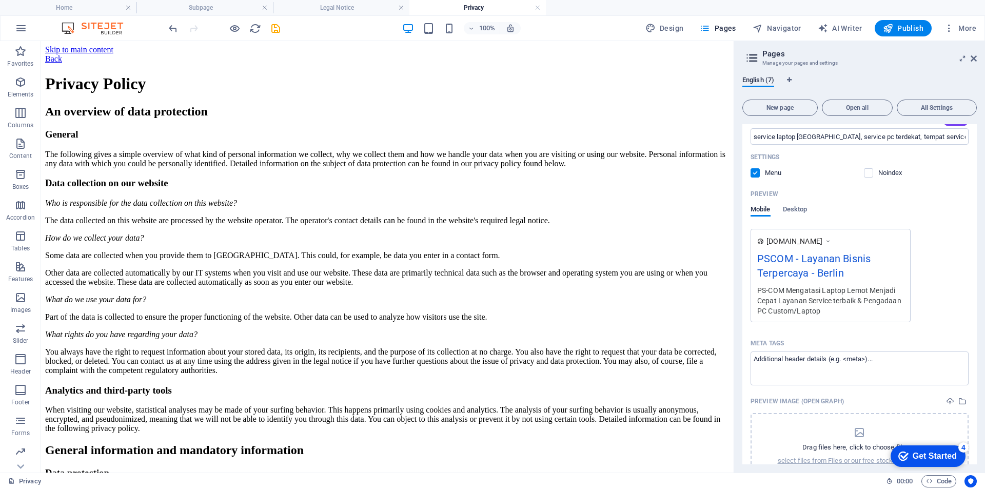
scroll to position [257, 0]
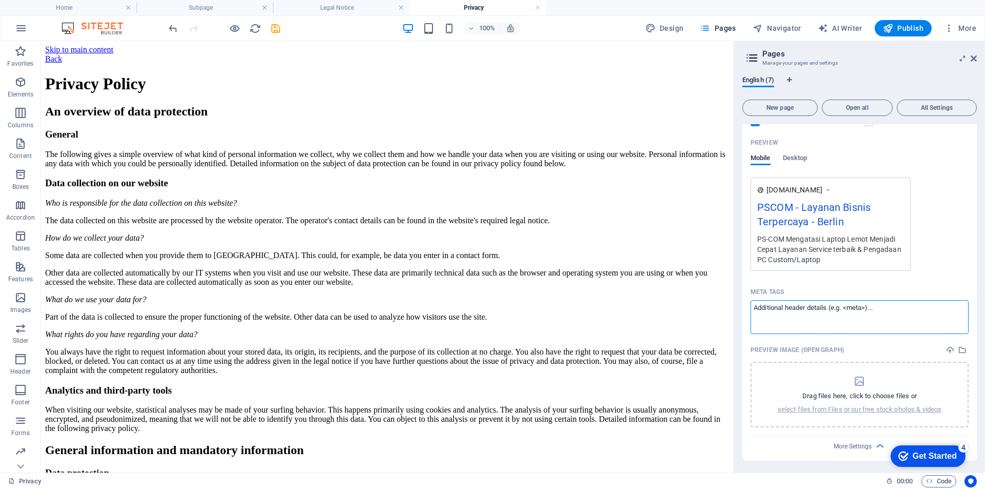
click at [818, 314] on textarea "Meta tags ​" at bounding box center [860, 316] width 218 height 33
click at [849, 307] on textarea "Meta tags ​" at bounding box center [860, 316] width 218 height 33
click at [375, 60] on div "Back" at bounding box center [387, 58] width 684 height 9
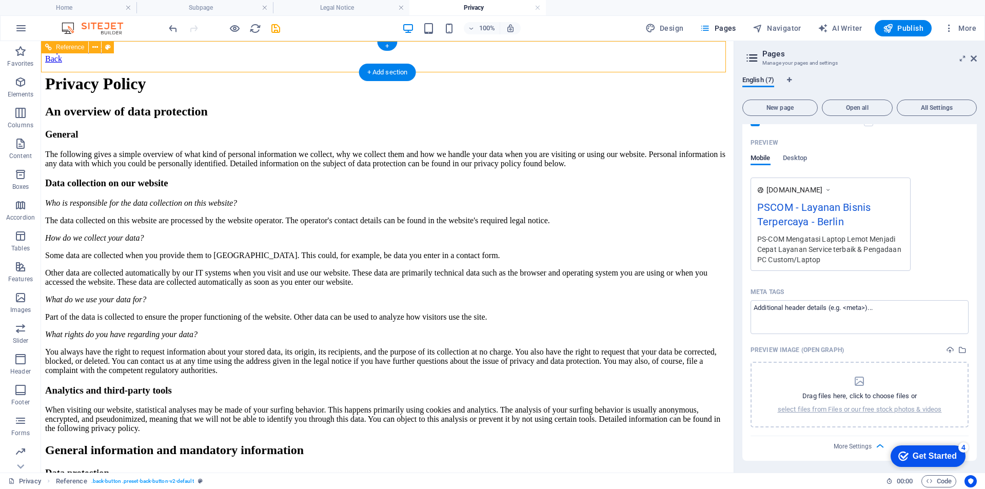
click at [368, 57] on div "Back" at bounding box center [387, 58] width 684 height 9
click at [391, 57] on div "Back" at bounding box center [387, 58] width 684 height 9
click at [849, 317] on textarea "Meta tags ​" at bounding box center [860, 316] width 218 height 33
drag, startPoint x: 889, startPoint y: 310, endPoint x: 749, endPoint y: 305, distance: 139.6
click at [749, 305] on div "Name Home ​ URL SLUG / ​ SEO Title AI ​ 406 / 580 Px SEO Description AI PS-COM …" at bounding box center [859, 178] width 234 height 565
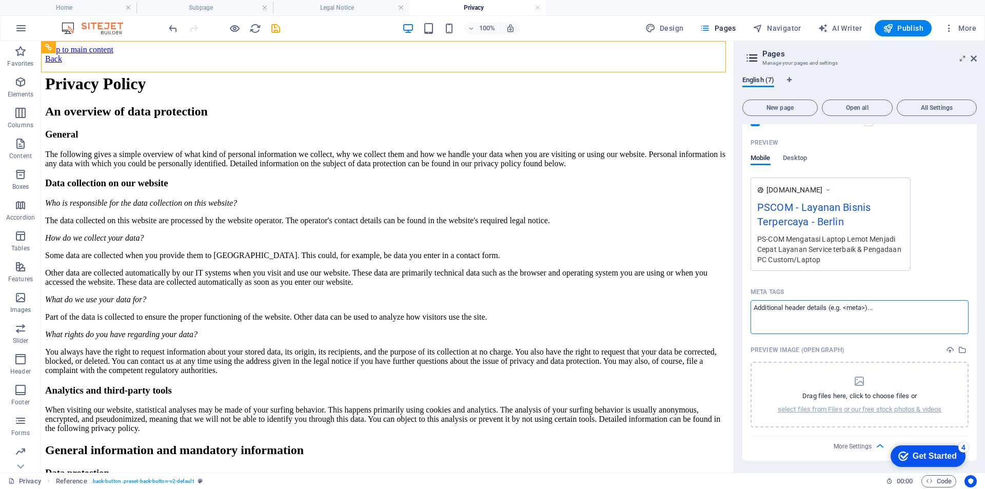
click at [777, 309] on textarea "Meta tags ​" at bounding box center [860, 316] width 218 height 33
drag, startPoint x: 882, startPoint y: 306, endPoint x: 869, endPoint y: 306, distance: 12.8
click at [869, 306] on textarea "Meta tags ​" at bounding box center [860, 316] width 218 height 33
click at [874, 304] on textarea "Meta tags ​" at bounding box center [860, 316] width 218 height 33
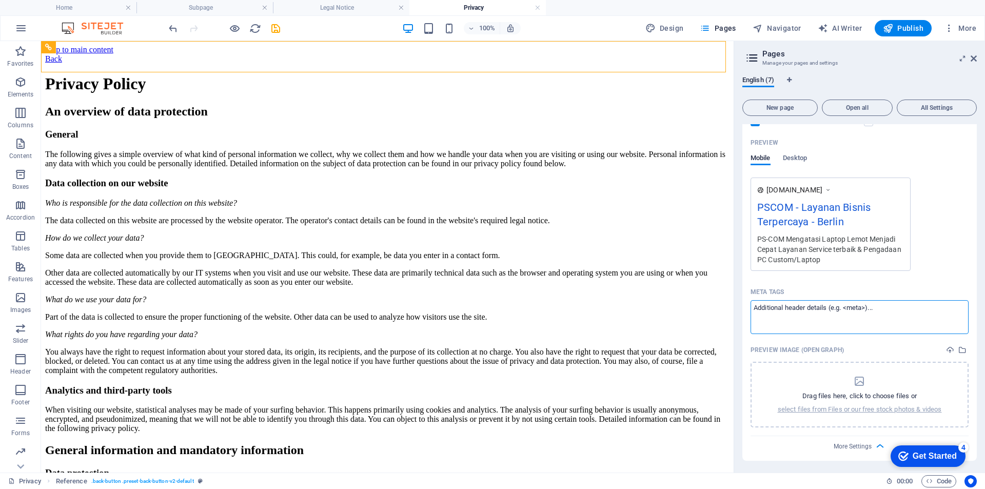
drag, startPoint x: 883, startPoint y: 306, endPoint x: 757, endPoint y: 305, distance: 126.2
click at [756, 305] on textarea "Meta tags ​" at bounding box center [860, 316] width 218 height 33
click at [823, 397] on p "Drag files here, click to choose files or" at bounding box center [859, 395] width 114 height 9
click at [600, 27] on div "100% Design Pages Navigator AI Writer Publish More" at bounding box center [574, 28] width 814 height 16
click at [573, 56] on div "Back" at bounding box center [387, 58] width 684 height 9
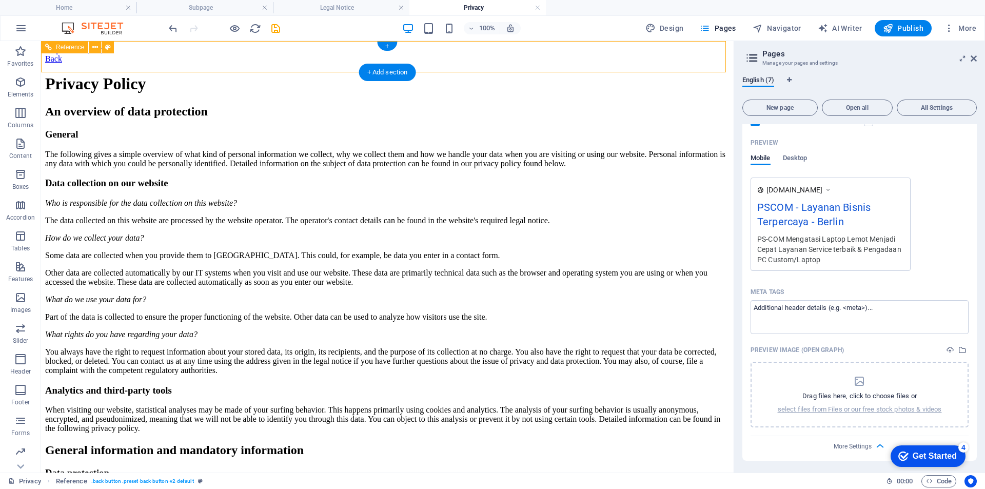
click at [373, 57] on div "Back" at bounding box center [387, 58] width 684 height 9
click at [372, 57] on div "Back" at bounding box center [387, 58] width 684 height 9
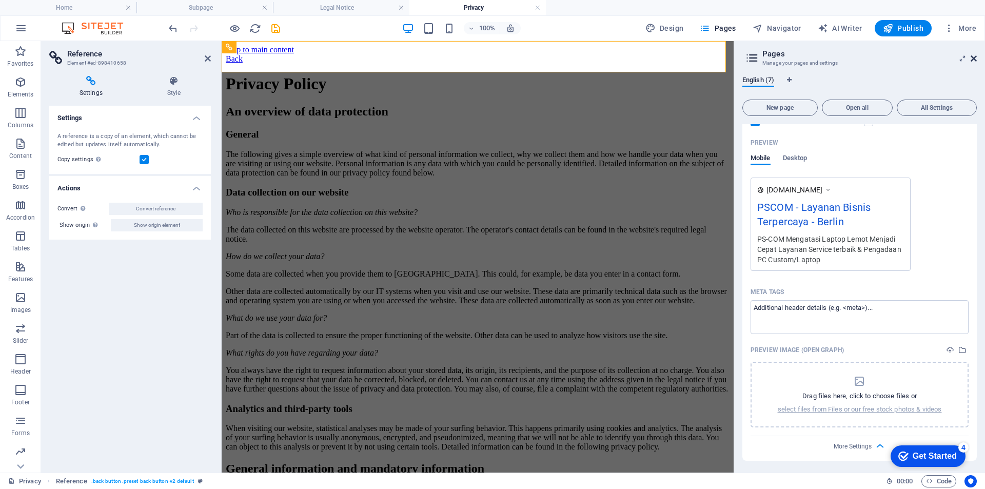
click at [0, 0] on icon at bounding box center [0, 0] width 0 height 0
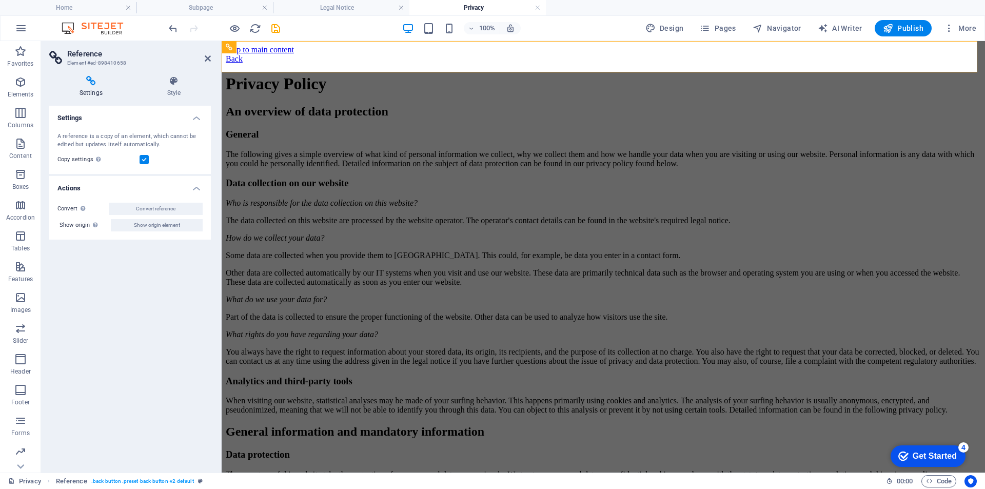
drag, startPoint x: 159, startPoint y: 284, endPoint x: 191, endPoint y: 144, distance: 143.3
click at [159, 282] on div "Settings A reference is a copy of an element, which cannot be edited but update…" at bounding box center [130, 285] width 162 height 359
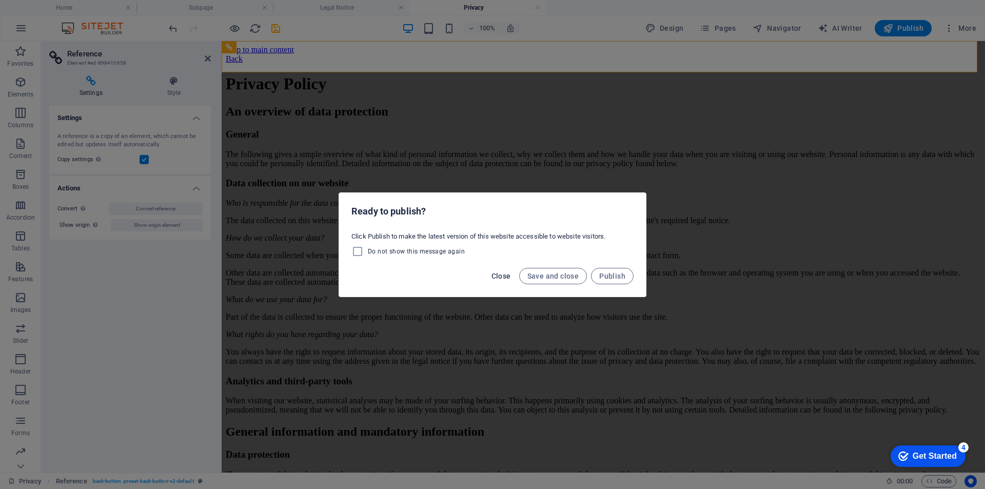
click at [507, 276] on span "Close" at bounding box center [501, 276] width 19 height 8
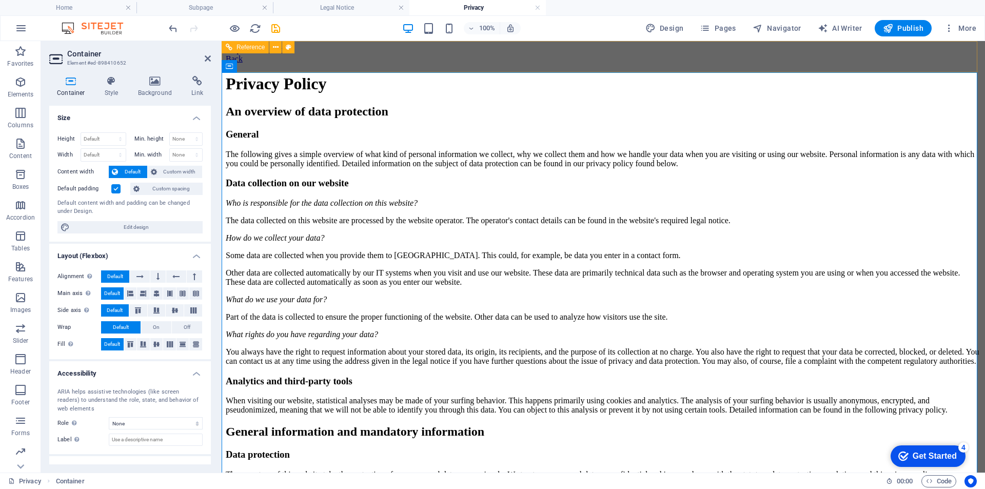
click at [313, 54] on div "Back" at bounding box center [603, 58] width 755 height 9
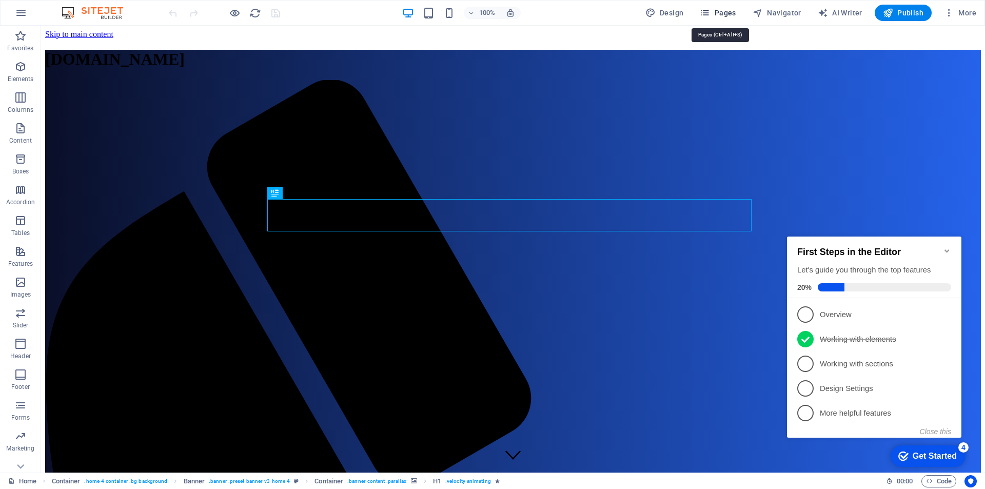
click at [721, 11] on span "Pages" at bounding box center [718, 13] width 36 height 10
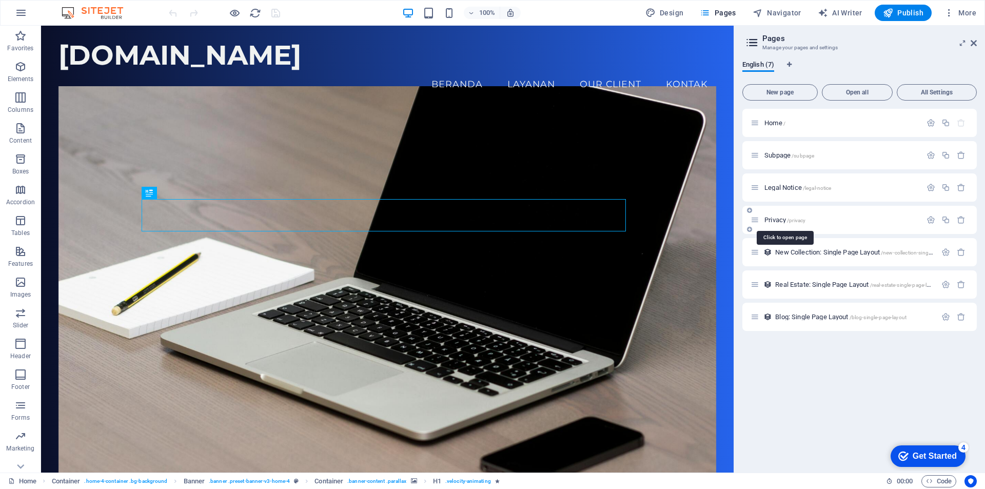
click at [778, 219] on span "Privacy /privacy" at bounding box center [784, 220] width 41 height 8
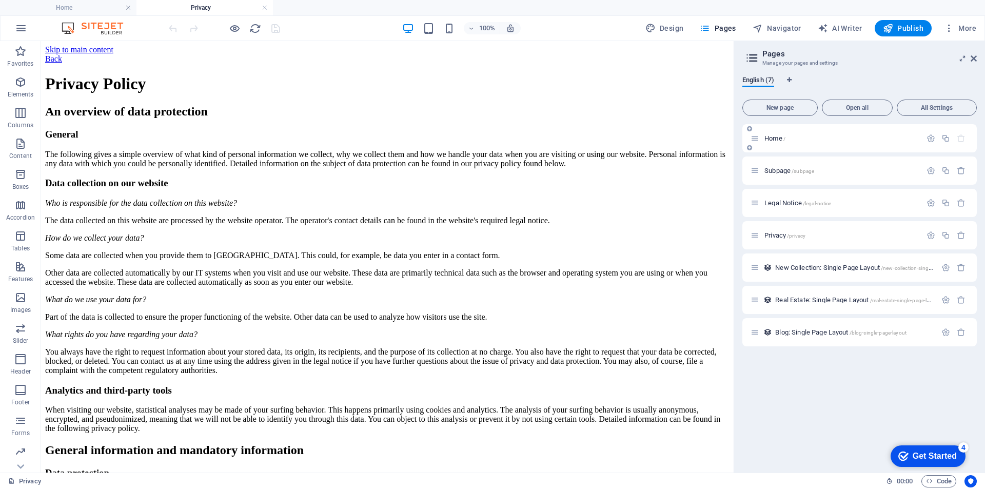
click at [0, 0] on div "Home /" at bounding box center [0, 0] width 0 height 0
click at [773, 136] on span "Home /" at bounding box center [774, 138] width 21 height 8
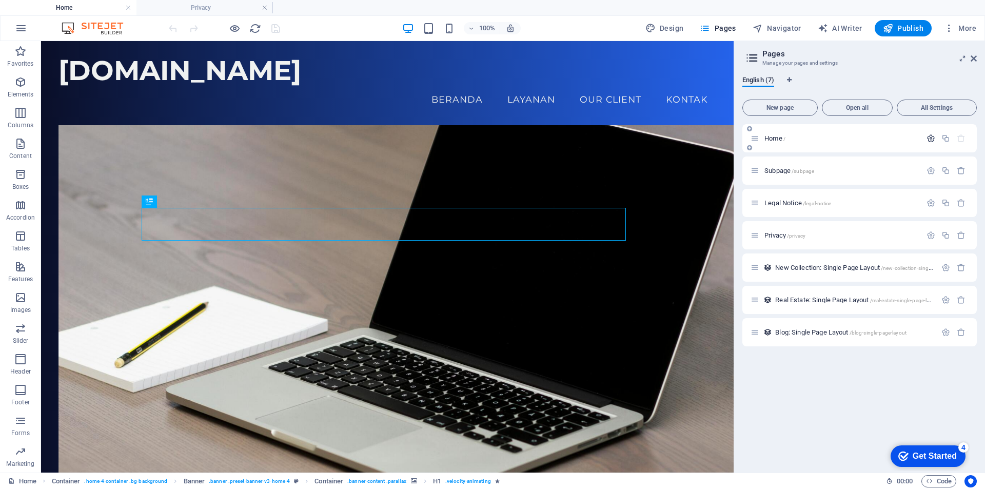
click at [933, 138] on icon "button" at bounding box center [931, 138] width 9 height 9
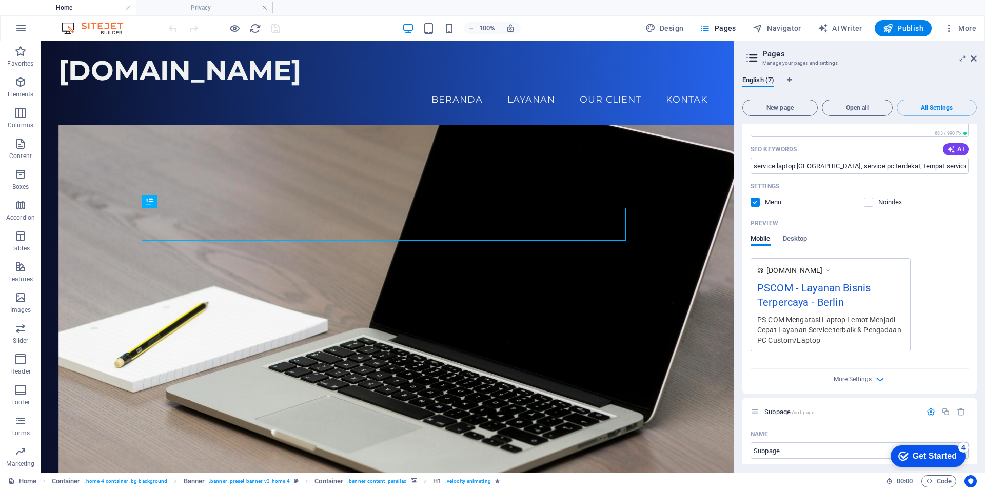
scroll to position [257, 0]
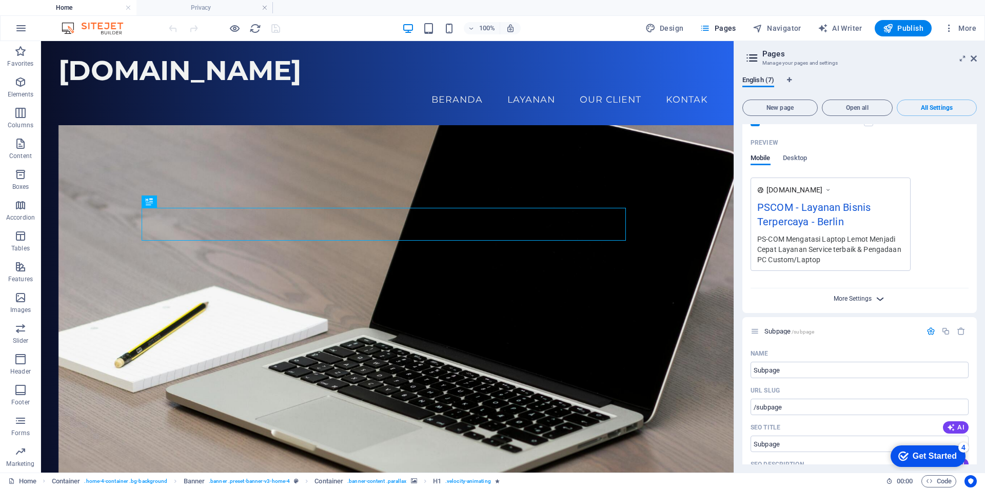
click at [858, 297] on span "More Settings" at bounding box center [853, 298] width 38 height 7
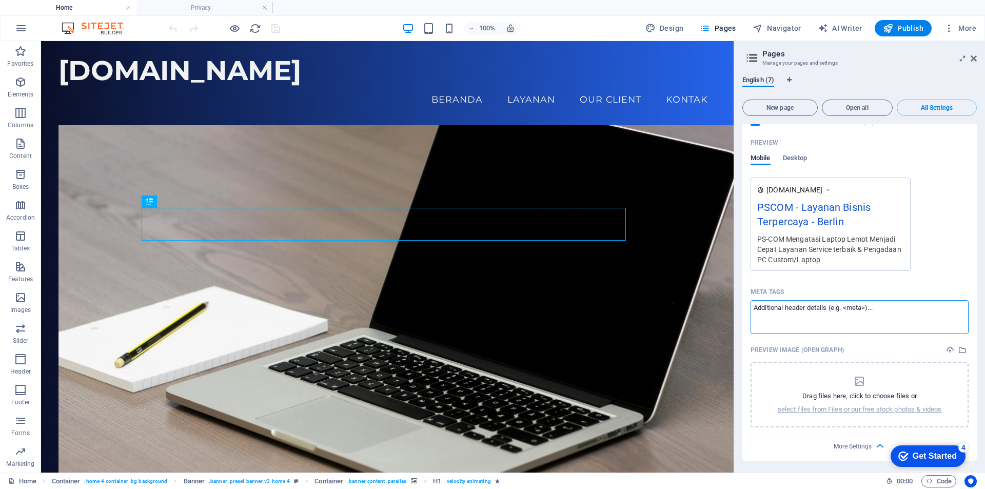
drag, startPoint x: 885, startPoint y: 309, endPoint x: 759, endPoint y: 310, distance: 125.7
click at [759, 310] on textarea "Meta tags ​" at bounding box center [860, 316] width 218 height 33
click at [778, 305] on textarea "Meta tags ​" at bounding box center [860, 316] width 218 height 33
type textarea "p"
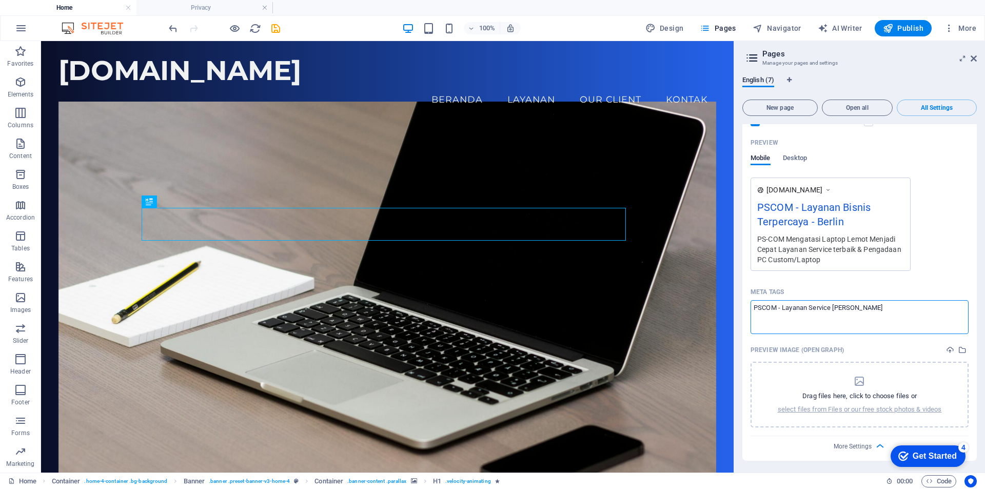
click at [898, 306] on textarea "PSCOM - Layanan Service [PERSON_NAME]" at bounding box center [860, 316] width 218 height 33
click at [763, 305] on textarea "PSCOM - Layanan Service Onsite & Pengadaan PC Custom" at bounding box center [860, 316] width 218 height 33
click at [935, 307] on textarea "PS-COM - Layanan Service Onsite & Pengadaan PC Custom" at bounding box center [860, 316] width 218 height 33
type textarea "PS-COM - Layanan Service Onsite & Pengadaan PC Custom Pilihan Anda"
click at [916, 29] on body "[DOMAIN_NAME] Home Privacy Favorites Elements Columns Content Boxes Accordion T…" at bounding box center [492, 244] width 985 height 489
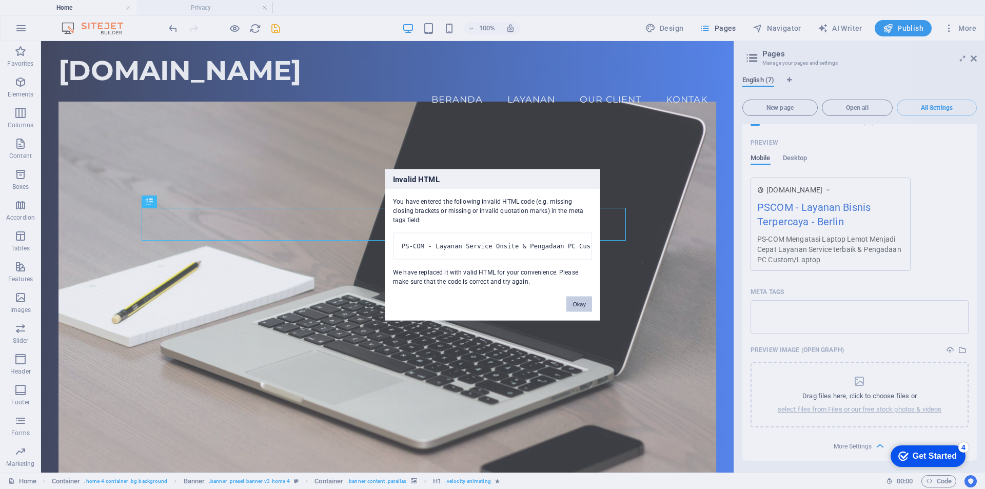
click at [579, 311] on button "Okay" at bounding box center [579, 303] width 26 height 15
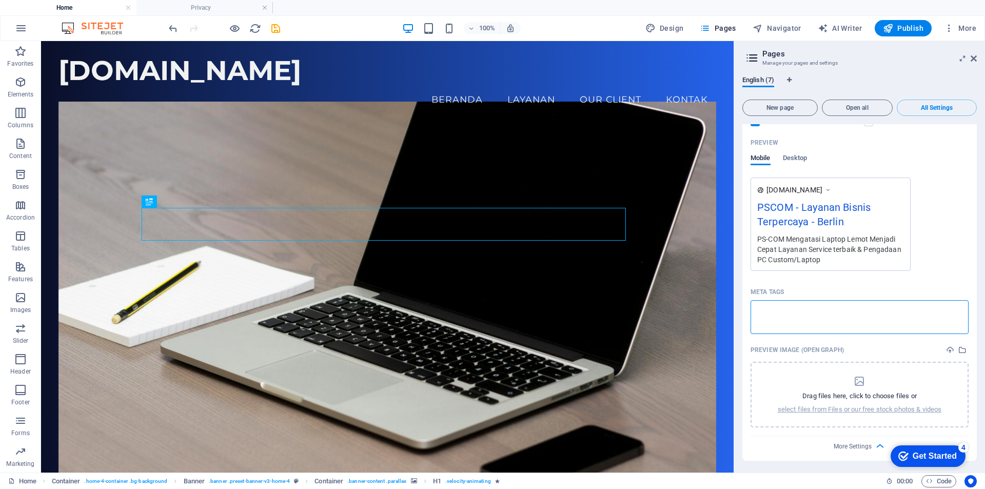
click at [808, 284] on body "[DOMAIN_NAME] Home Privacy Favorites Elements Columns Content Boxes Accordion T…" at bounding box center [492, 244] width 985 height 489
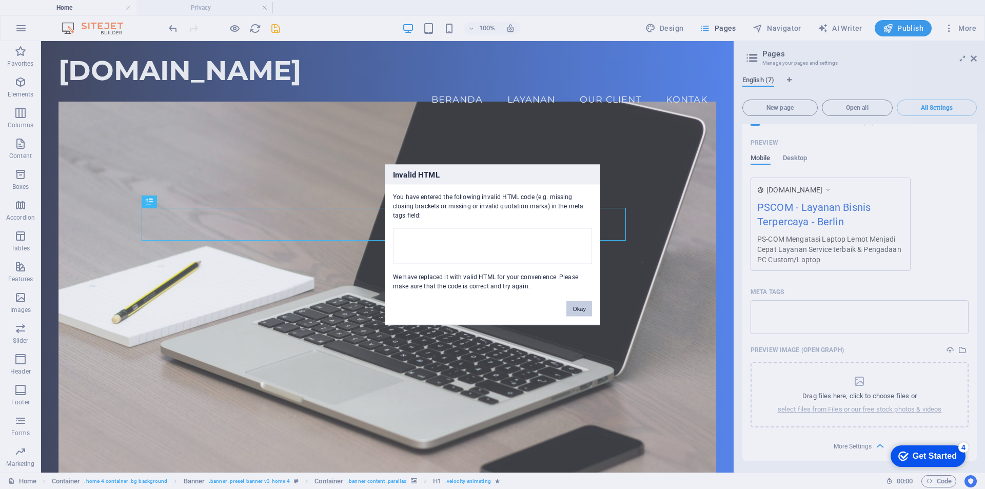
click at [581, 309] on button "Okay" at bounding box center [579, 308] width 26 height 15
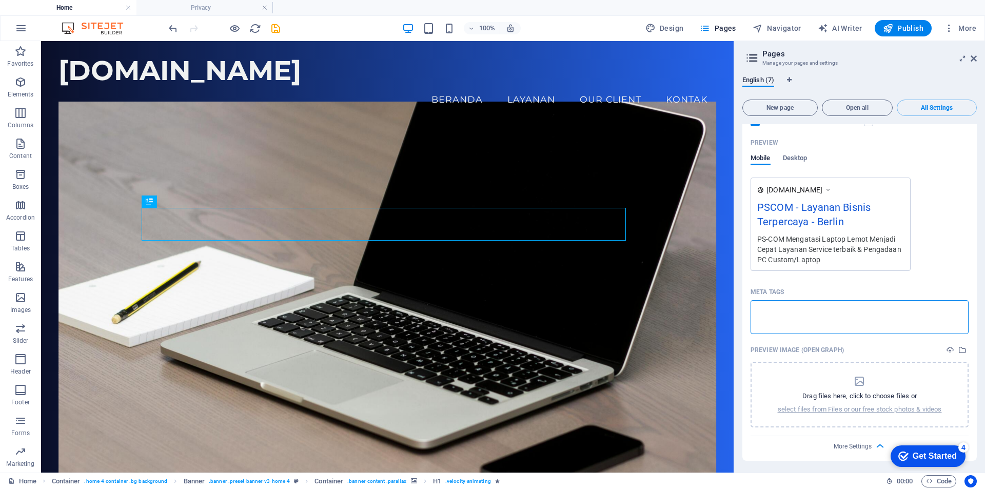
click at [838, 283] on body "[DOMAIN_NAME] Home Privacy Favorites Elements Columns Content Boxes Accordion T…" at bounding box center [492, 244] width 985 height 489
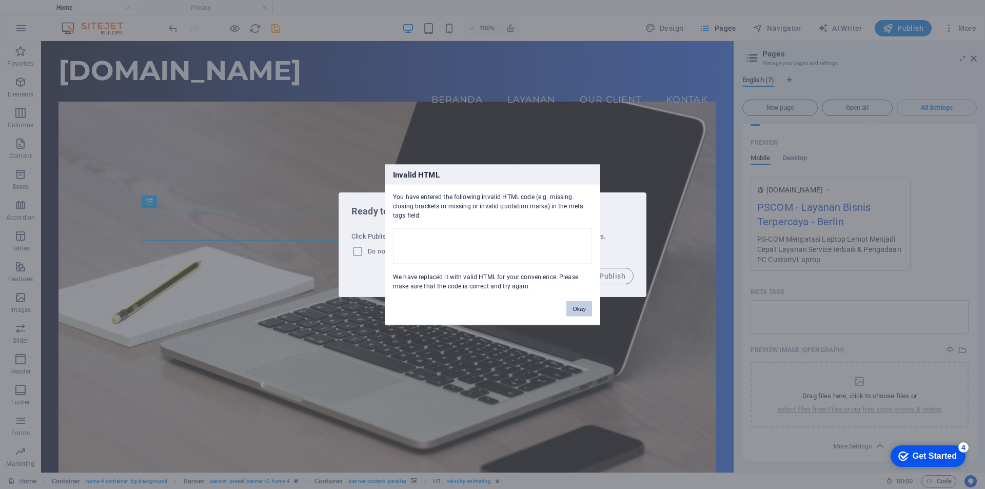
click at [580, 307] on button "Okay" at bounding box center [579, 308] width 26 height 15
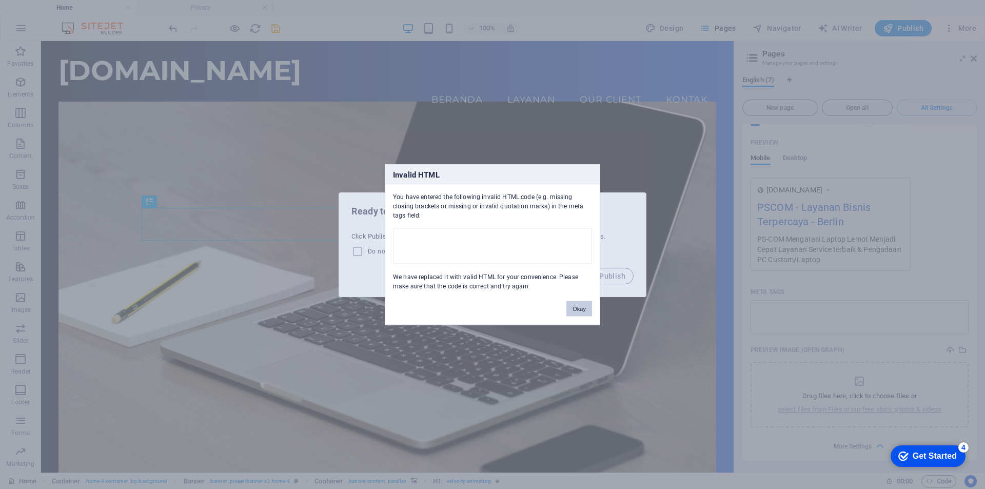
click at [573, 311] on button "Okay" at bounding box center [579, 308] width 26 height 15
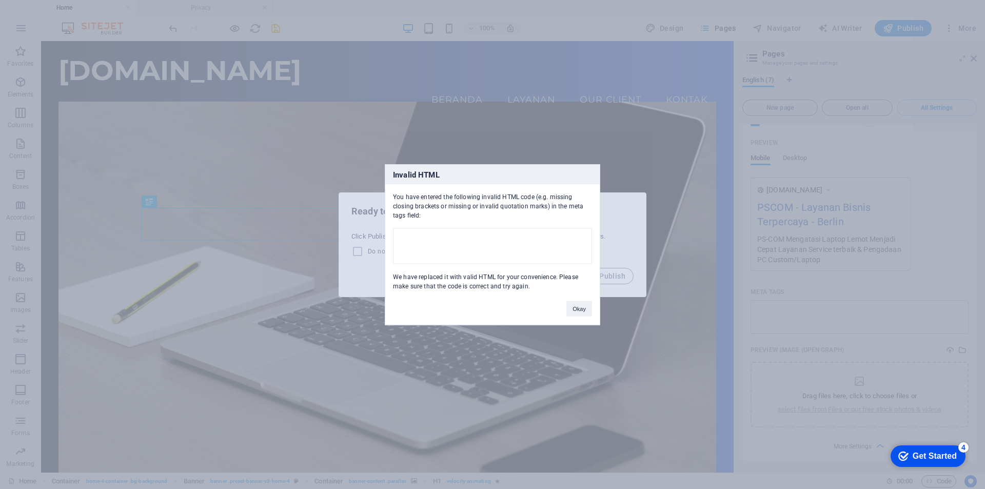
click at [626, 197] on div "Invalid HTML You have entered the following invalid HTML code (e.g. missing clo…" at bounding box center [492, 244] width 985 height 489
drag, startPoint x: 734, startPoint y: 100, endPoint x: 750, endPoint y: 118, distance: 24.7
click at [744, 96] on div "Invalid HTML You have entered the following invalid HTML code (e.g. missing clo…" at bounding box center [492, 244] width 985 height 489
